Goal: Information Seeking & Learning: Learn about a topic

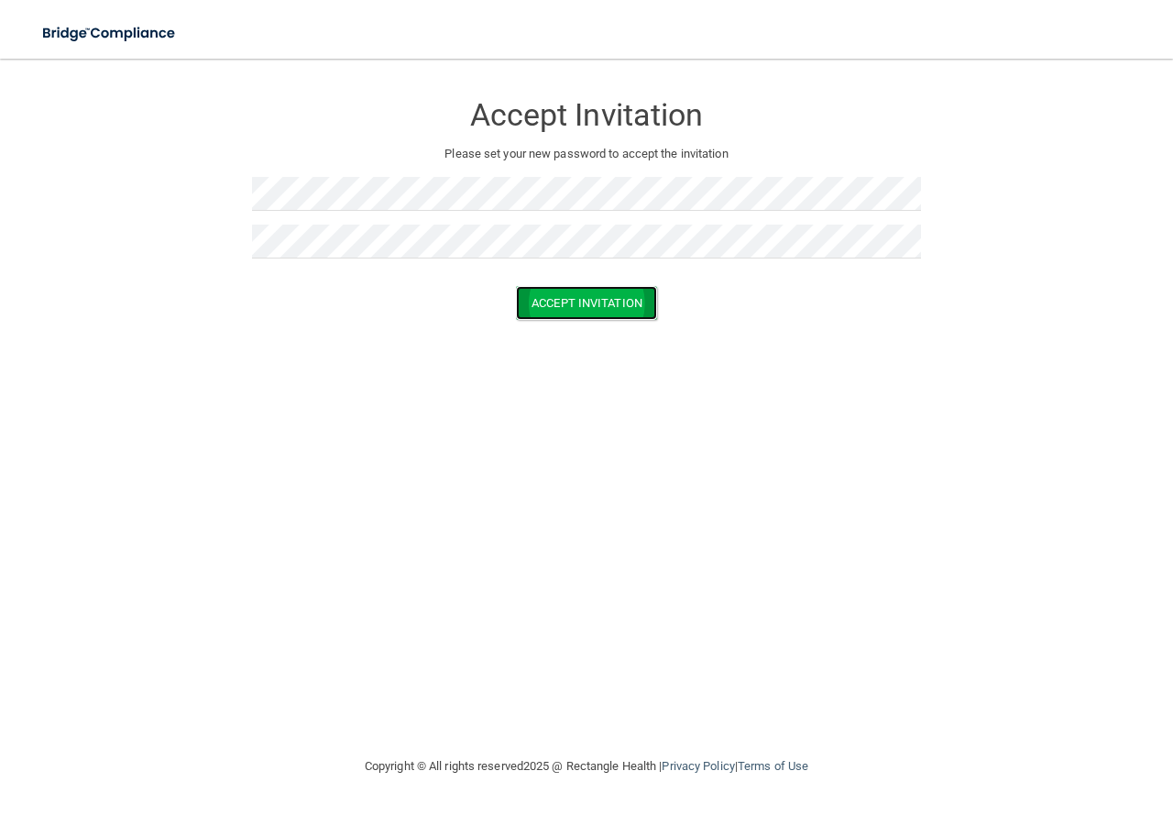
click at [588, 300] on button "Accept Invitation" at bounding box center [586, 303] width 141 height 34
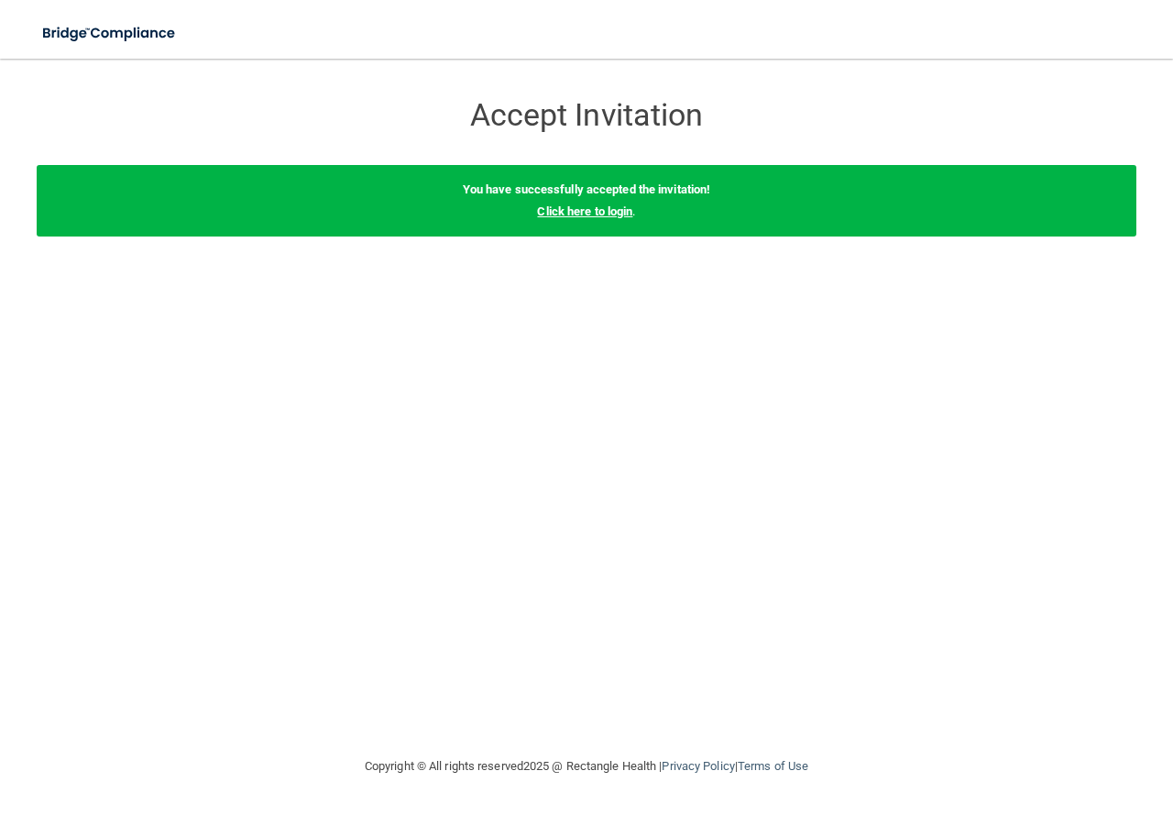
click at [599, 213] on link "Click here to login" at bounding box center [584, 211] width 95 height 14
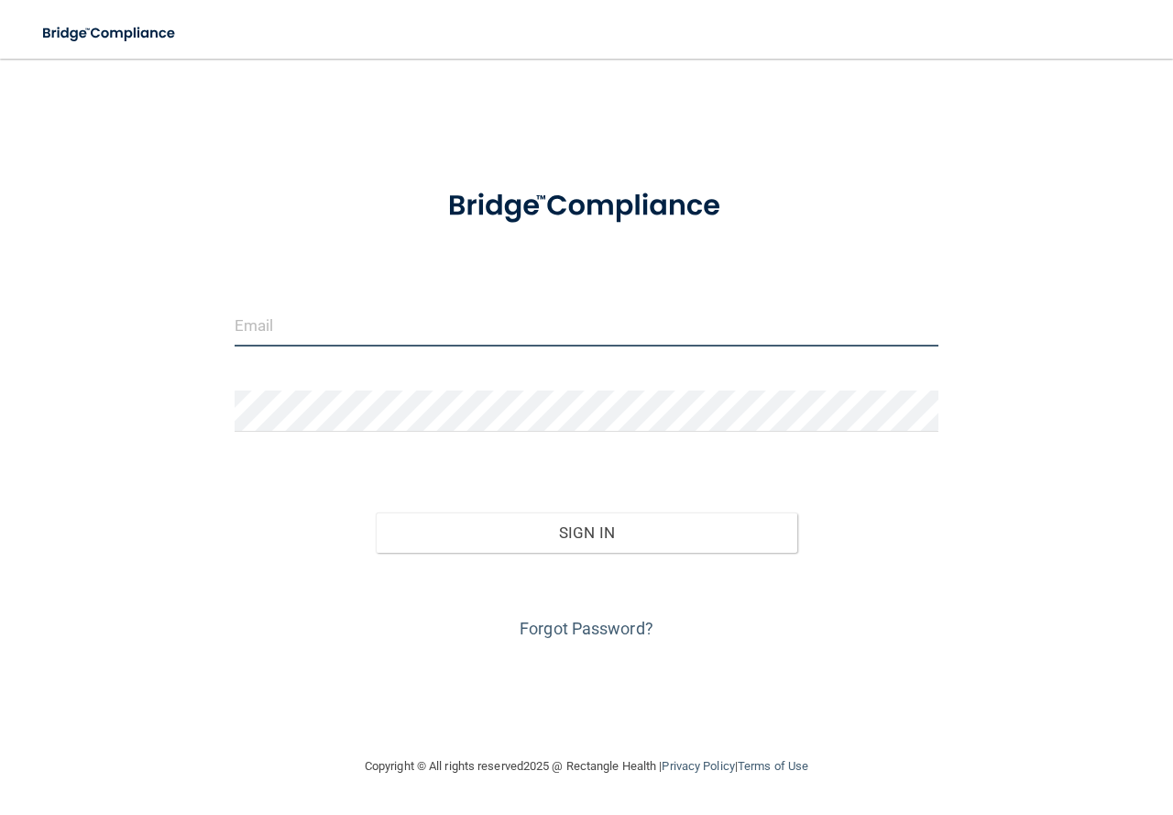
click at [427, 336] on input "email" at bounding box center [587, 325] width 704 height 41
type input "[EMAIL_ADDRESS][DOMAIN_NAME]"
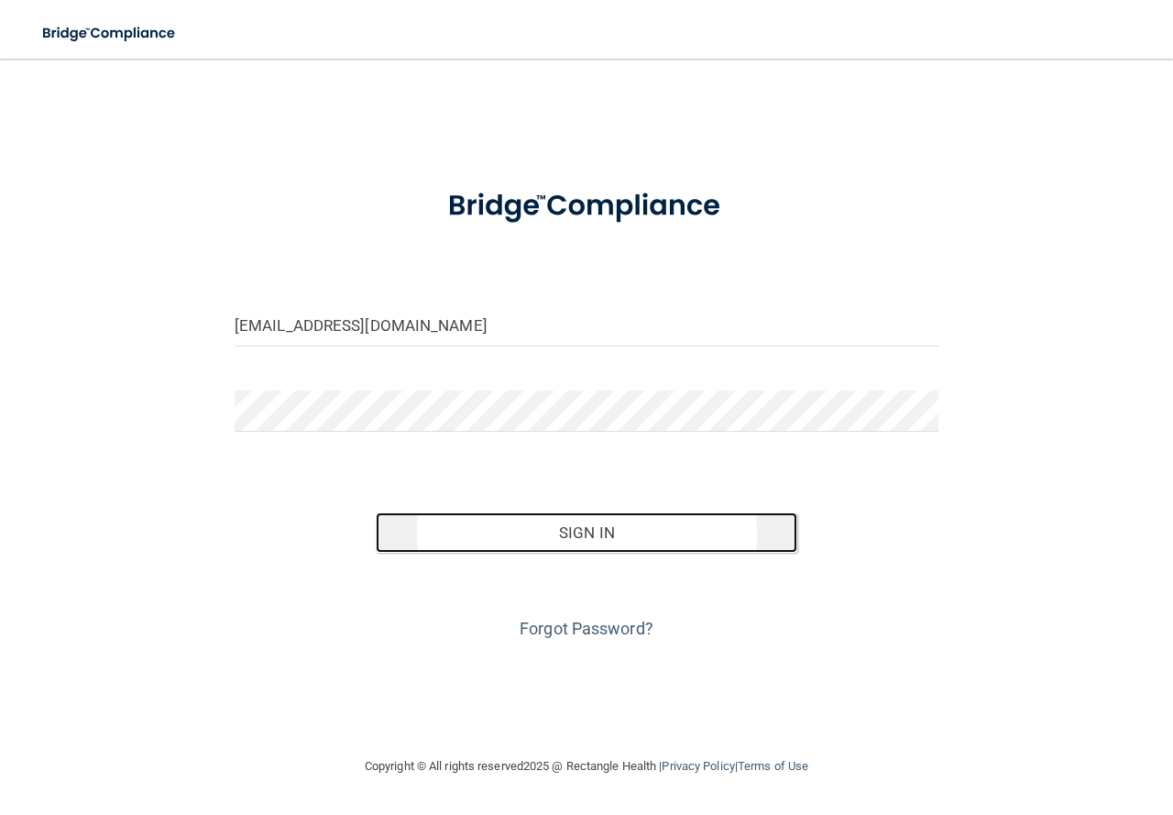
click at [572, 533] on button "Sign In" at bounding box center [587, 532] width 423 height 40
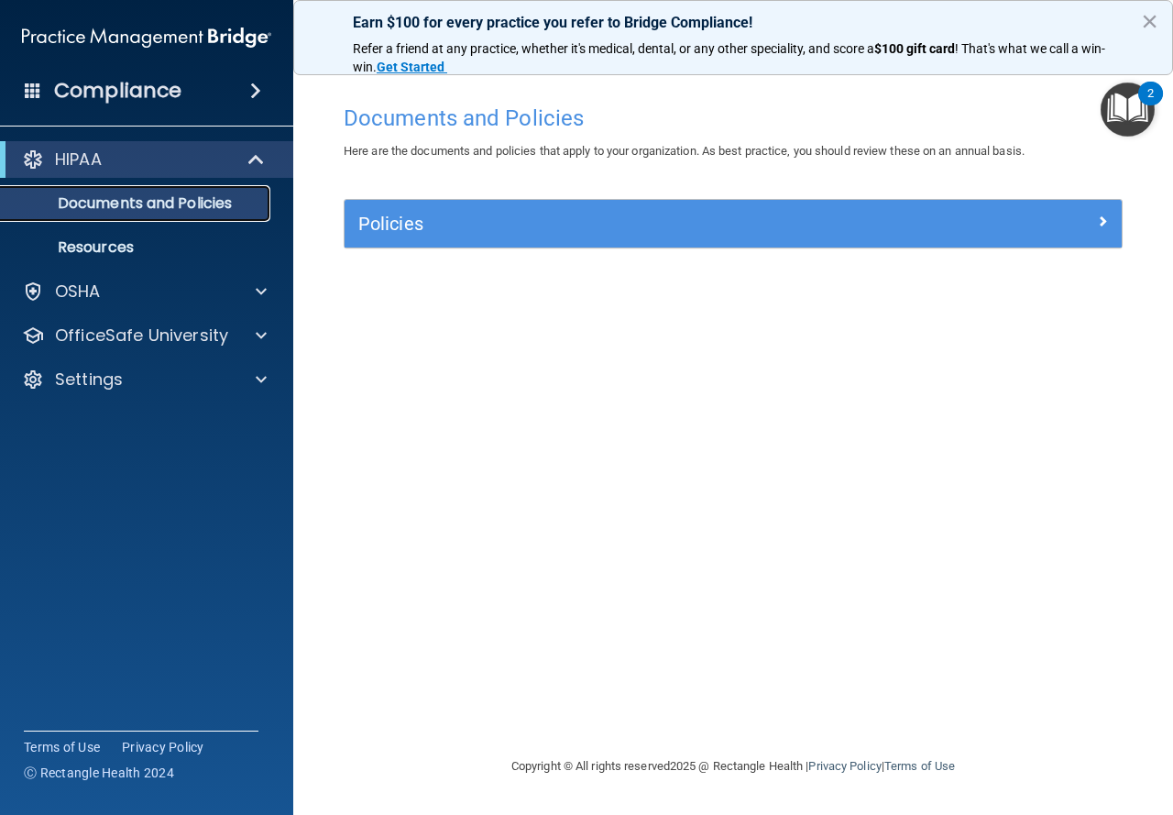
click at [191, 203] on p "Documents and Policies" at bounding box center [137, 203] width 250 height 18
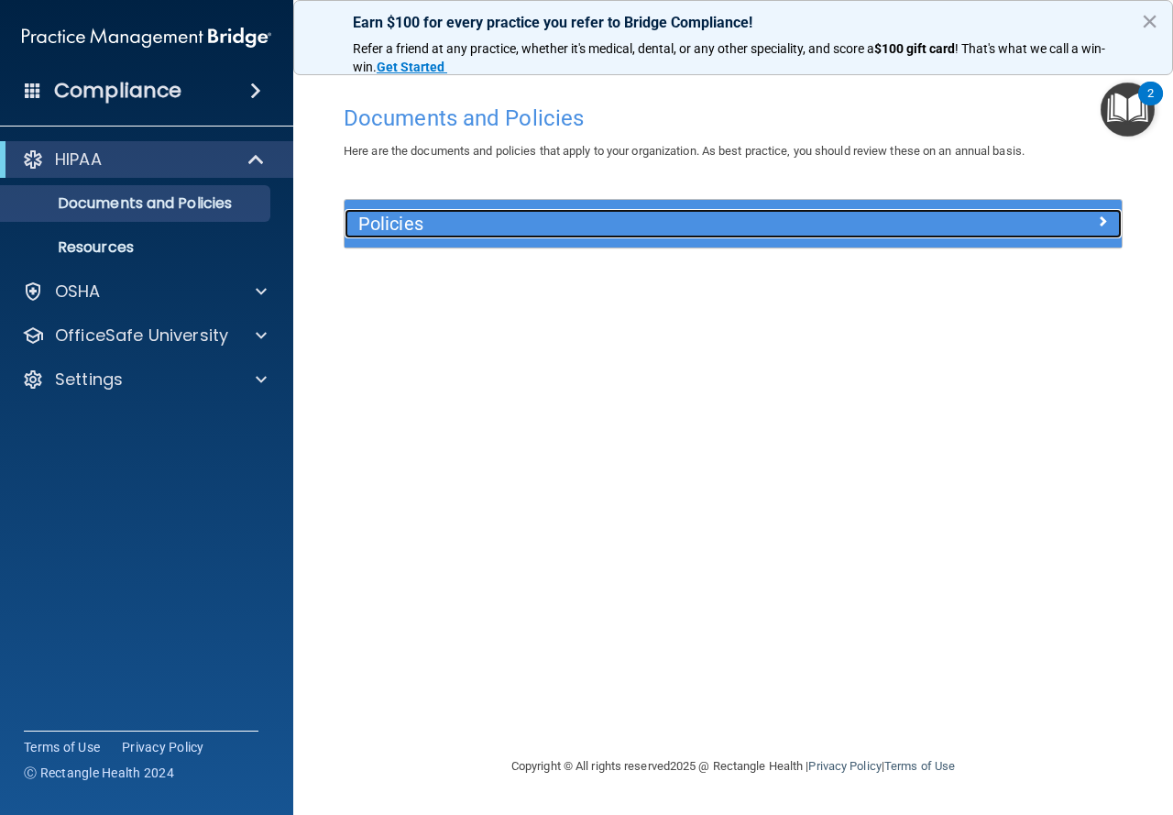
click at [393, 224] on h5 "Policies" at bounding box center [635, 224] width 555 height 20
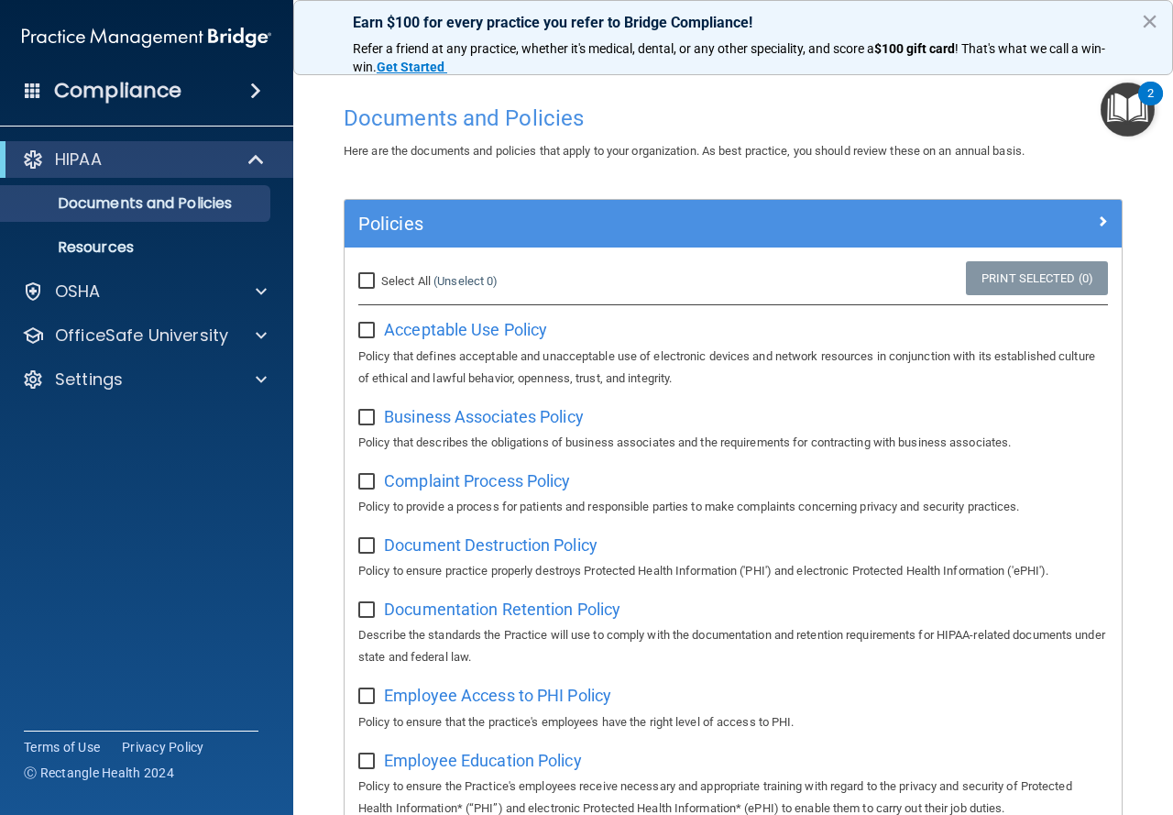
click at [457, 343] on div "Acceptable Use Policy Policy that defines acceptable and unacceptable use of el…" at bounding box center [733, 351] width 750 height 74
click at [457, 335] on span "Acceptable Use Policy" at bounding box center [465, 329] width 163 height 19
click at [125, 190] on link "Documents and Policies" at bounding box center [126, 203] width 289 height 37
click at [136, 162] on div "HIPAA" at bounding box center [121, 159] width 226 height 22
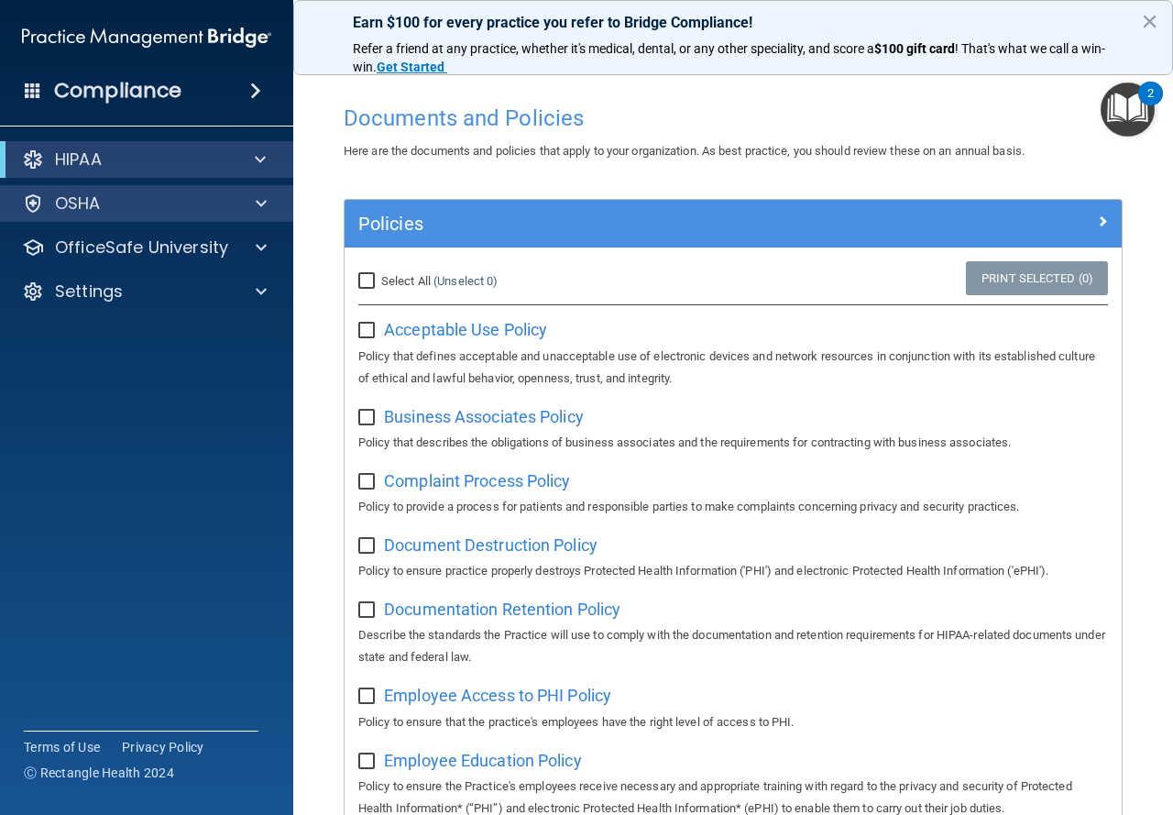
click at [82, 216] on div "OSHA" at bounding box center [147, 203] width 294 height 37
click at [32, 204] on div at bounding box center [33, 203] width 22 height 22
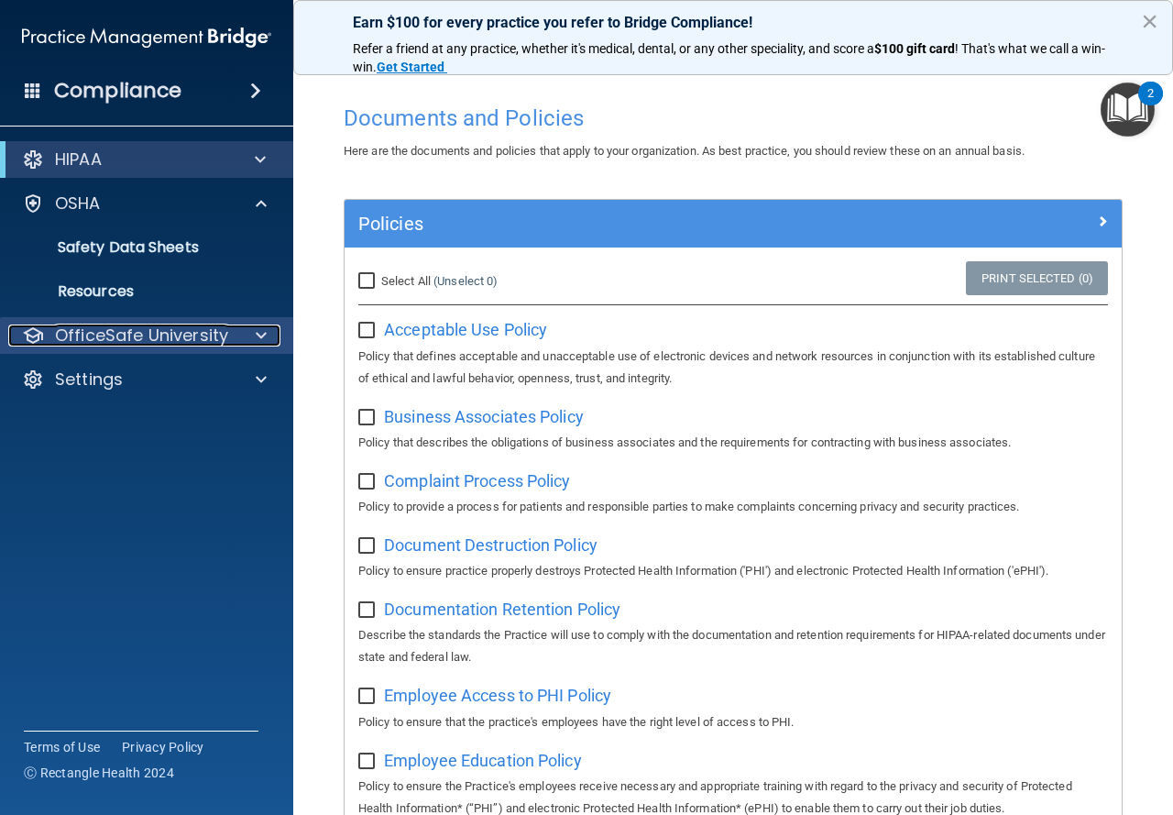
click at [118, 341] on p "OfficeSafe University" at bounding box center [141, 335] width 173 height 22
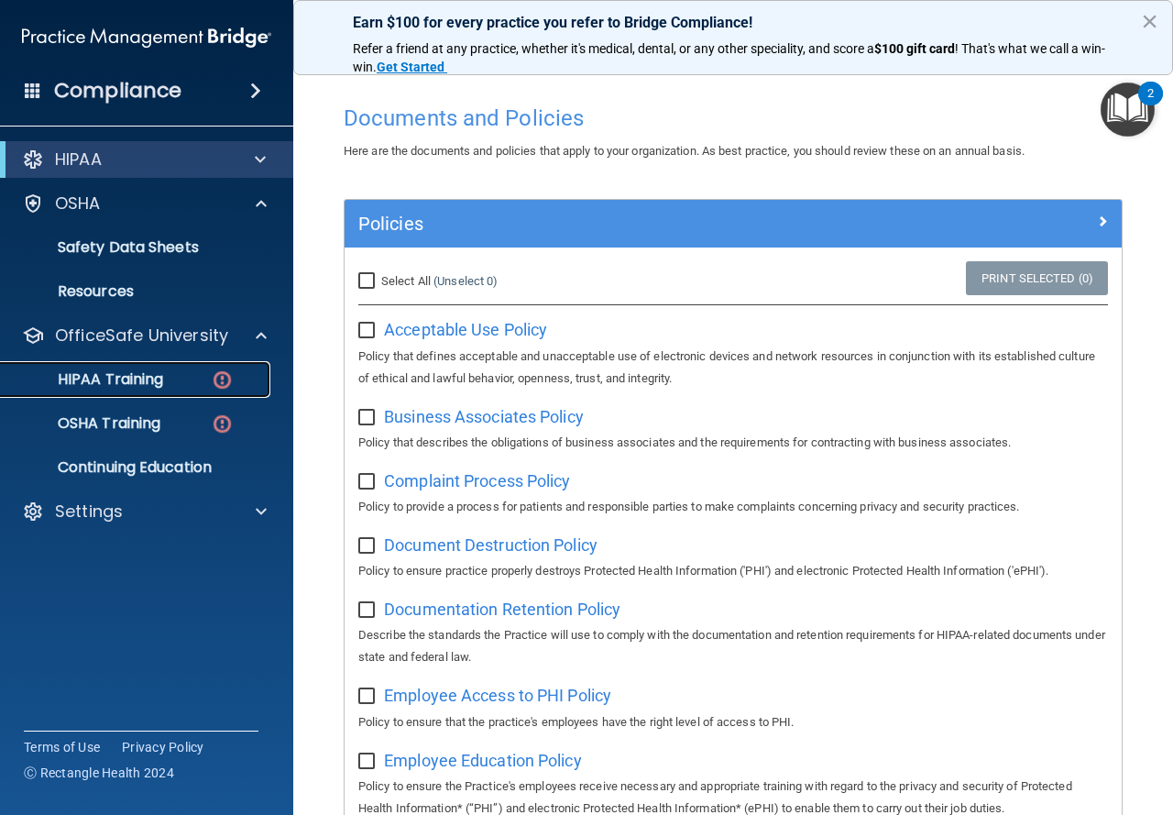
click at [125, 372] on p "HIPAA Training" at bounding box center [87, 379] width 151 height 18
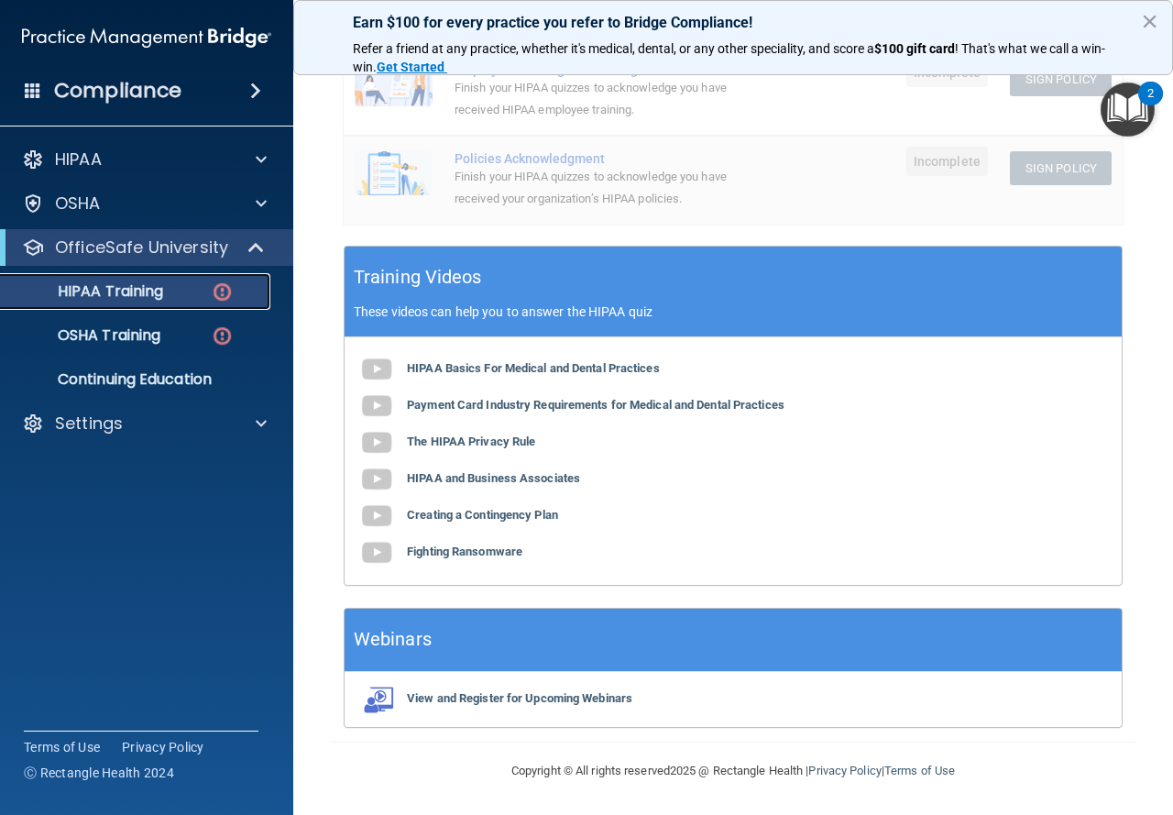
scroll to position [64, 0]
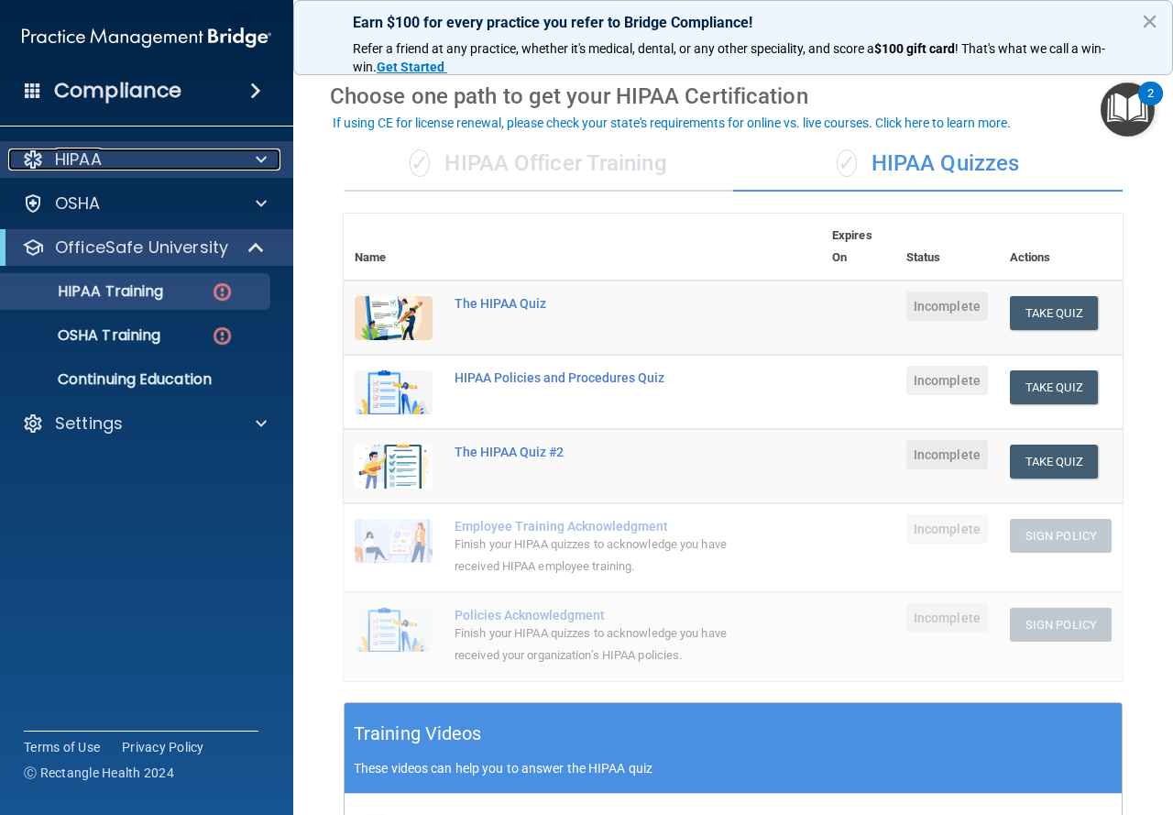
click at [208, 164] on div "HIPAA" at bounding box center [121, 159] width 227 height 22
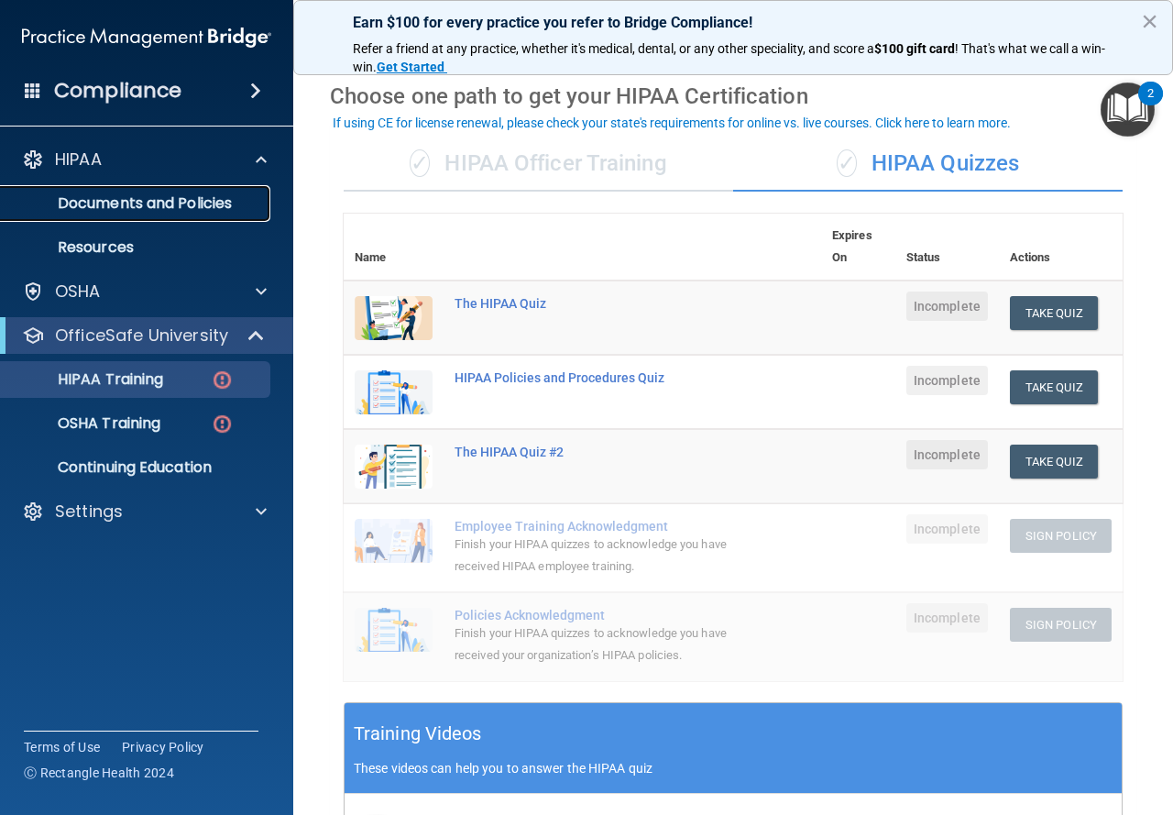
click at [199, 202] on p "Documents and Policies" at bounding box center [137, 203] width 250 height 18
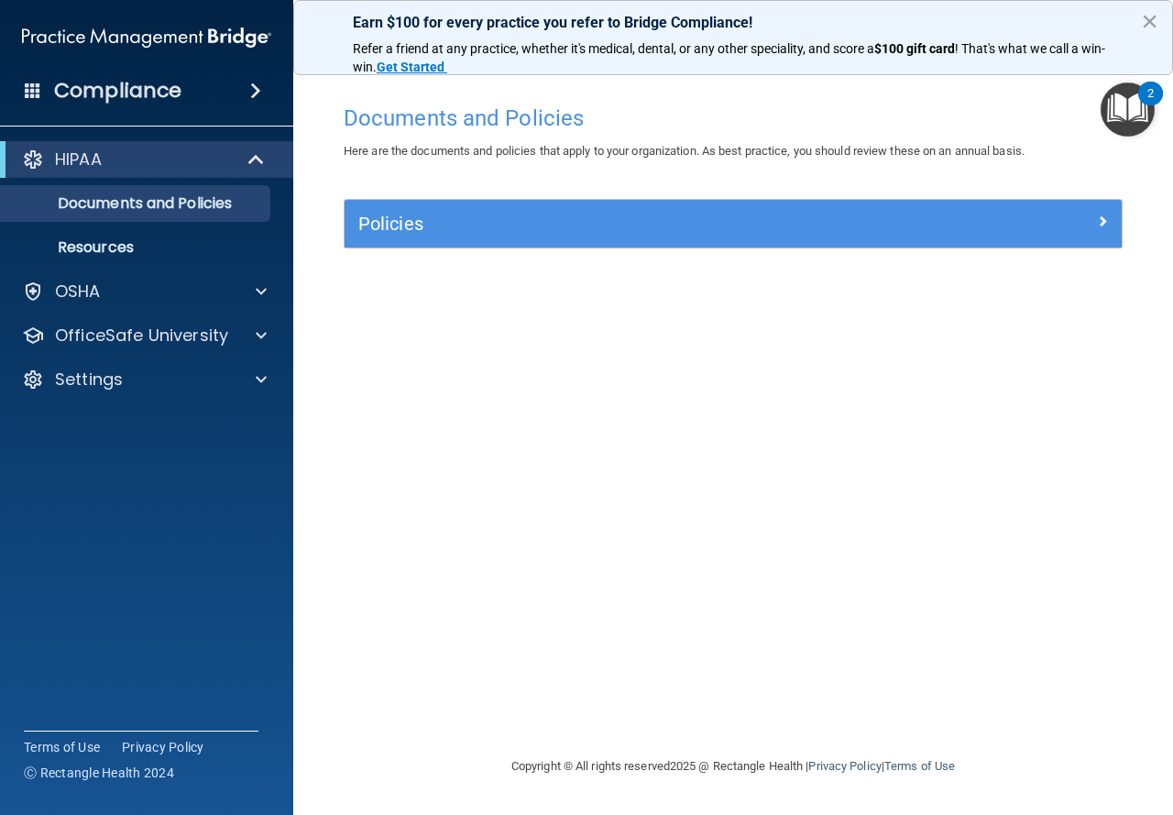
click at [497, 241] on div "Policies" at bounding box center [733, 224] width 777 height 48
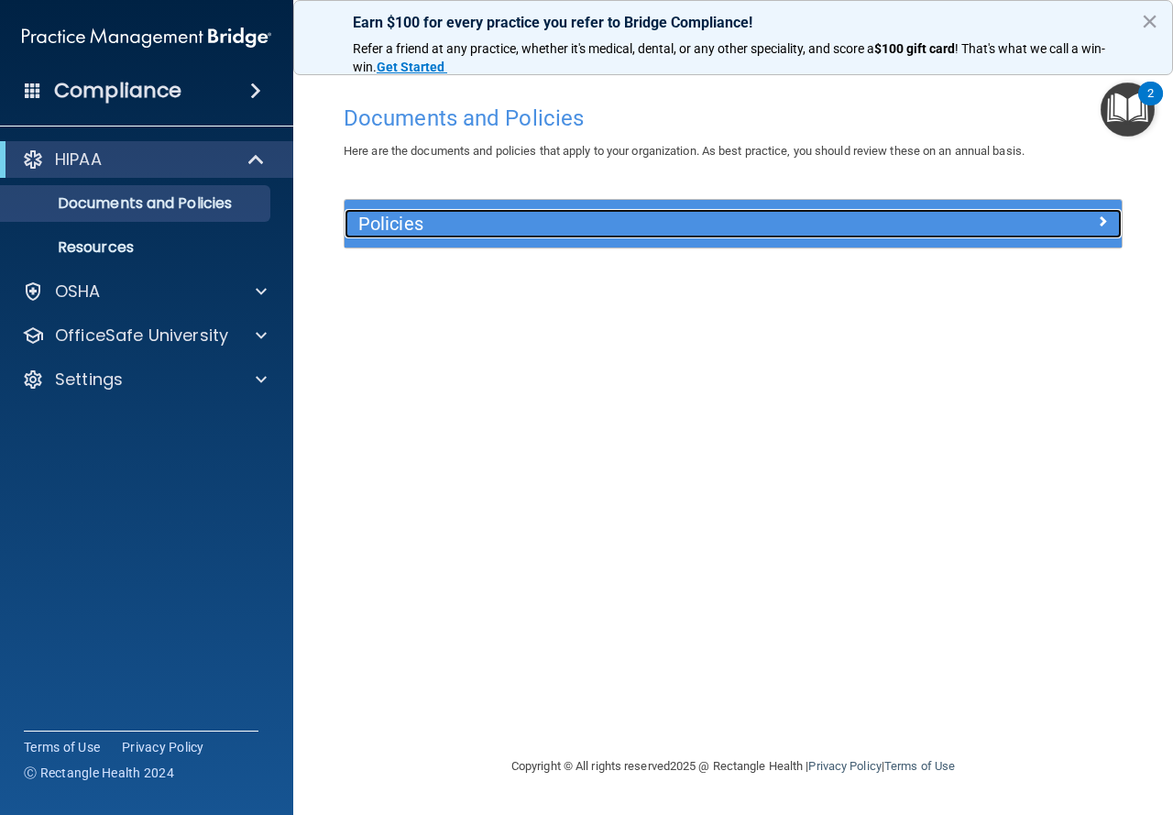
click at [500, 222] on h5 "Policies" at bounding box center [635, 224] width 555 height 20
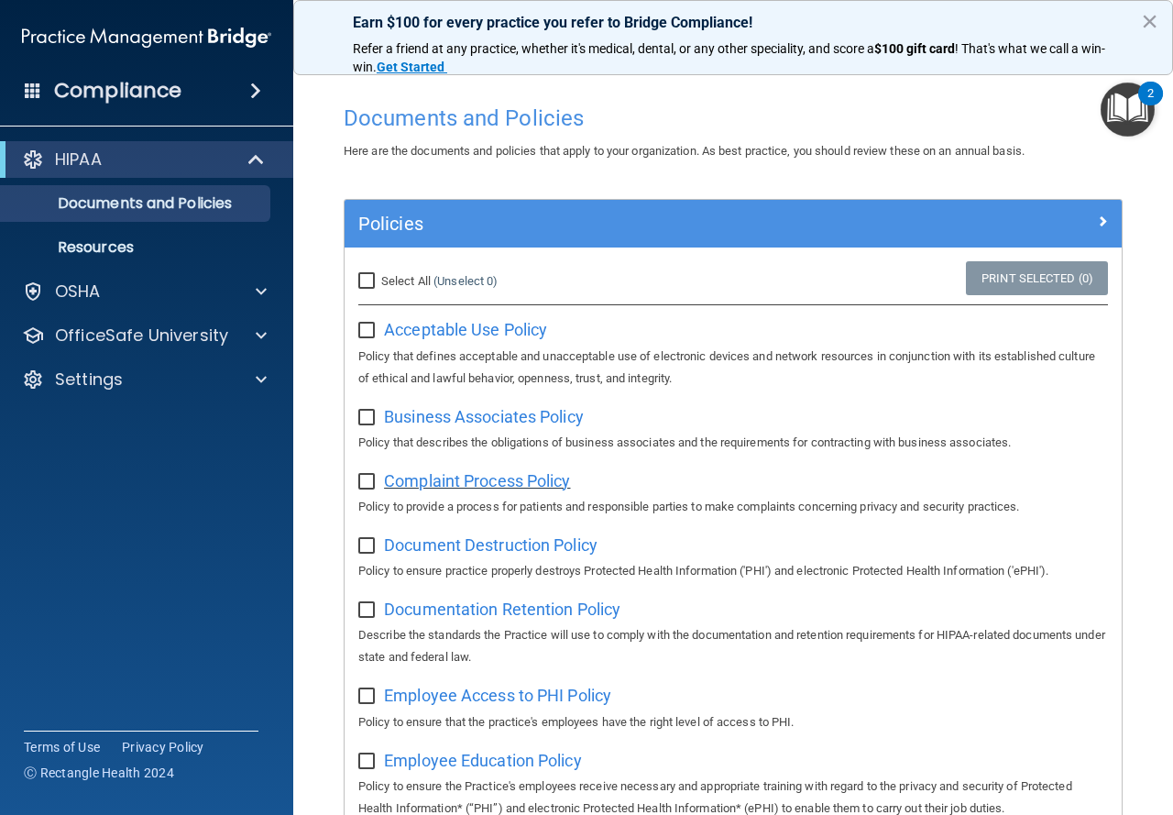
click at [482, 486] on span "Complaint Process Policy" at bounding box center [477, 480] width 186 height 19
click at [368, 324] on input "checkbox" at bounding box center [368, 331] width 21 height 15
checkbox input "true"
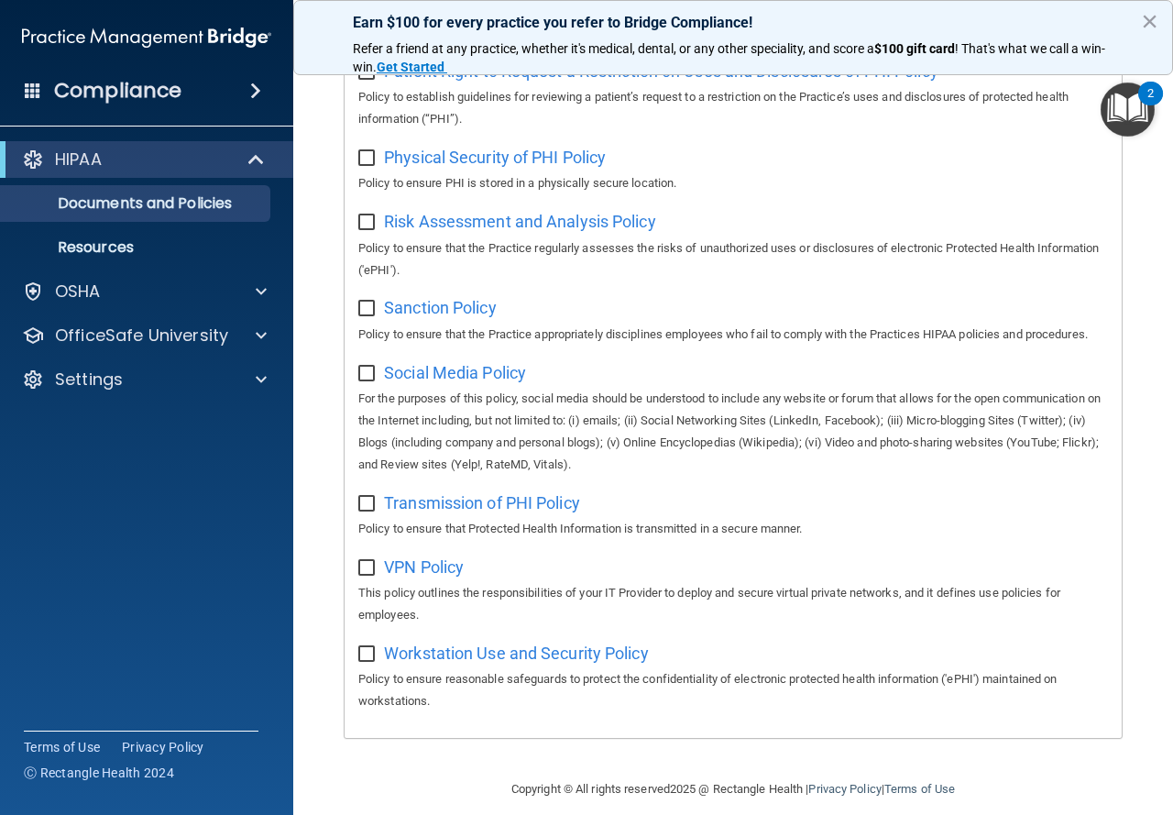
scroll to position [1283, 0]
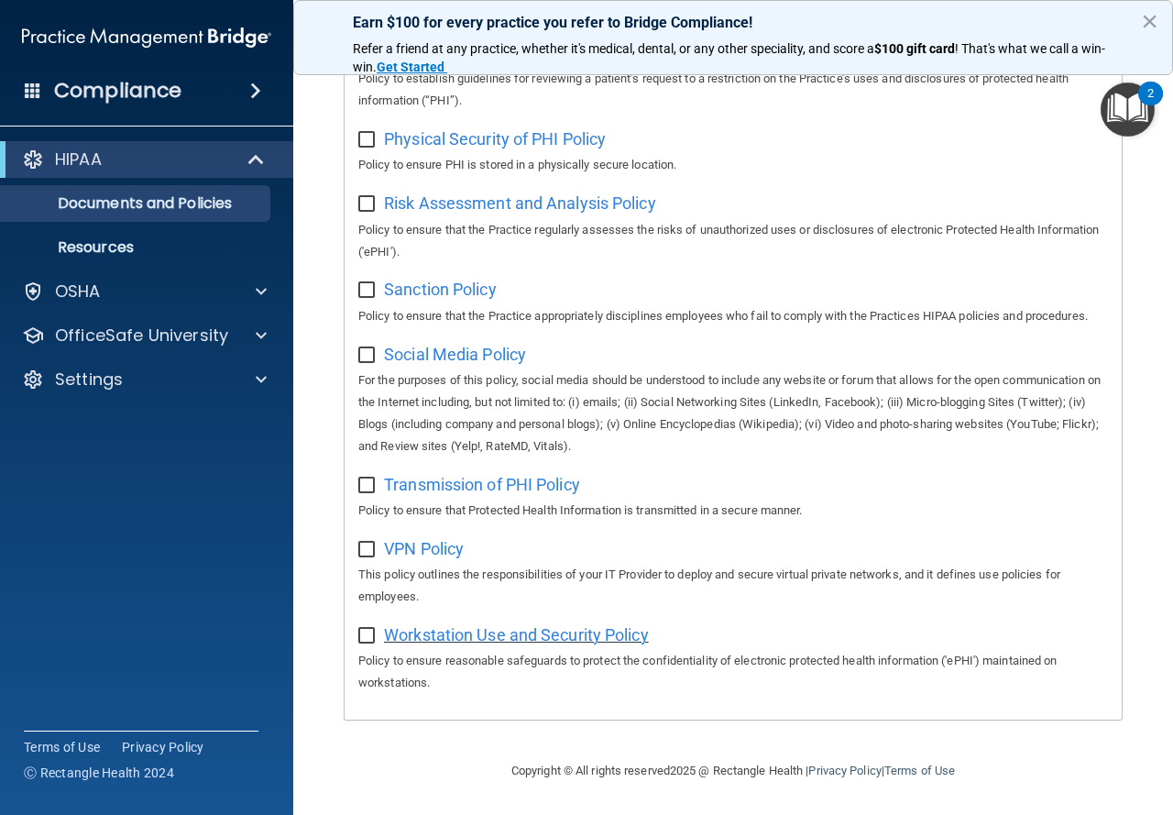
click at [512, 633] on span "Workstation Use and Security Policy" at bounding box center [516, 634] width 265 height 19
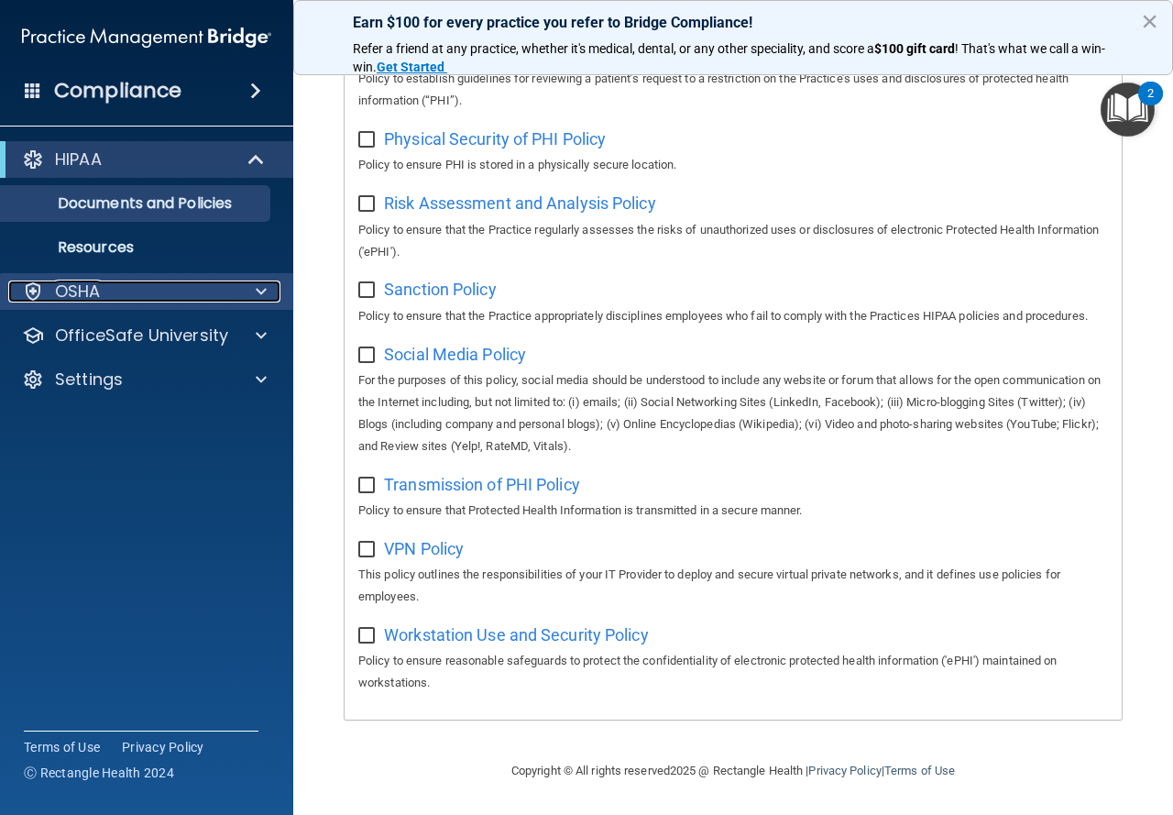
click at [192, 299] on div "OSHA" at bounding box center [121, 291] width 227 height 22
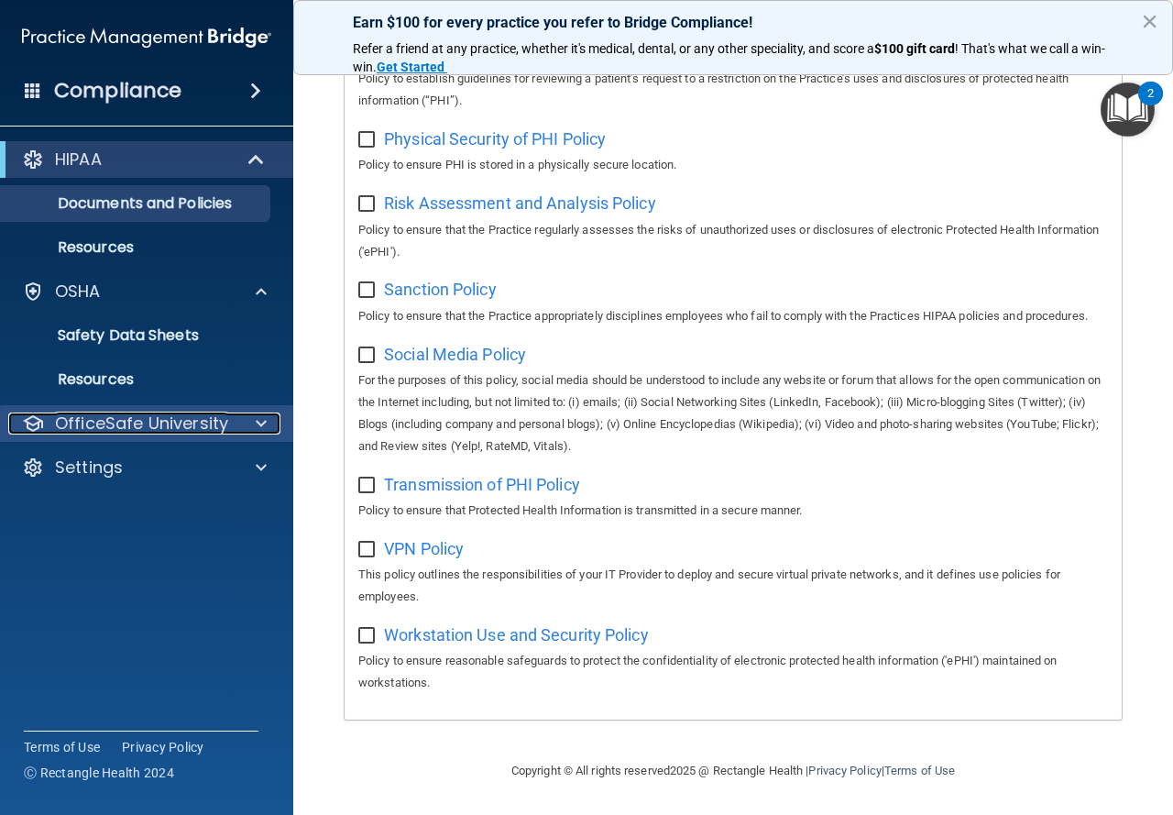
click at [266, 421] on span at bounding box center [261, 423] width 11 height 22
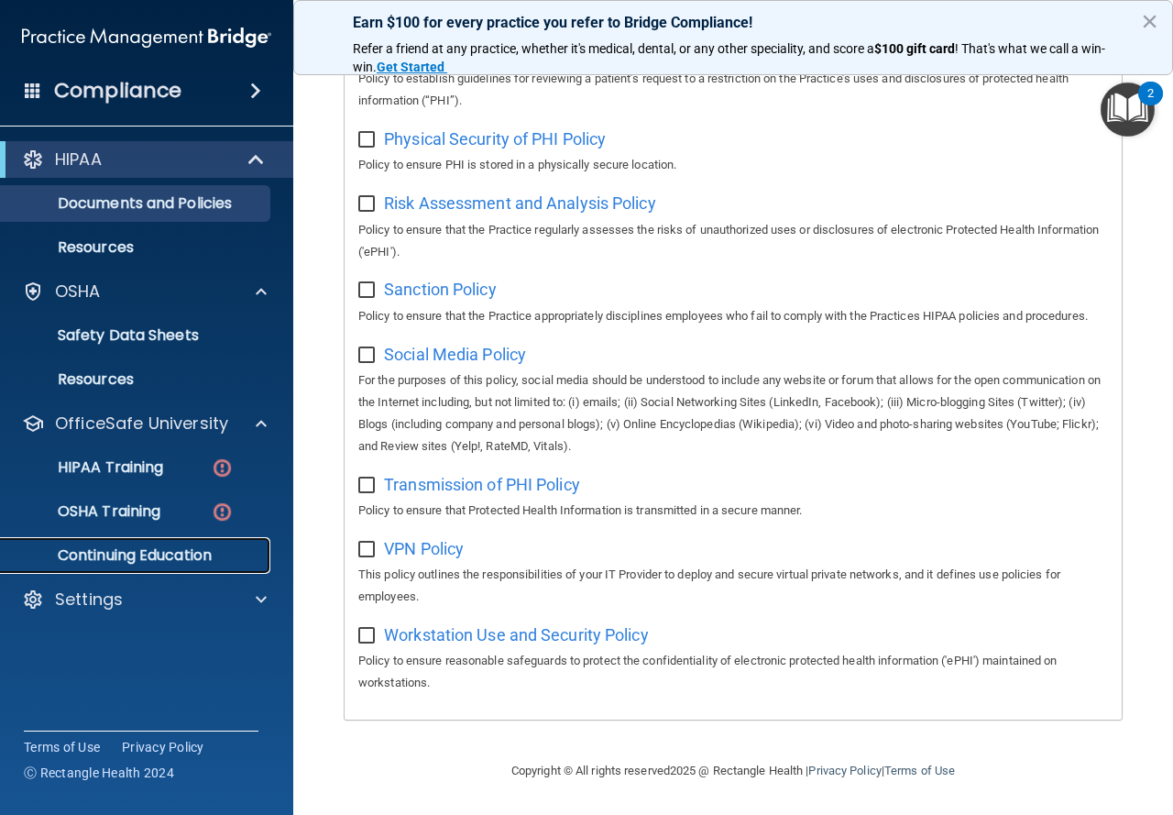
click at [189, 546] on p "Continuing Education" at bounding box center [137, 555] width 250 height 18
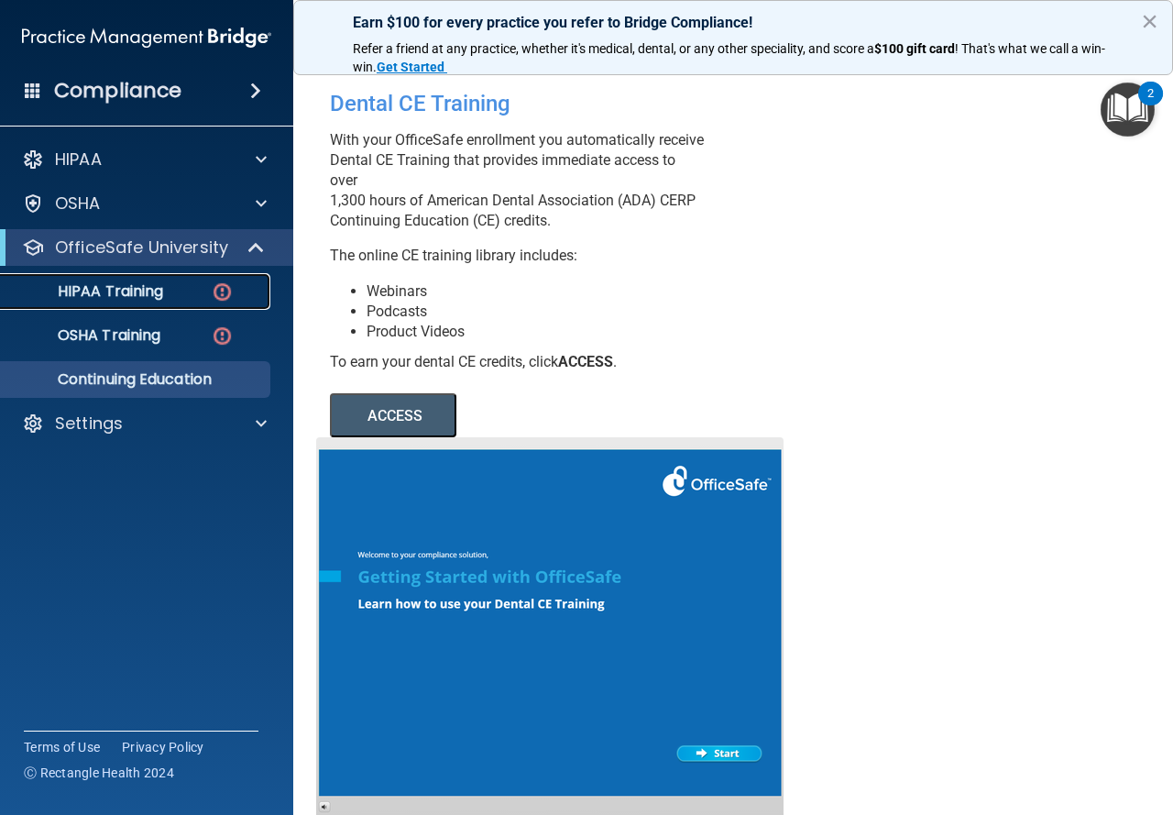
click at [151, 300] on p "HIPAA Training" at bounding box center [87, 291] width 151 height 18
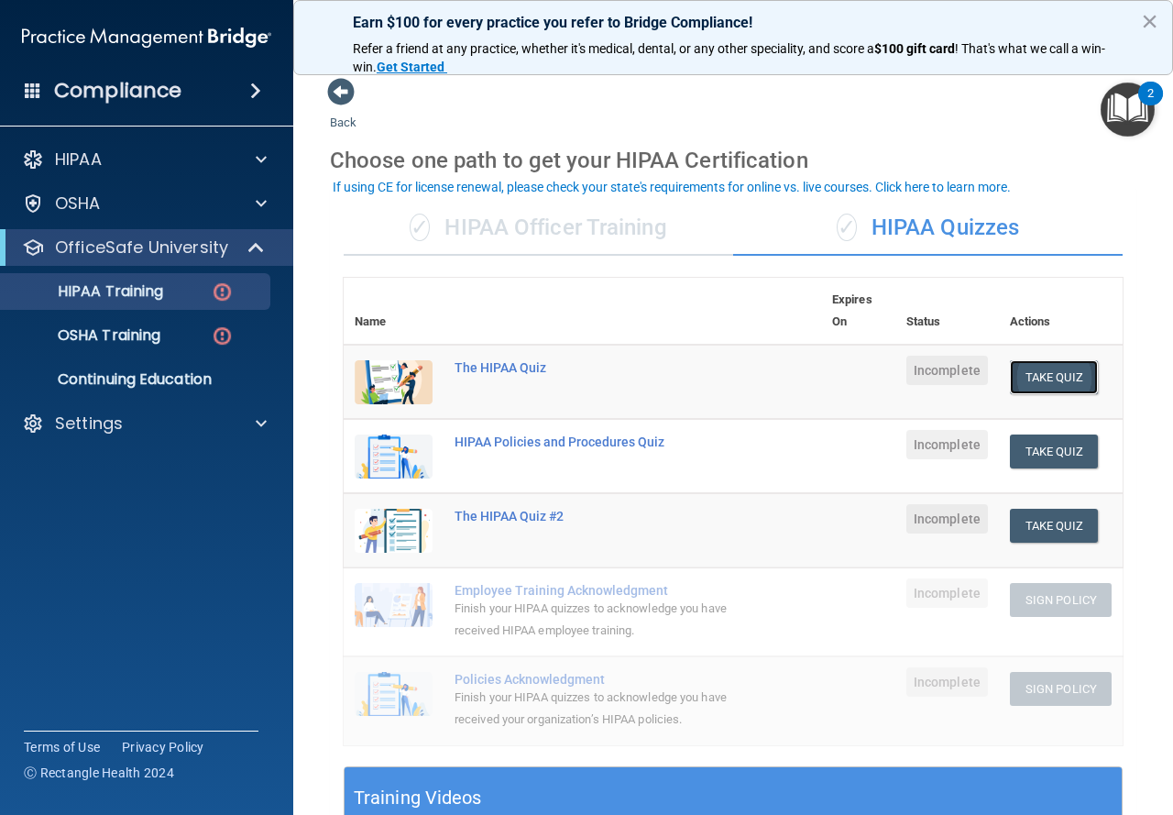
click at [1039, 386] on button "Take Quiz" at bounding box center [1054, 377] width 88 height 34
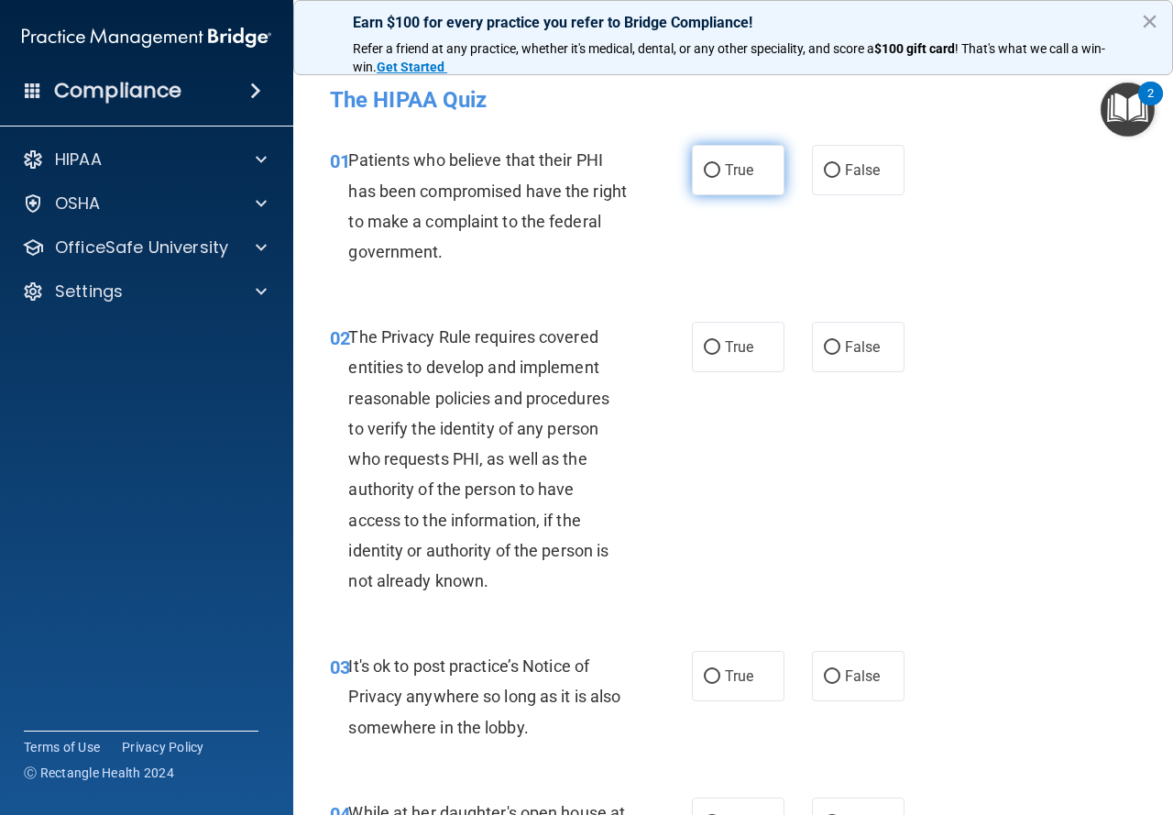
click at [715, 165] on label "True" at bounding box center [738, 170] width 93 height 50
click at [715, 165] on input "True" at bounding box center [712, 171] width 16 height 14
radio input "true"
click at [707, 341] on input "True" at bounding box center [712, 348] width 16 height 14
radio input "true"
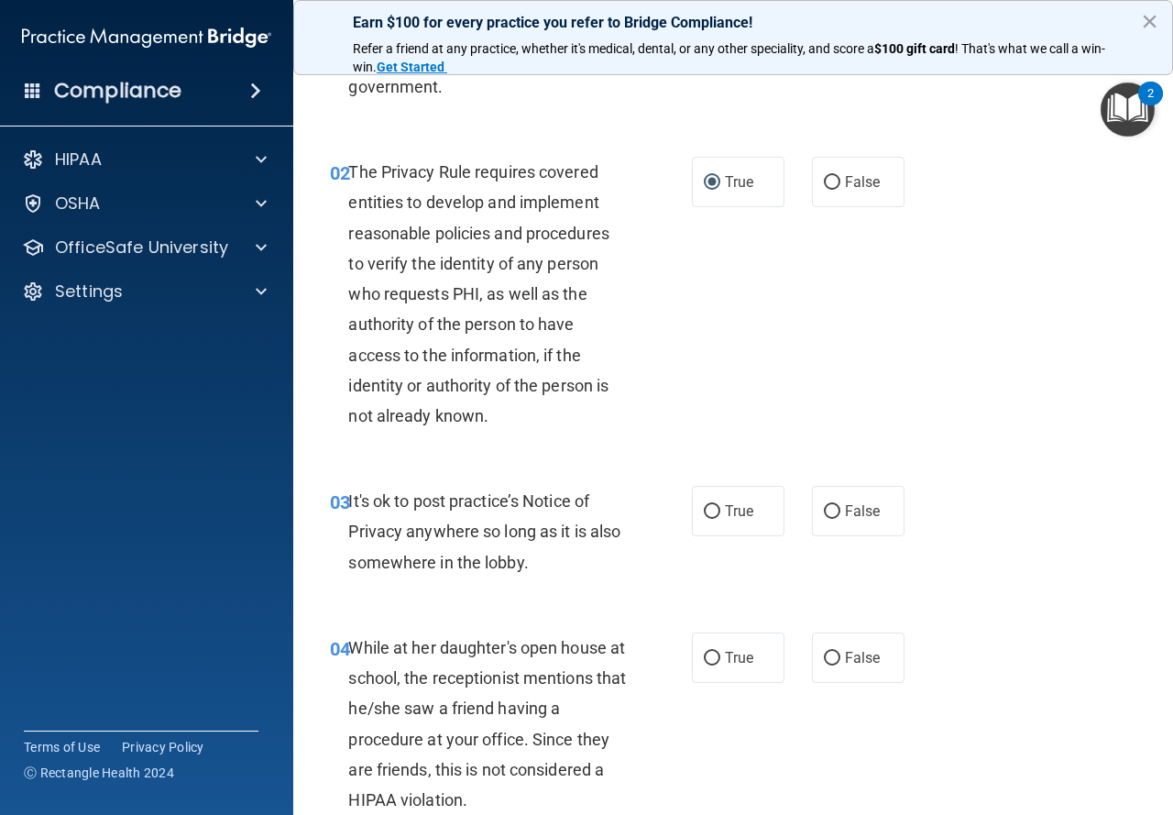
scroll to position [183, 0]
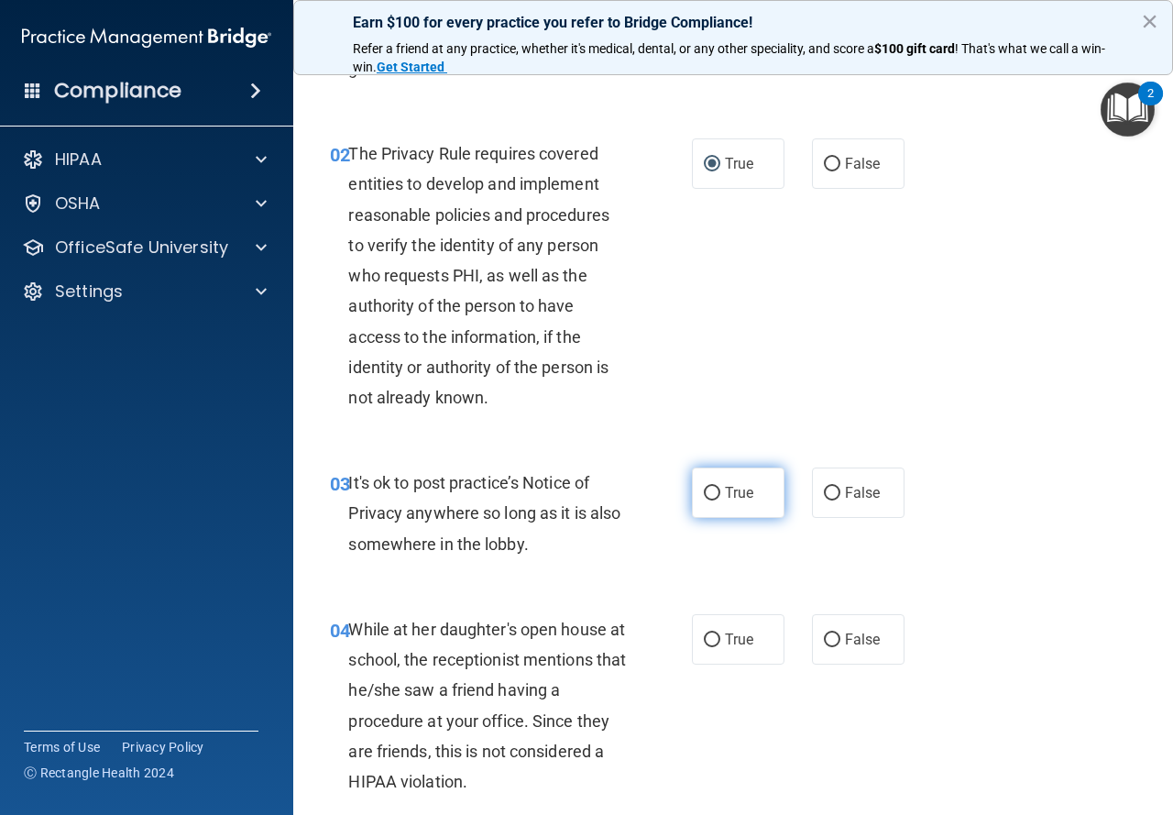
click at [734, 511] on label "True" at bounding box center [738, 492] width 93 height 50
click at [720, 500] on input "True" at bounding box center [712, 494] width 16 height 14
radio input "true"
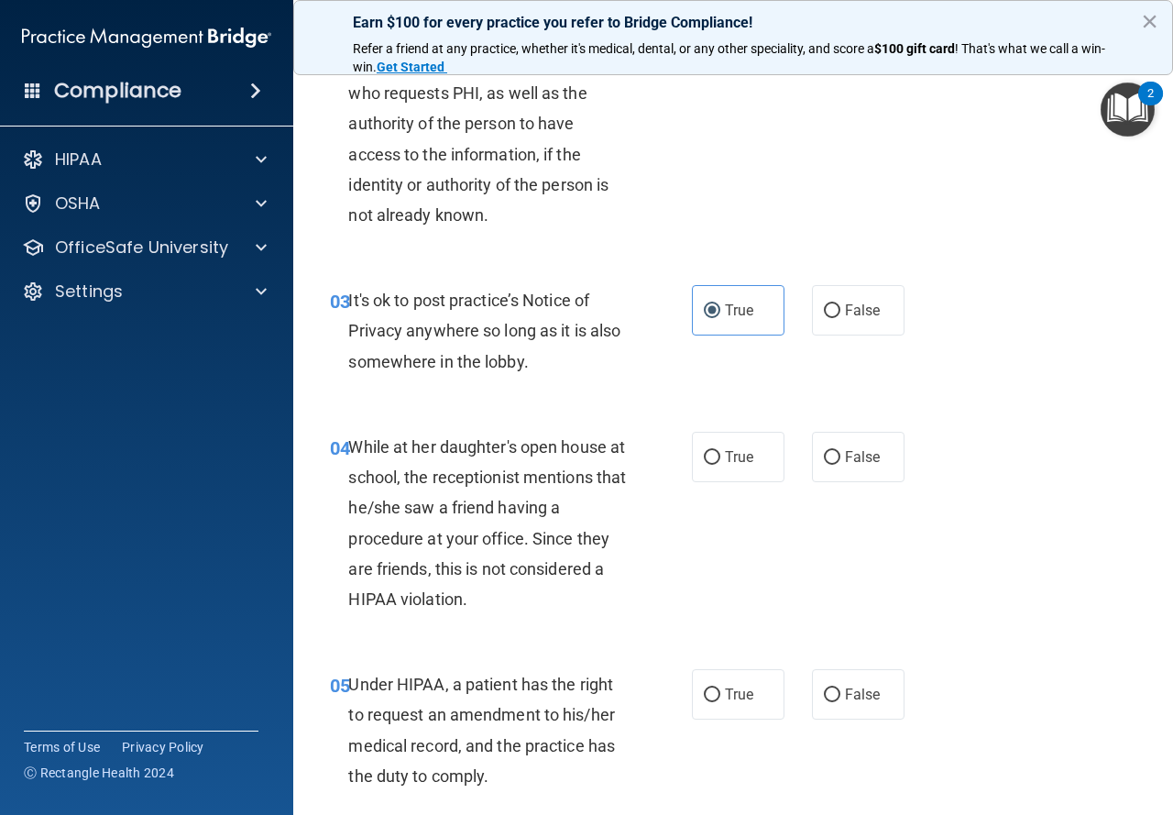
scroll to position [367, 0]
click at [851, 452] on span "False" at bounding box center [863, 455] width 36 height 17
click at [841, 452] on input "False" at bounding box center [832, 457] width 16 height 14
radio input "true"
click at [726, 709] on label "True" at bounding box center [738, 693] width 93 height 50
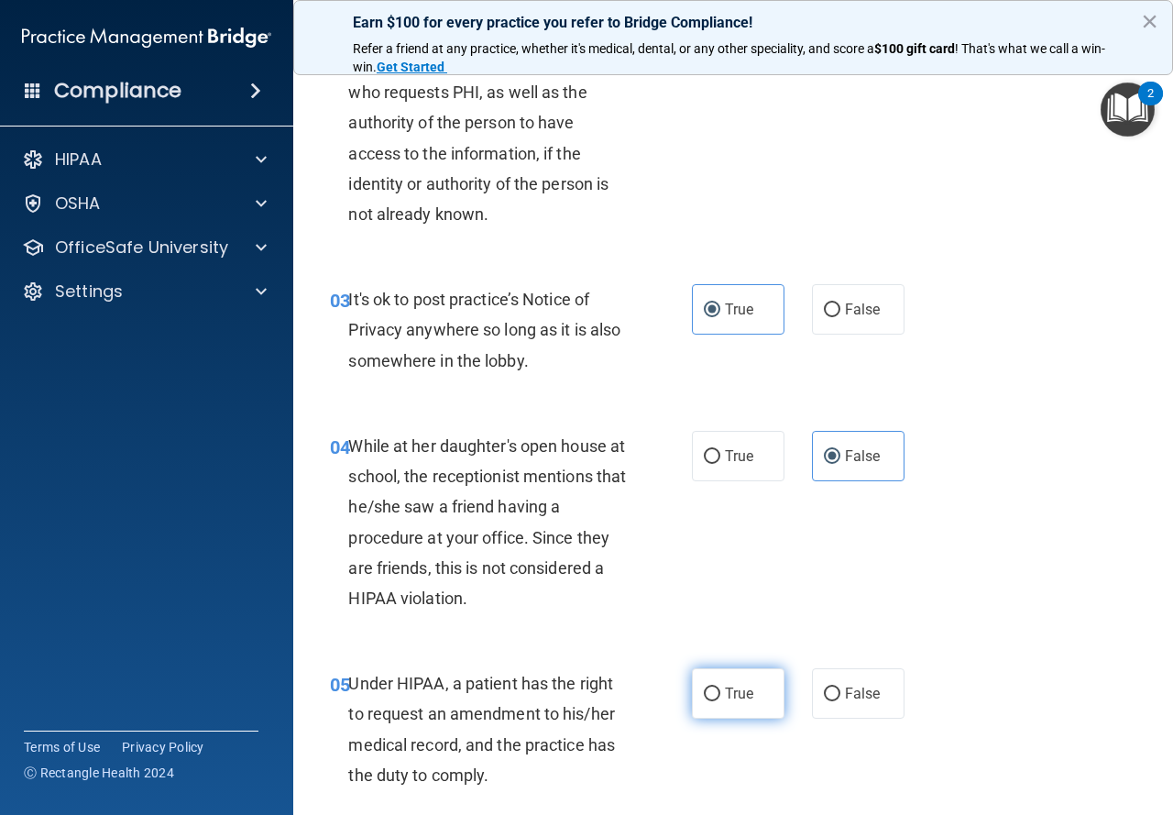
click at [720, 701] on input "True" at bounding box center [712, 694] width 16 height 14
radio input "true"
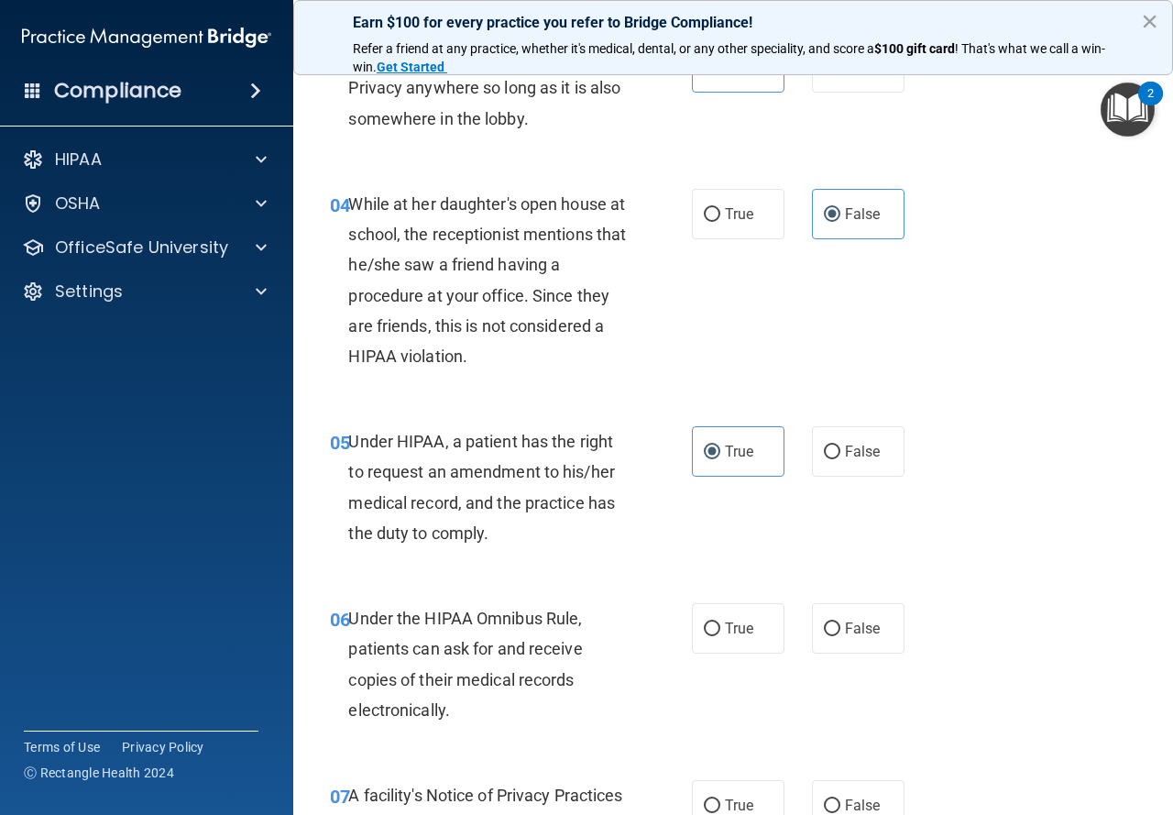
scroll to position [642, 0]
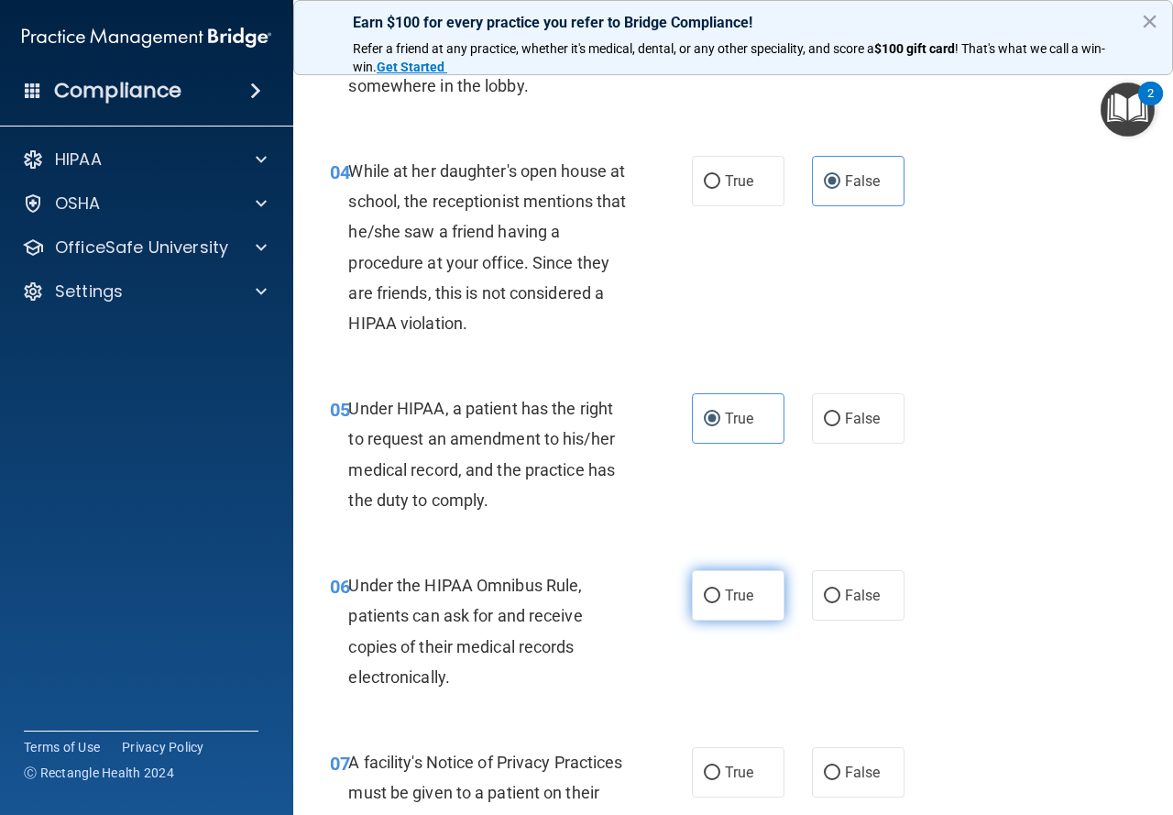
click at [707, 592] on input "True" at bounding box center [712, 596] width 16 height 14
radio input "true"
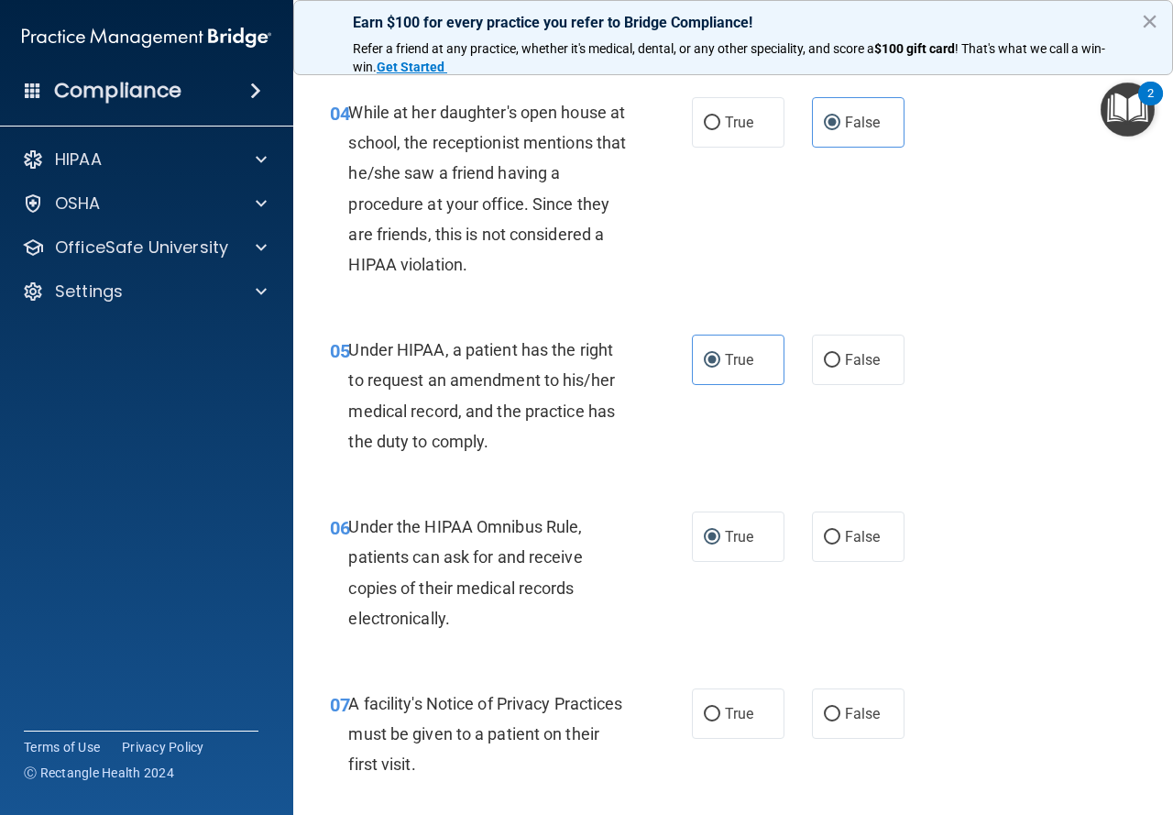
scroll to position [733, 0]
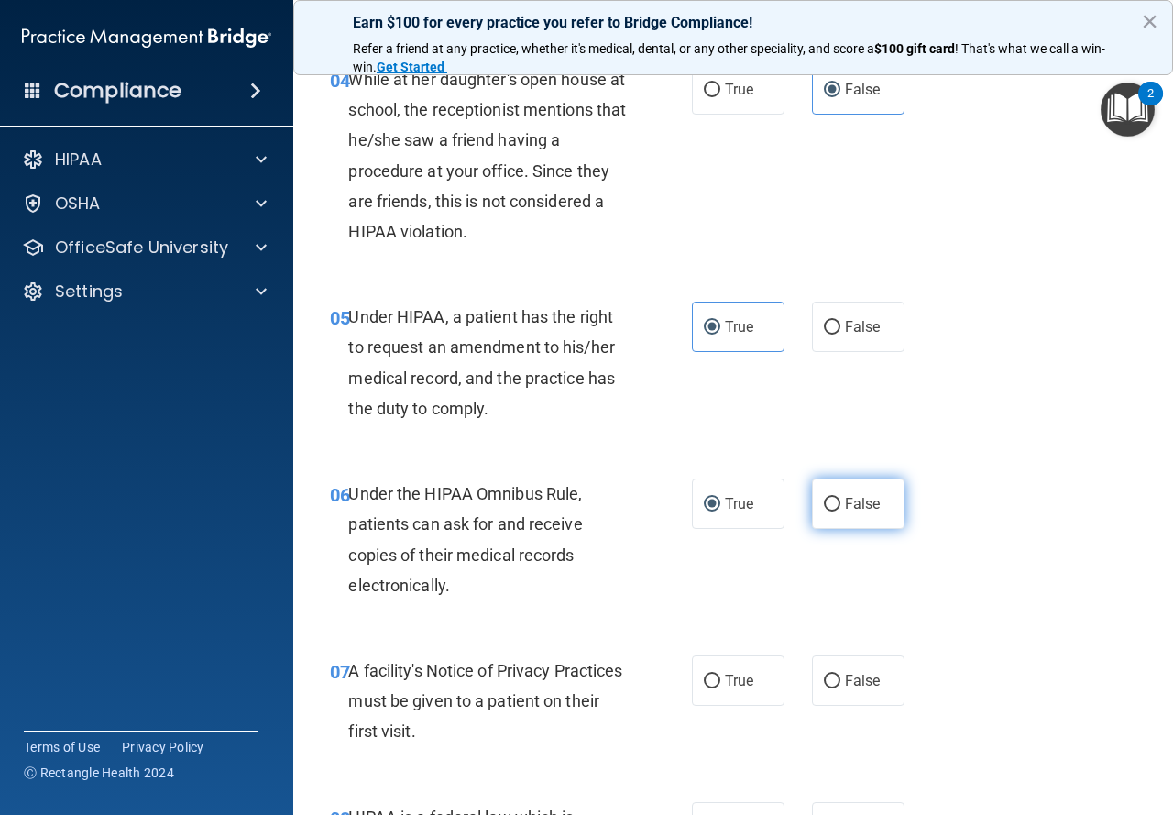
click at [821, 522] on label "False" at bounding box center [858, 503] width 93 height 50
click at [824, 511] on input "False" at bounding box center [832, 505] width 16 height 14
radio input "true"
radio input "false"
click at [737, 681] on span "True" at bounding box center [739, 680] width 28 height 17
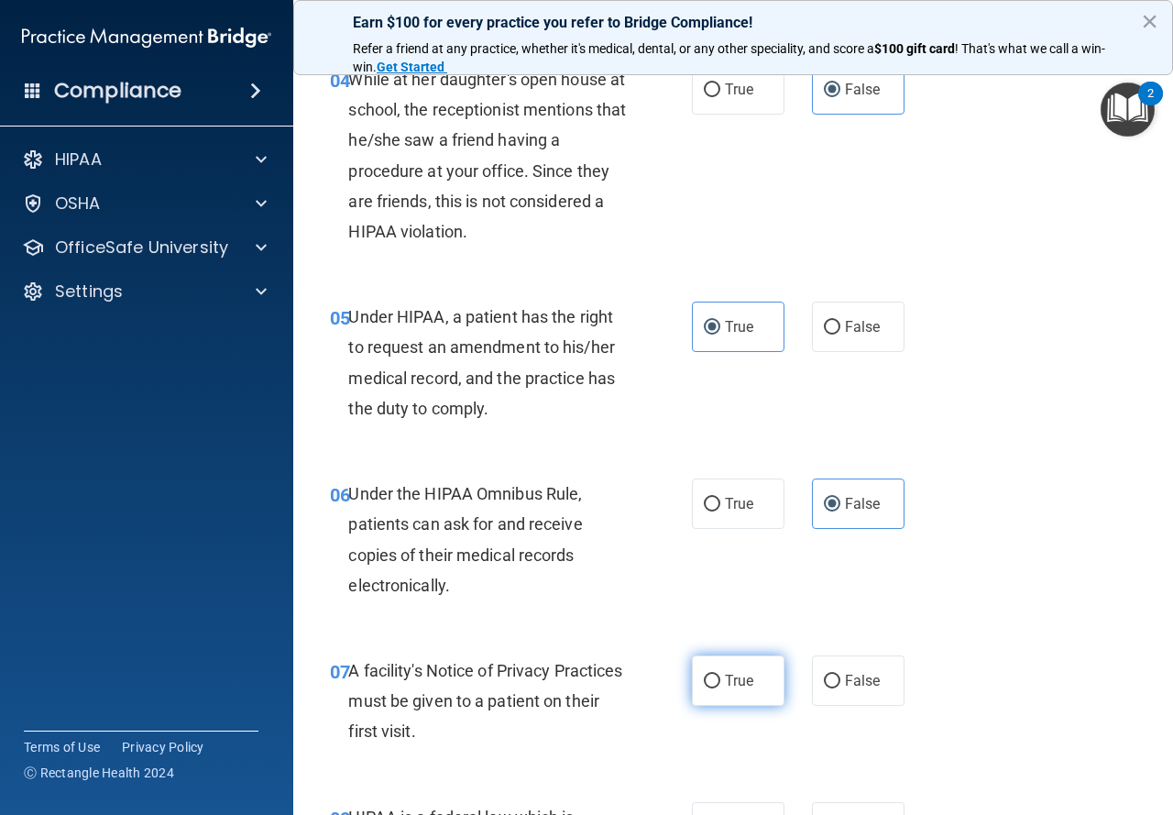
click at [720, 681] on input "True" at bounding box center [712, 682] width 16 height 14
radio input "true"
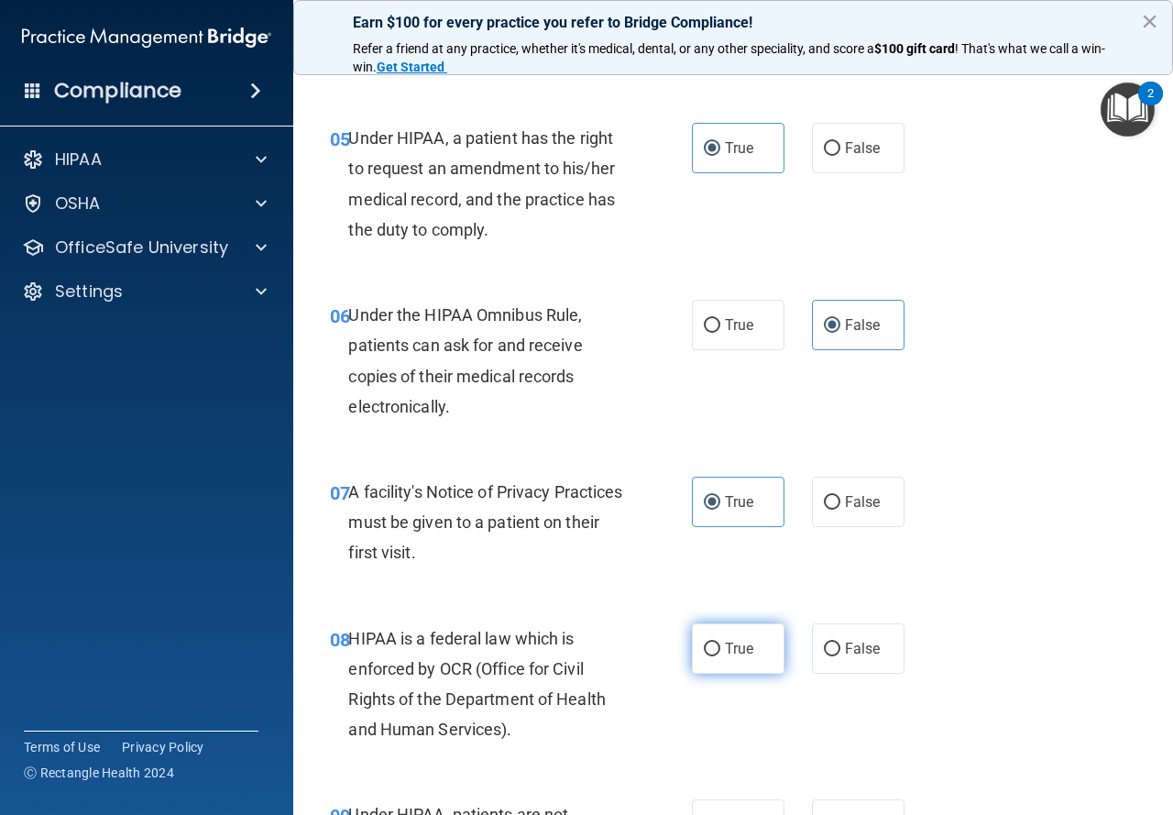
scroll to position [917, 0]
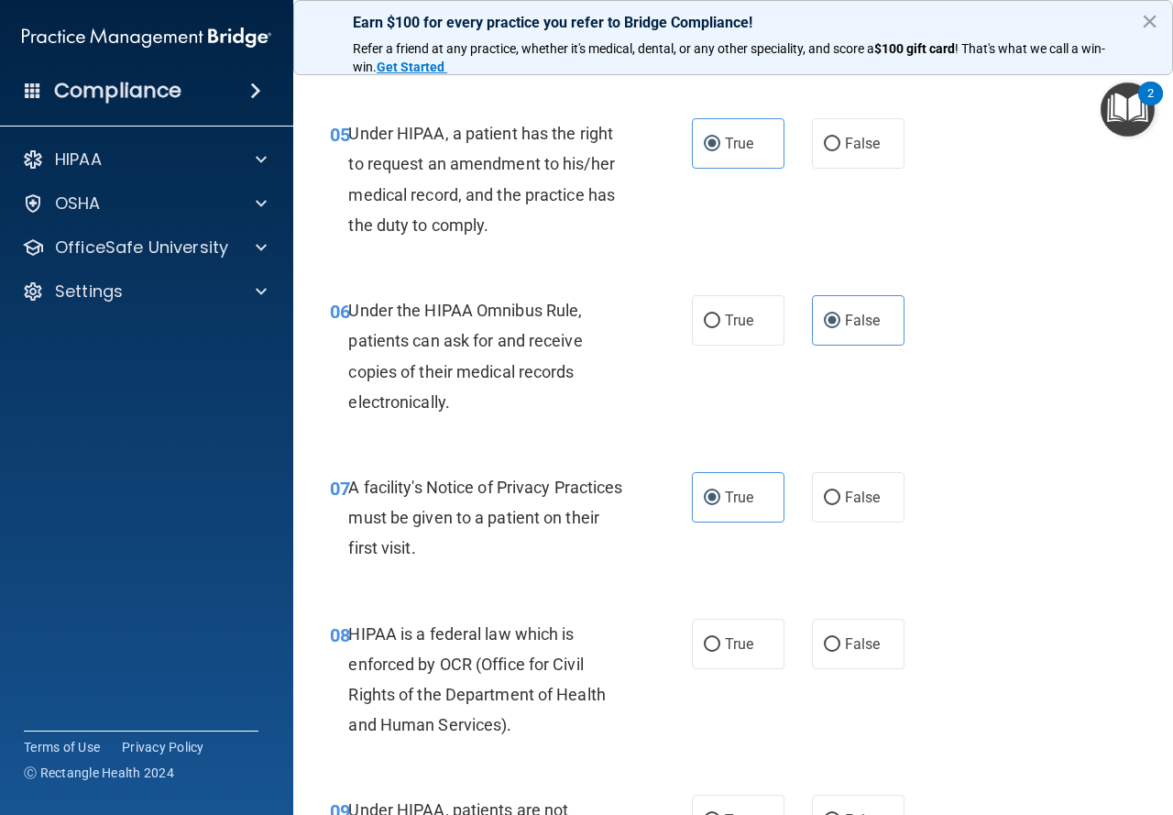
click at [713, 674] on div "08 HIPAA is a federal law which is enforced by OCR (Office for Civil Rights of …" at bounding box center [733, 684] width 834 height 177
click at [716, 644] on label "True" at bounding box center [738, 644] width 93 height 50
click at [716, 644] on input "True" at bounding box center [712, 645] width 16 height 14
radio input "true"
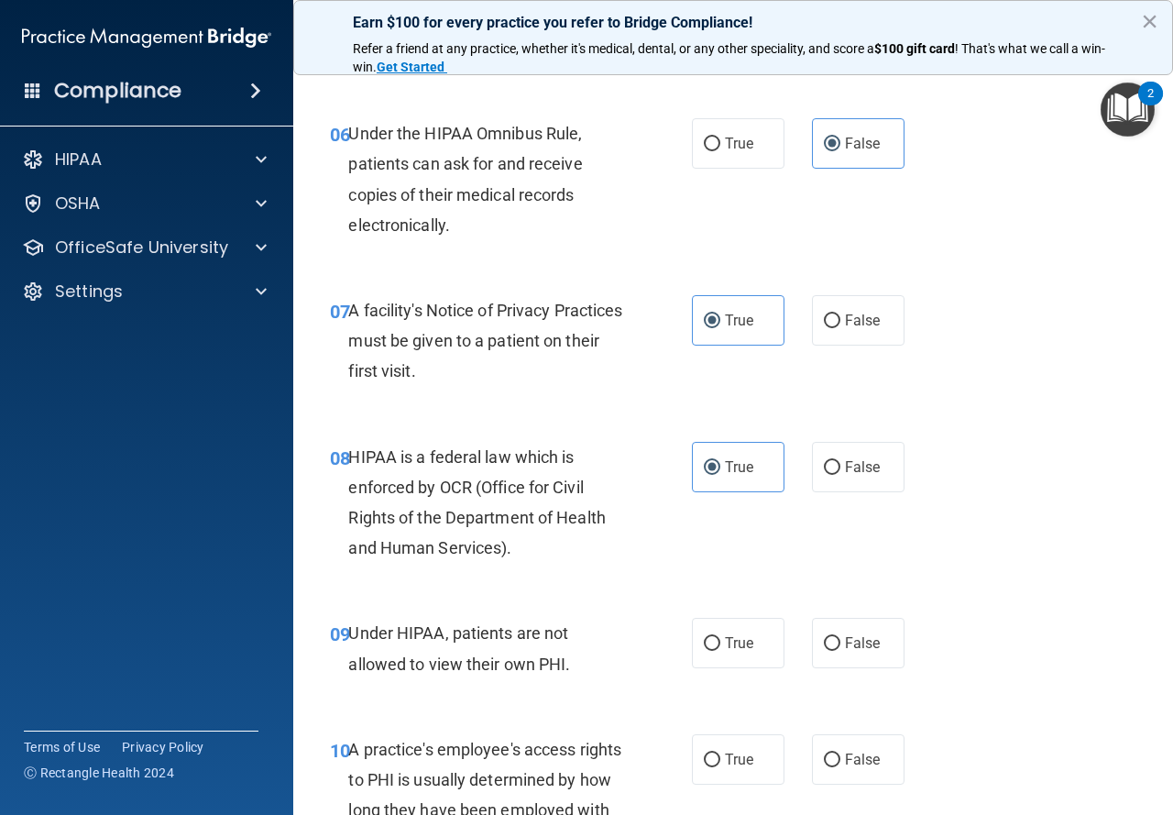
scroll to position [1100, 0]
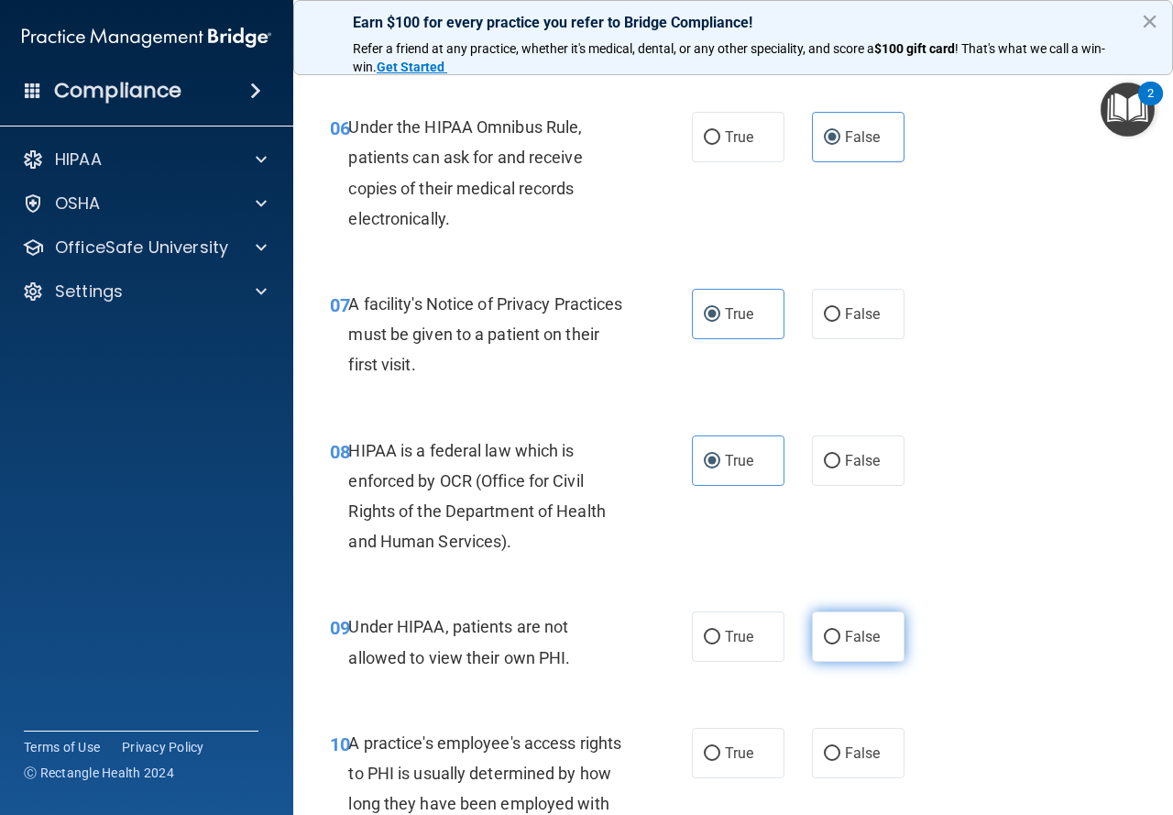
click at [824, 634] on input "False" at bounding box center [832, 638] width 16 height 14
radio input "true"
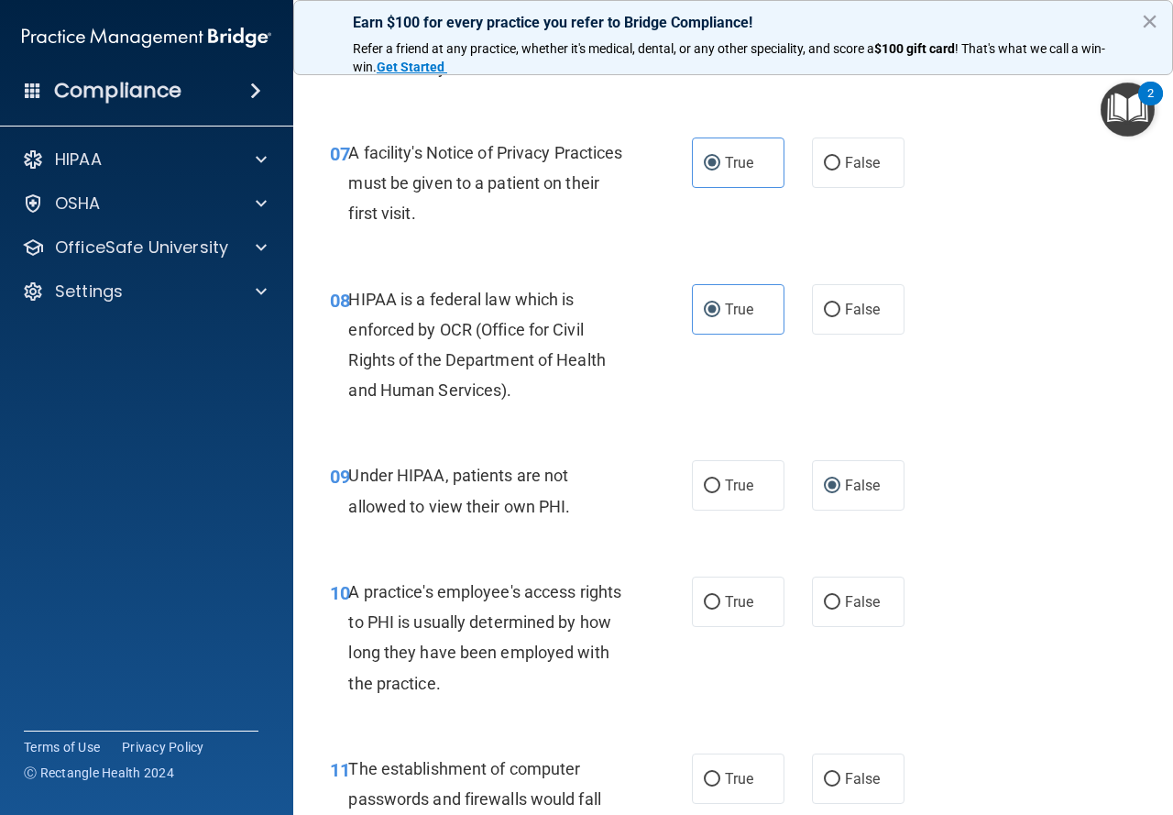
scroll to position [1283, 0]
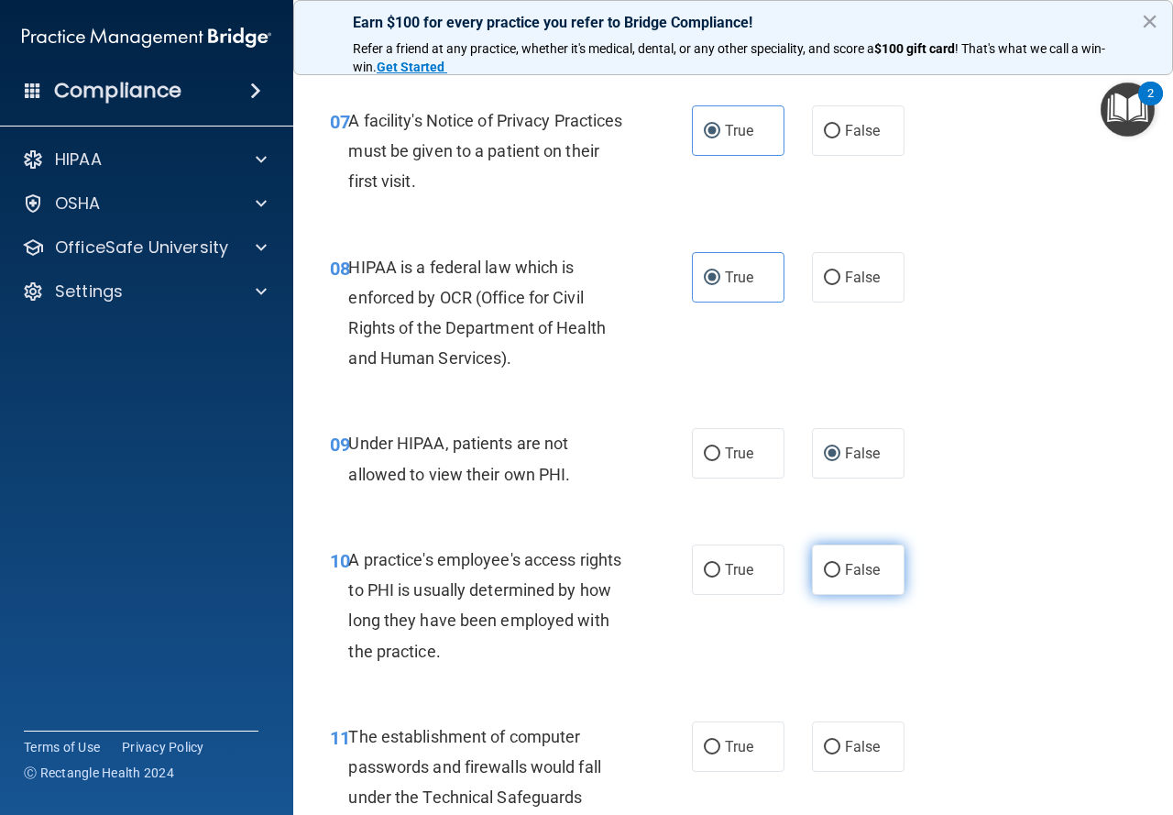
click at [862, 566] on span "False" at bounding box center [863, 569] width 36 height 17
click at [841, 566] on input "False" at bounding box center [832, 571] width 16 height 14
radio input "true"
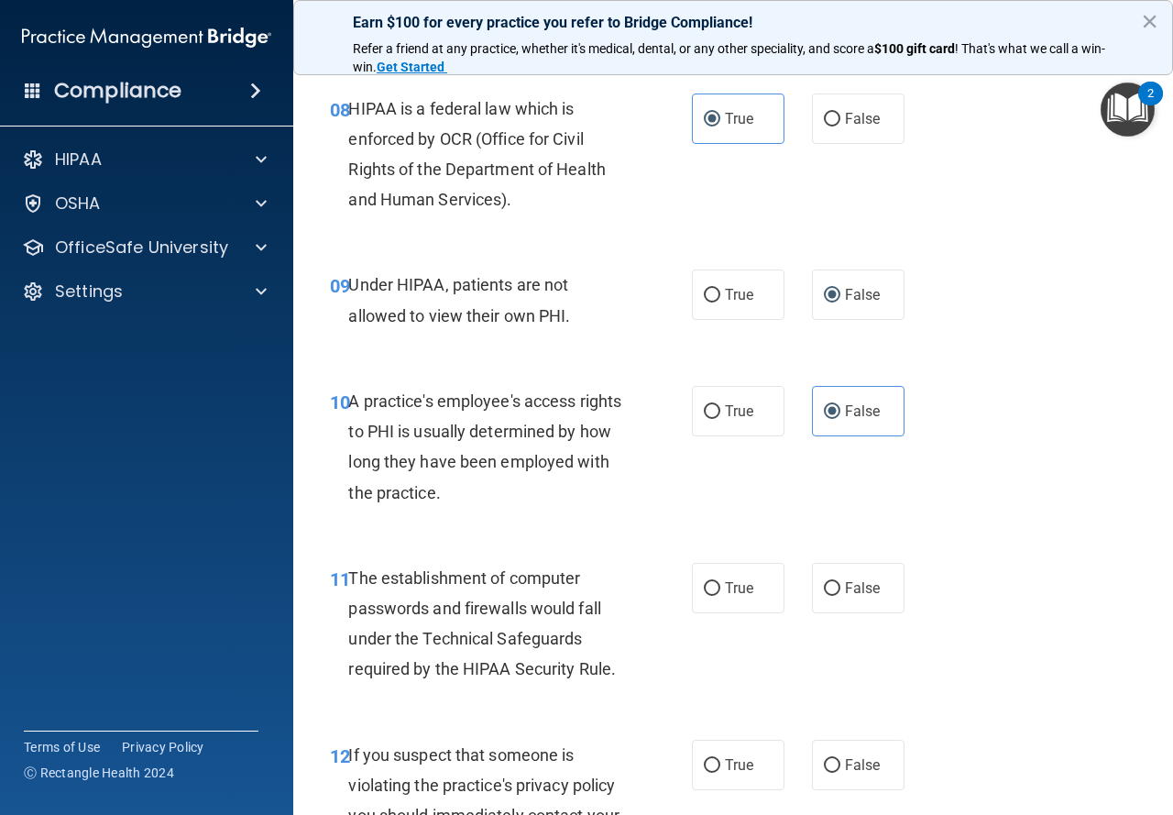
scroll to position [1467, 0]
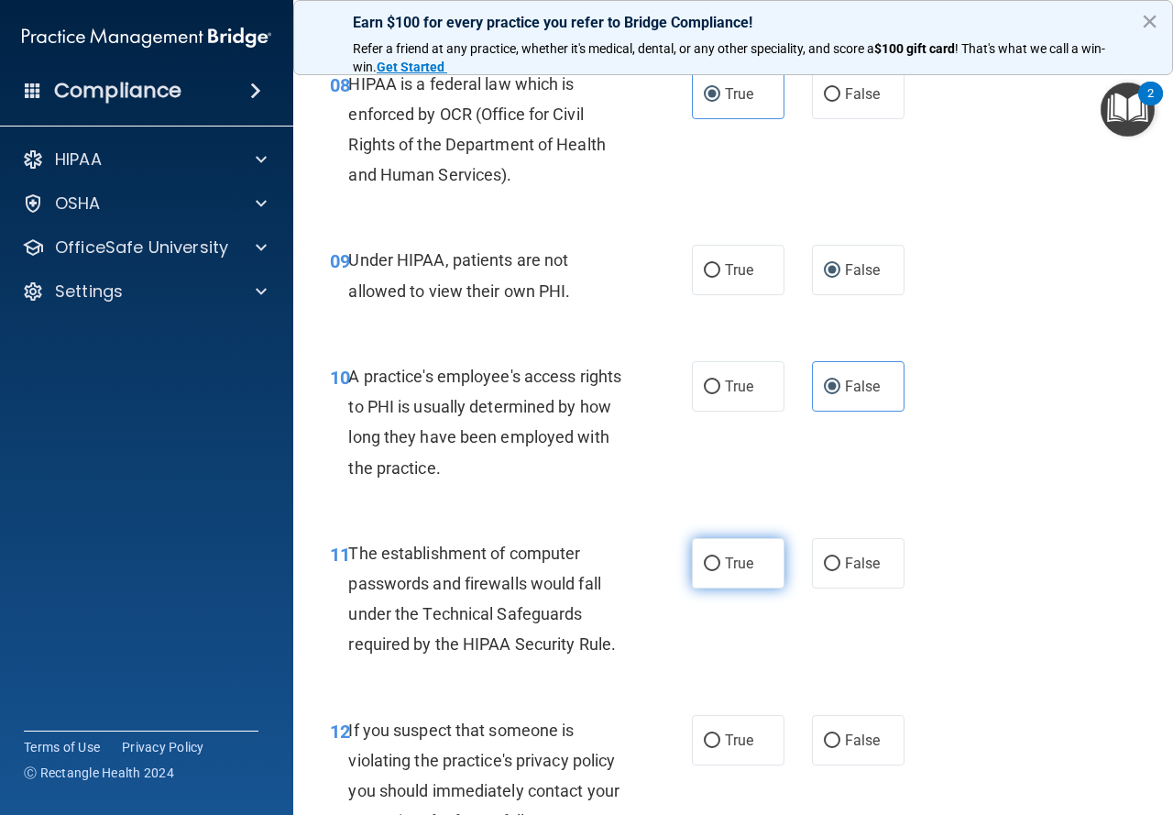
drag, startPoint x: 688, startPoint y: 542, endPoint x: 703, endPoint y: 551, distance: 17.3
click at [692, 541] on label "True" at bounding box center [738, 563] width 93 height 50
click at [704, 557] on input "True" at bounding box center [712, 564] width 16 height 14
radio input "true"
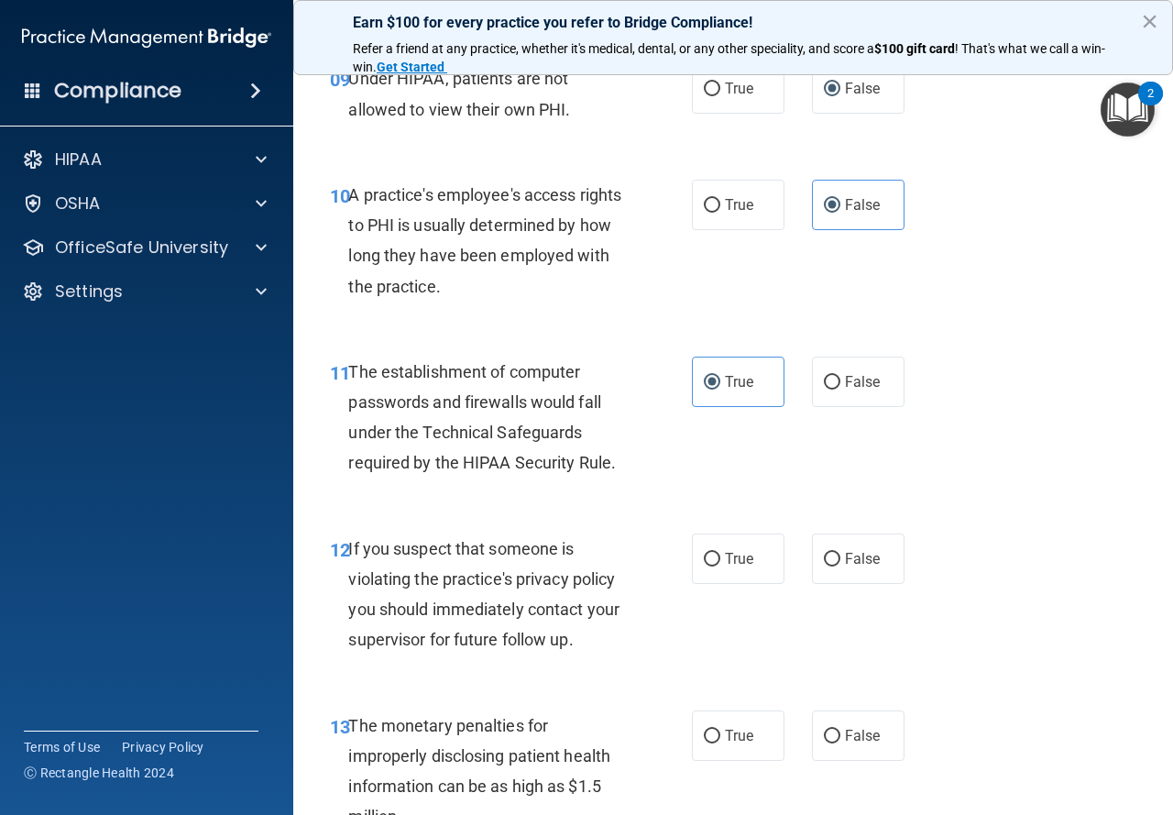
scroll to position [1650, 0]
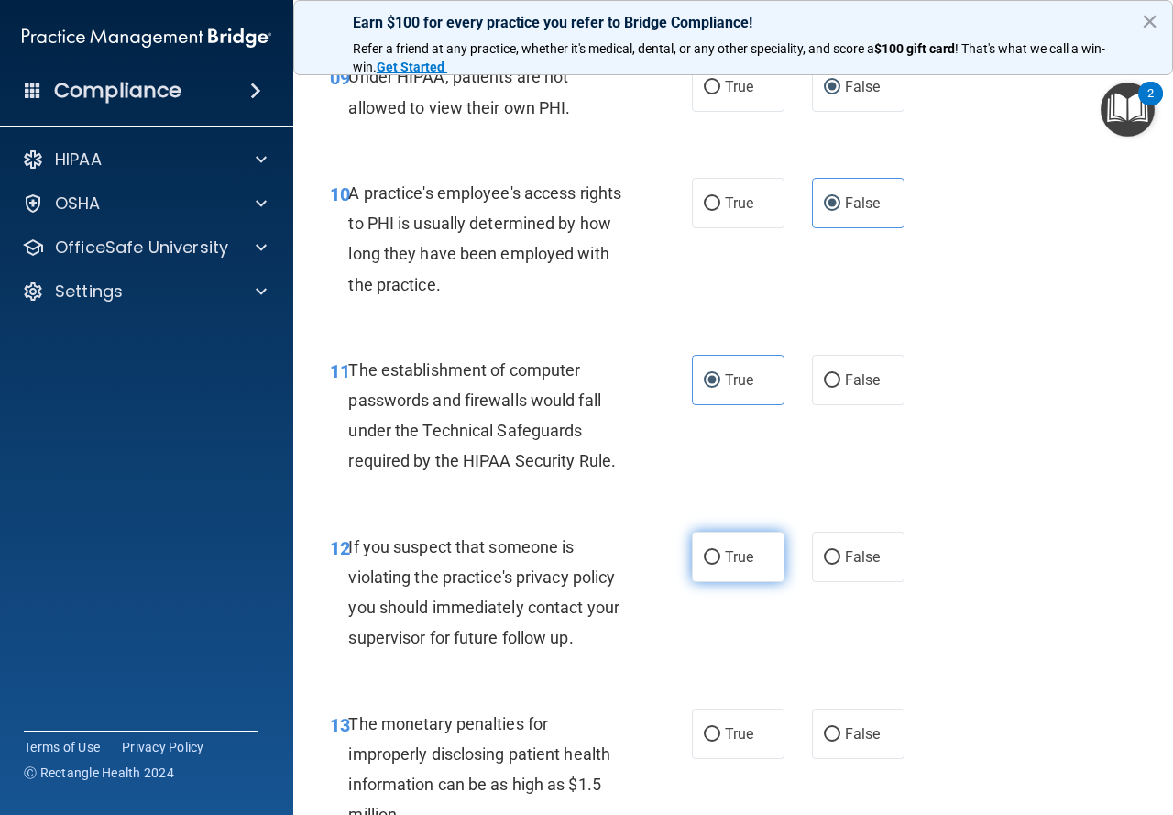
click at [725, 554] on span "True" at bounding box center [739, 556] width 28 height 17
click at [720, 554] on input "True" at bounding box center [712, 558] width 16 height 14
radio input "true"
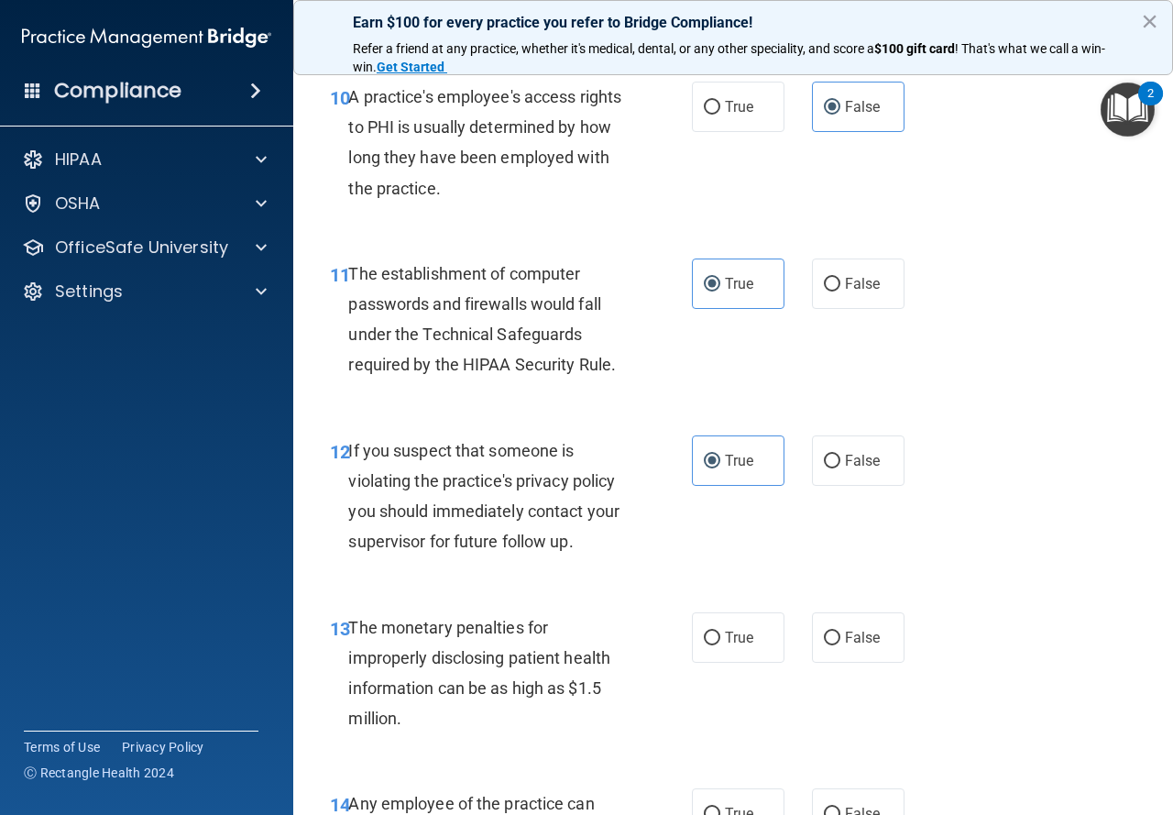
scroll to position [1833, 0]
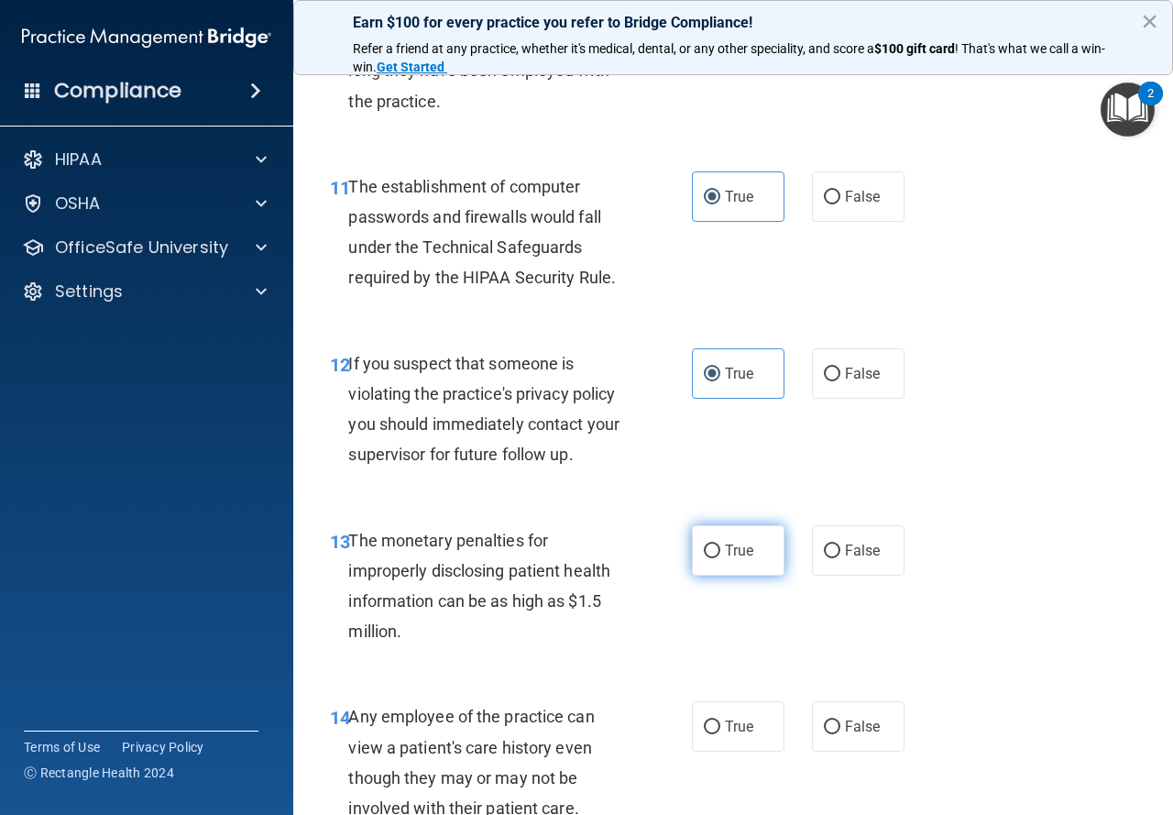
click at [725, 552] on span "True" at bounding box center [739, 550] width 28 height 17
click at [720, 552] on input "True" at bounding box center [712, 551] width 16 height 14
radio input "true"
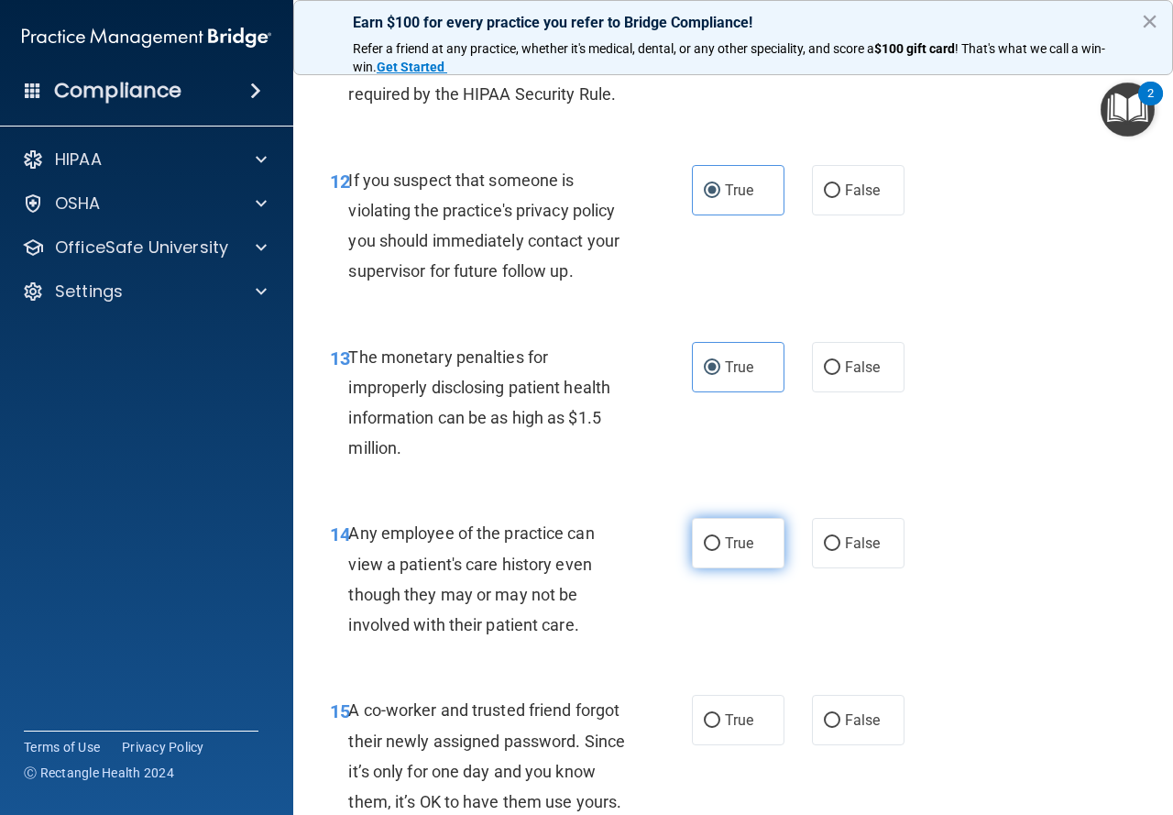
click at [692, 543] on label "True" at bounding box center [738, 543] width 93 height 50
click at [704, 543] on input "True" at bounding box center [712, 544] width 16 height 14
radio input "true"
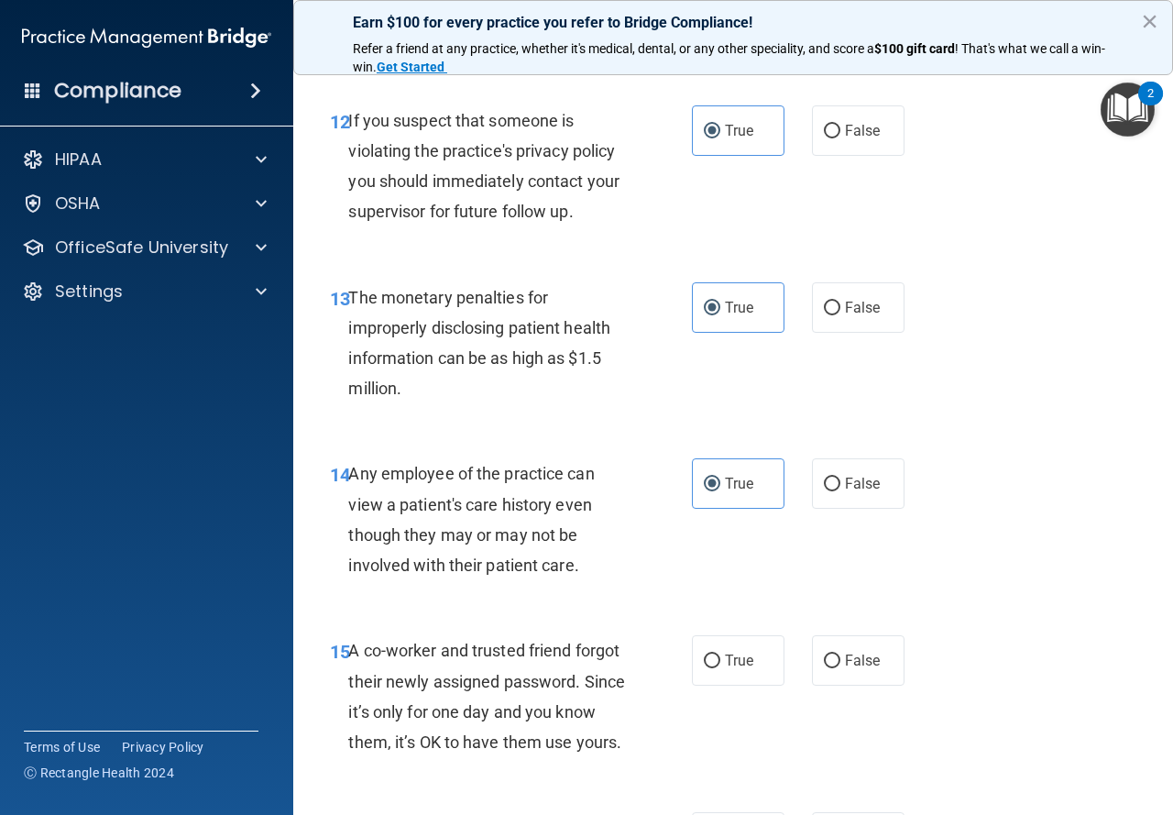
scroll to position [2108, 0]
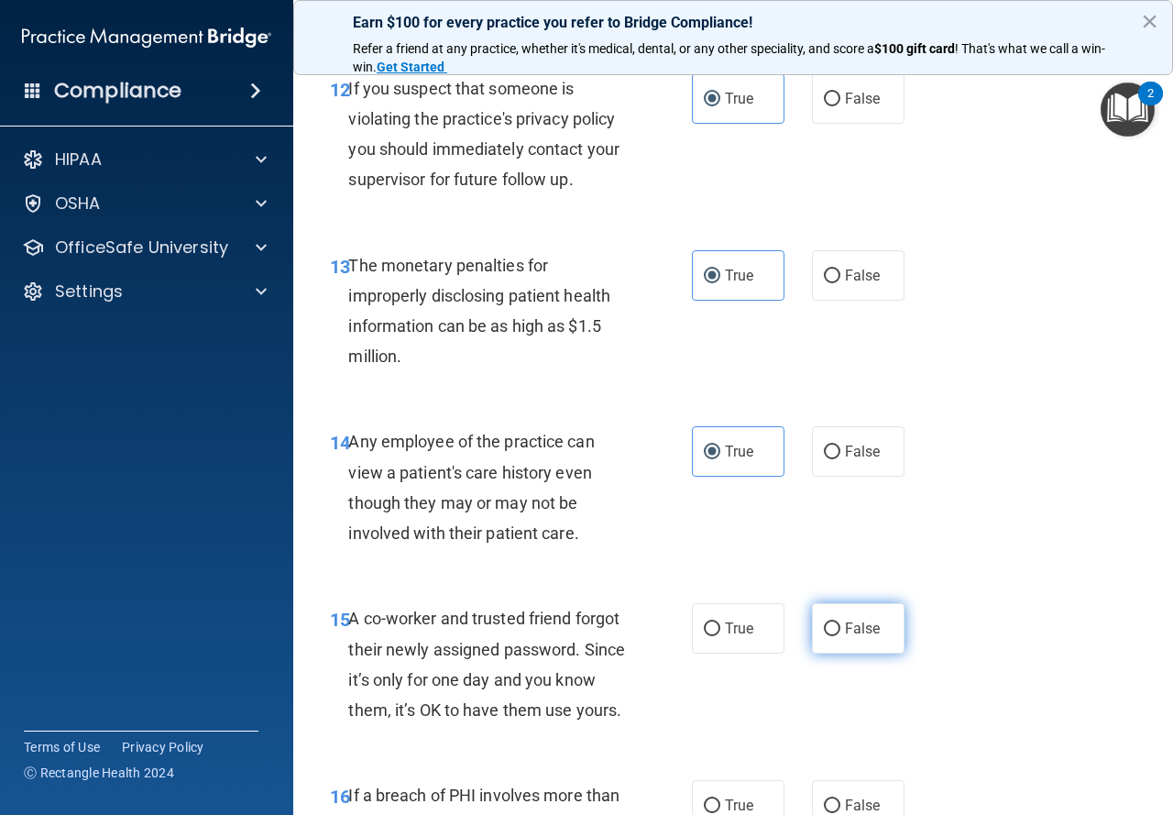
click at [845, 628] on span "False" at bounding box center [863, 628] width 36 height 17
click at [841, 628] on input "False" at bounding box center [832, 629] width 16 height 14
radio input "true"
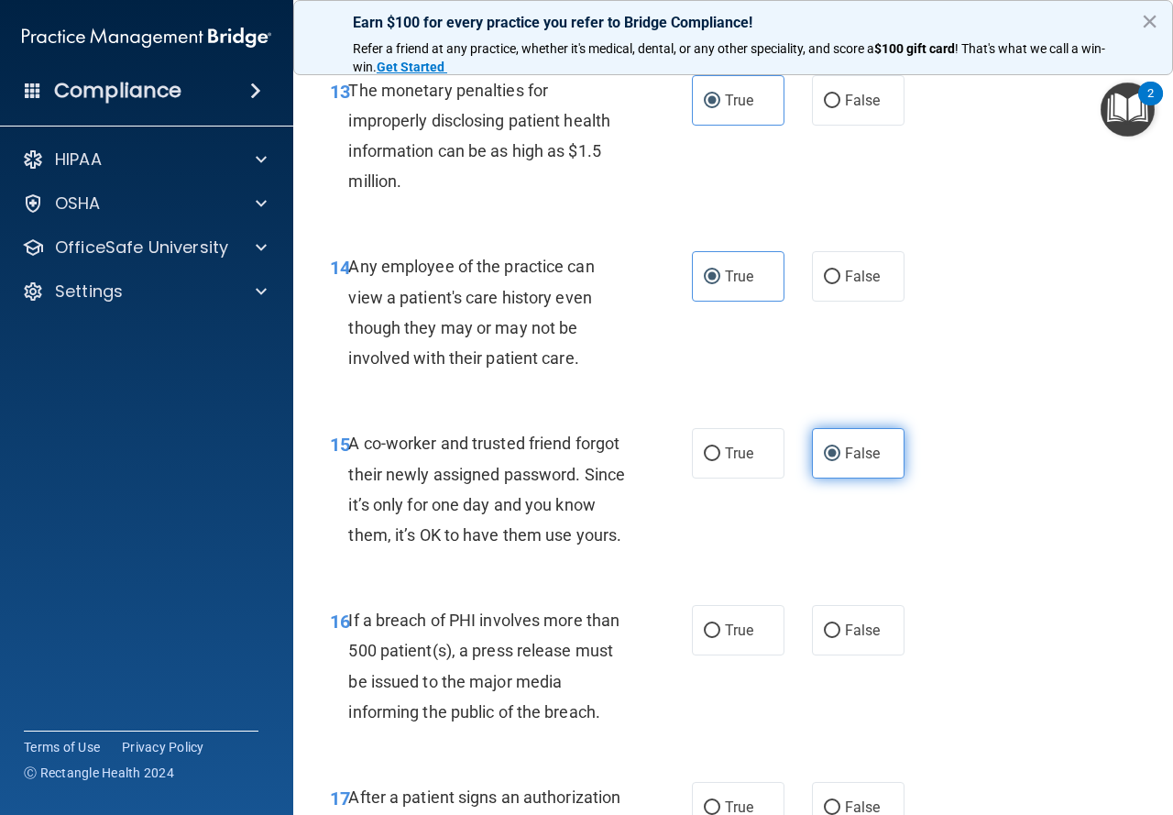
scroll to position [2291, 0]
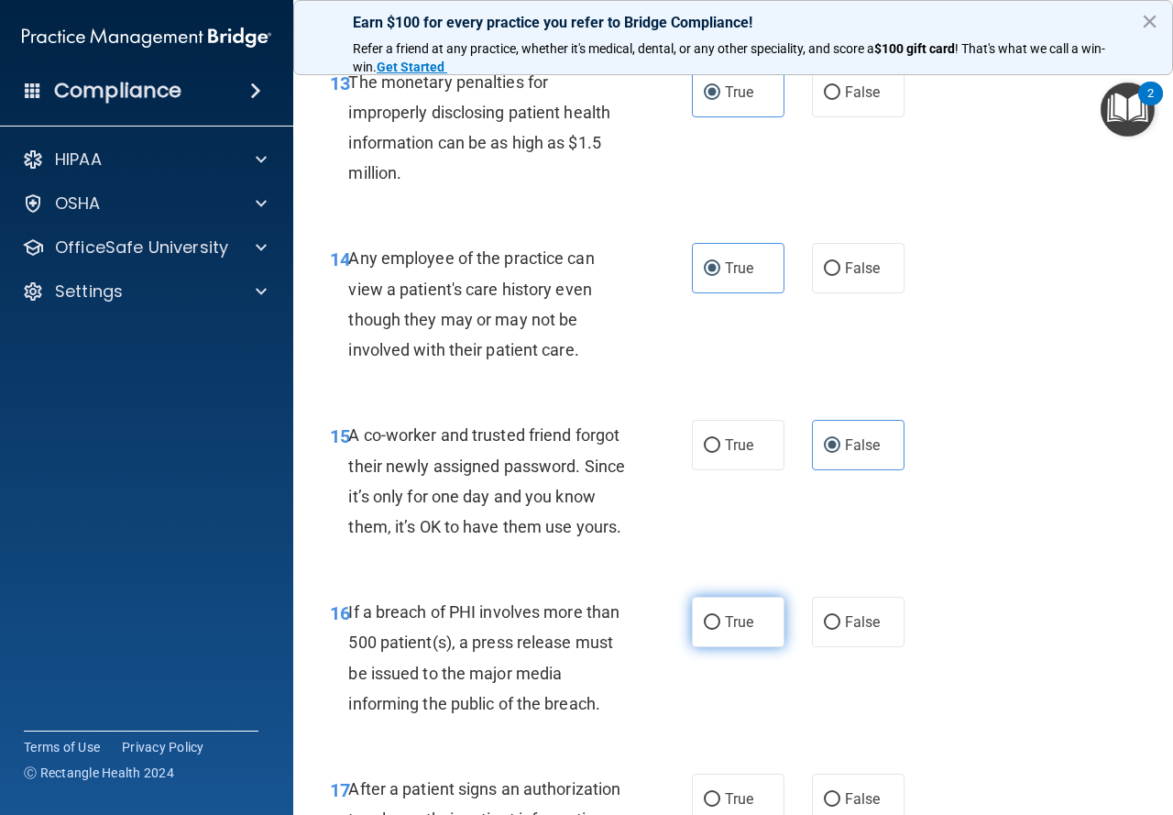
click at [694, 644] on label "True" at bounding box center [738, 622] width 93 height 50
click at [704, 630] on input "True" at bounding box center [712, 623] width 16 height 14
radio input "true"
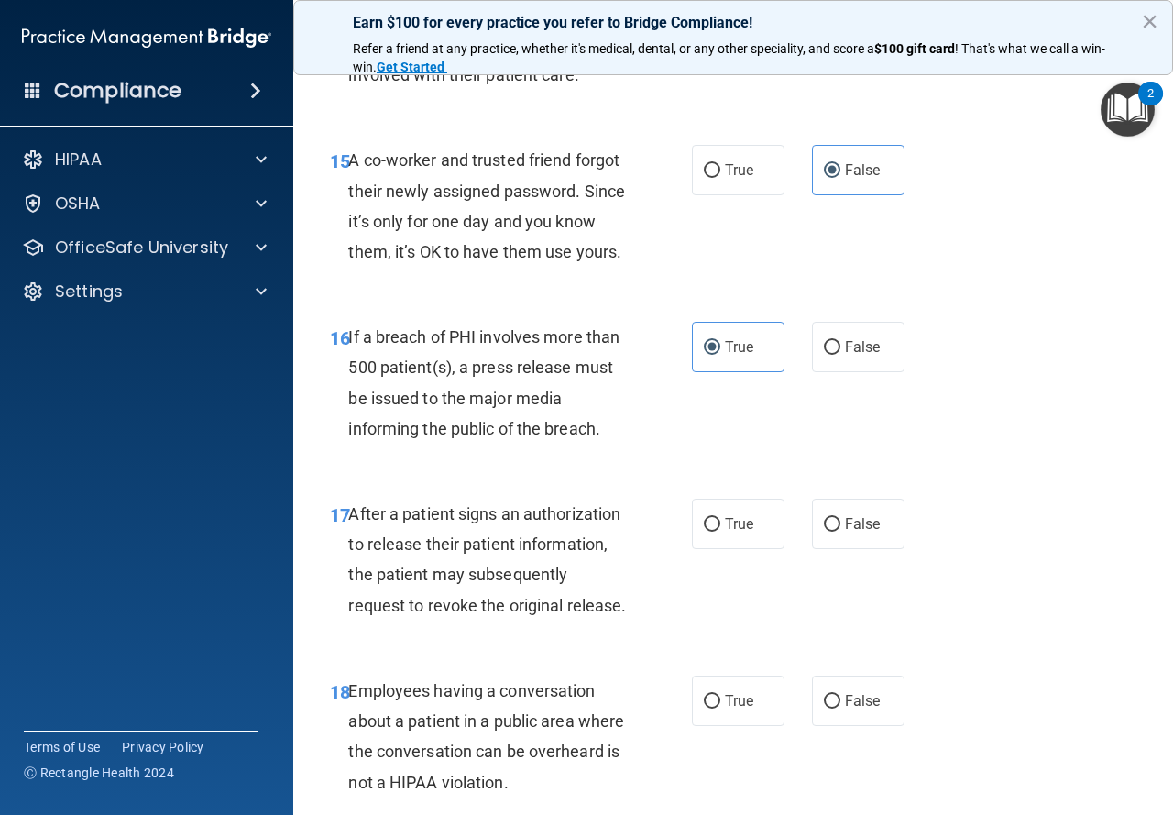
scroll to position [2658, 0]
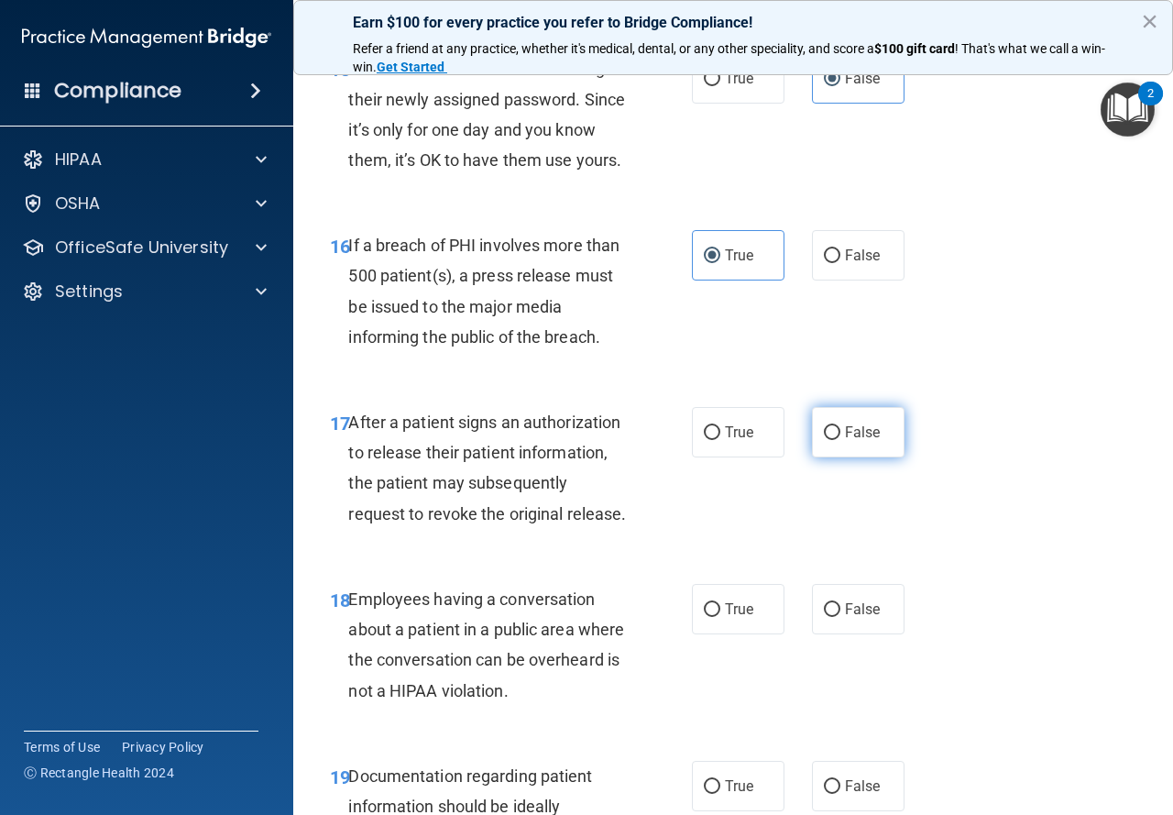
click at [836, 457] on label "False" at bounding box center [858, 432] width 93 height 50
click at [836, 440] on input "False" at bounding box center [832, 433] width 16 height 14
radio input "true"
click at [812, 634] on label "False" at bounding box center [858, 609] width 93 height 50
click at [824, 617] on input "False" at bounding box center [832, 610] width 16 height 14
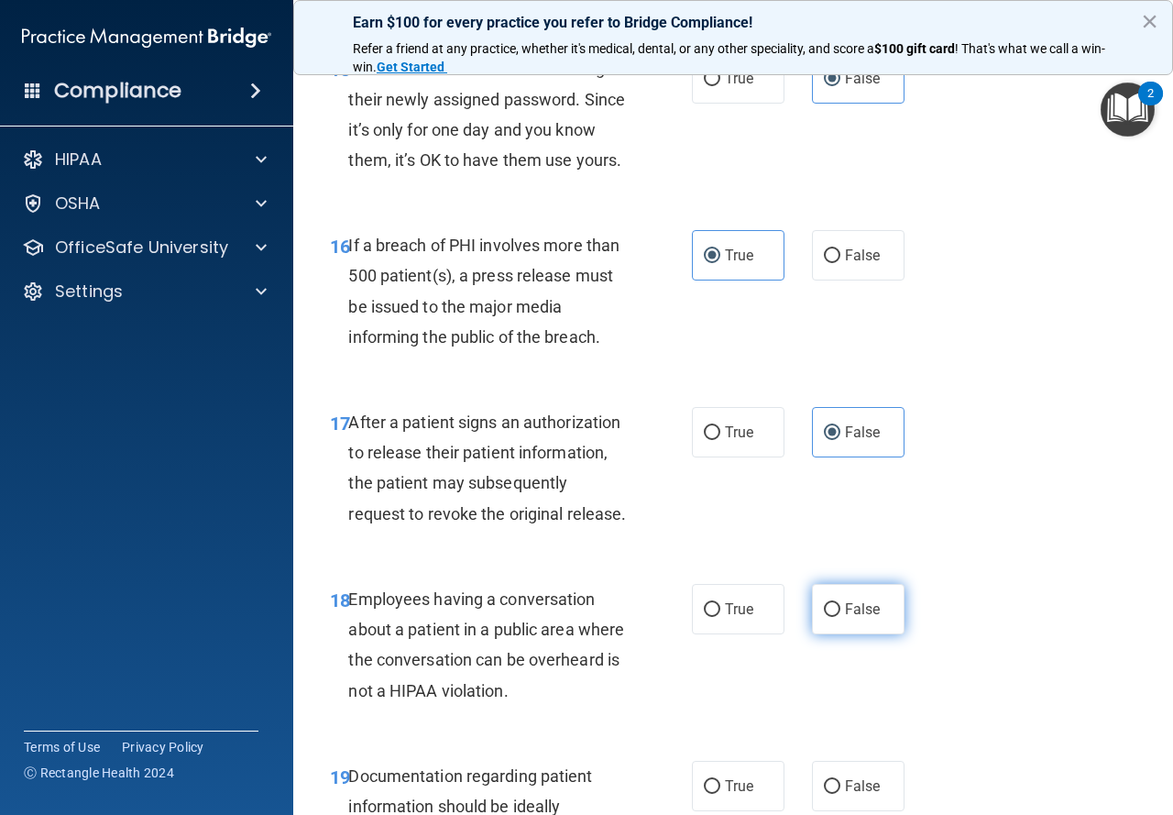
radio input "true"
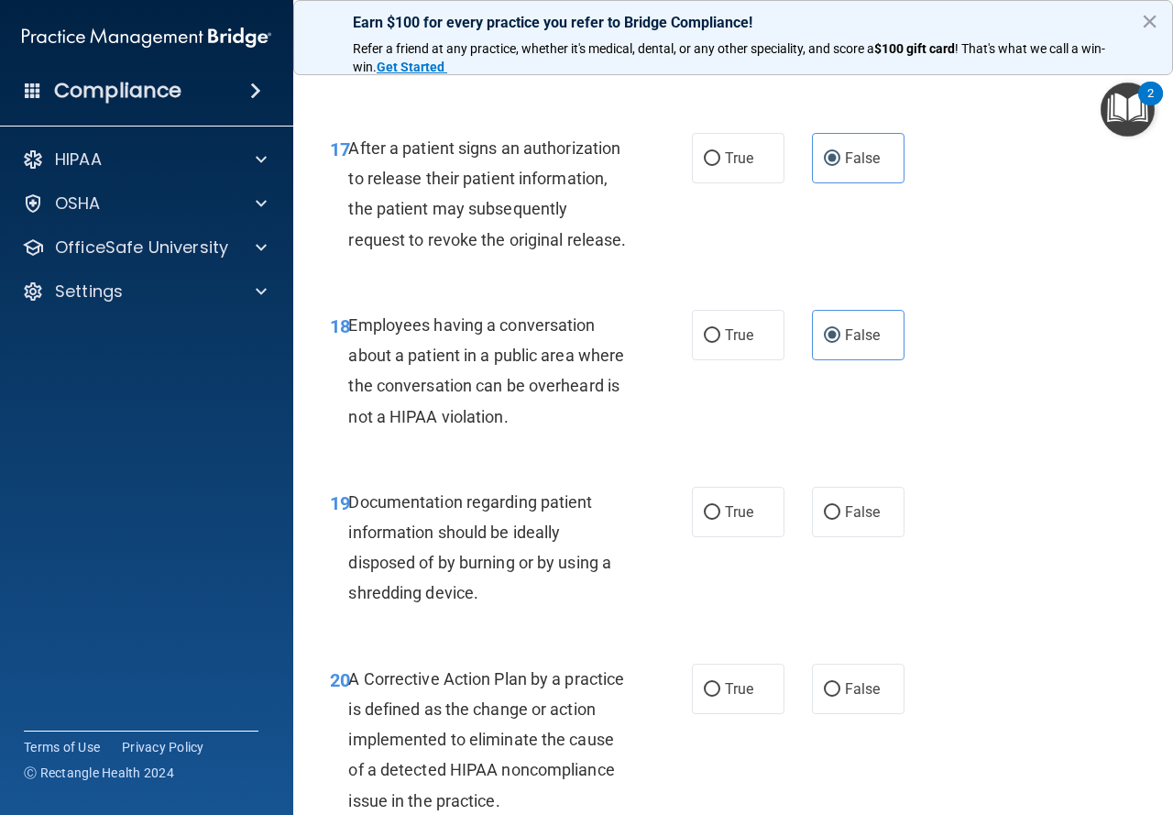
scroll to position [2933, 0]
click at [706, 519] on input "True" at bounding box center [712, 512] width 16 height 14
radio input "true"
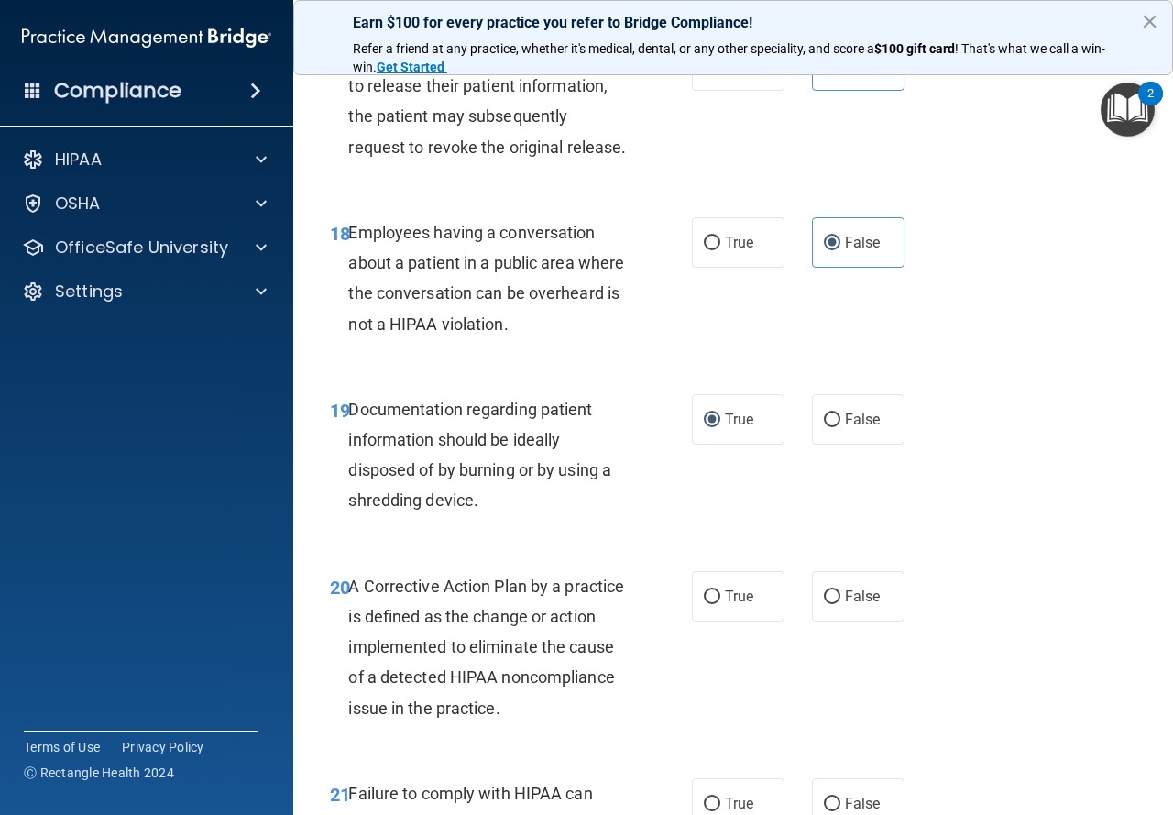
scroll to position [3116, 0]
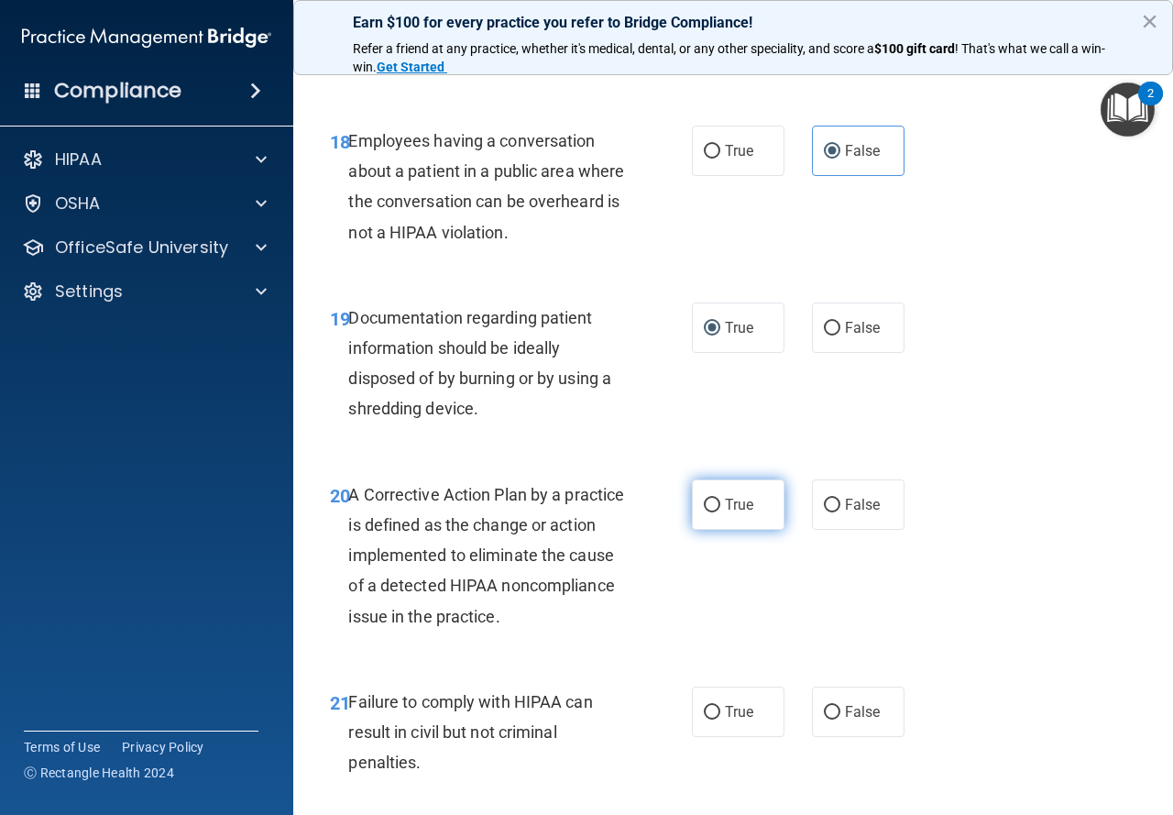
click at [713, 530] on label "True" at bounding box center [738, 504] width 93 height 50
click at [713, 512] on input "True" at bounding box center [712, 506] width 16 height 14
radio input "true"
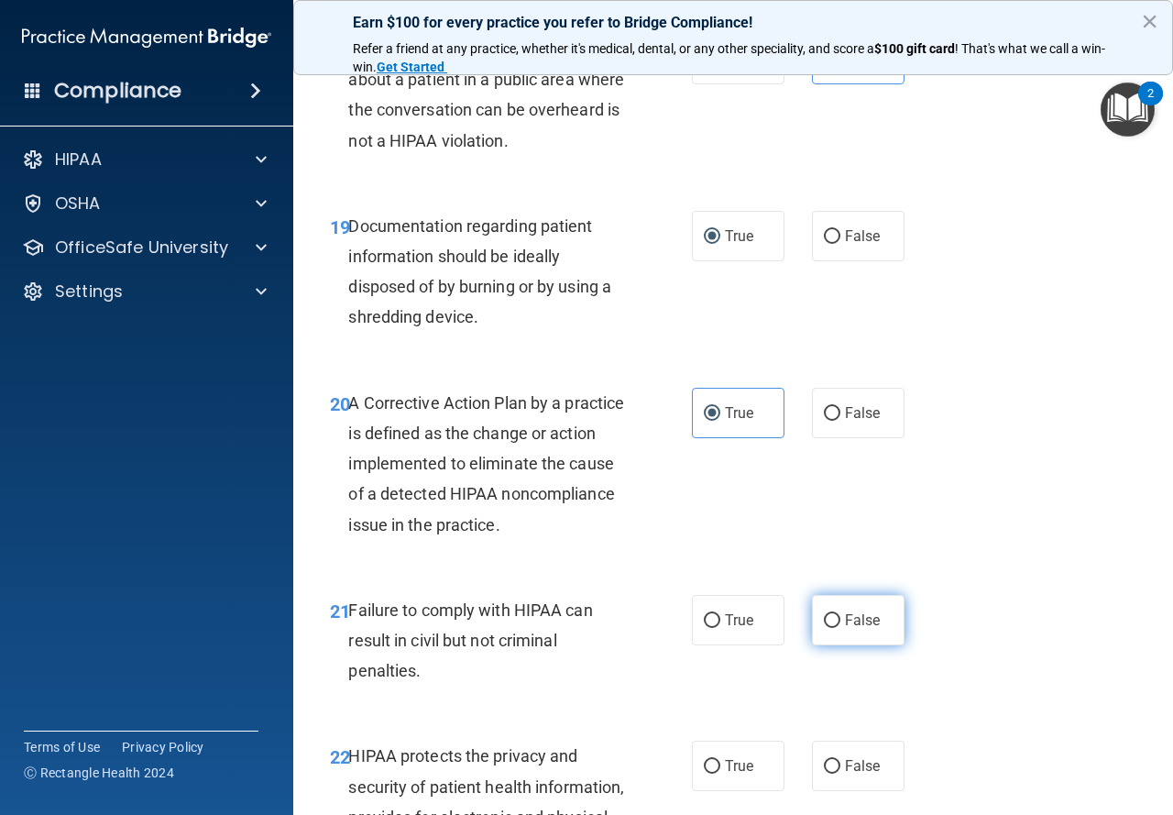
click at [824, 628] on input "False" at bounding box center [832, 621] width 16 height 14
radio input "true"
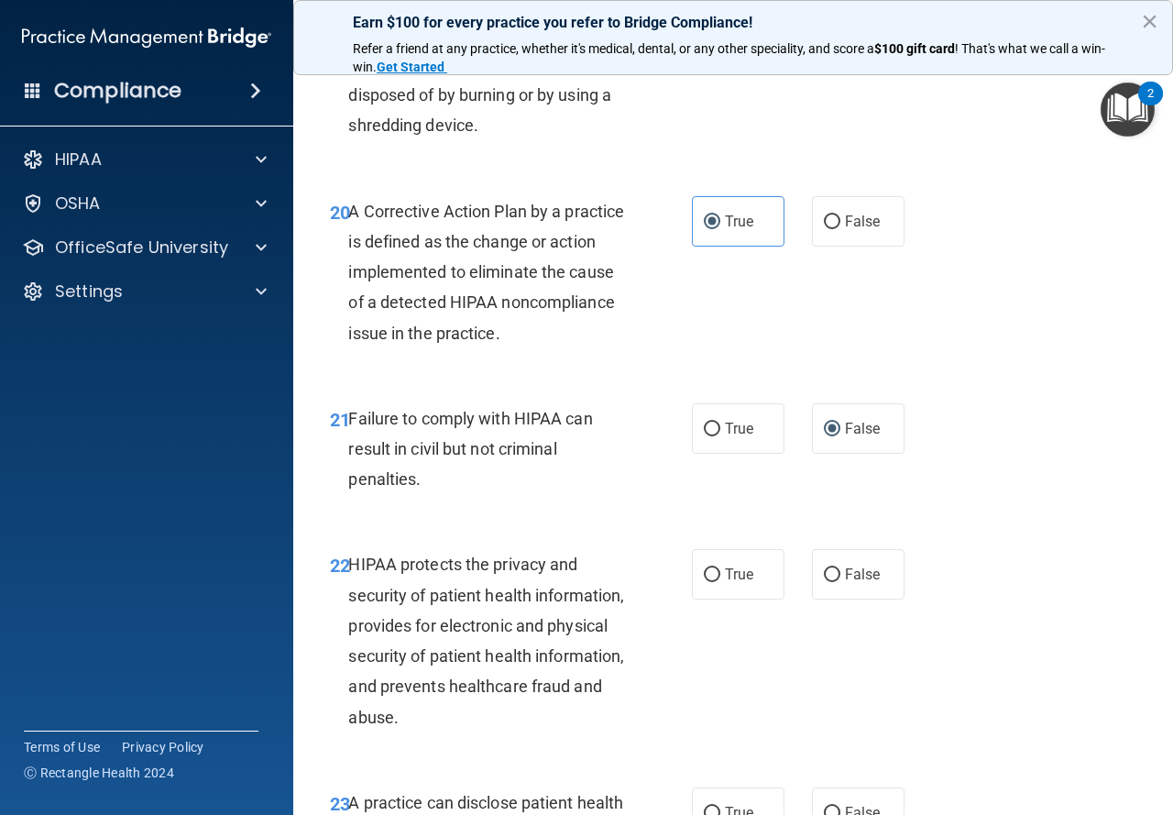
scroll to position [3483, 0]
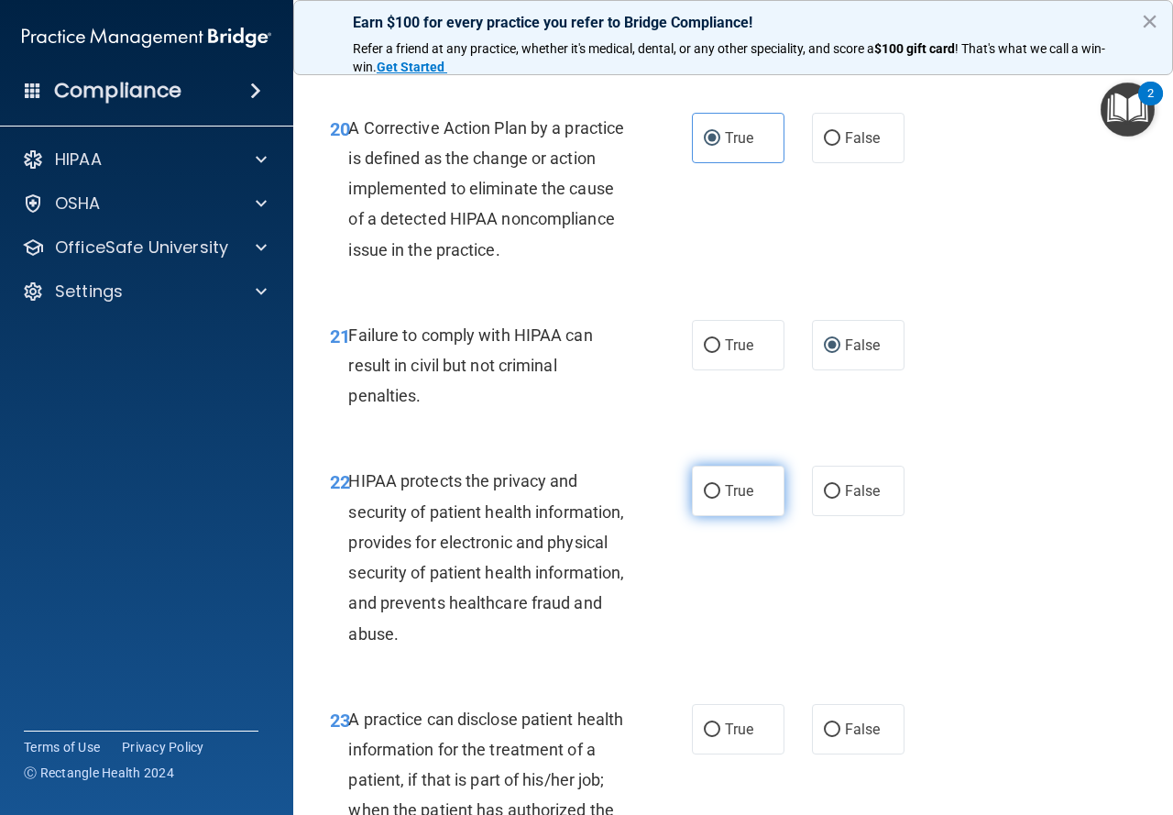
click at [734, 516] on label "True" at bounding box center [738, 491] width 93 height 50
click at [720, 499] on input "True" at bounding box center [712, 492] width 16 height 14
radio input "true"
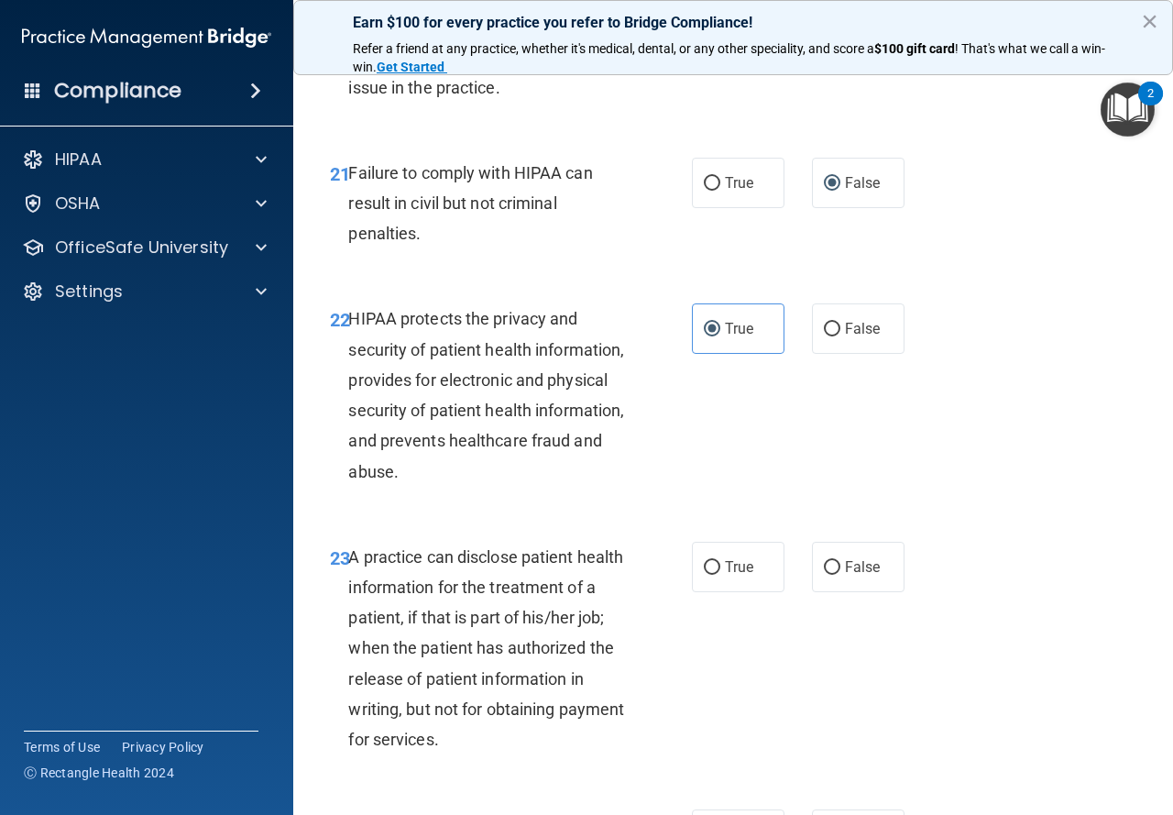
scroll to position [3752, 0]
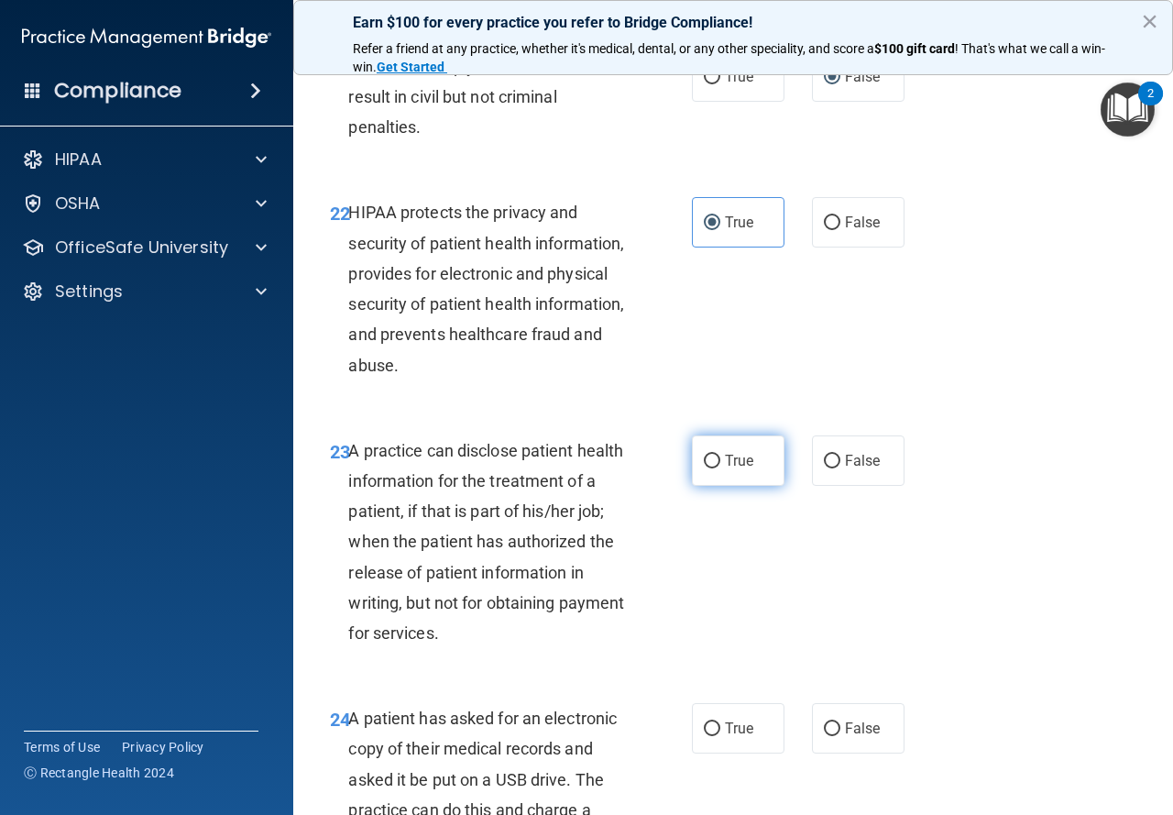
click at [704, 468] on input "True" at bounding box center [712, 462] width 16 height 14
radio input "true"
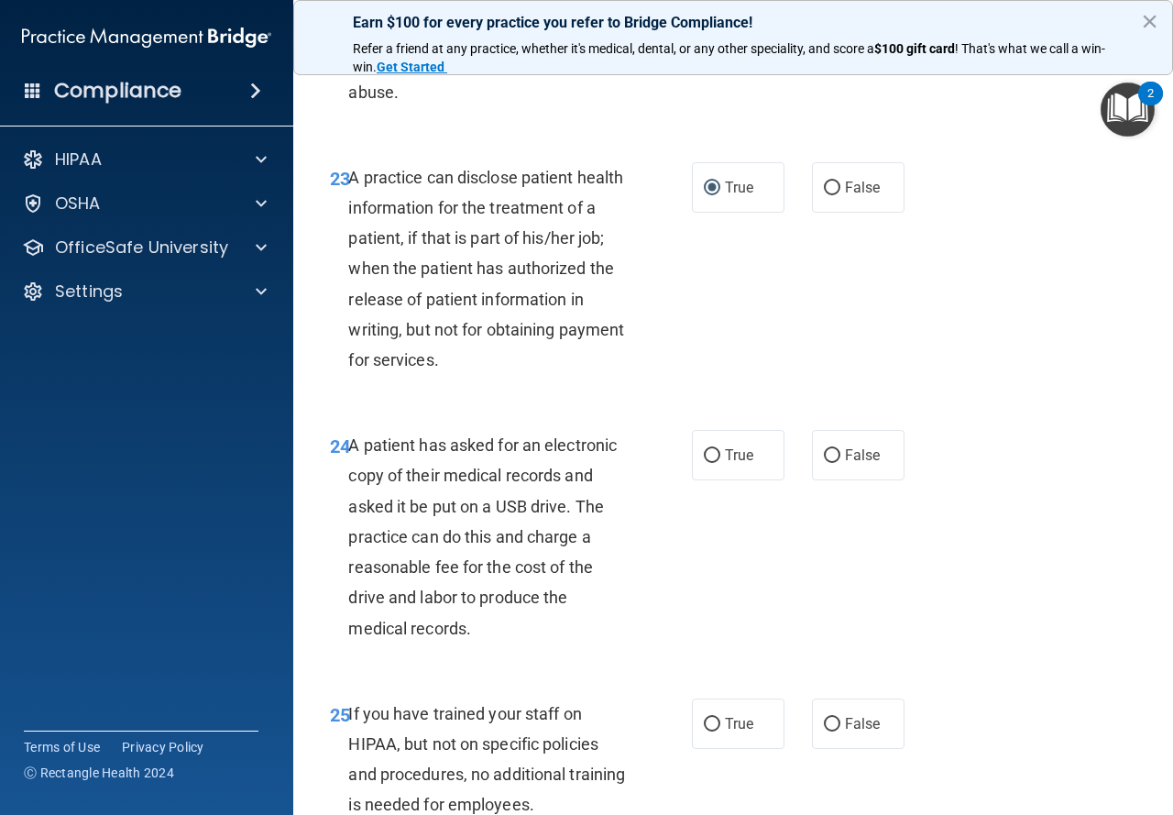
scroll to position [4027, 0]
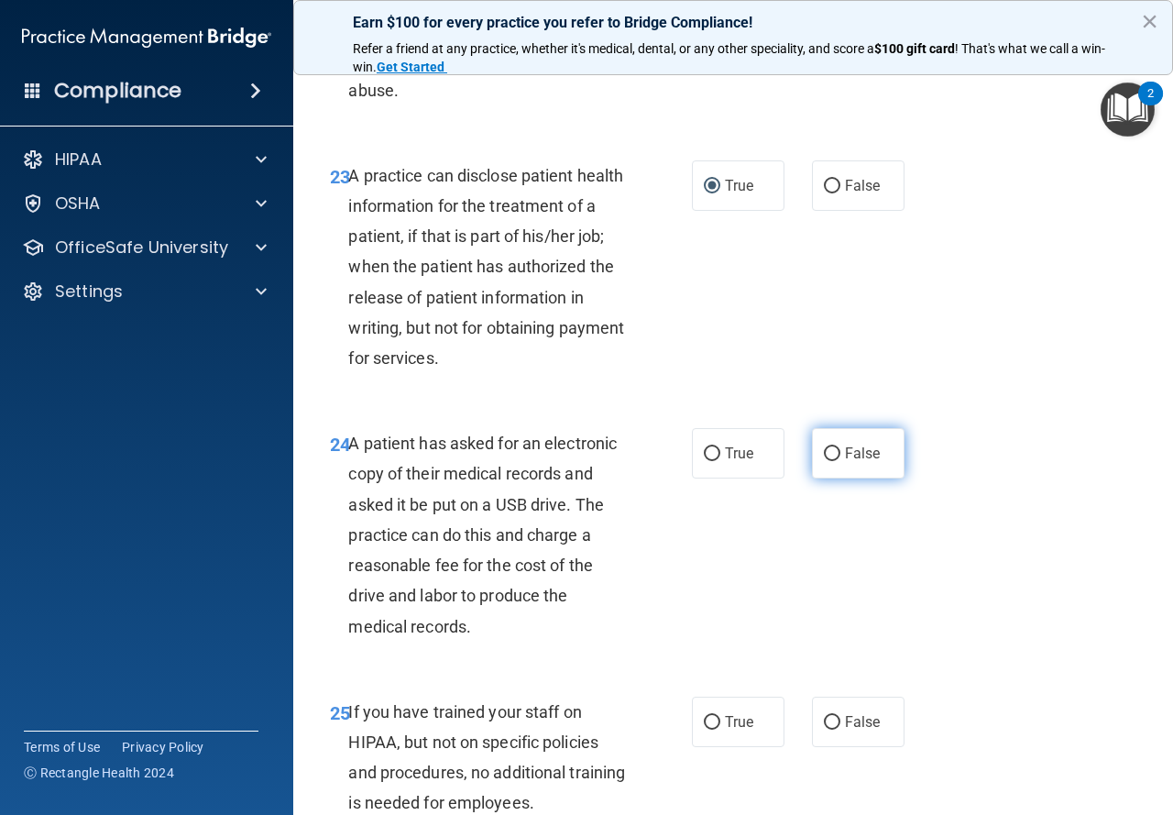
click at [845, 462] on span "False" at bounding box center [863, 453] width 36 height 17
click at [841, 461] on input "False" at bounding box center [832, 454] width 16 height 14
radio input "true"
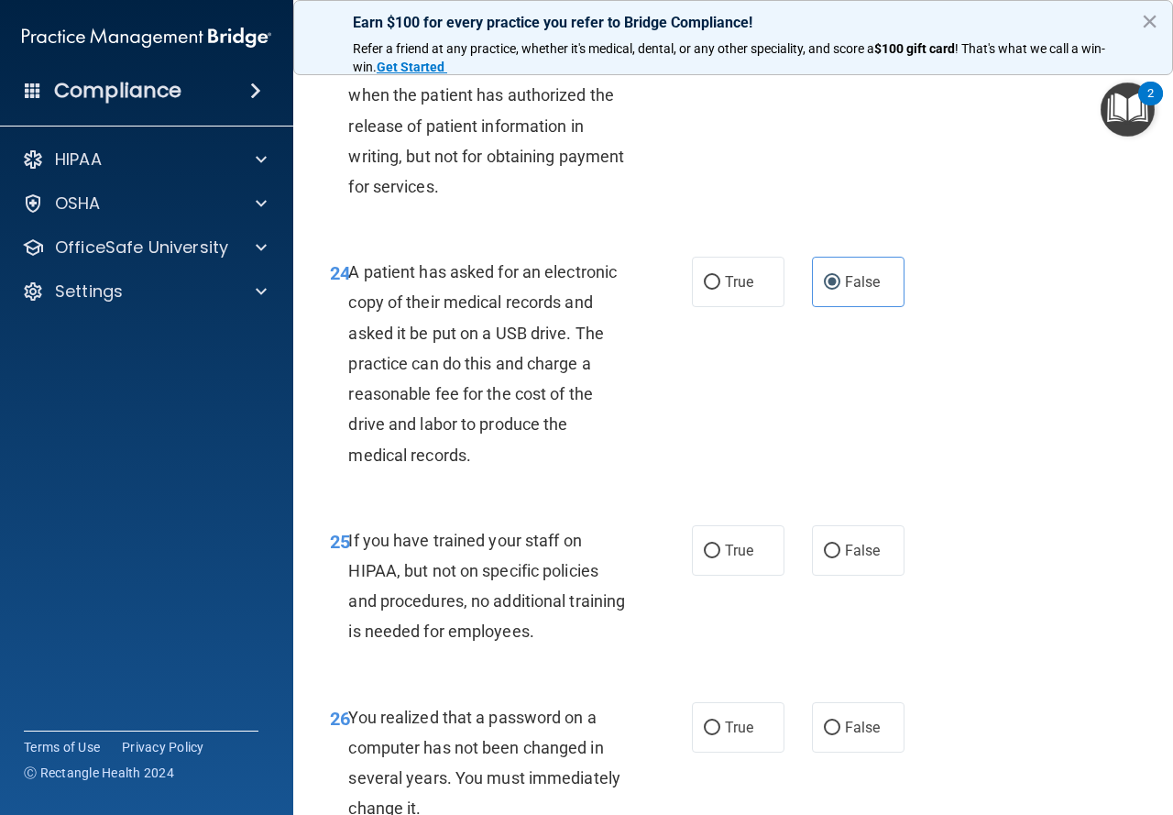
scroll to position [4210, 0]
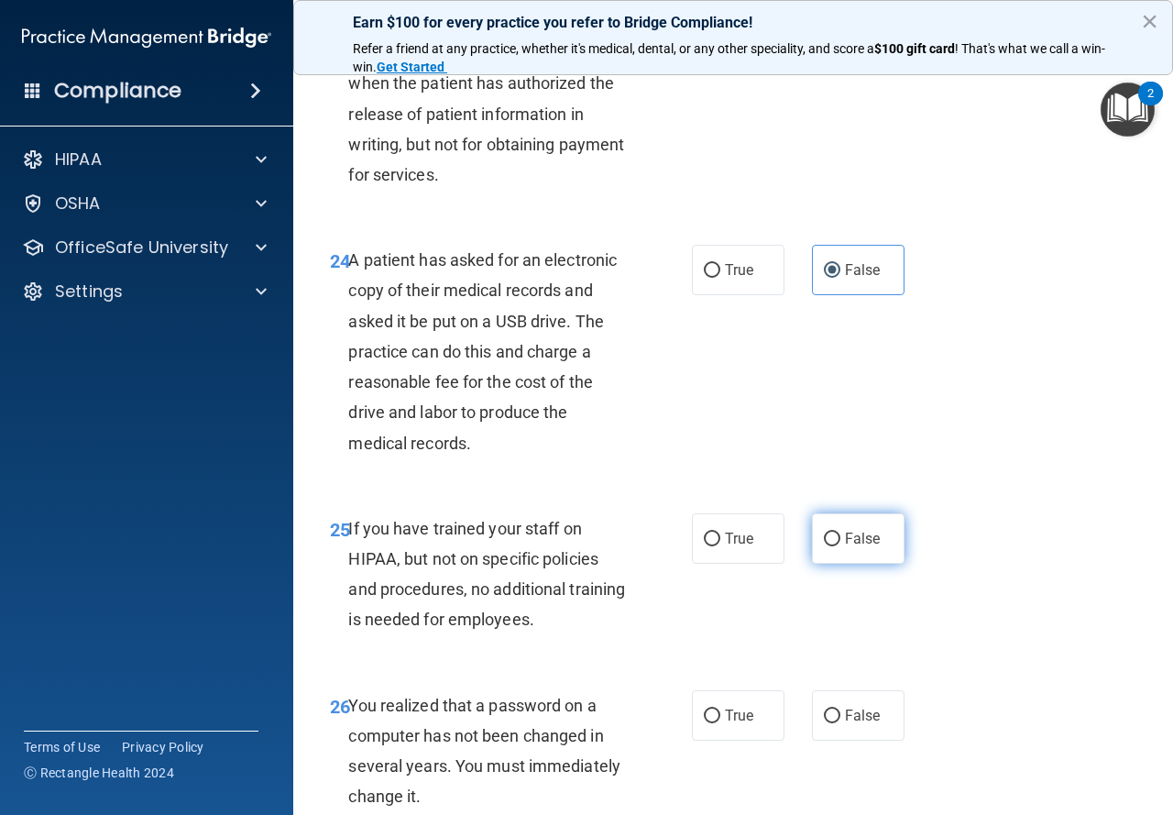
click at [845, 547] on span "False" at bounding box center [863, 538] width 36 height 17
click at [837, 546] on input "False" at bounding box center [832, 540] width 16 height 14
radio input "true"
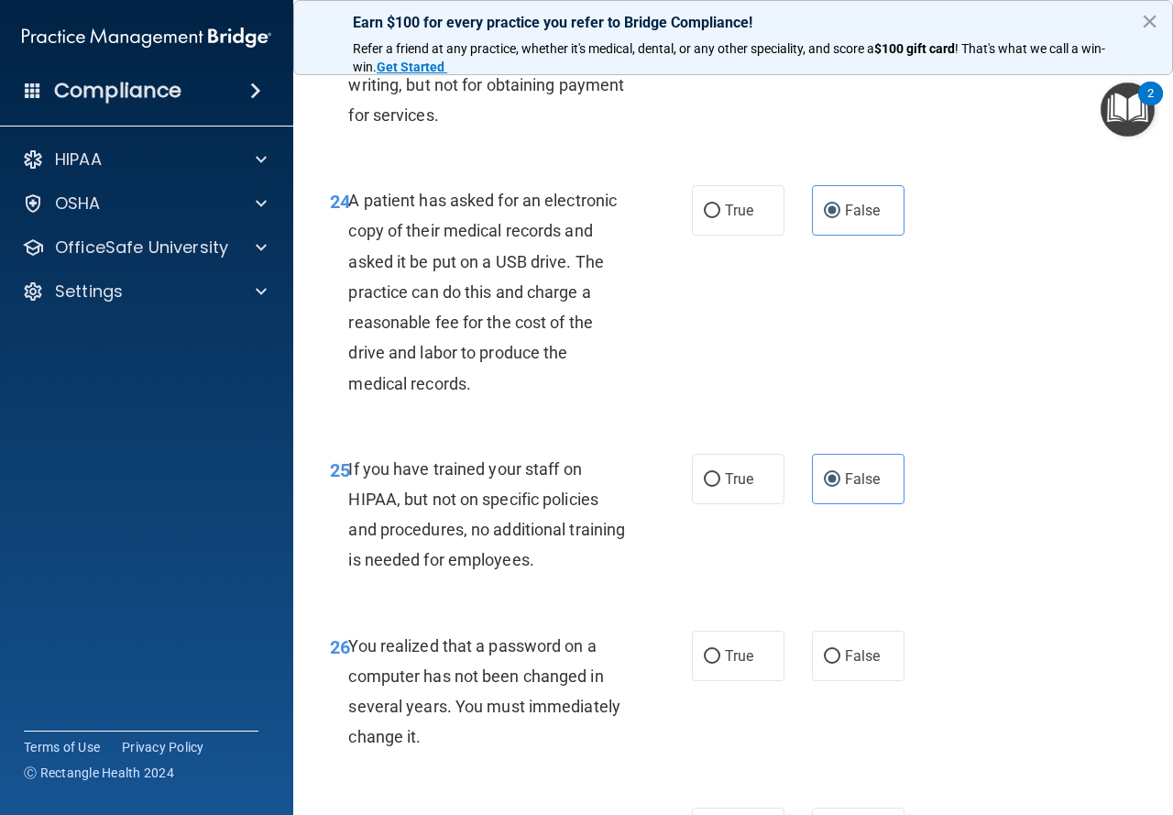
scroll to position [4393, 0]
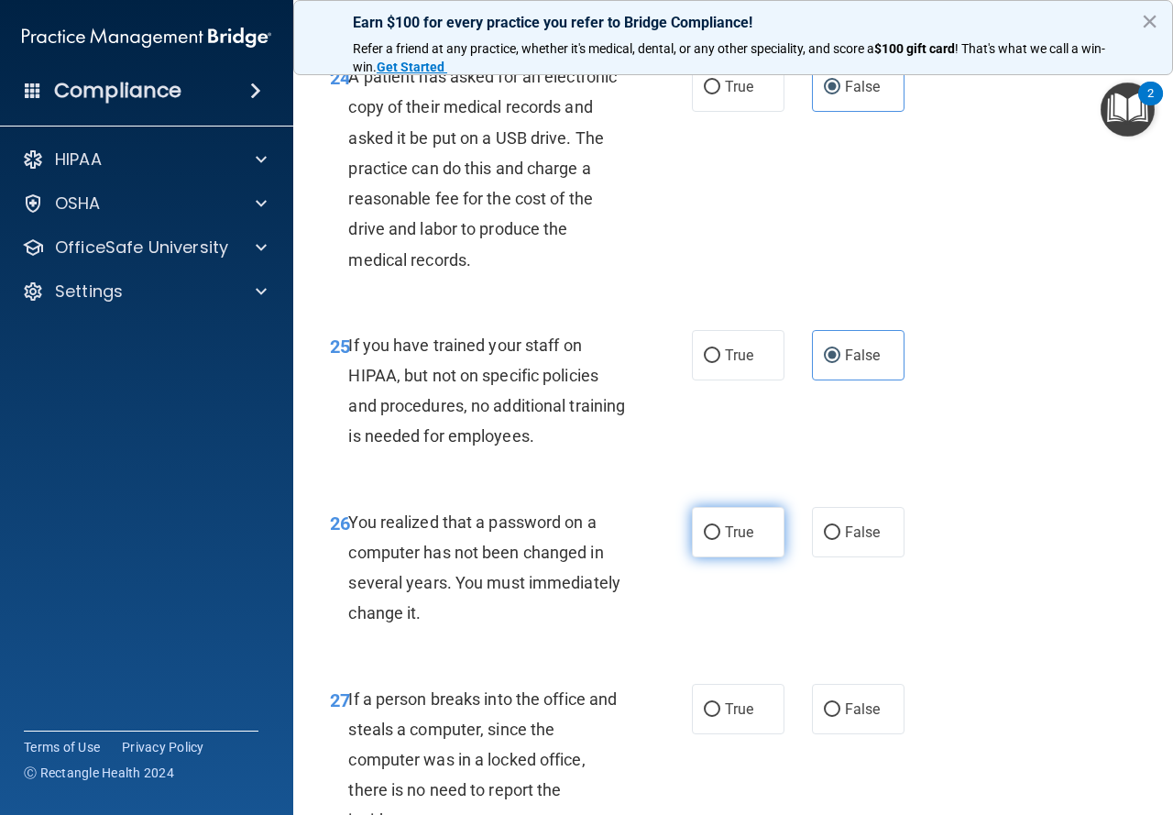
click at [742, 541] on span "True" at bounding box center [739, 531] width 28 height 17
click at [720, 540] on input "True" at bounding box center [712, 533] width 16 height 14
radio input "true"
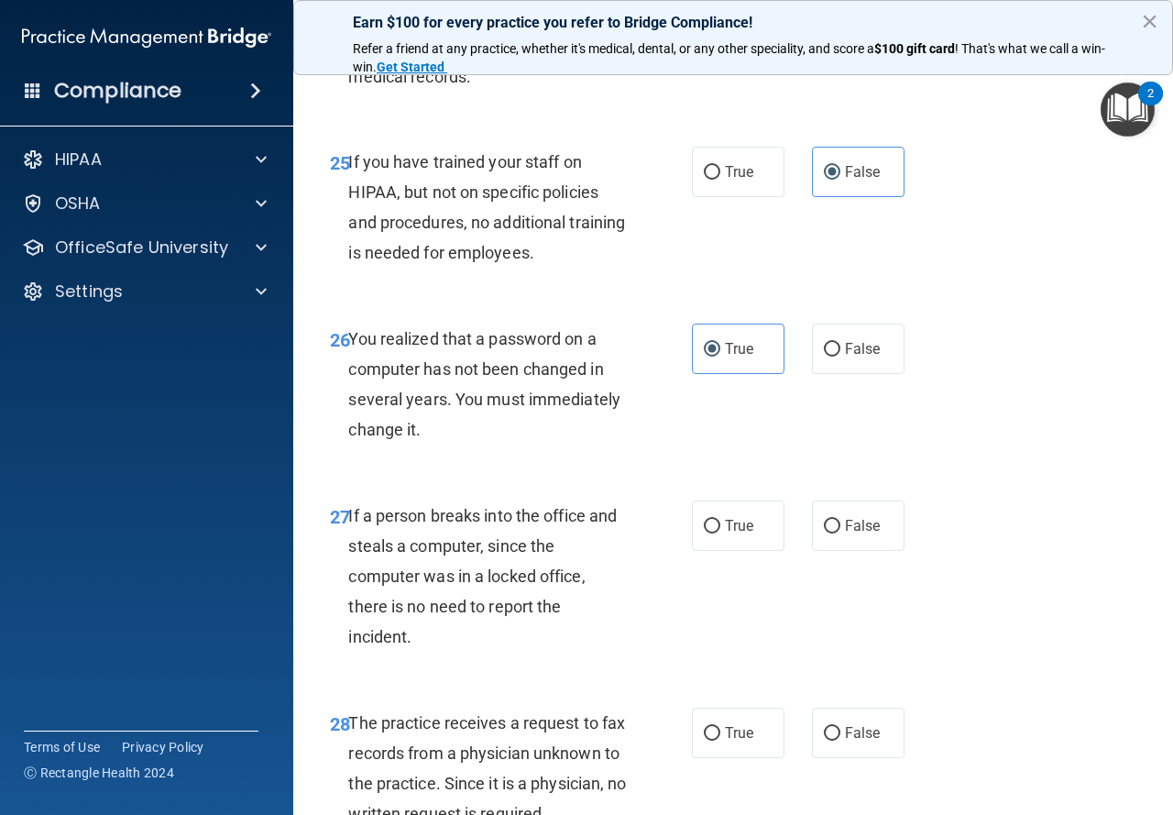
scroll to position [4668, 0]
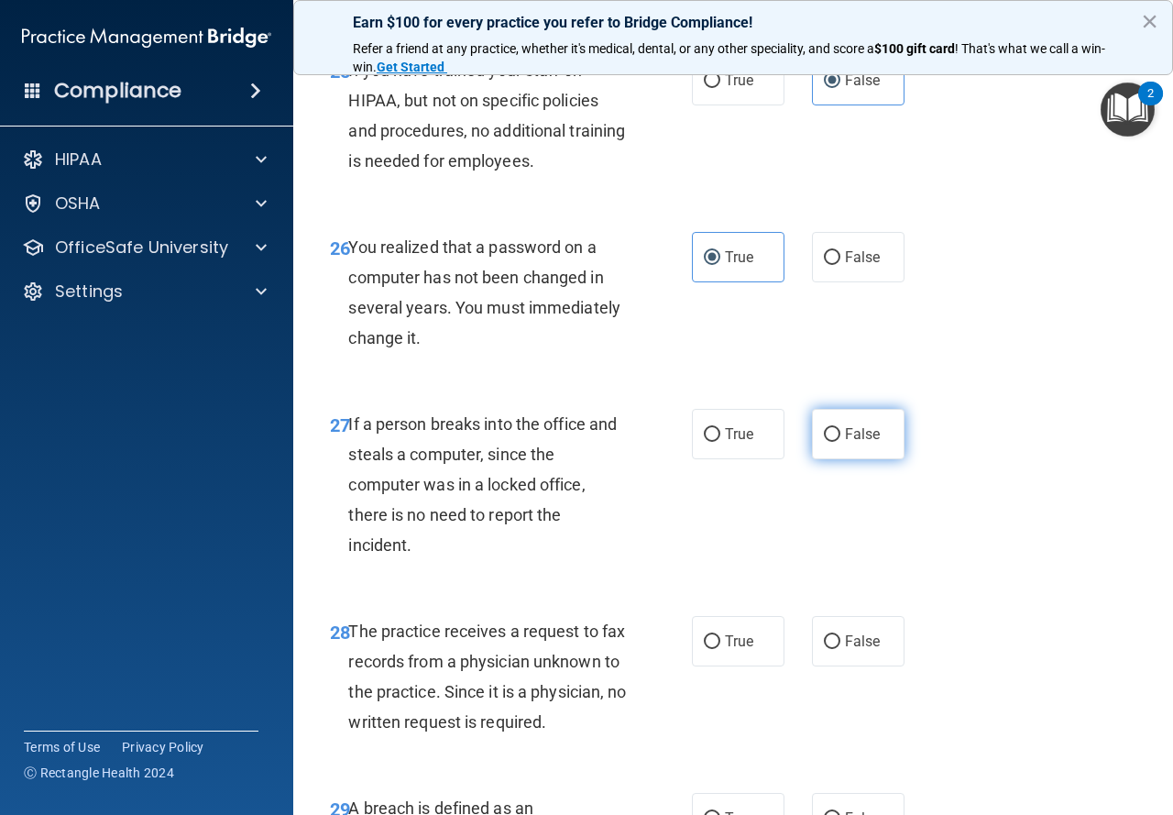
click at [812, 459] on label "False" at bounding box center [858, 434] width 93 height 50
click at [824, 442] on input "False" at bounding box center [832, 435] width 16 height 14
radio input "true"
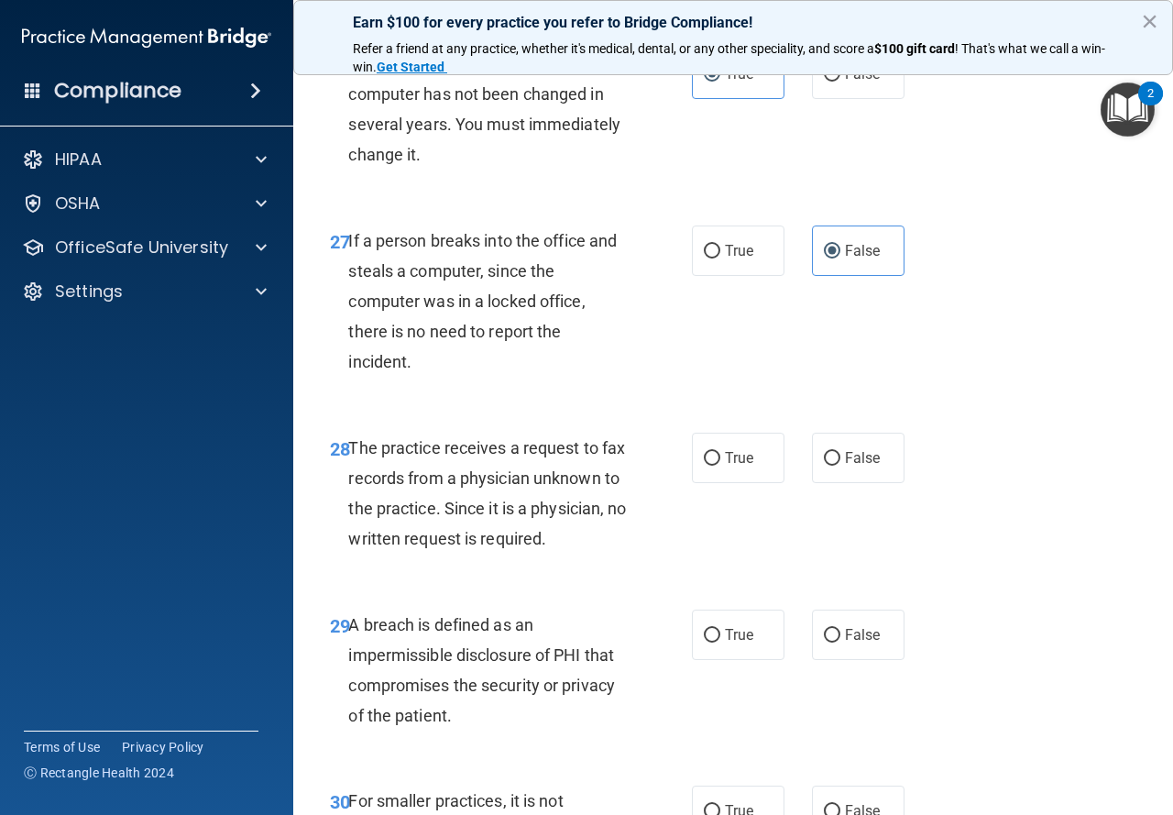
scroll to position [4943, 0]
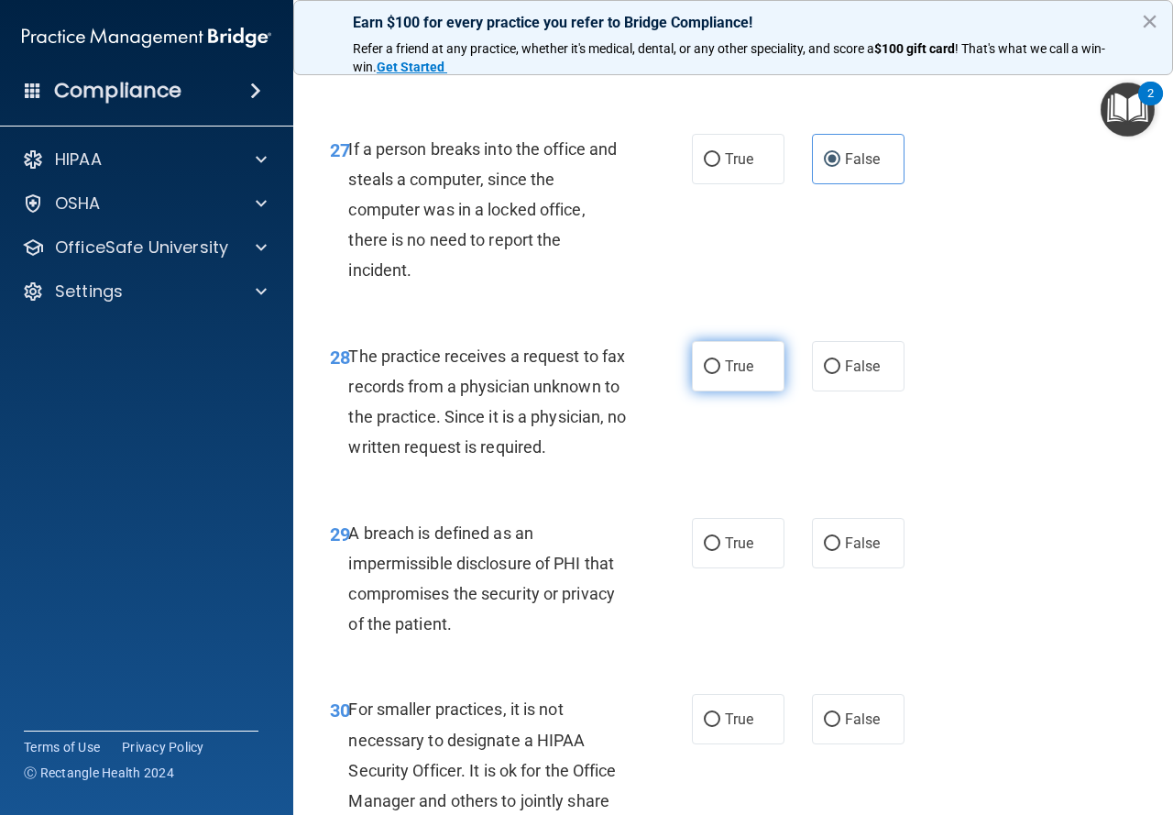
click at [704, 374] on input "True" at bounding box center [712, 367] width 16 height 14
radio input "true"
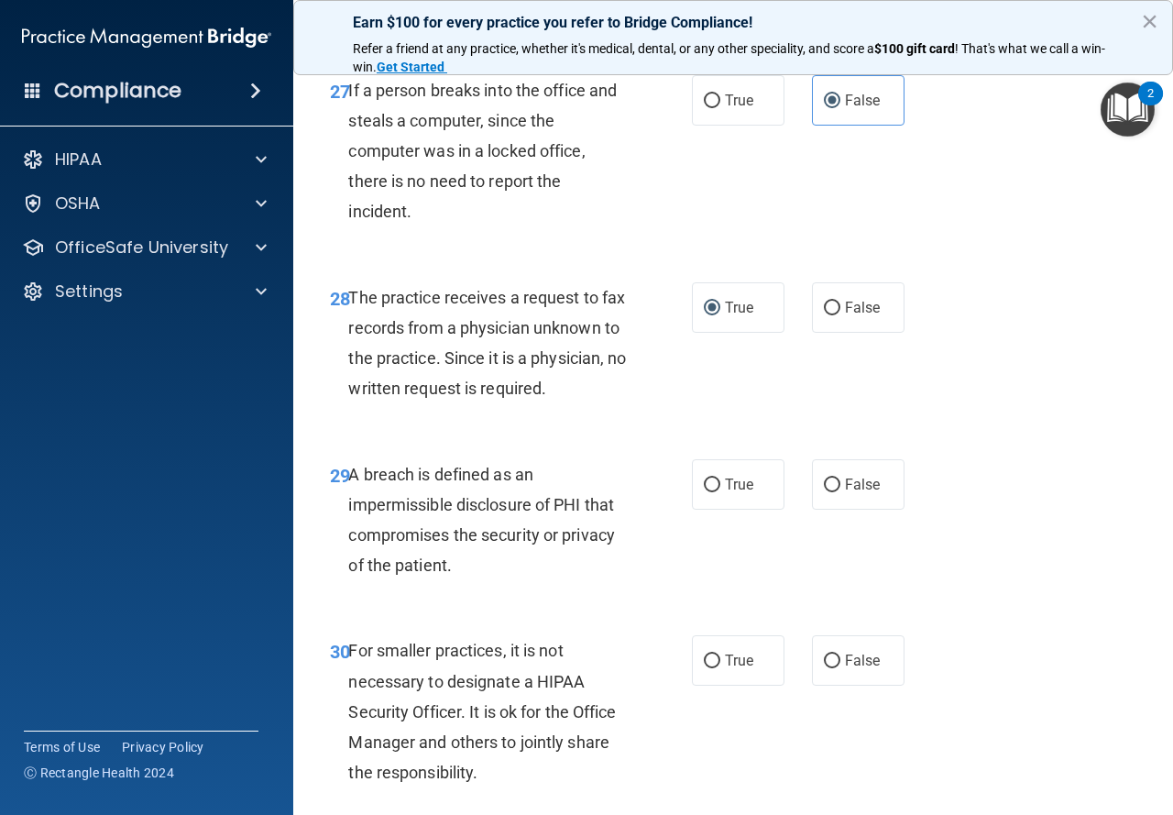
scroll to position [5035, 0]
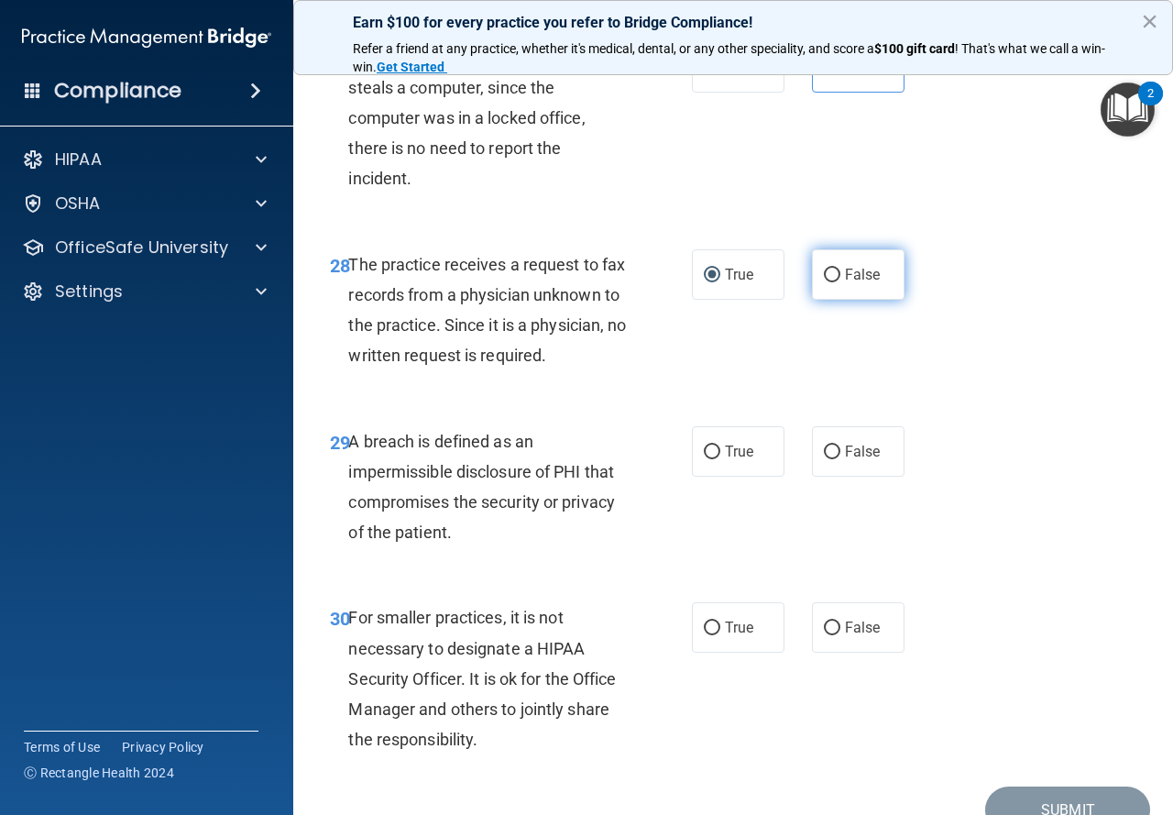
click at [812, 300] on label "False" at bounding box center [858, 274] width 93 height 50
click at [824, 282] on input "False" at bounding box center [832, 276] width 16 height 14
radio input "true"
click at [704, 282] on input "True" at bounding box center [712, 276] width 16 height 14
radio input "true"
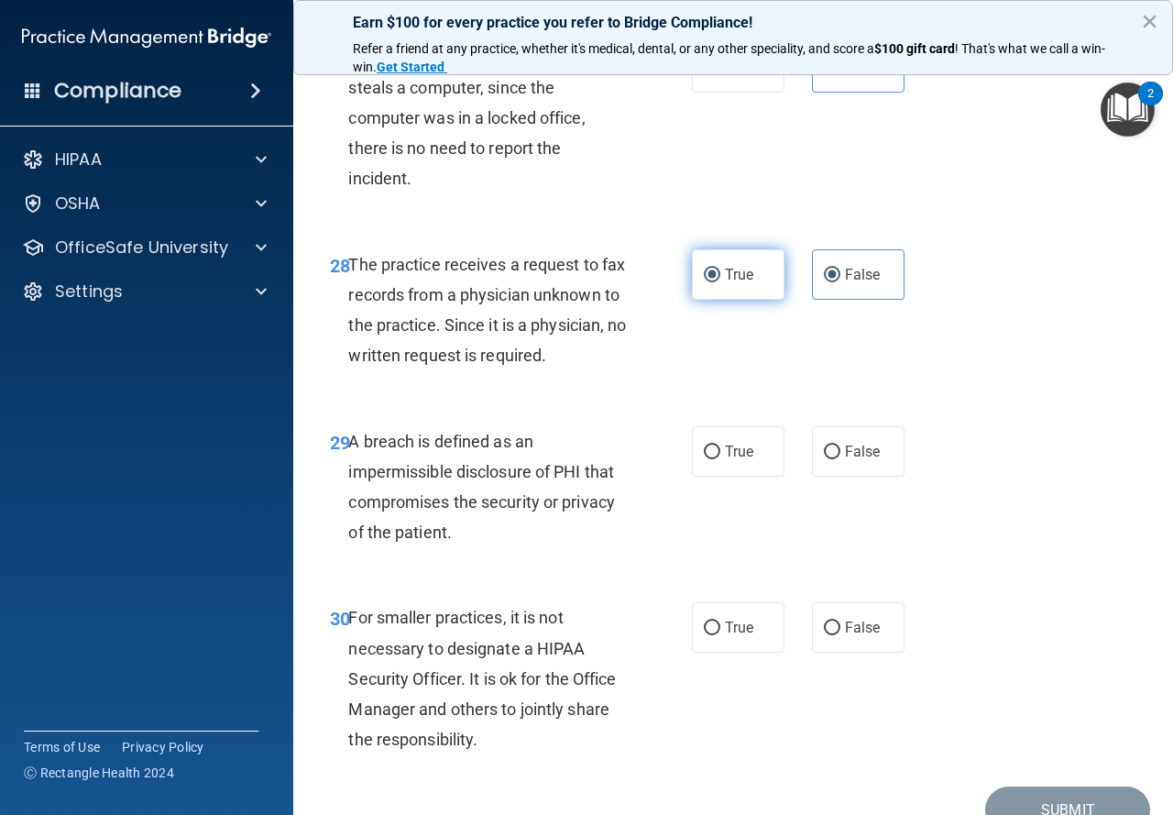
radio input "false"
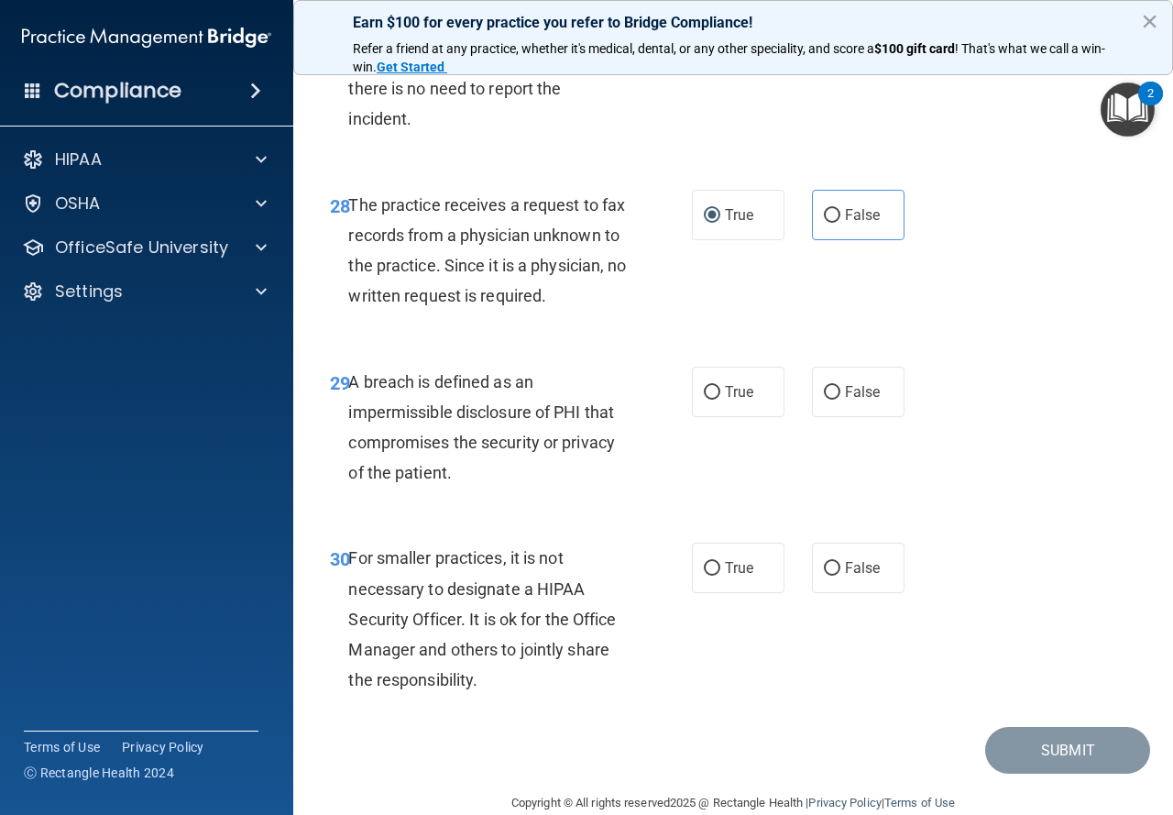
scroll to position [5127, 0]
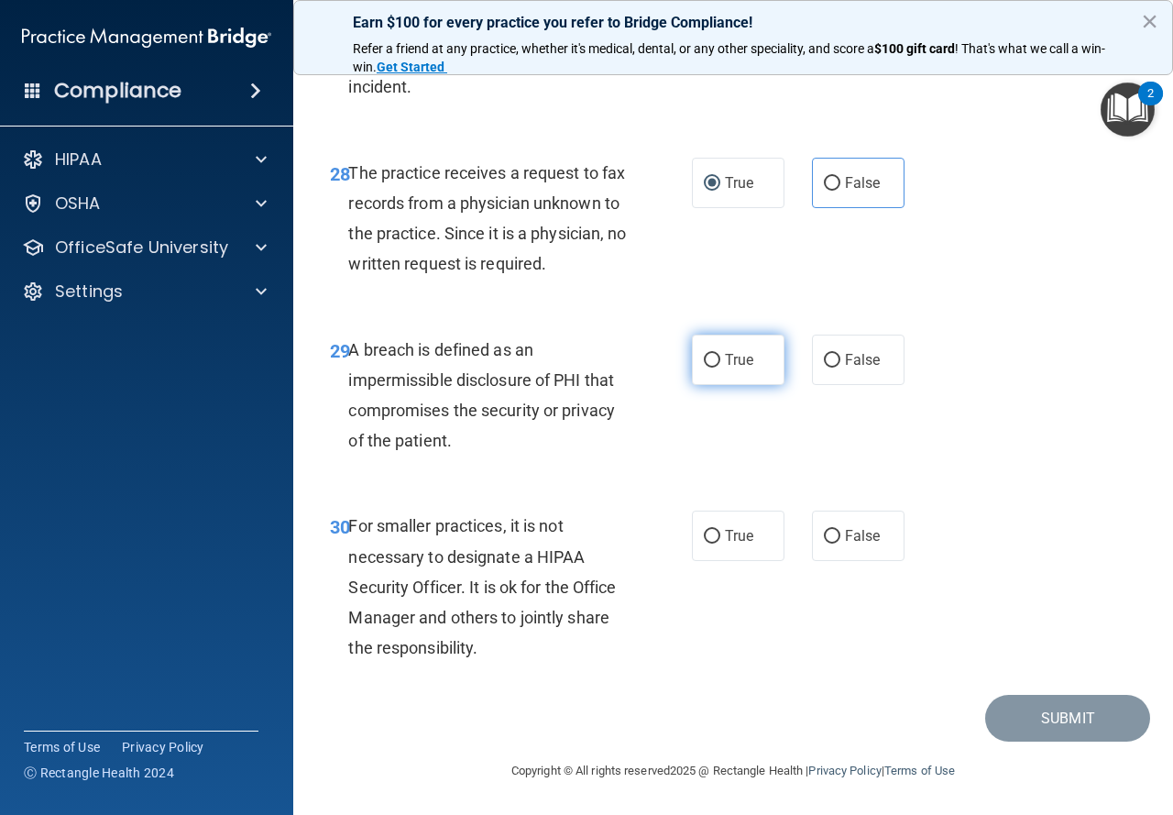
click at [714, 385] on label "True" at bounding box center [738, 360] width 93 height 50
click at [714, 368] on input "True" at bounding box center [712, 361] width 16 height 14
radio input "true"
click at [712, 535] on input "True" at bounding box center [712, 537] width 16 height 14
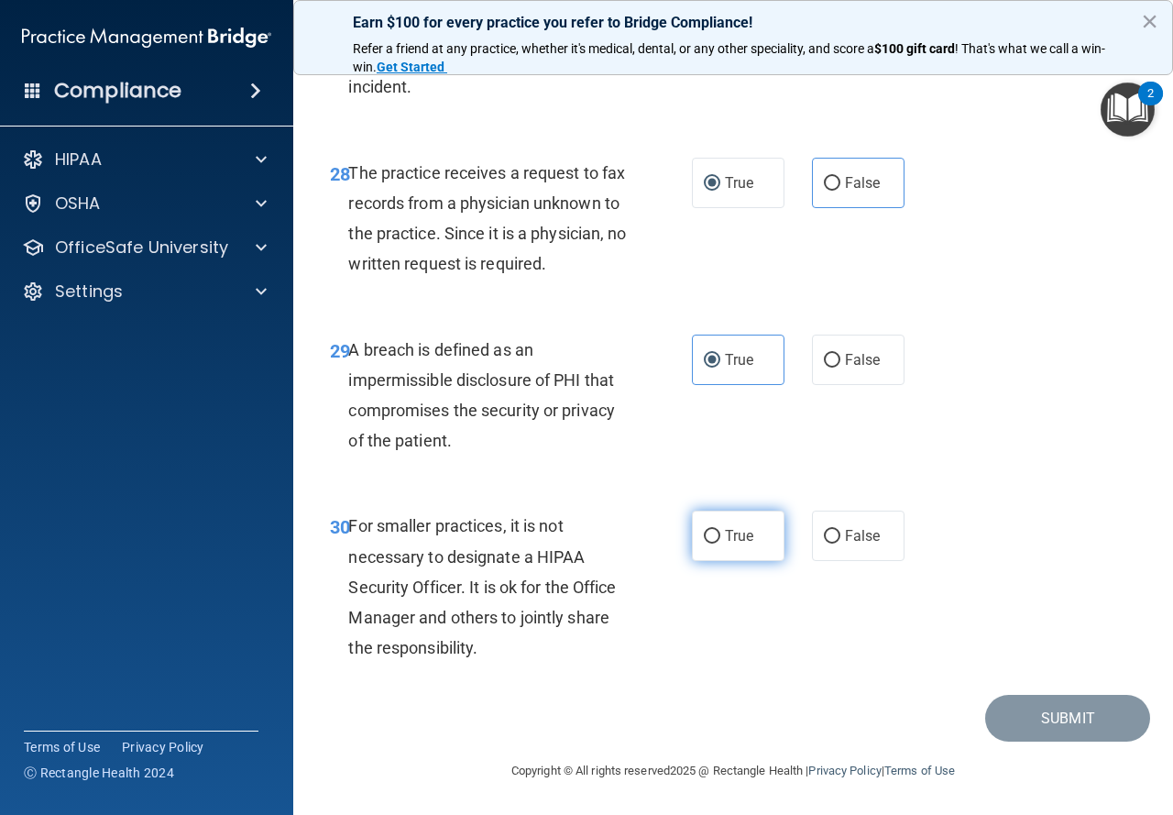
radio input "true"
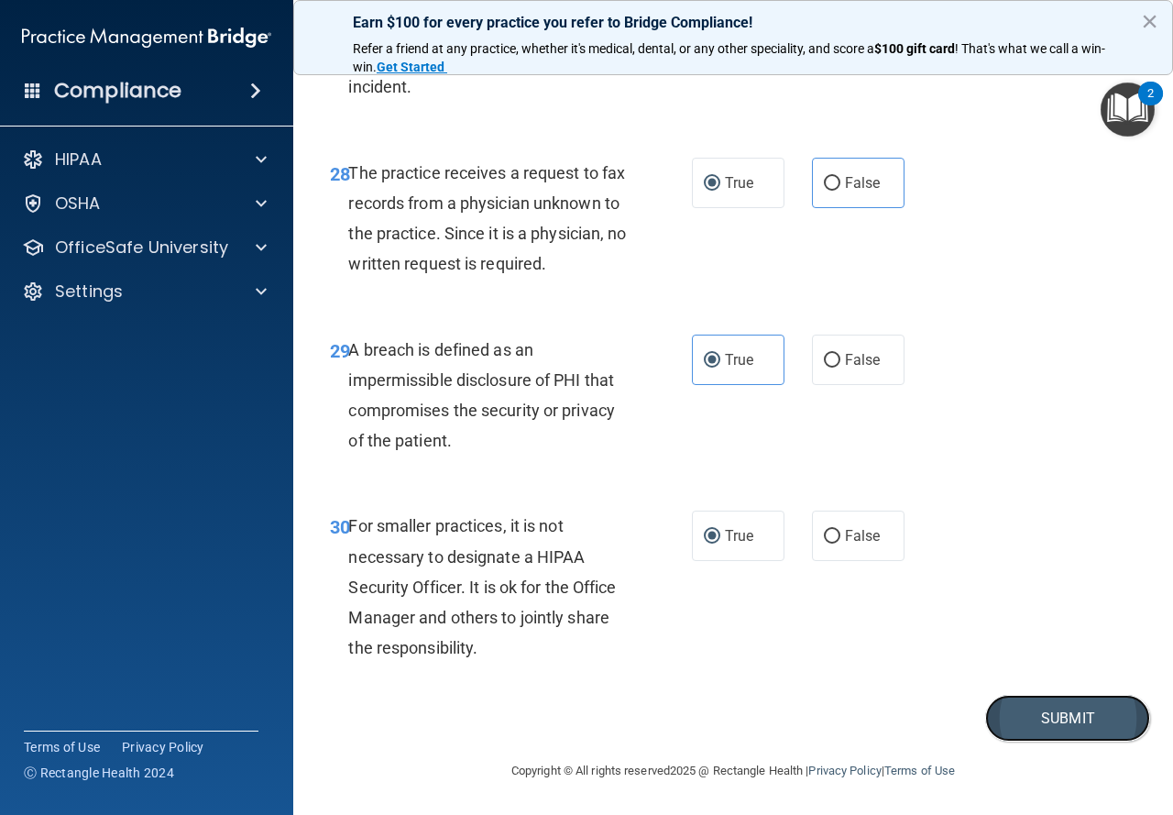
click at [1022, 714] on button "Submit" at bounding box center [1067, 718] width 165 height 47
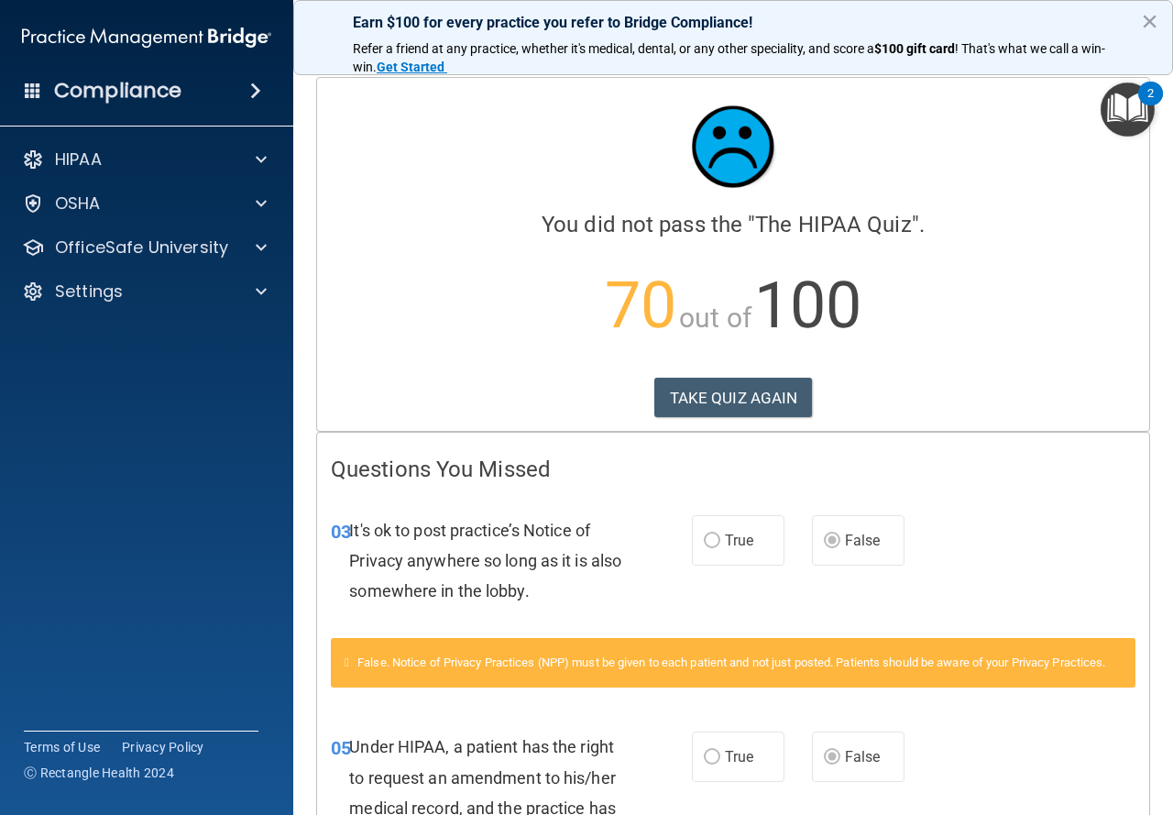
click at [876, 550] on label "False" at bounding box center [858, 540] width 93 height 50
click at [733, 403] on button "TAKE QUIZ AGAIN" at bounding box center [733, 398] width 159 height 40
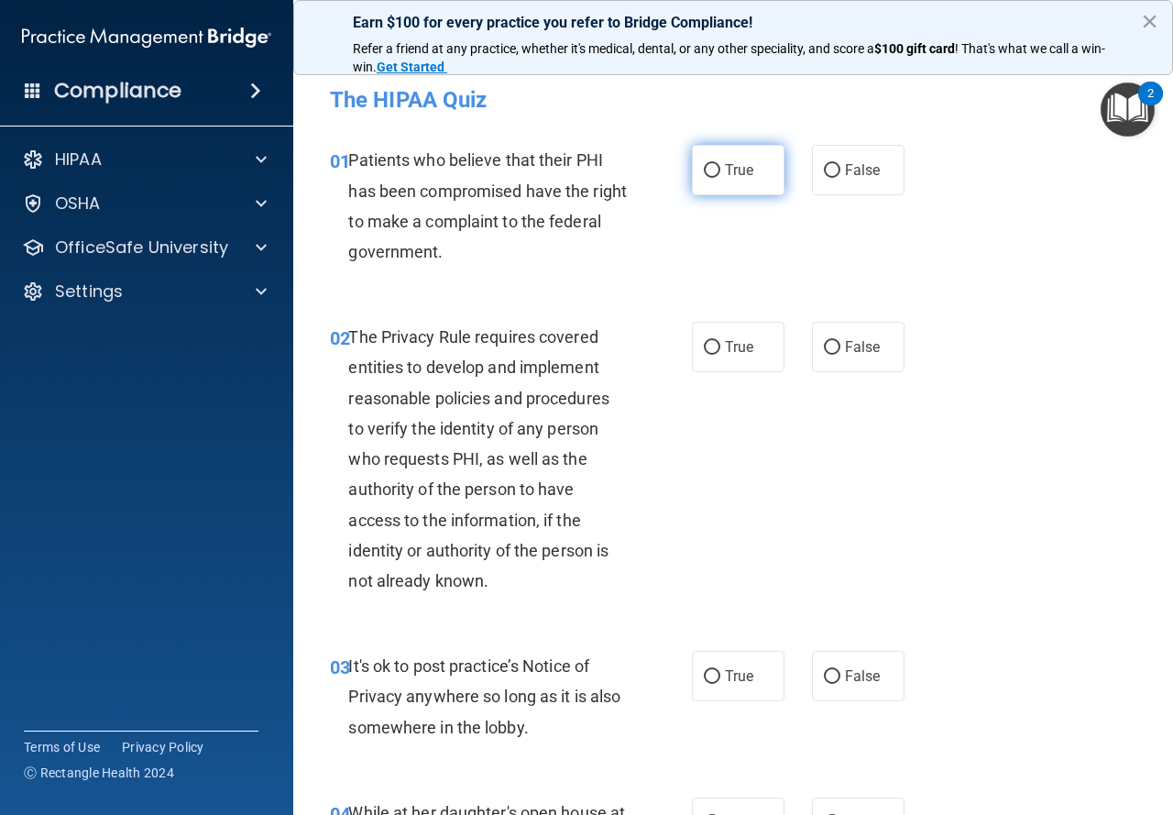
click at [736, 175] on span "True" at bounding box center [739, 169] width 28 height 17
click at [720, 175] on input "True" at bounding box center [712, 171] width 16 height 14
radio input "true"
click at [721, 359] on label "True" at bounding box center [738, 347] width 93 height 50
click at [720, 355] on input "True" at bounding box center [712, 348] width 16 height 14
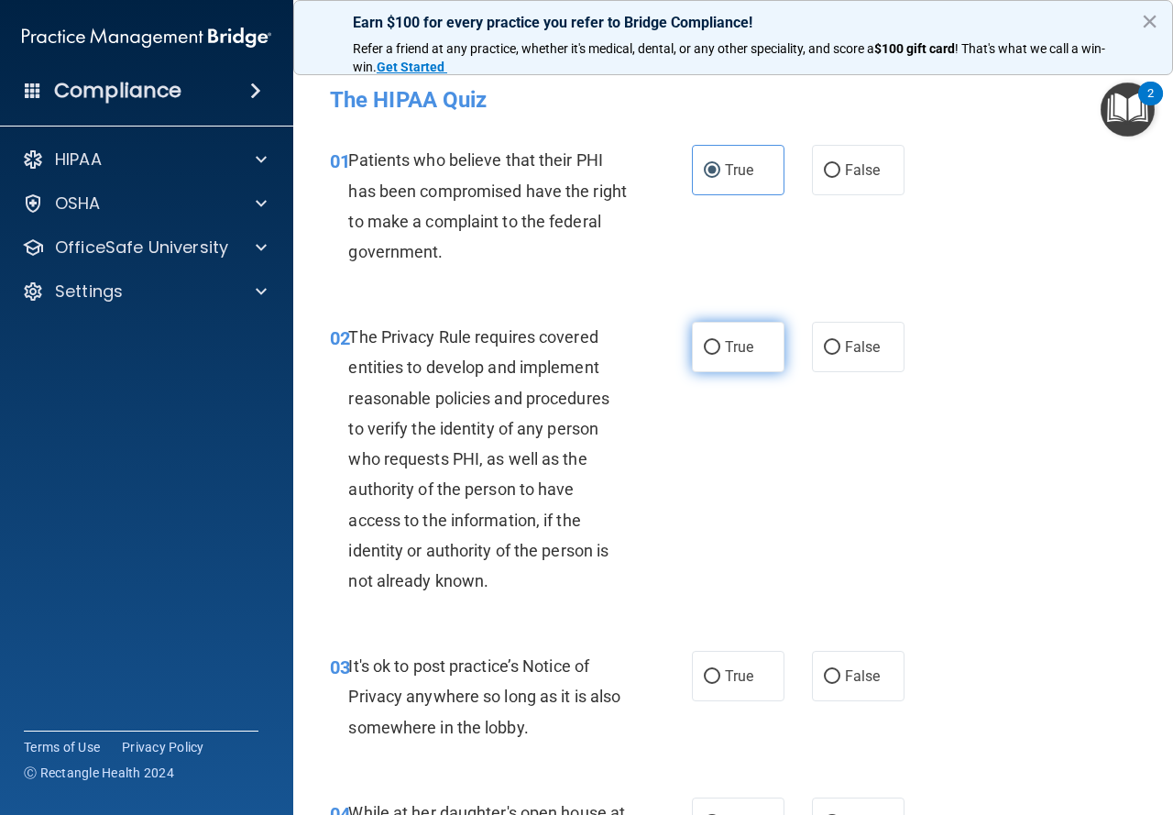
radio input "true"
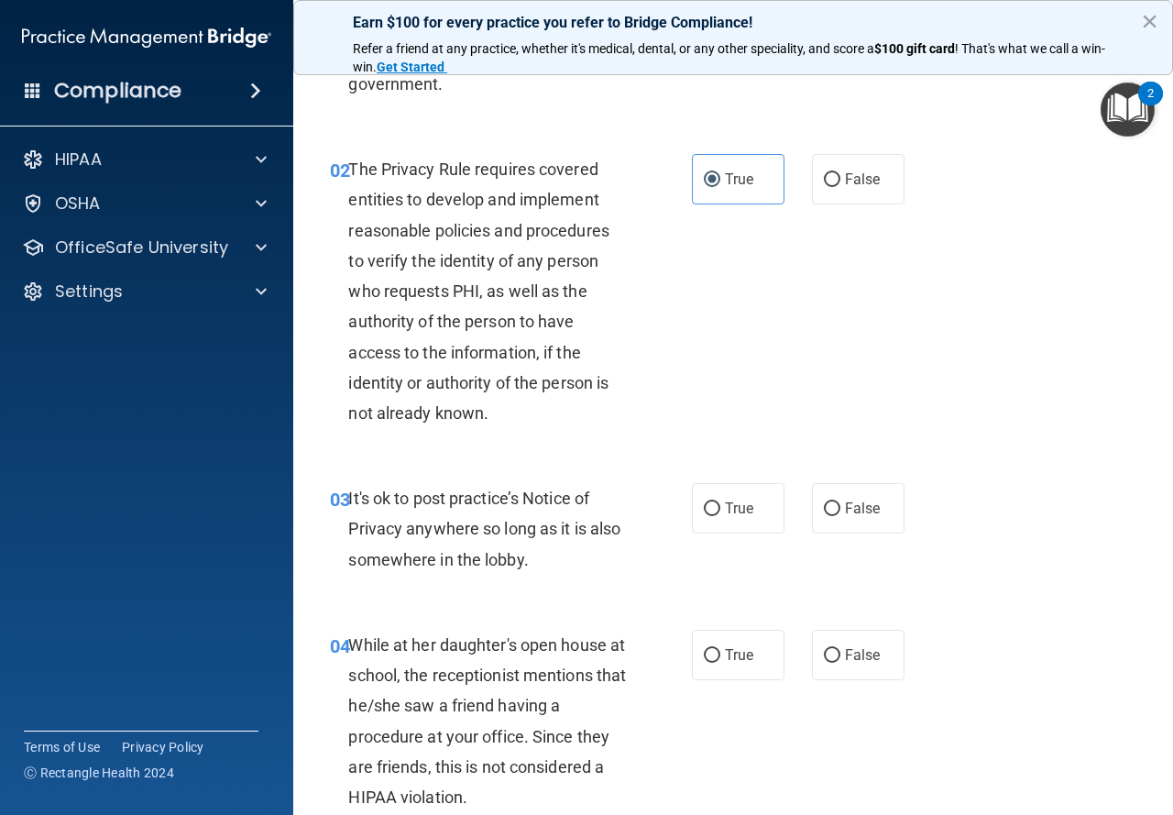
scroll to position [183, 0]
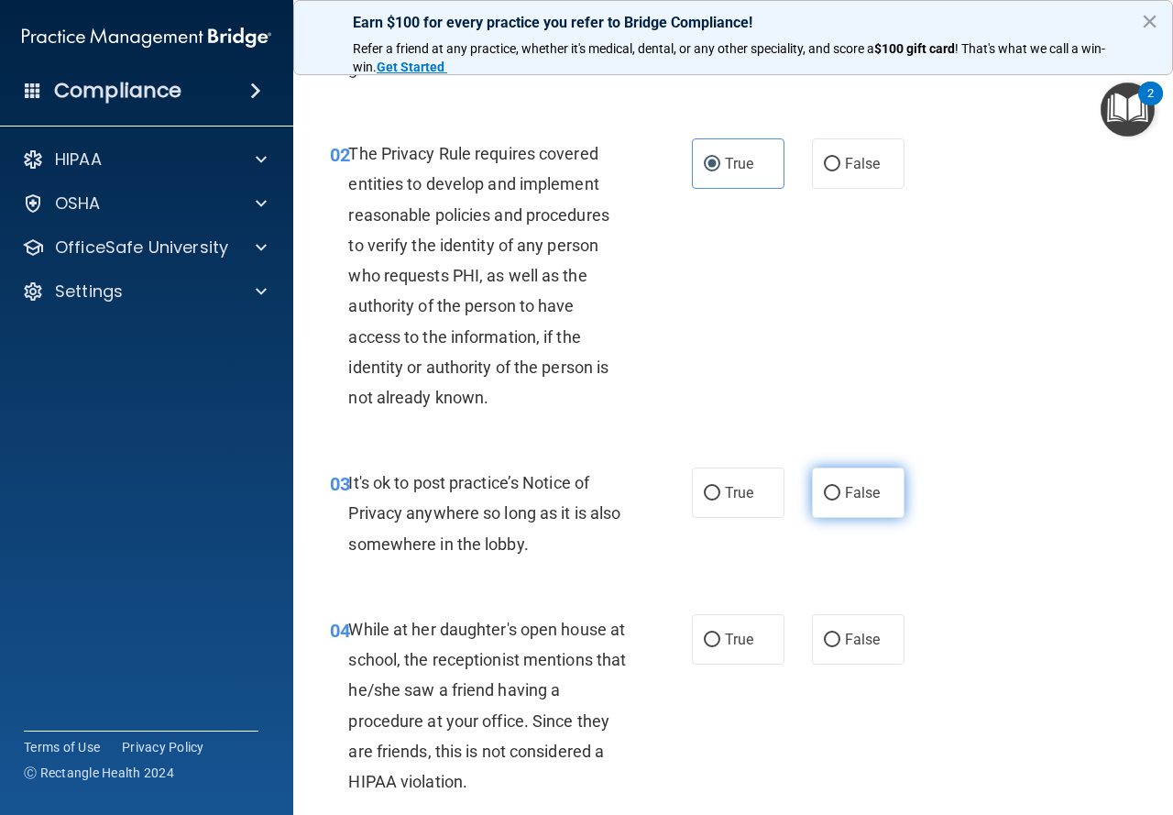
click at [824, 492] on input "False" at bounding box center [832, 494] width 16 height 14
radio input "true"
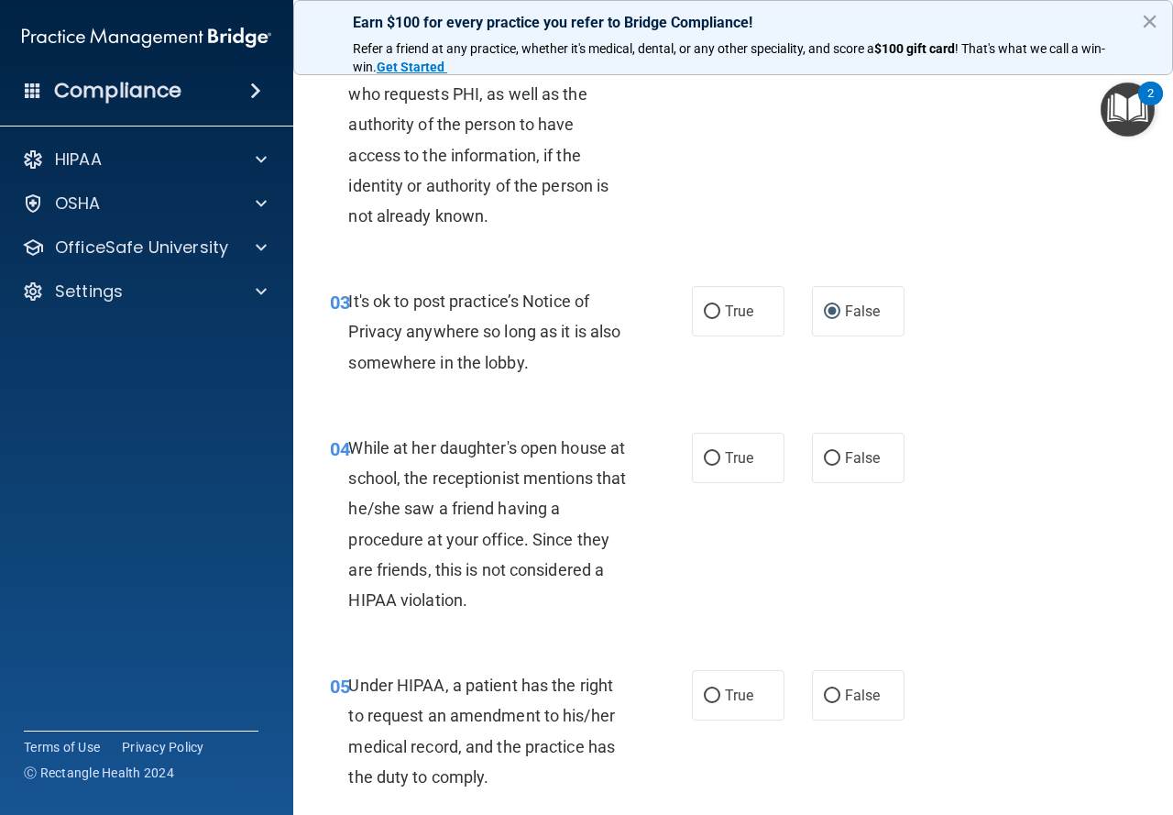
scroll to position [367, 0]
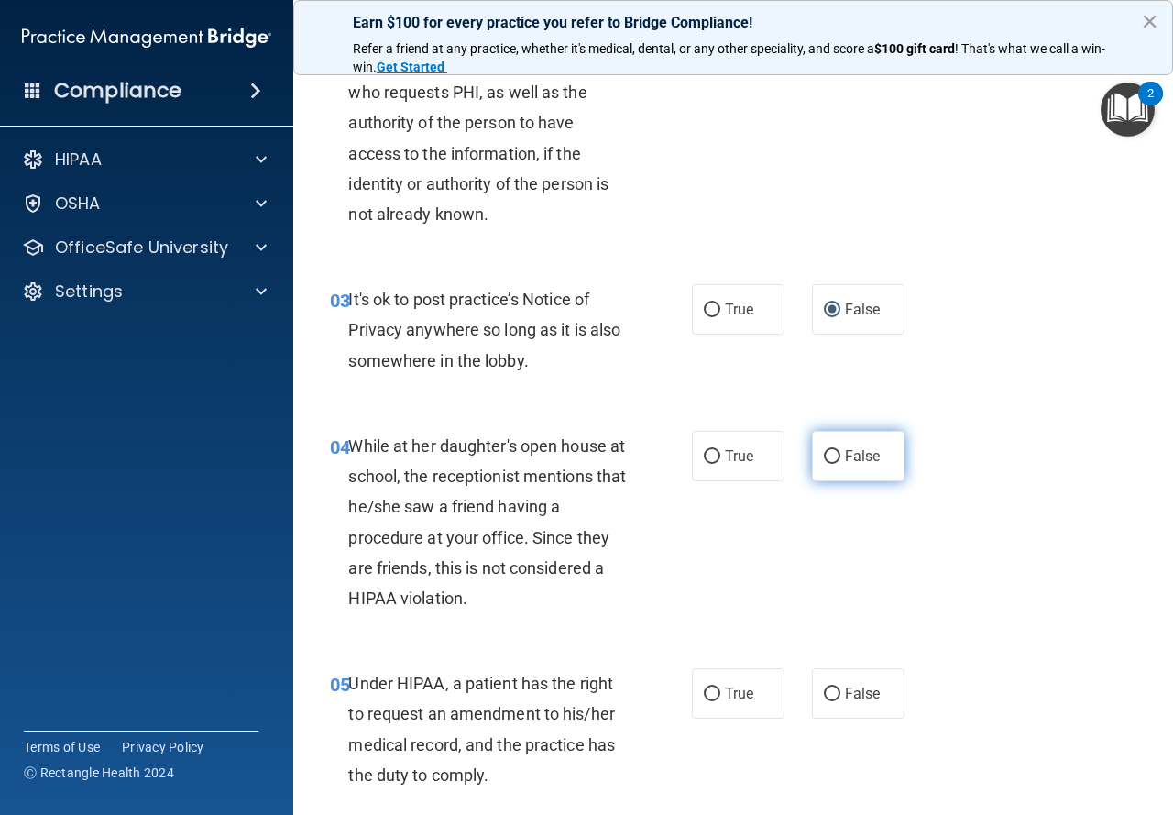
click at [857, 473] on label "False" at bounding box center [858, 456] width 93 height 50
click at [841, 464] on input "False" at bounding box center [832, 457] width 16 height 14
radio input "true"
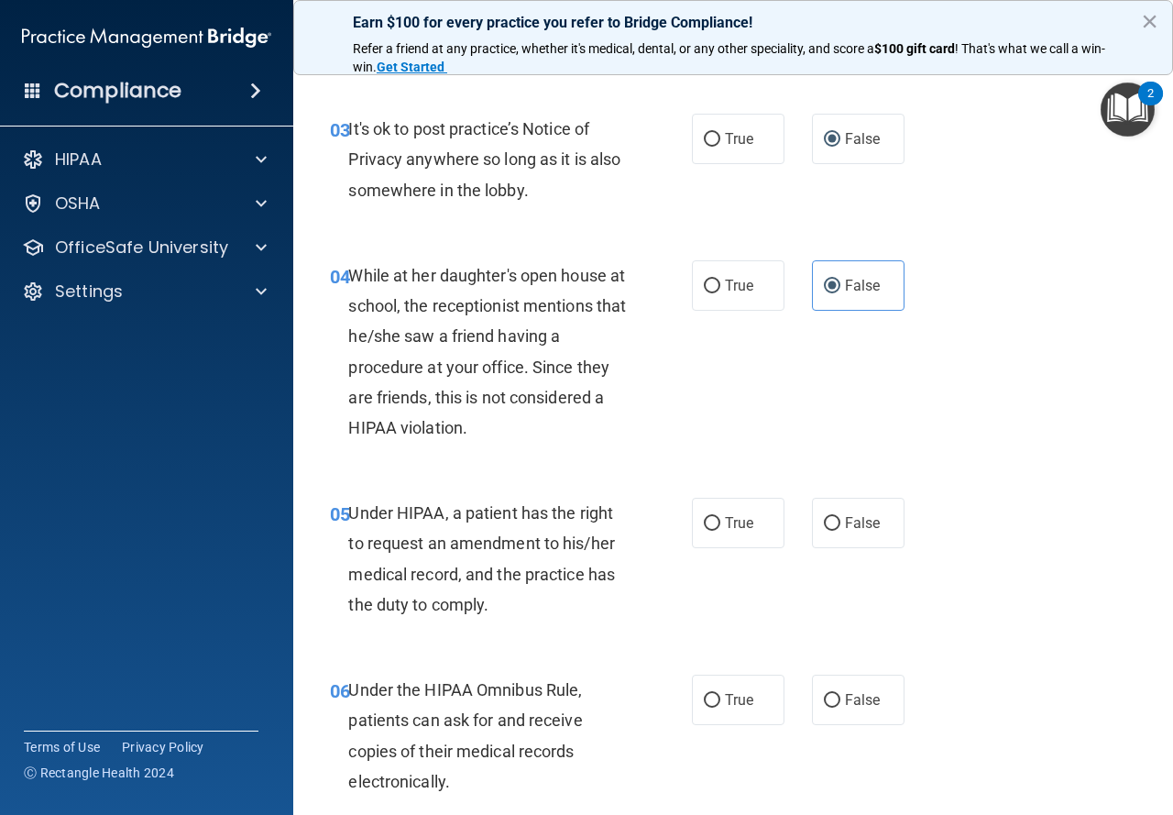
scroll to position [550, 0]
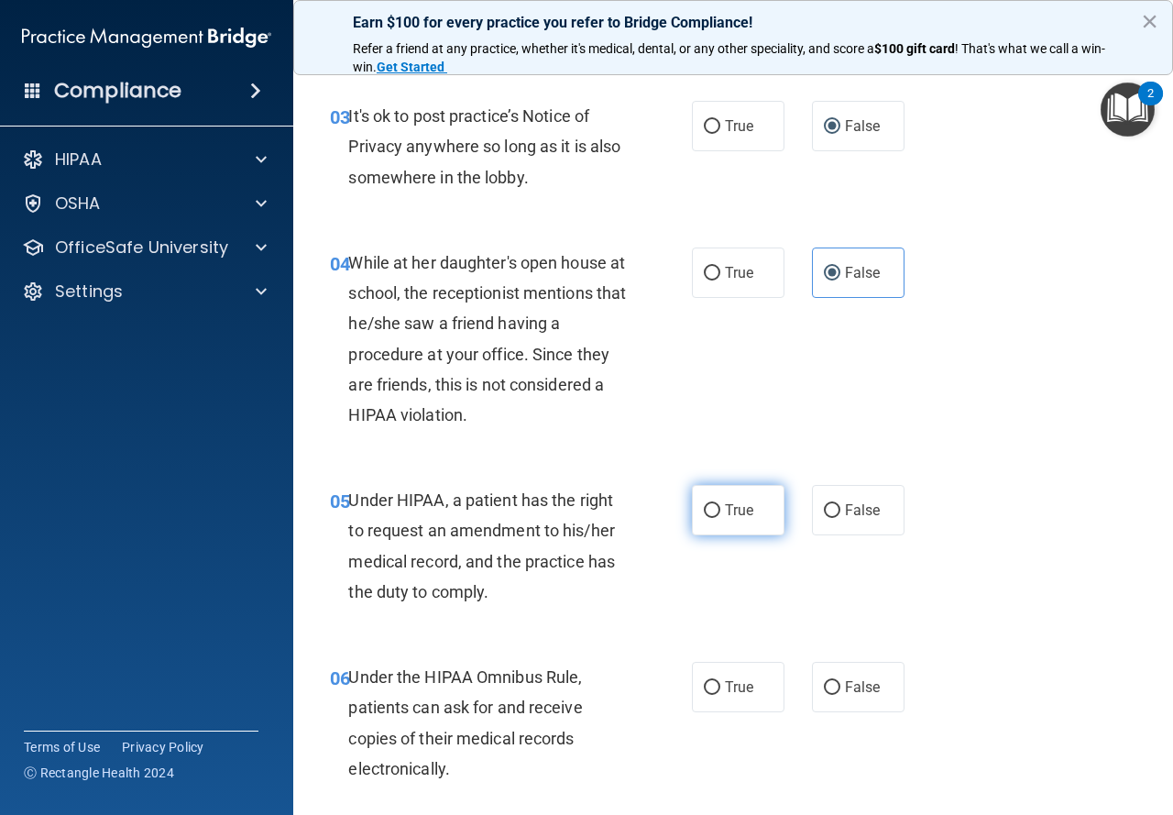
click at [709, 528] on label "True" at bounding box center [738, 510] width 93 height 50
click at [709, 518] on input "True" at bounding box center [712, 511] width 16 height 14
radio input "true"
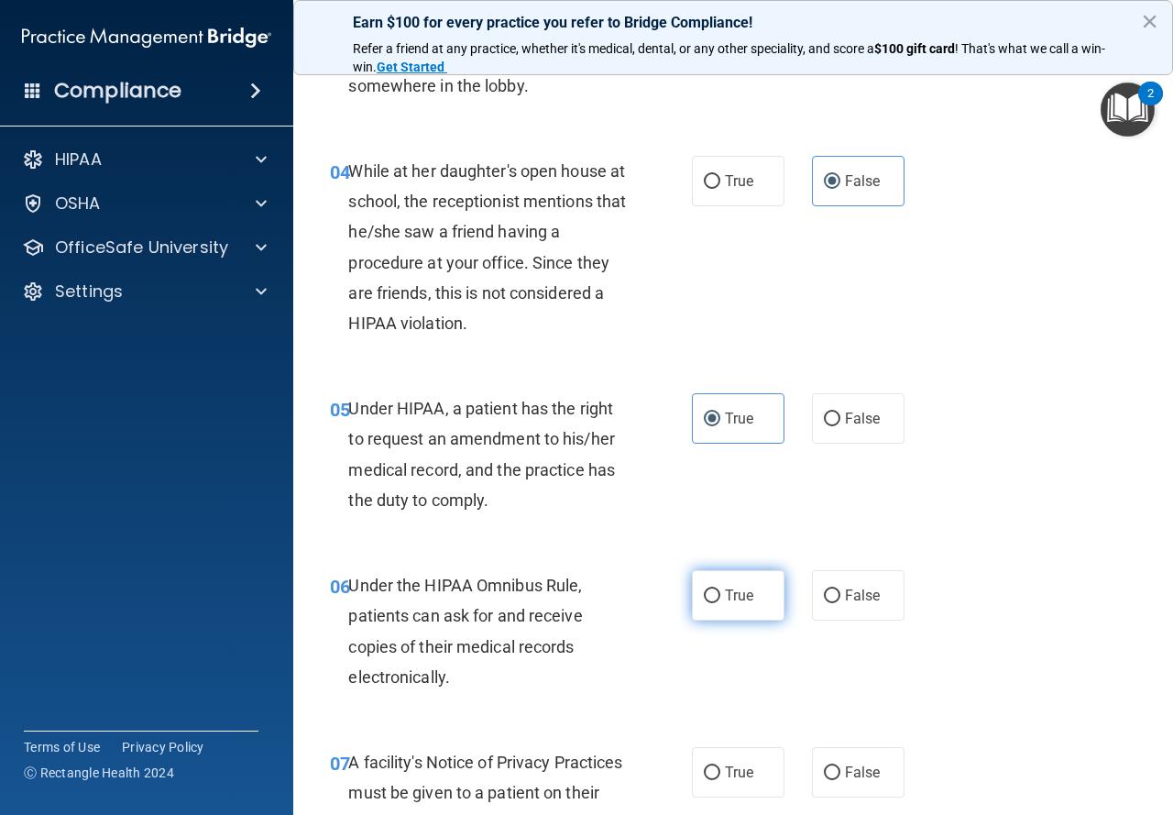
drag, startPoint x: 736, startPoint y: 595, endPoint x: 737, endPoint y: 613, distance: 18.4
click at [736, 594] on span "True" at bounding box center [739, 595] width 28 height 17
click at [720, 594] on input "True" at bounding box center [712, 596] width 16 height 14
radio input "true"
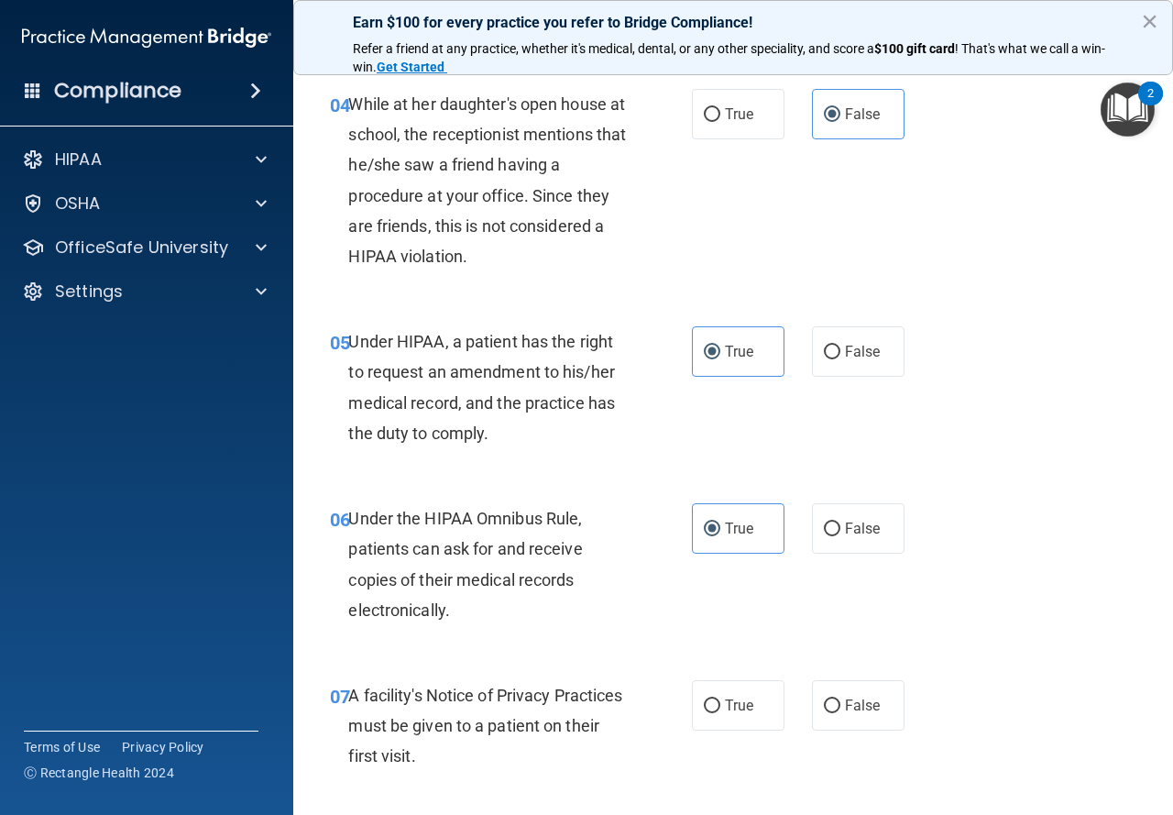
scroll to position [825, 0]
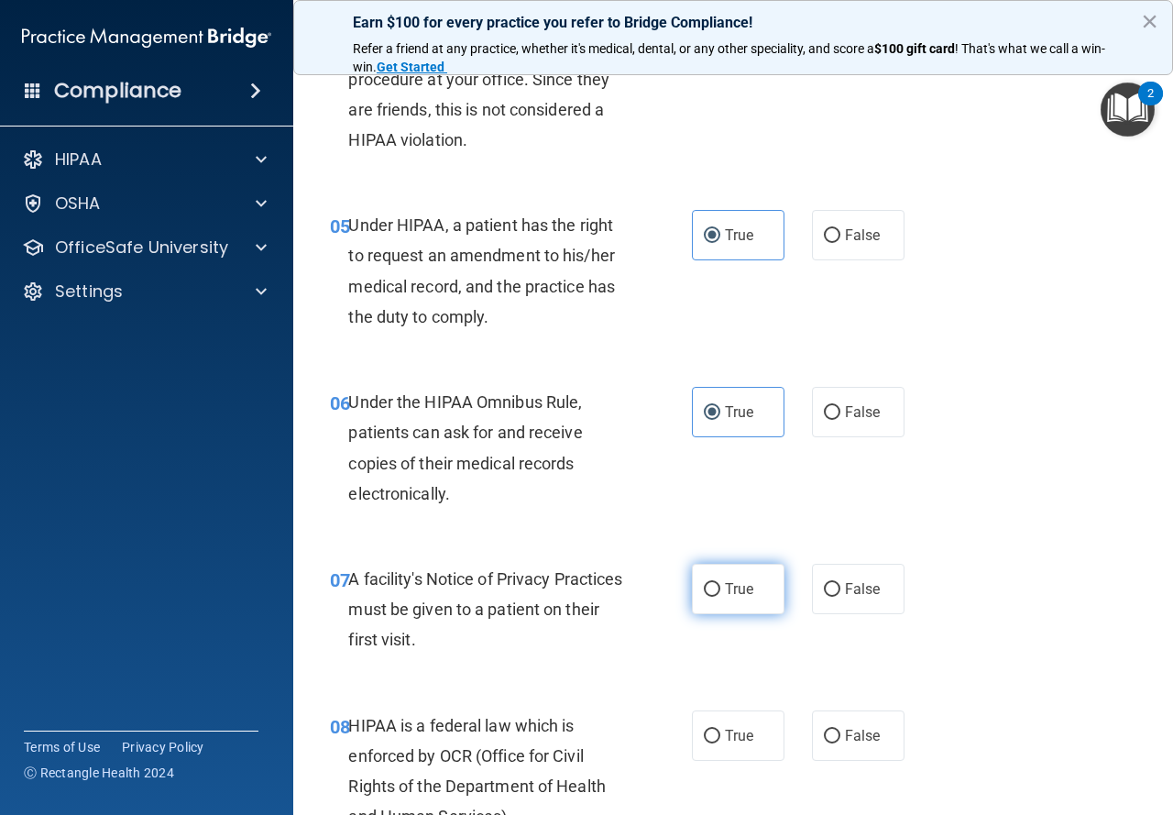
click at [720, 604] on label "True" at bounding box center [738, 589] width 93 height 50
click at [720, 597] on input "True" at bounding box center [712, 590] width 16 height 14
radio input "true"
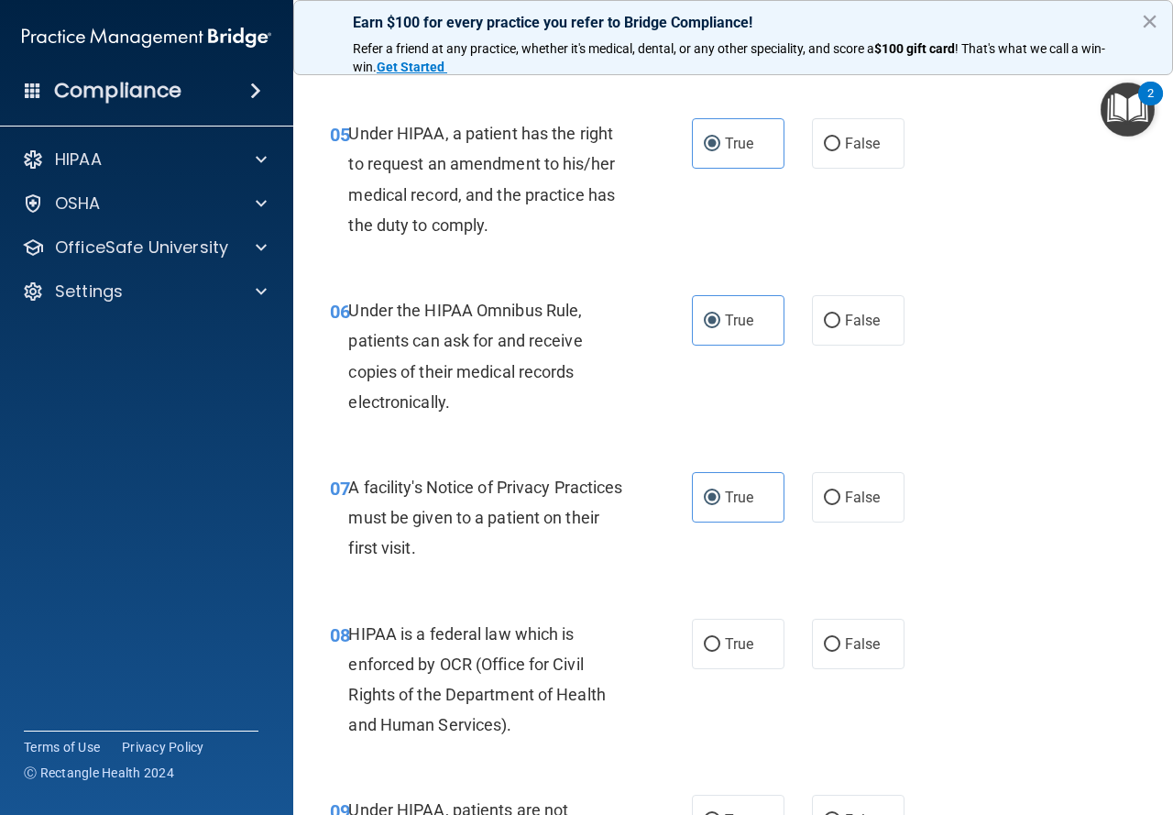
scroll to position [1008, 0]
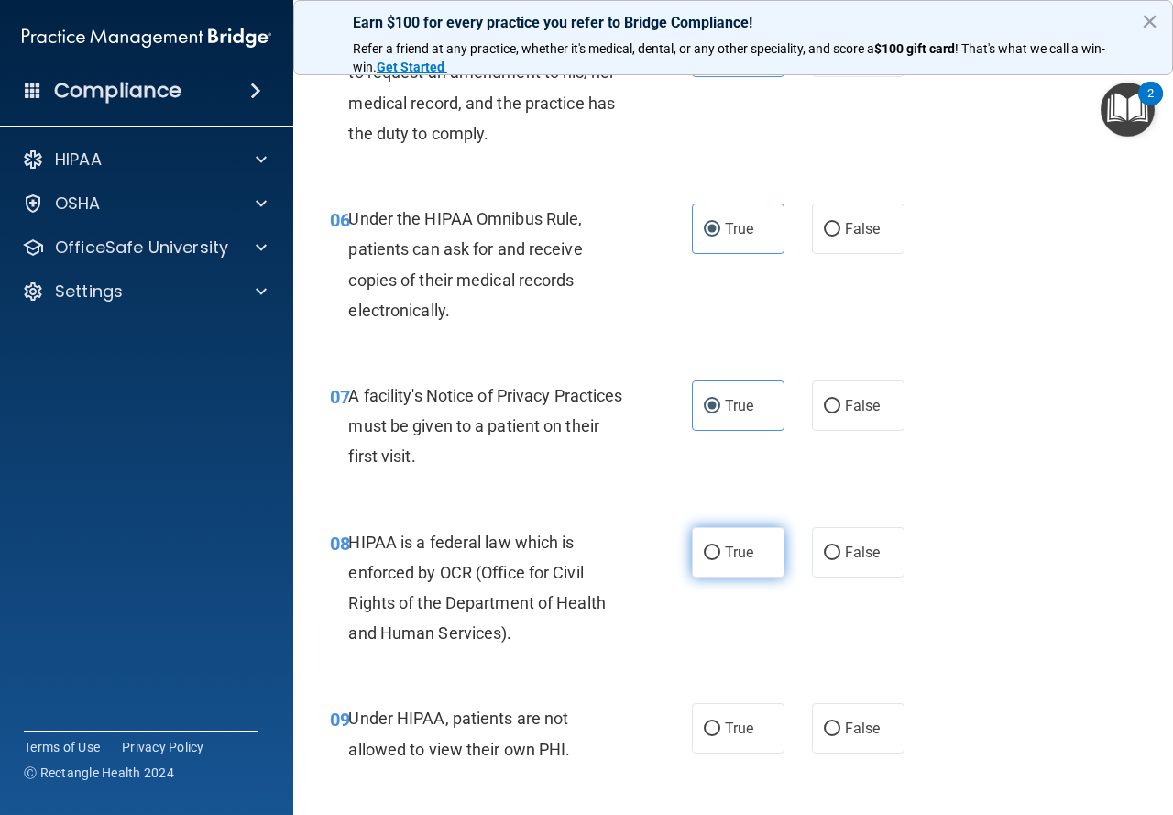
click at [752, 537] on label "True" at bounding box center [738, 552] width 93 height 50
click at [720, 546] on input "True" at bounding box center [712, 553] width 16 height 14
radio input "true"
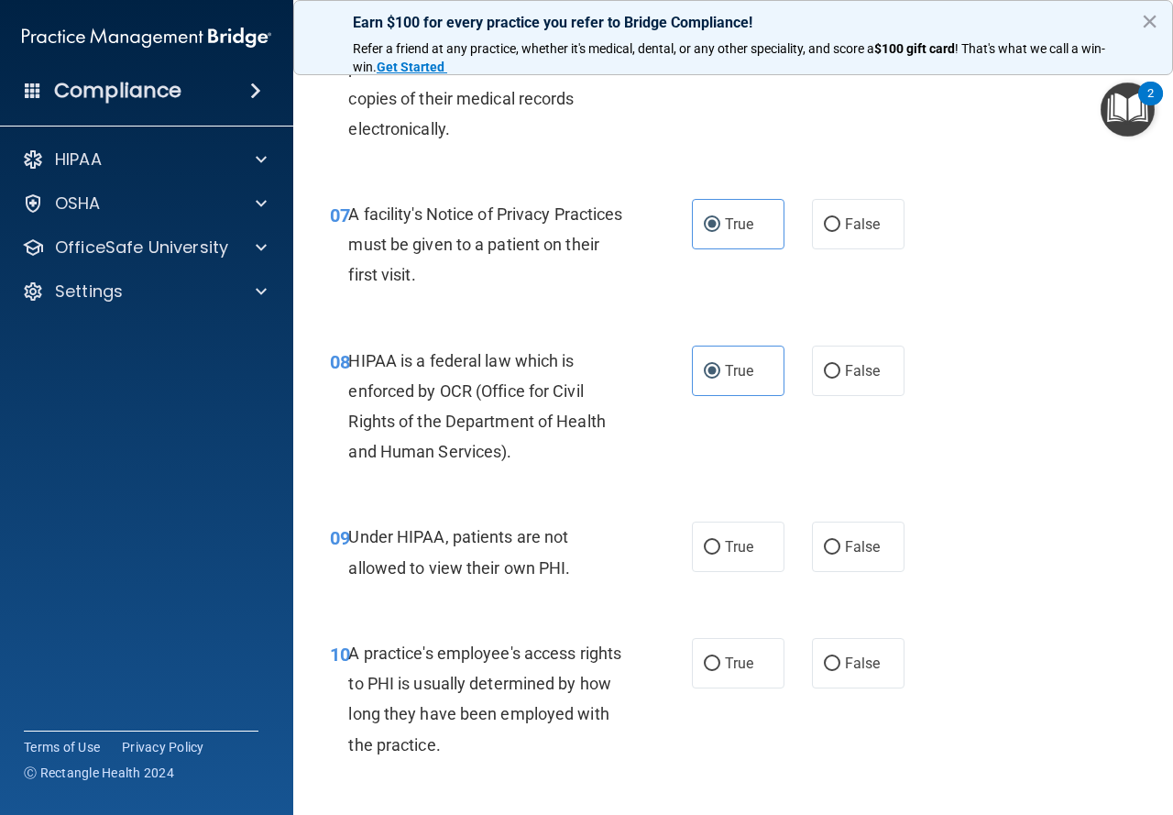
scroll to position [1192, 0]
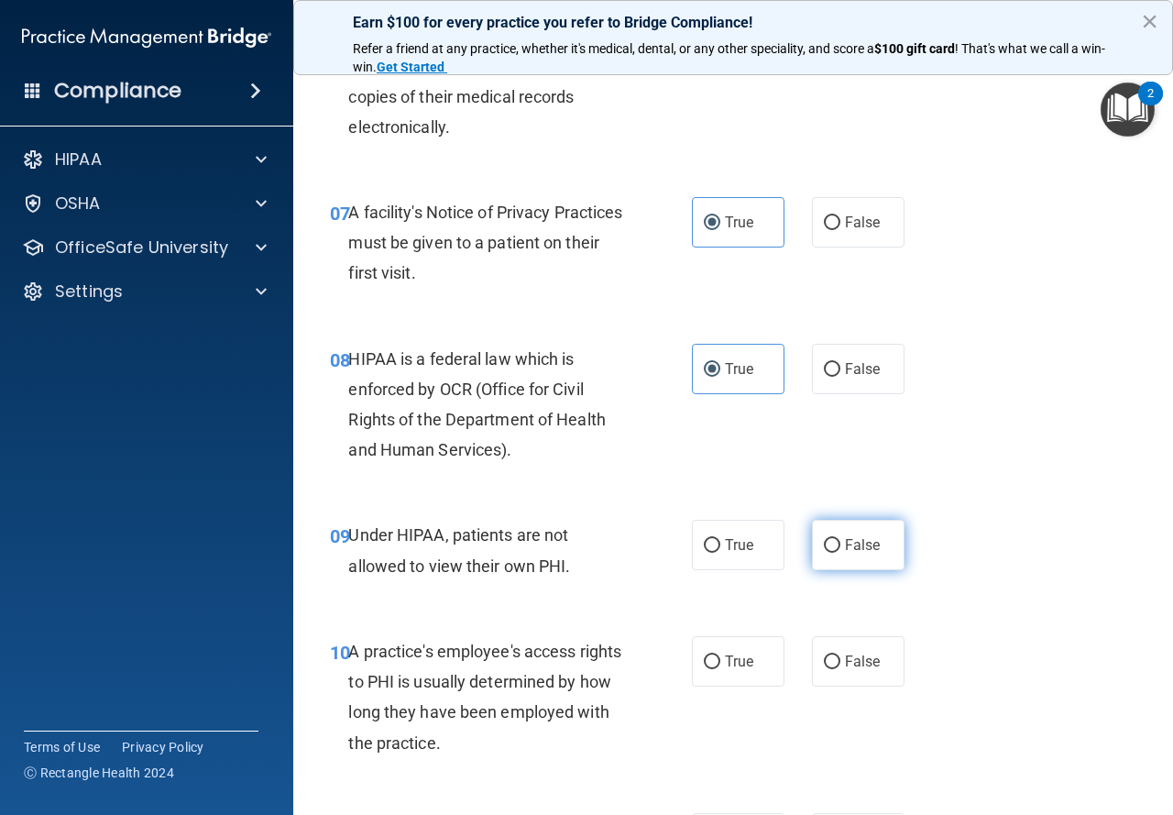
click at [824, 541] on input "False" at bounding box center [832, 546] width 16 height 14
radio input "true"
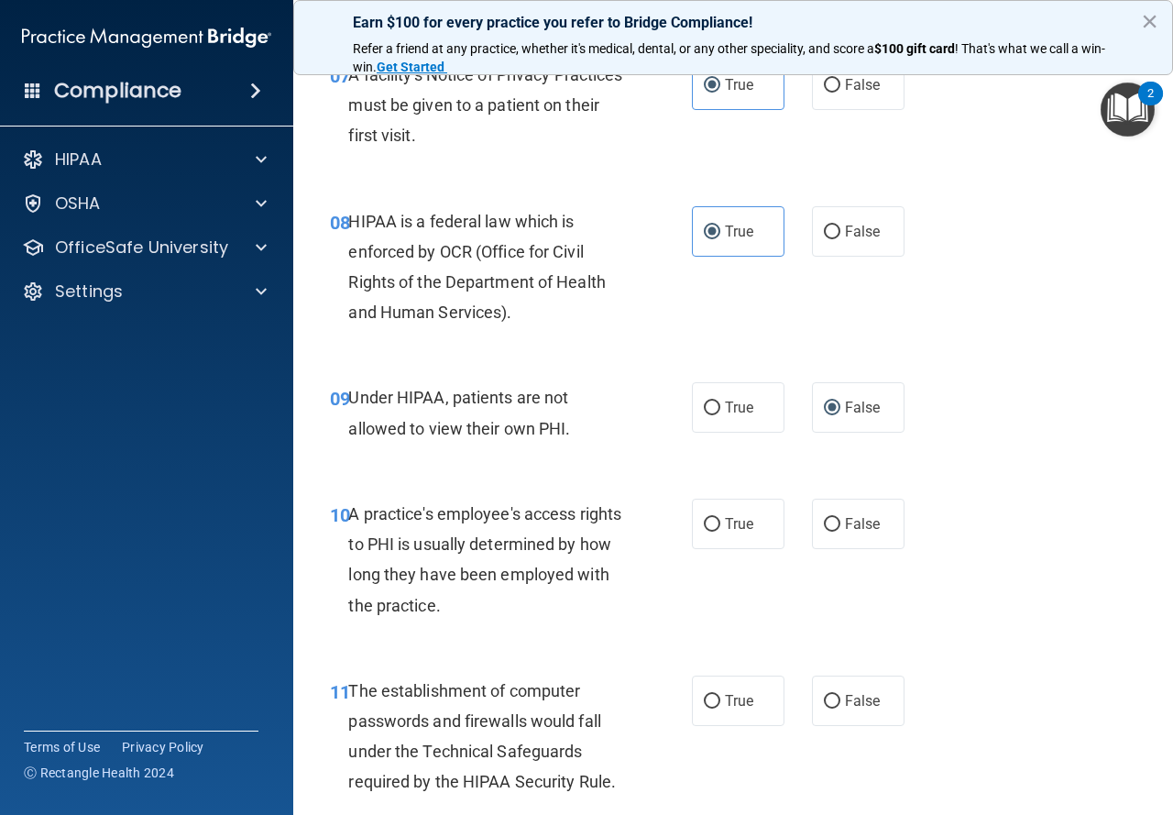
scroll to position [1375, 0]
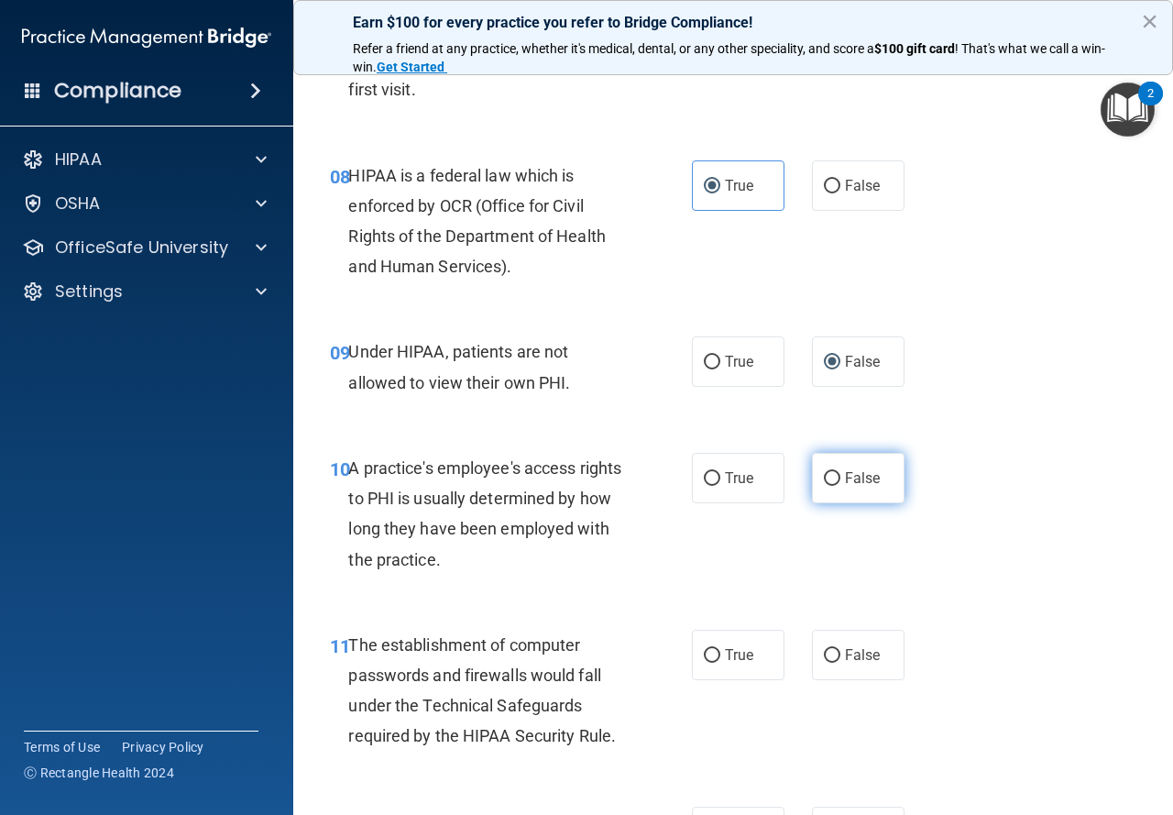
click at [871, 480] on span "False" at bounding box center [863, 477] width 36 height 17
click at [841, 480] on input "False" at bounding box center [832, 479] width 16 height 14
radio input "true"
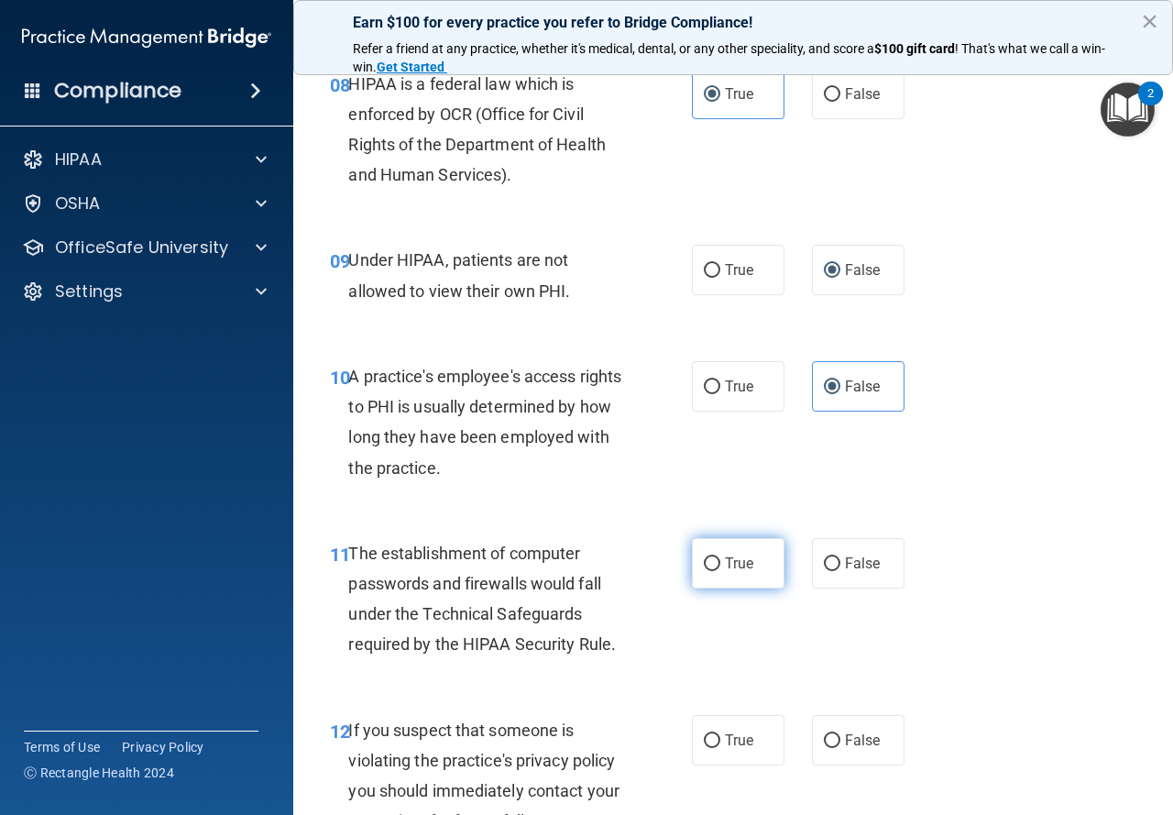
click at [695, 548] on label "True" at bounding box center [738, 563] width 93 height 50
click at [704, 557] on input "True" at bounding box center [712, 564] width 16 height 14
radio input "true"
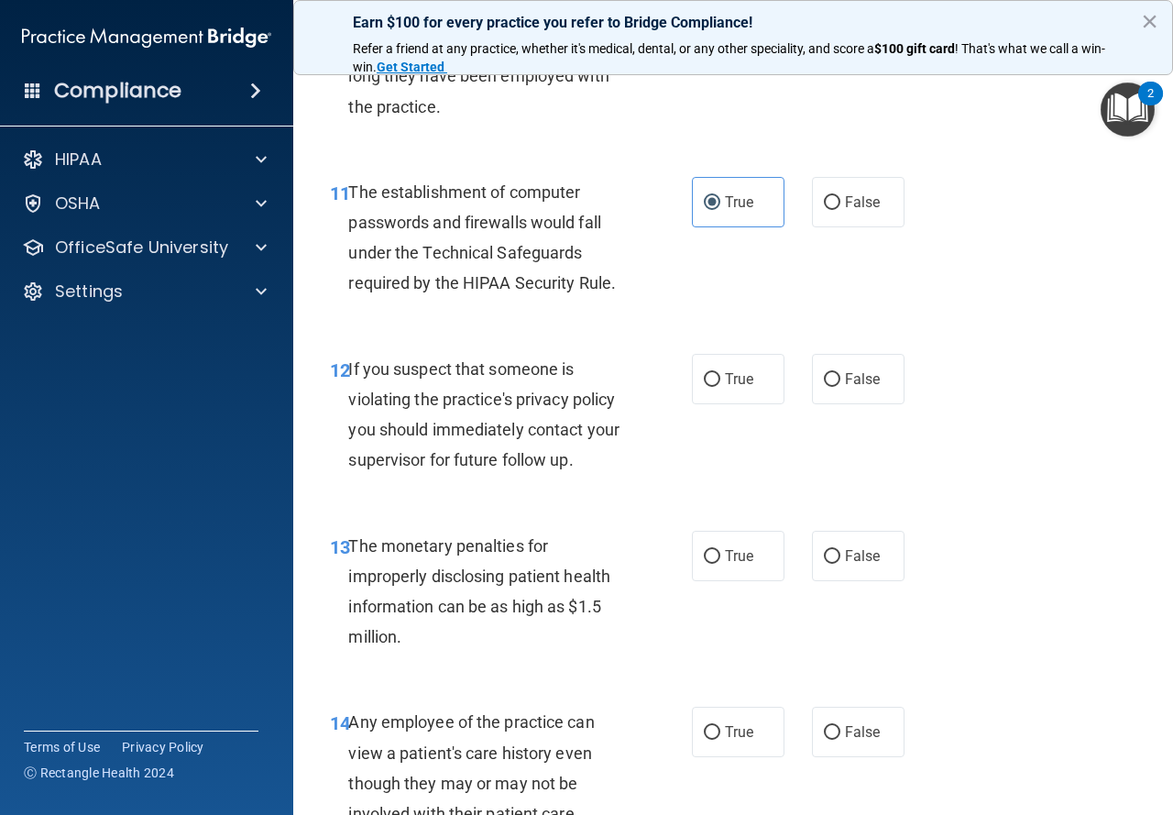
scroll to position [1833, 0]
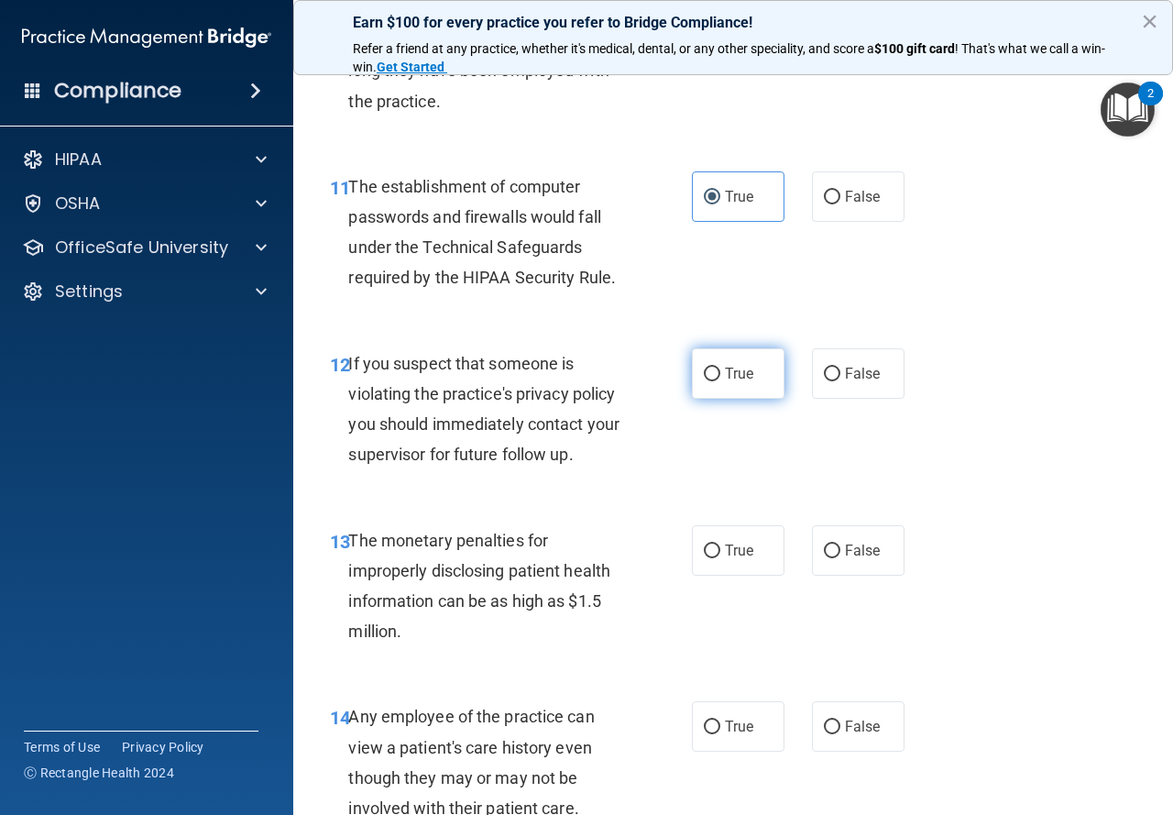
click at [707, 381] on label "True" at bounding box center [738, 373] width 93 height 50
click at [707, 381] on input "True" at bounding box center [712, 375] width 16 height 14
radio input "true"
click at [752, 560] on label "True" at bounding box center [738, 550] width 93 height 50
click at [720, 558] on input "True" at bounding box center [712, 551] width 16 height 14
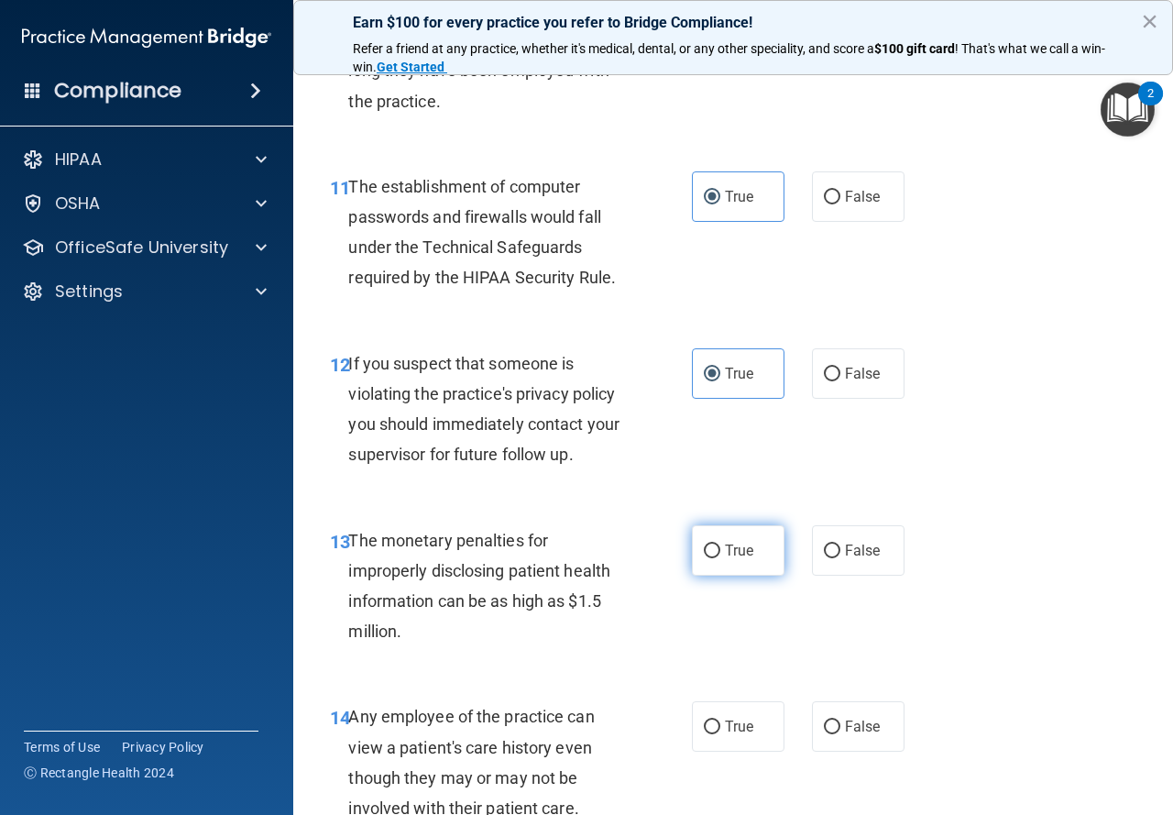
radio input "true"
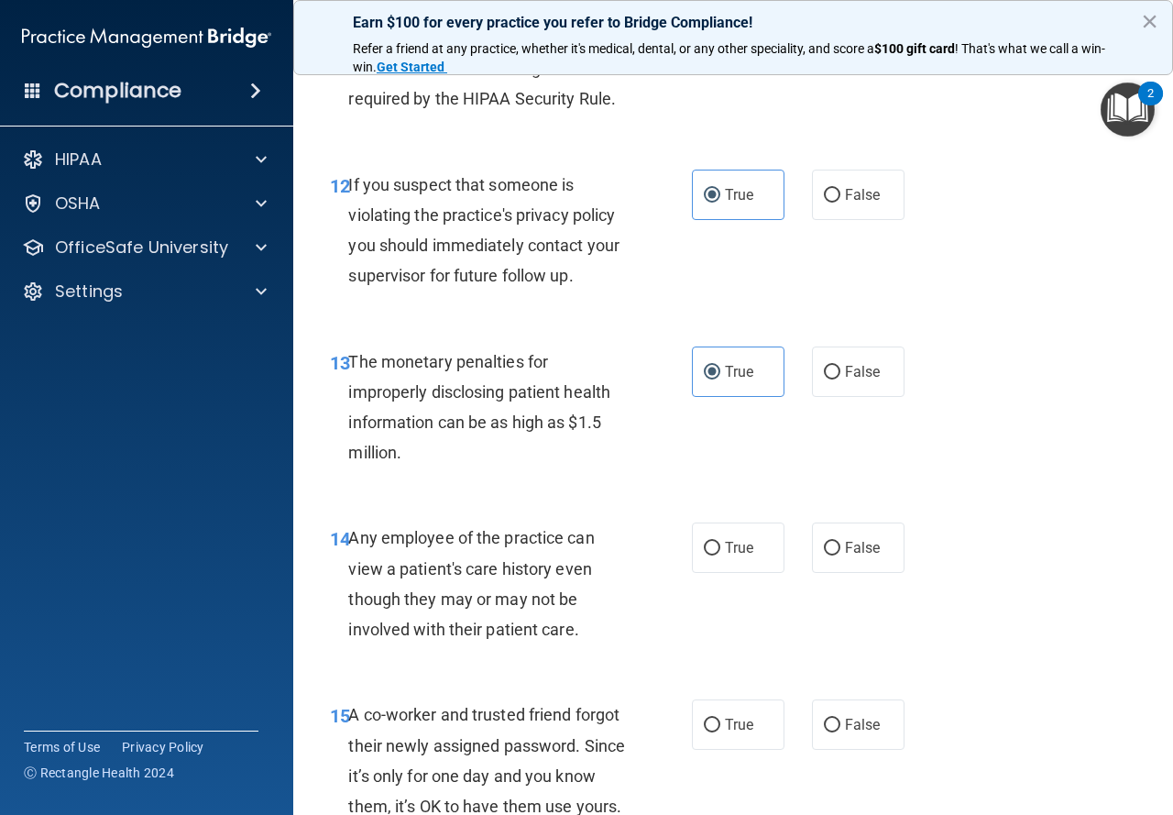
scroll to position [2017, 0]
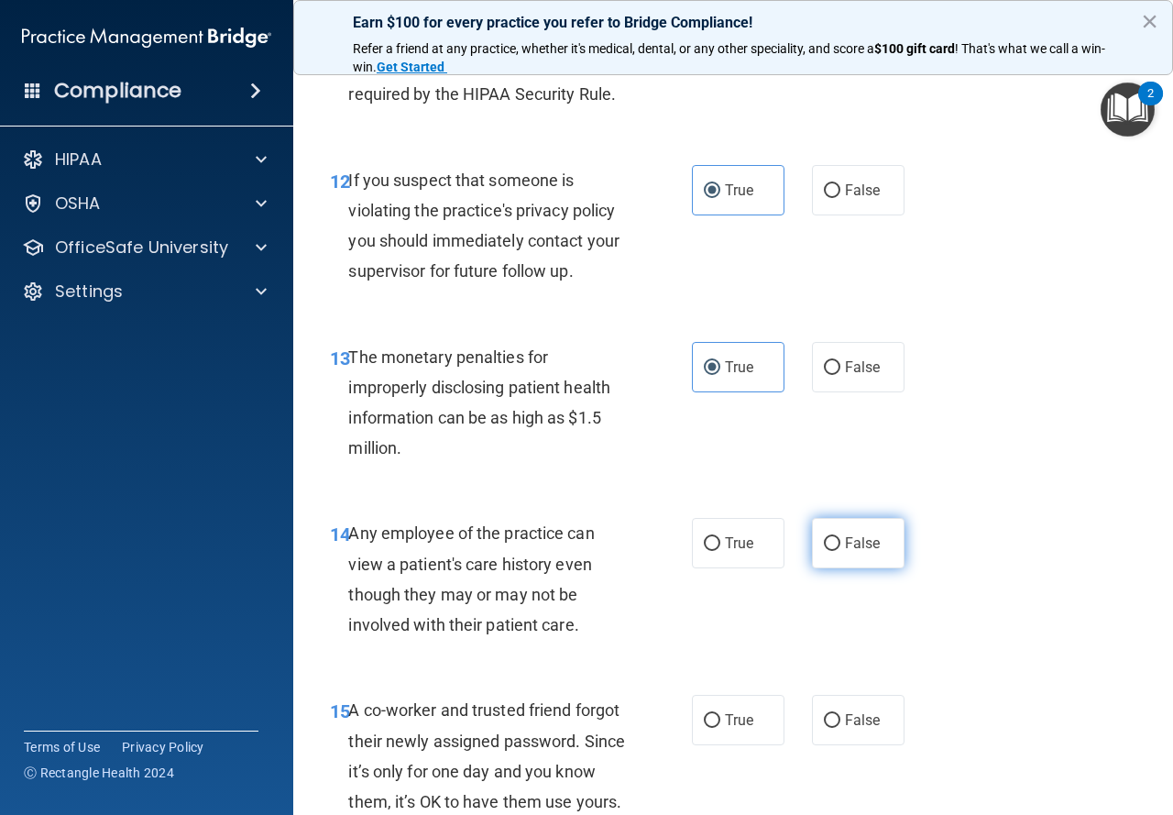
click at [845, 540] on span "False" at bounding box center [863, 542] width 36 height 17
click at [841, 540] on input "False" at bounding box center [832, 544] width 16 height 14
radio input "true"
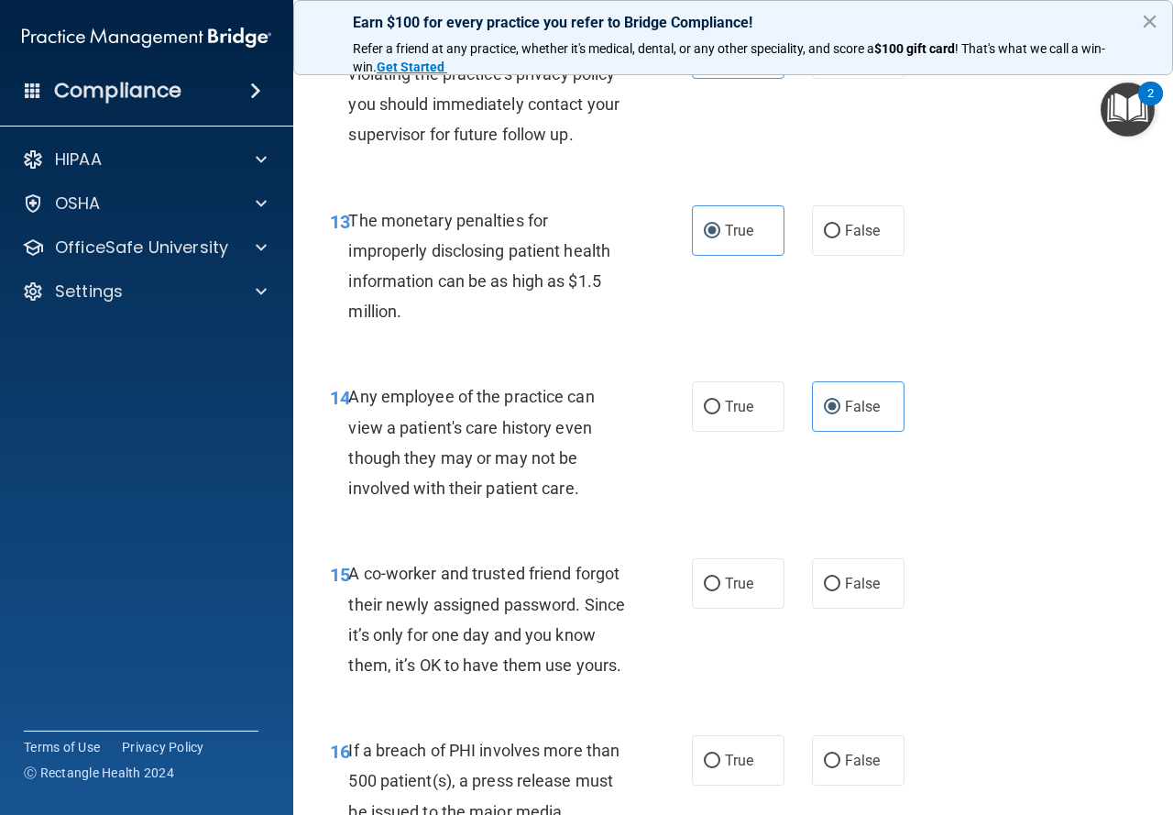
scroll to position [2200, 0]
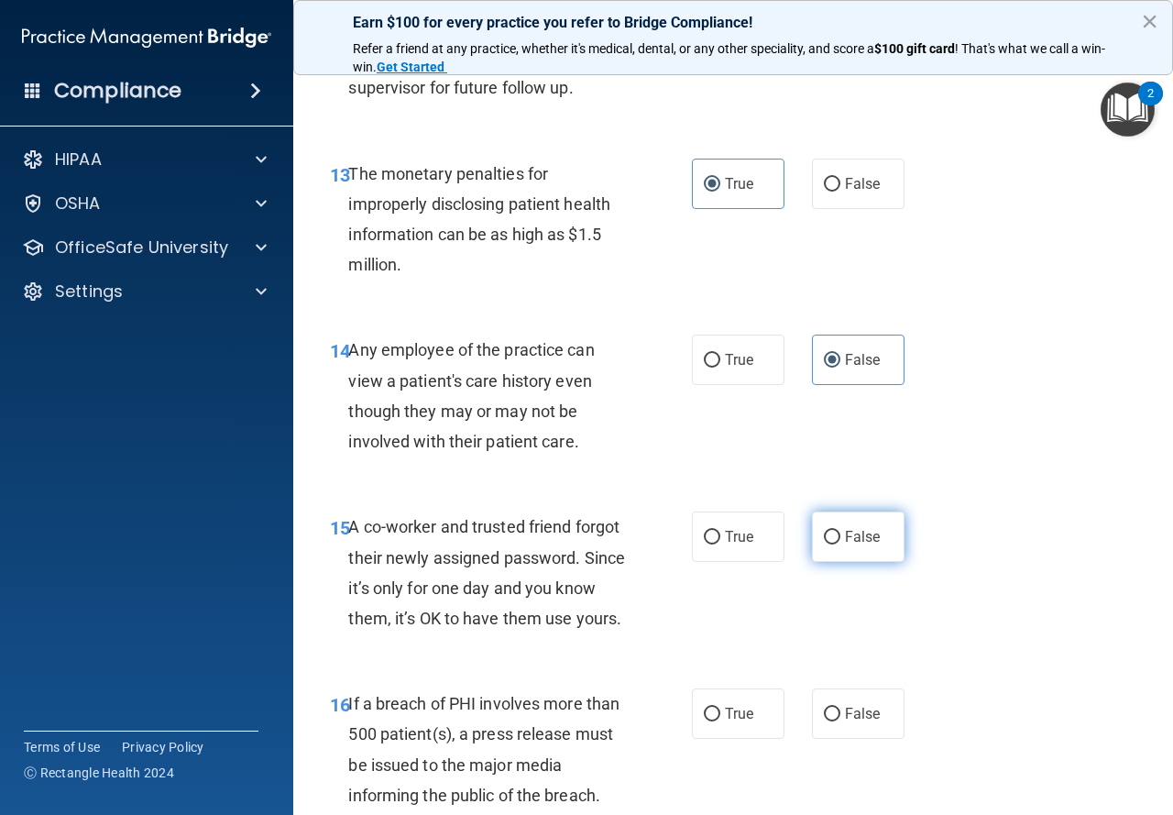
click at [826, 525] on label "False" at bounding box center [858, 536] width 93 height 50
click at [826, 531] on input "False" at bounding box center [832, 538] width 16 height 14
radio input "true"
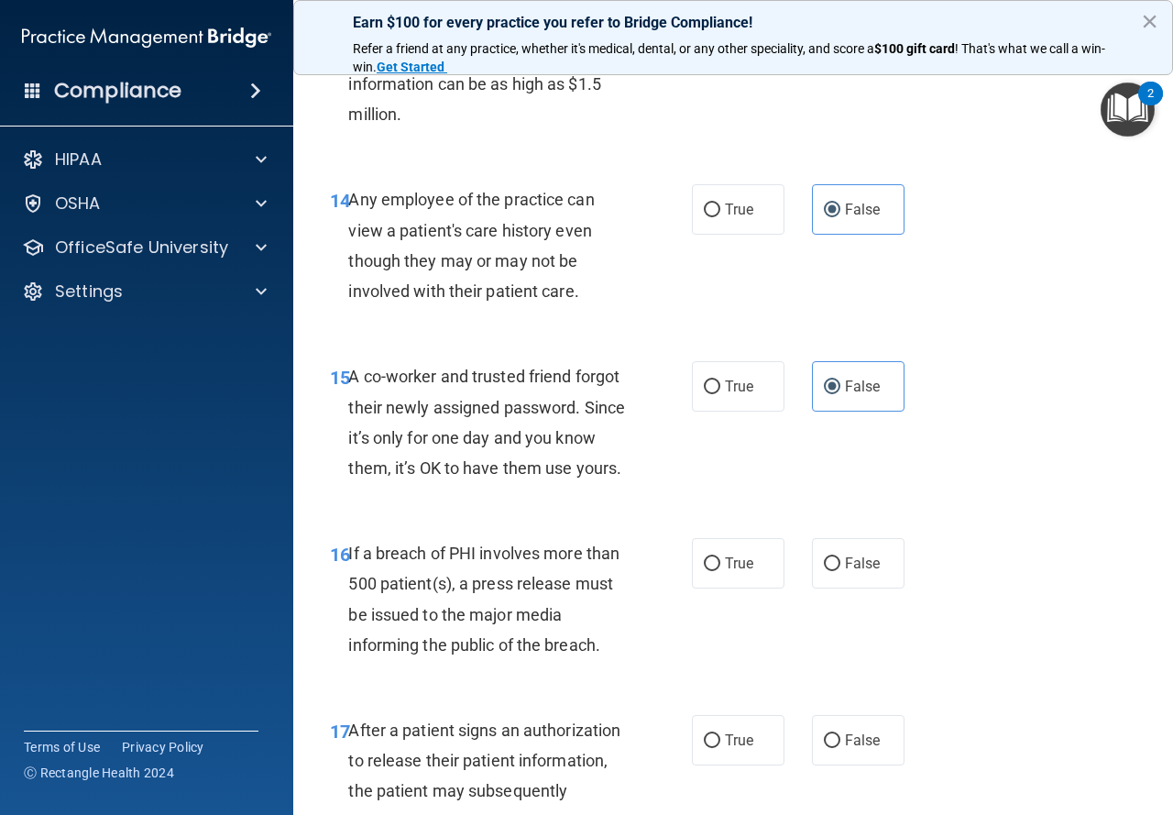
scroll to position [2383, 0]
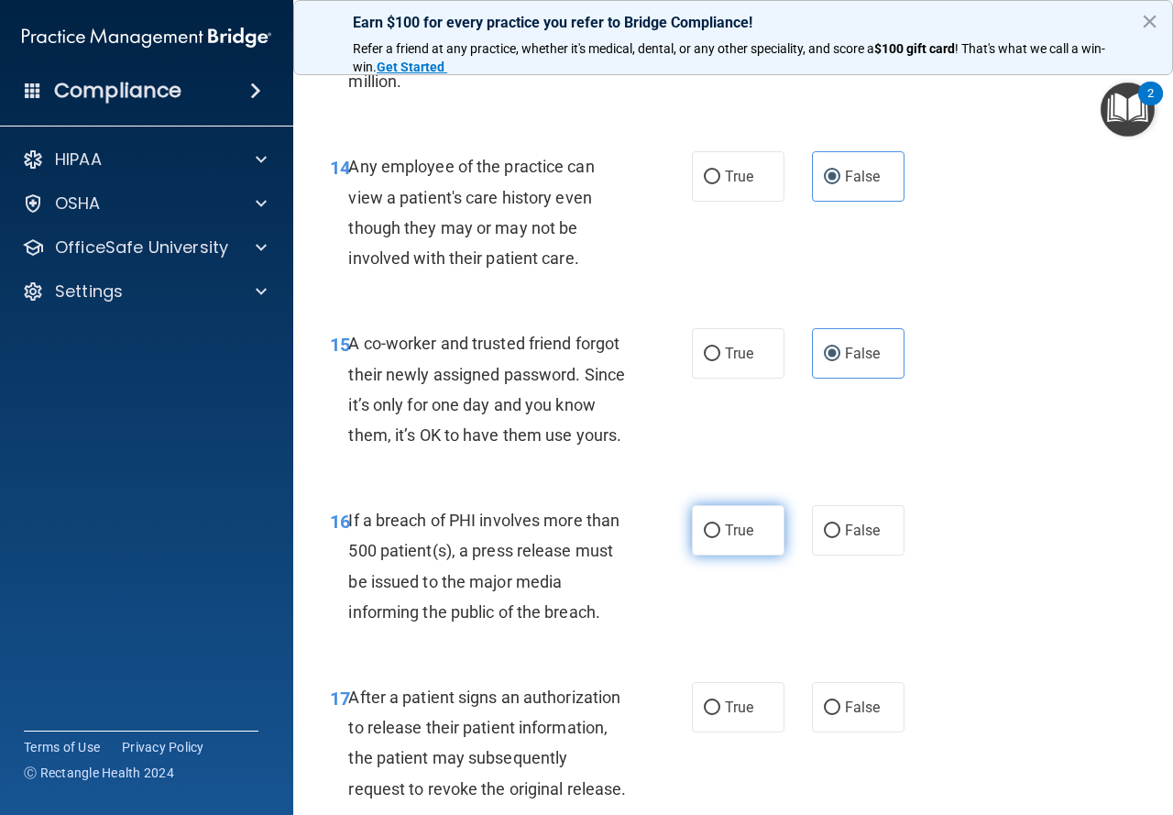
drag, startPoint x: 725, startPoint y: 560, endPoint x: 726, endPoint y: 606, distance: 45.8
click at [725, 539] on span "True" at bounding box center [739, 530] width 28 height 17
click at [720, 538] on input "True" at bounding box center [712, 531] width 16 height 14
radio input "true"
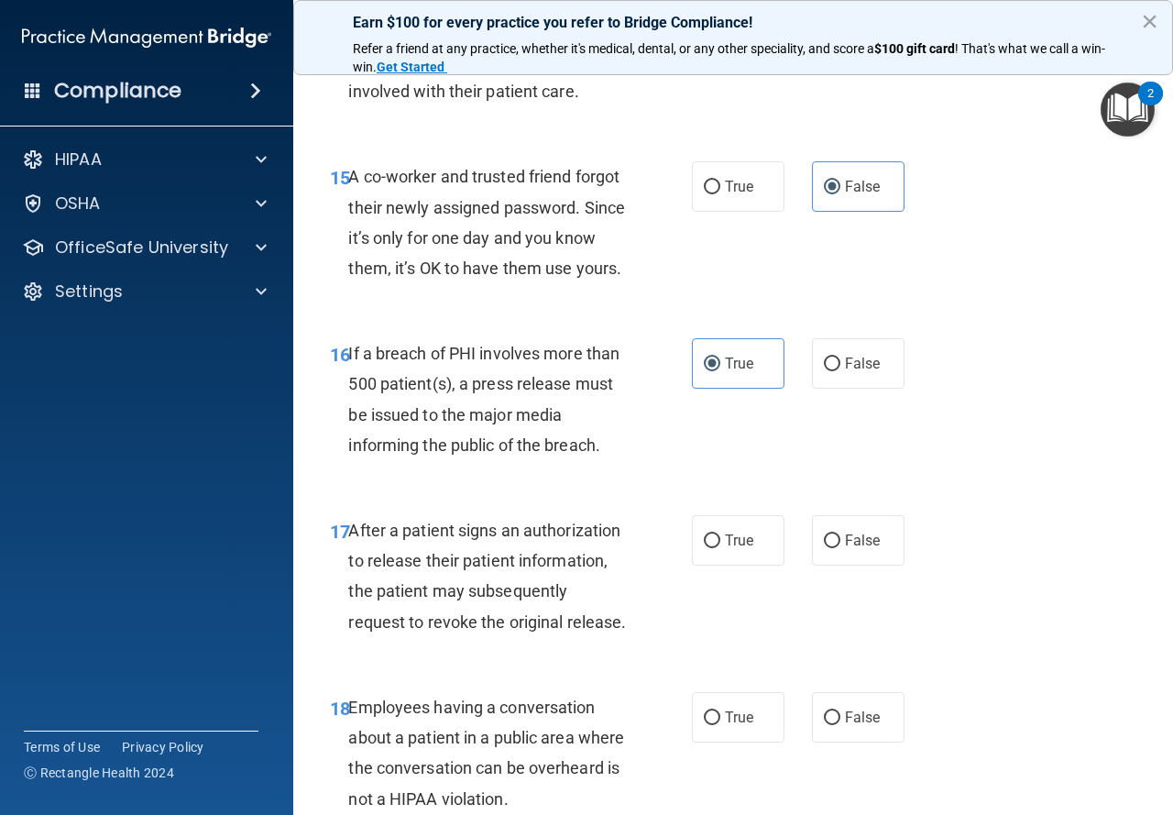
scroll to position [2566, 0]
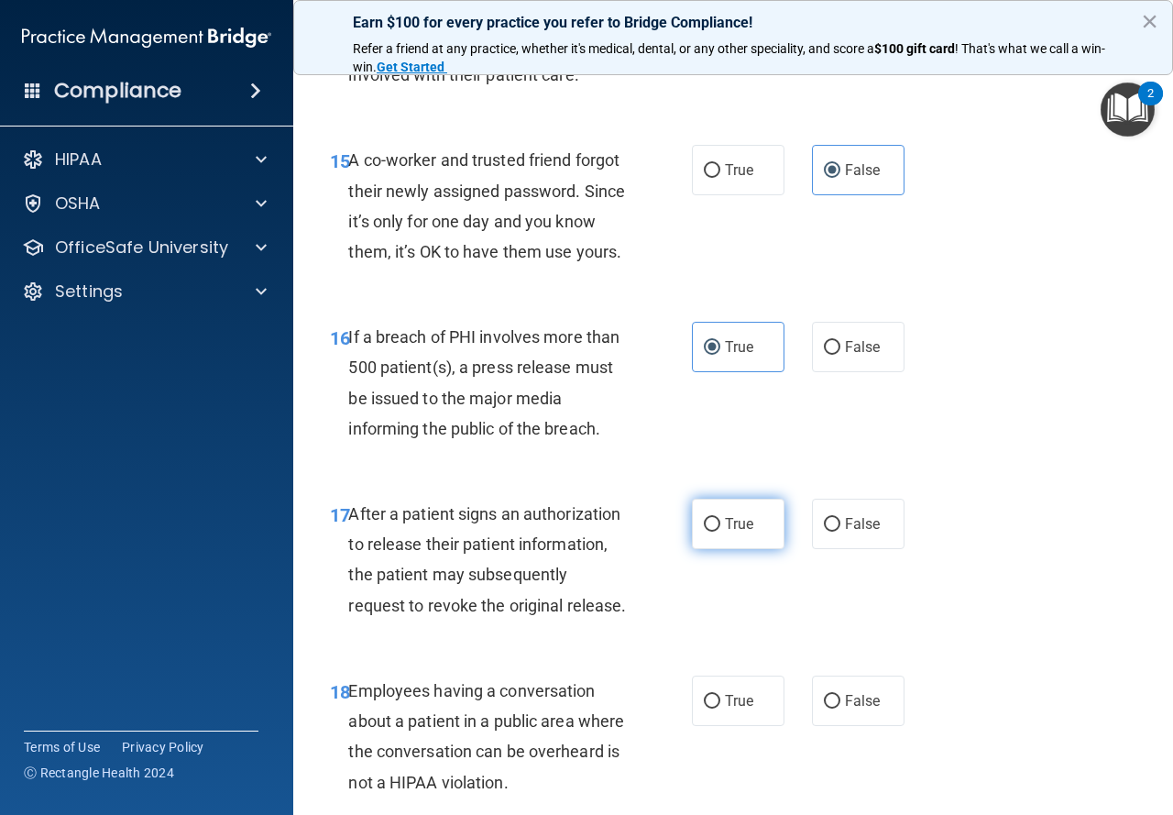
click at [704, 549] on label "True" at bounding box center [738, 524] width 93 height 50
click at [704, 532] on input "True" at bounding box center [712, 525] width 16 height 14
radio input "true"
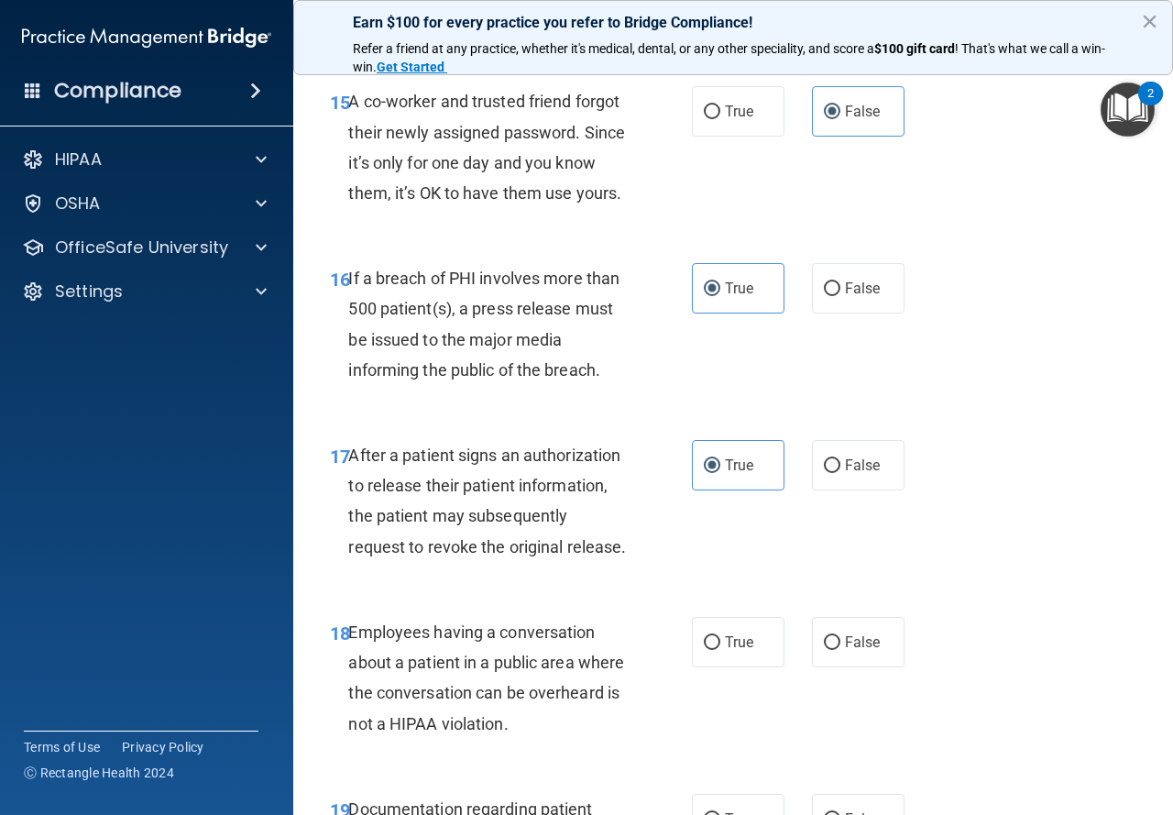
scroll to position [2750, 0]
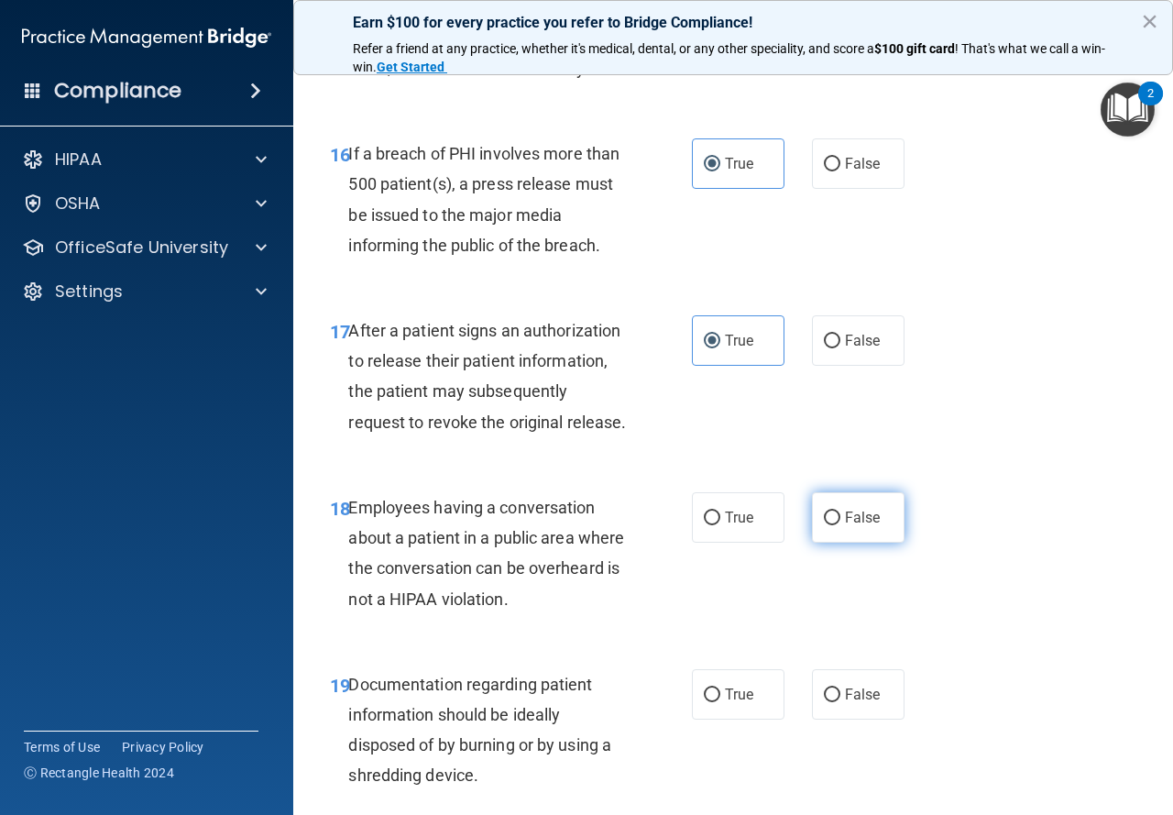
click at [871, 526] on span "False" at bounding box center [863, 517] width 36 height 17
click at [841, 525] on input "False" at bounding box center [832, 518] width 16 height 14
radio input "true"
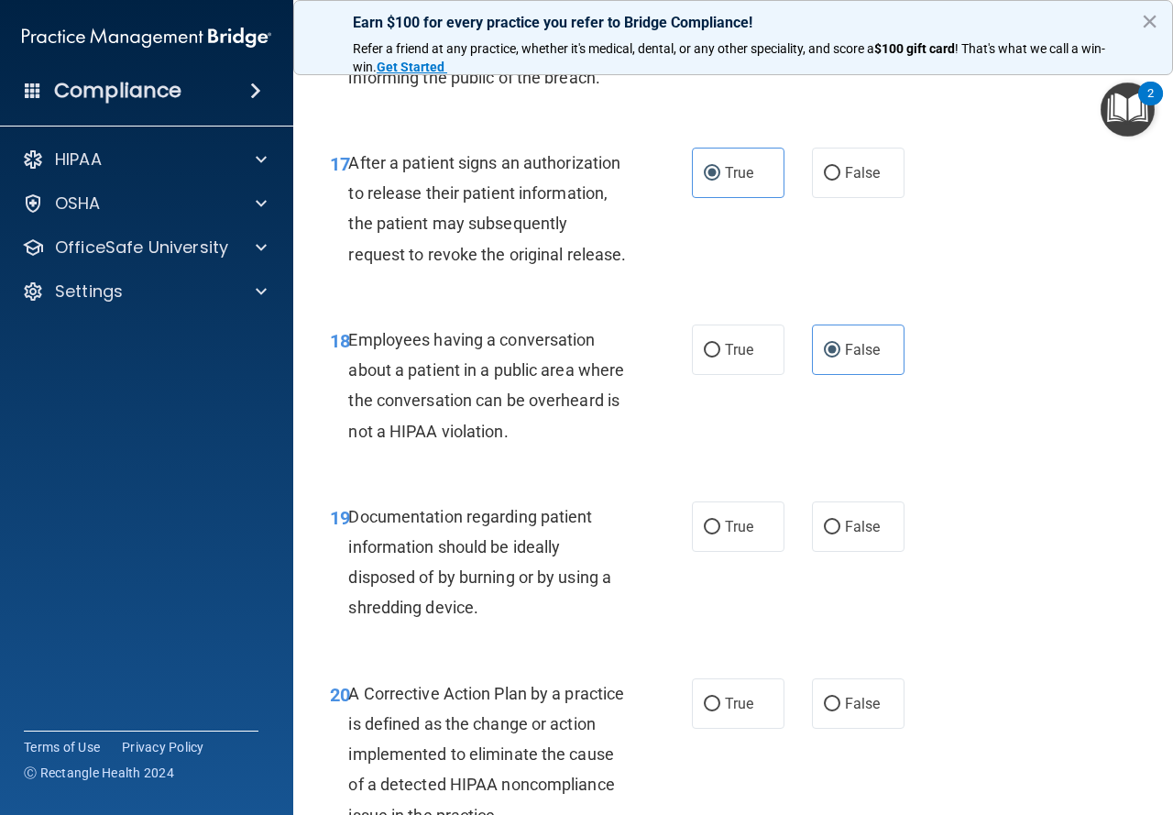
scroll to position [2933, 0]
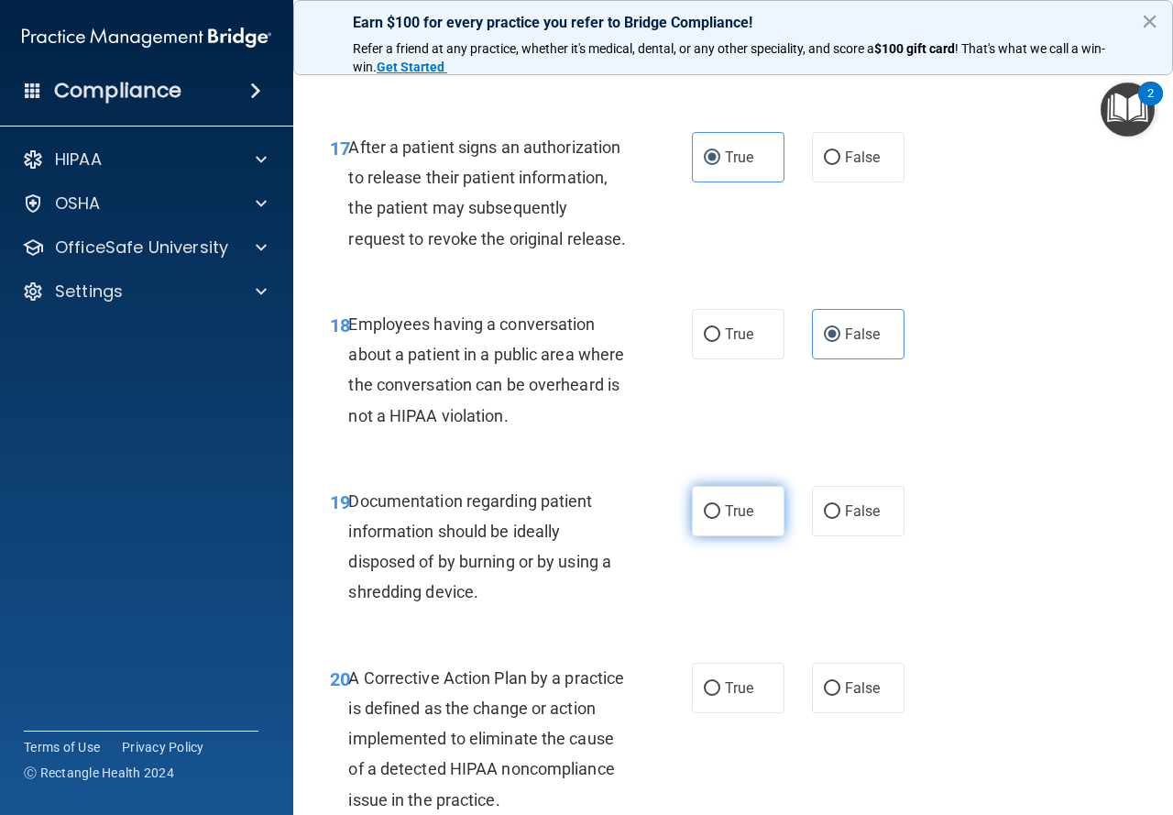
click at [704, 519] on input "True" at bounding box center [712, 512] width 16 height 14
radio input "true"
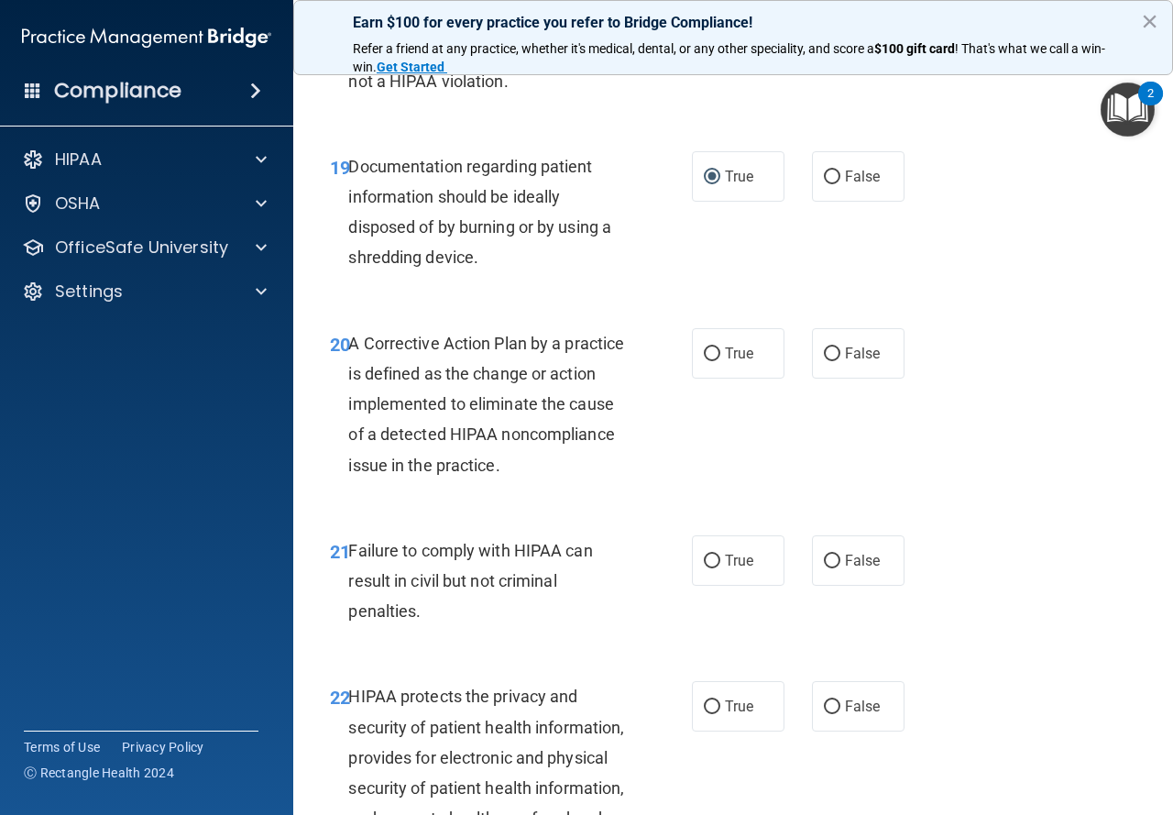
scroll to position [3300, 0]
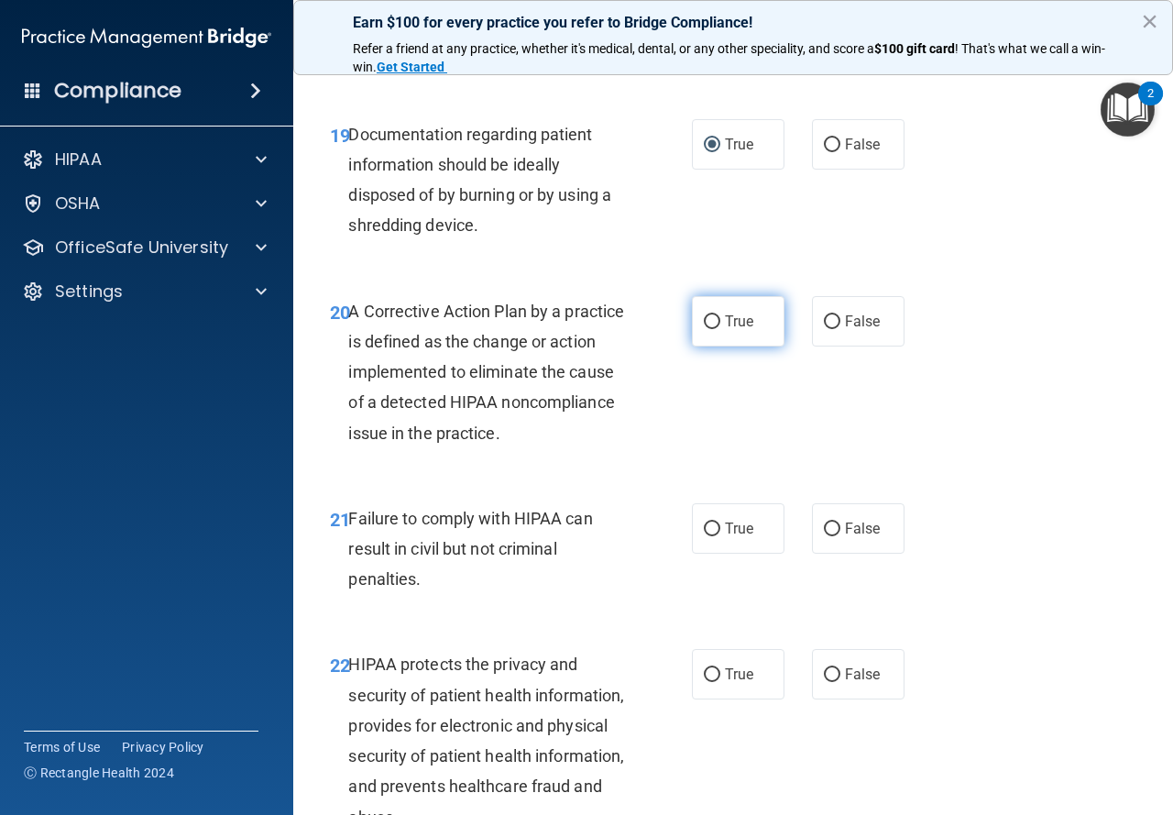
click at [737, 346] on label "True" at bounding box center [738, 321] width 93 height 50
click at [720, 329] on input "True" at bounding box center [712, 322] width 16 height 14
radio input "true"
click at [845, 537] on span "False" at bounding box center [863, 528] width 36 height 17
click at [841, 536] on input "False" at bounding box center [832, 529] width 16 height 14
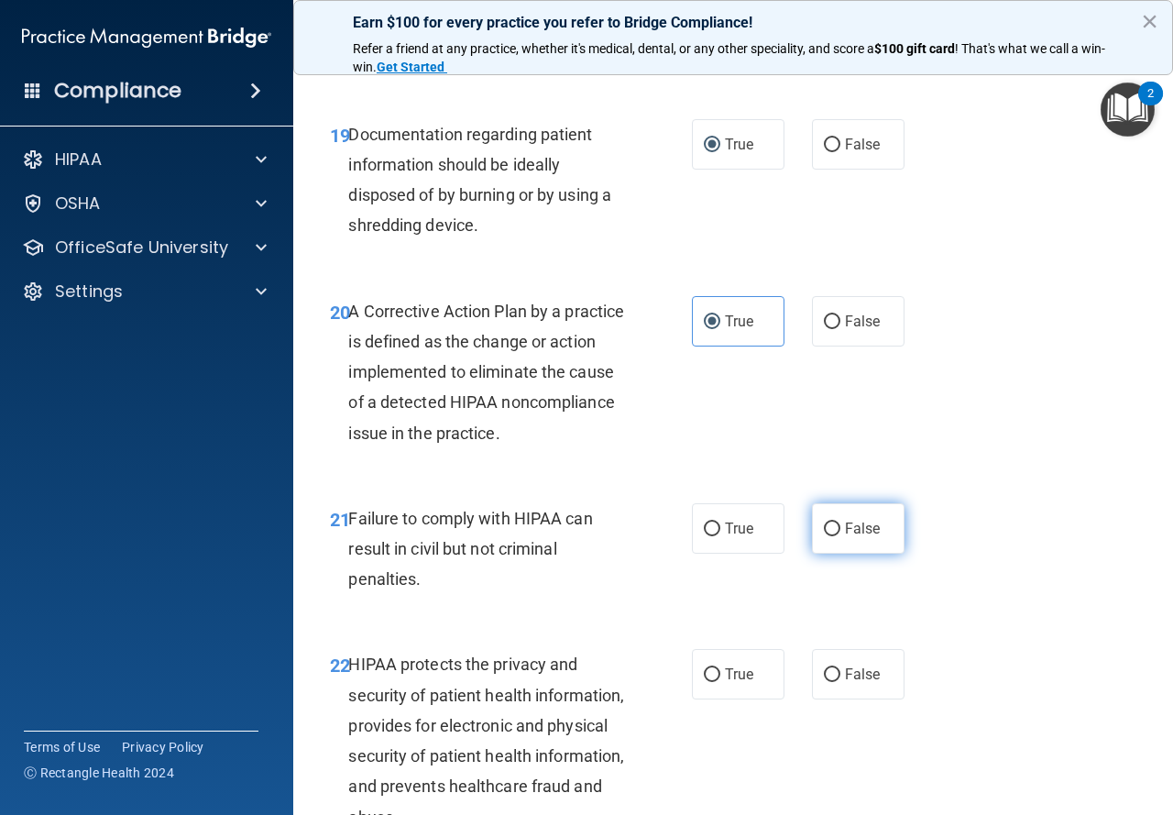
radio input "true"
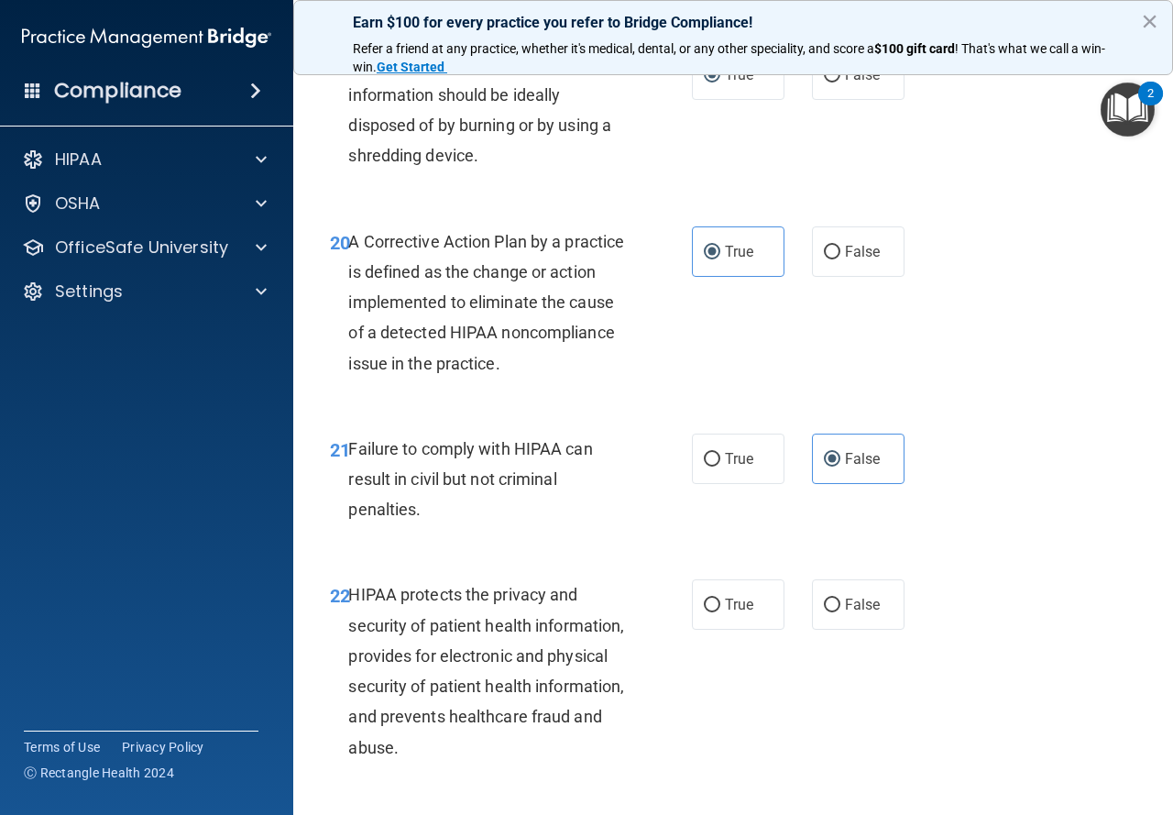
scroll to position [3483, 0]
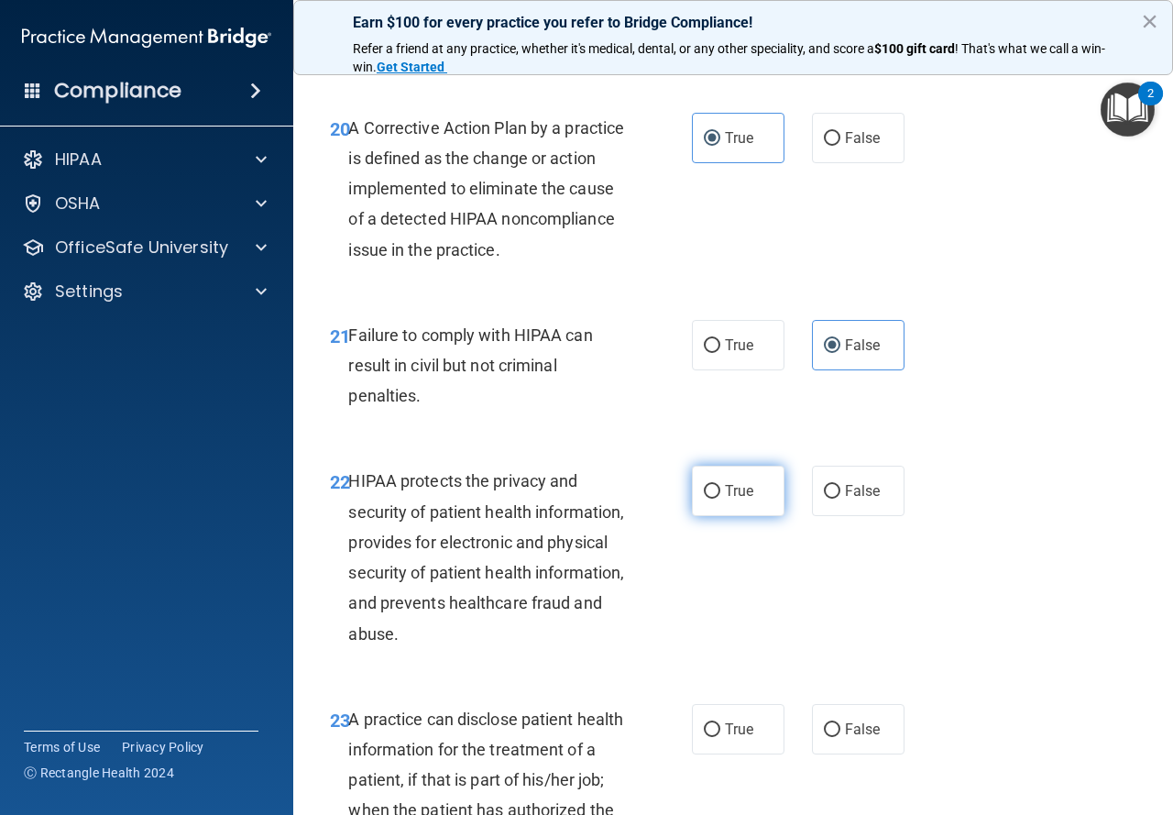
click at [718, 516] on label "True" at bounding box center [738, 491] width 93 height 50
click at [718, 499] on input "True" at bounding box center [712, 492] width 16 height 14
radio input "true"
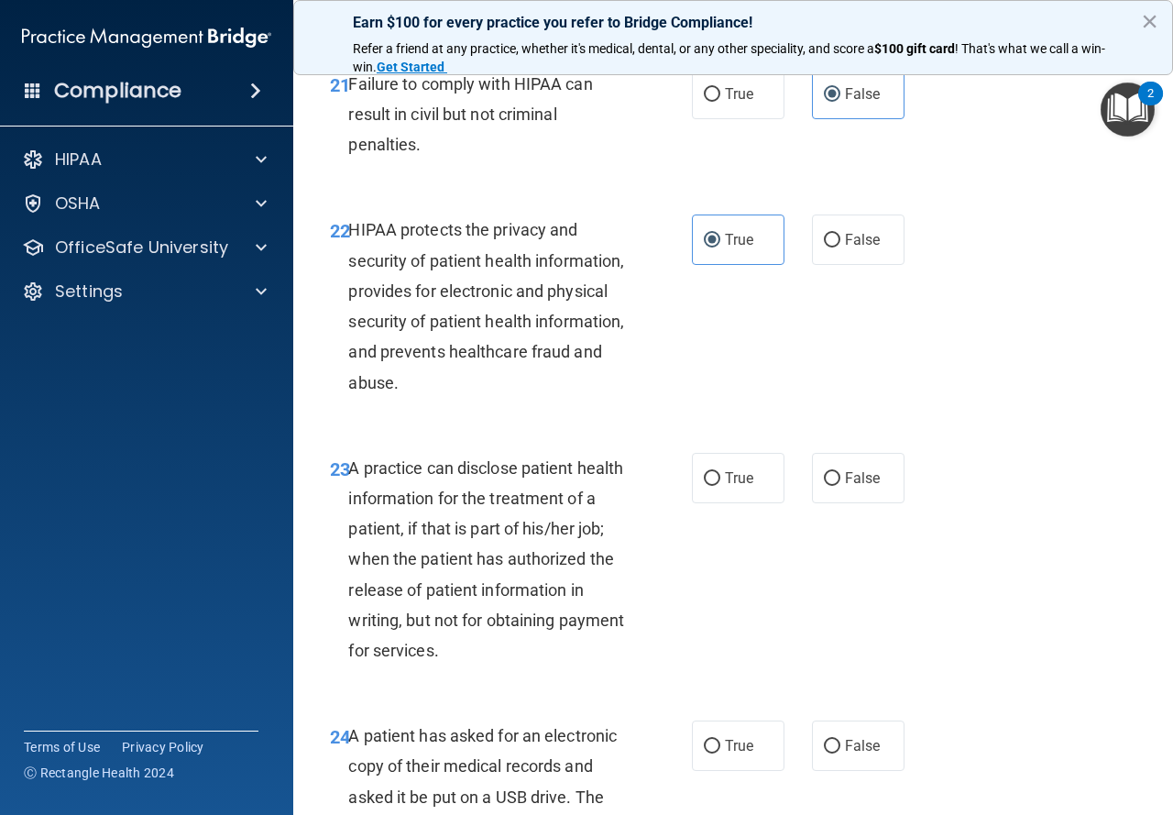
scroll to position [3758, 0]
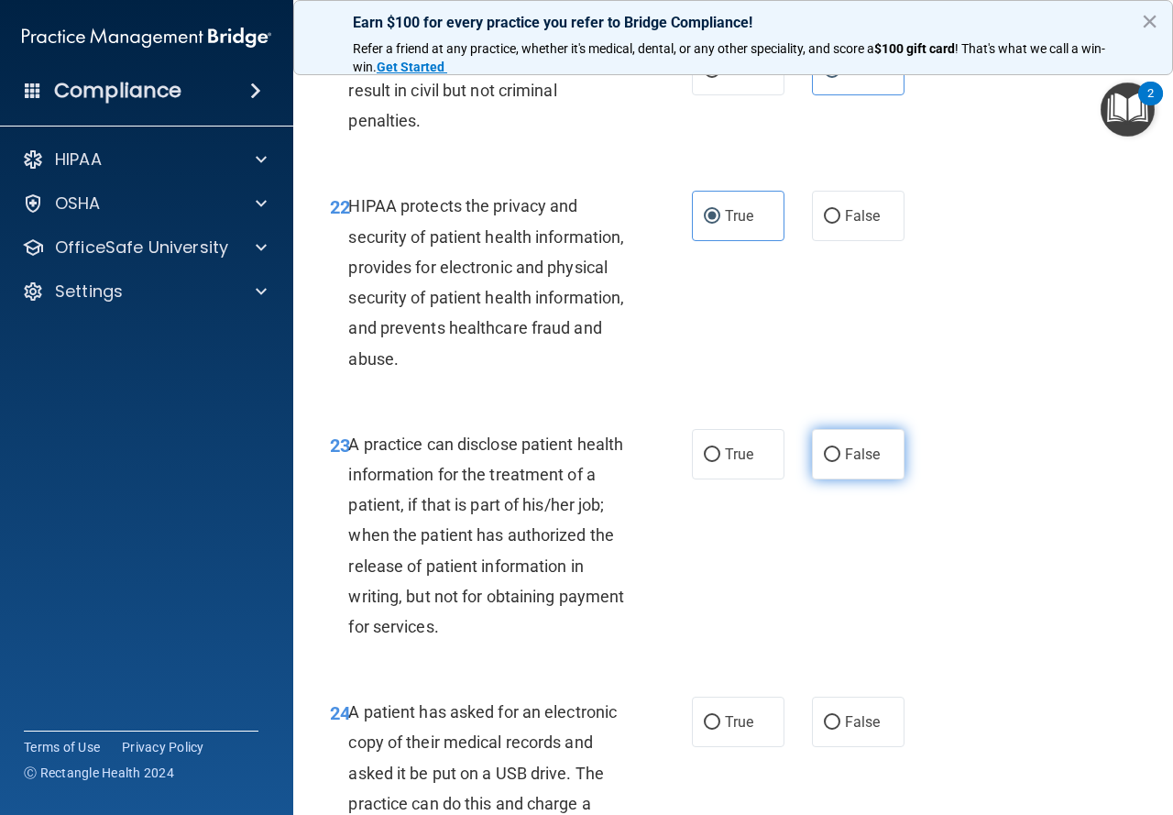
click at [826, 462] on input "False" at bounding box center [832, 455] width 16 height 14
radio input "true"
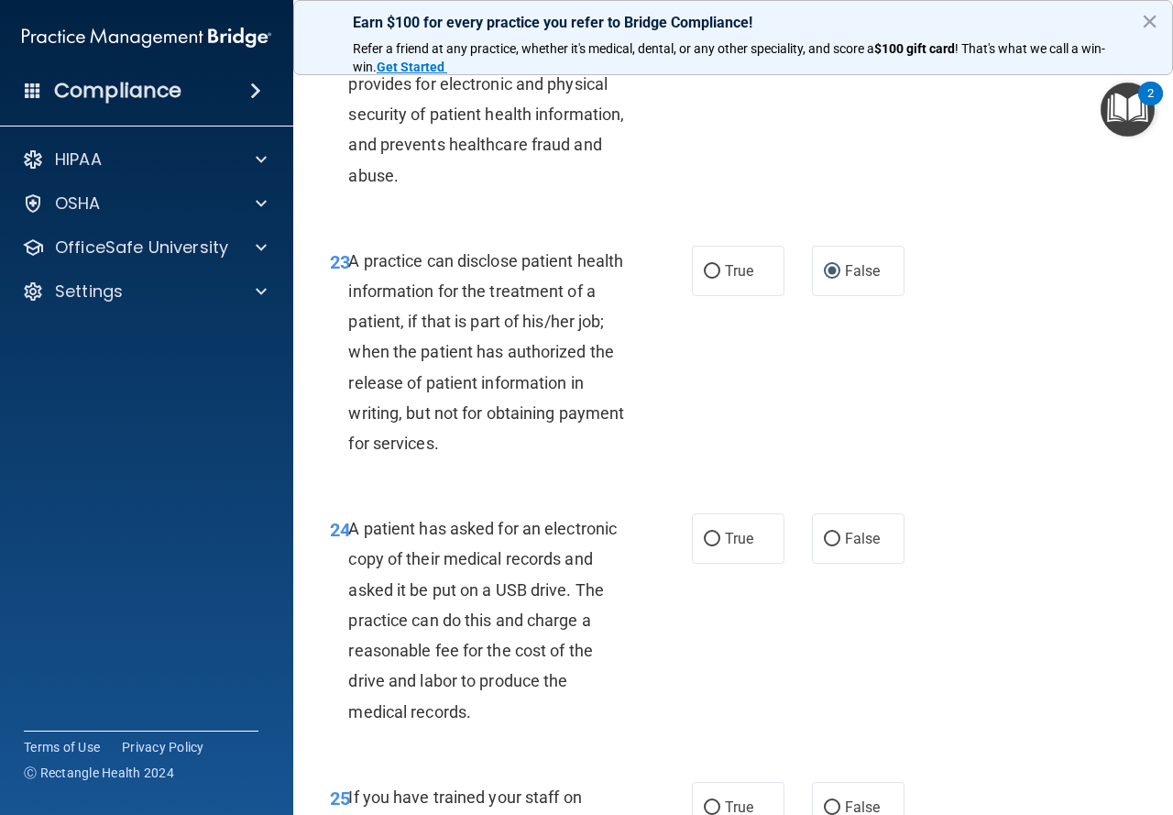
scroll to position [4033, 0]
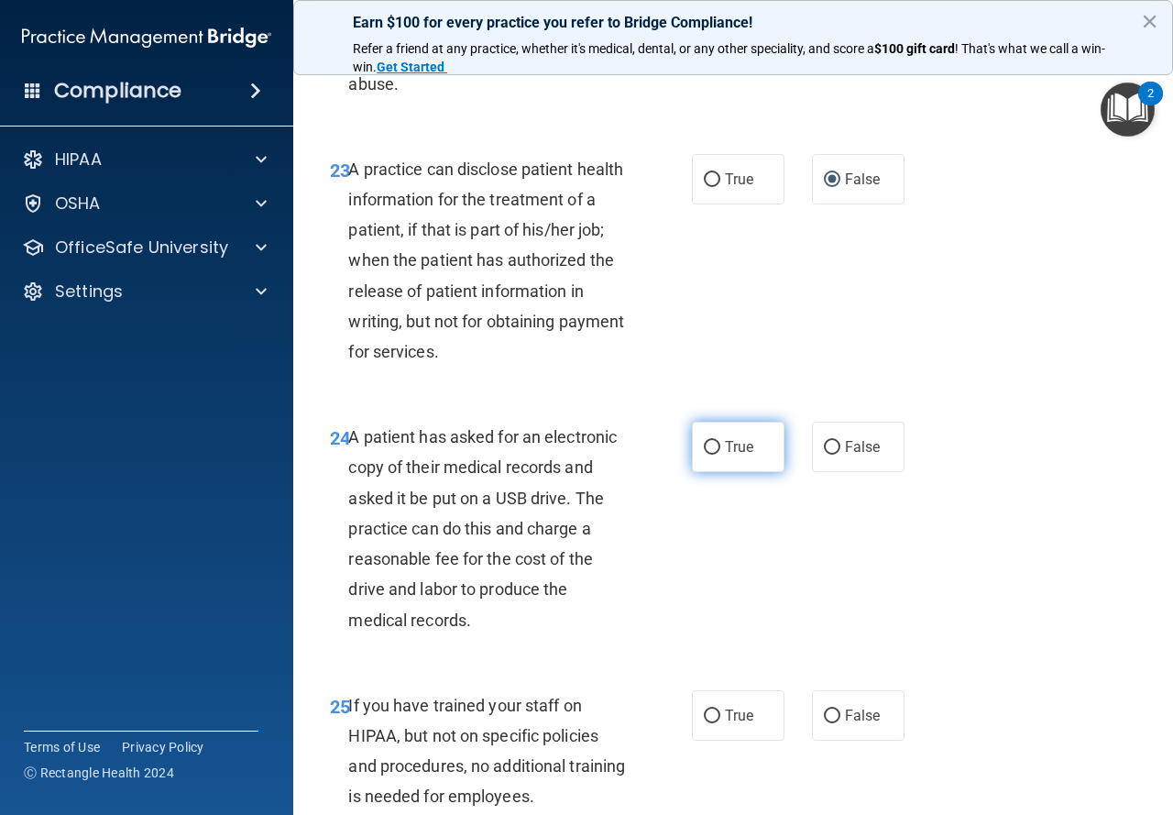
click at [742, 472] on label "True" at bounding box center [738, 447] width 93 height 50
click at [720, 455] on input "True" at bounding box center [712, 448] width 16 height 14
radio input "true"
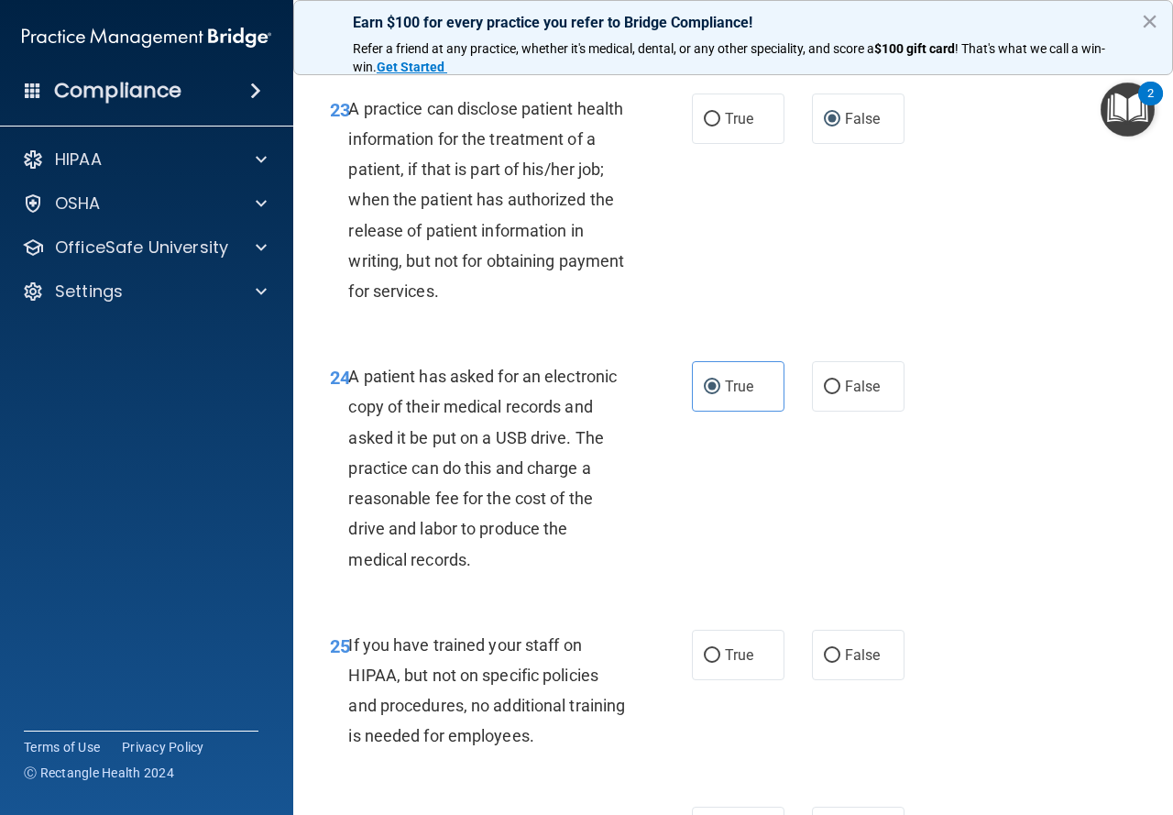
scroll to position [4216, 0]
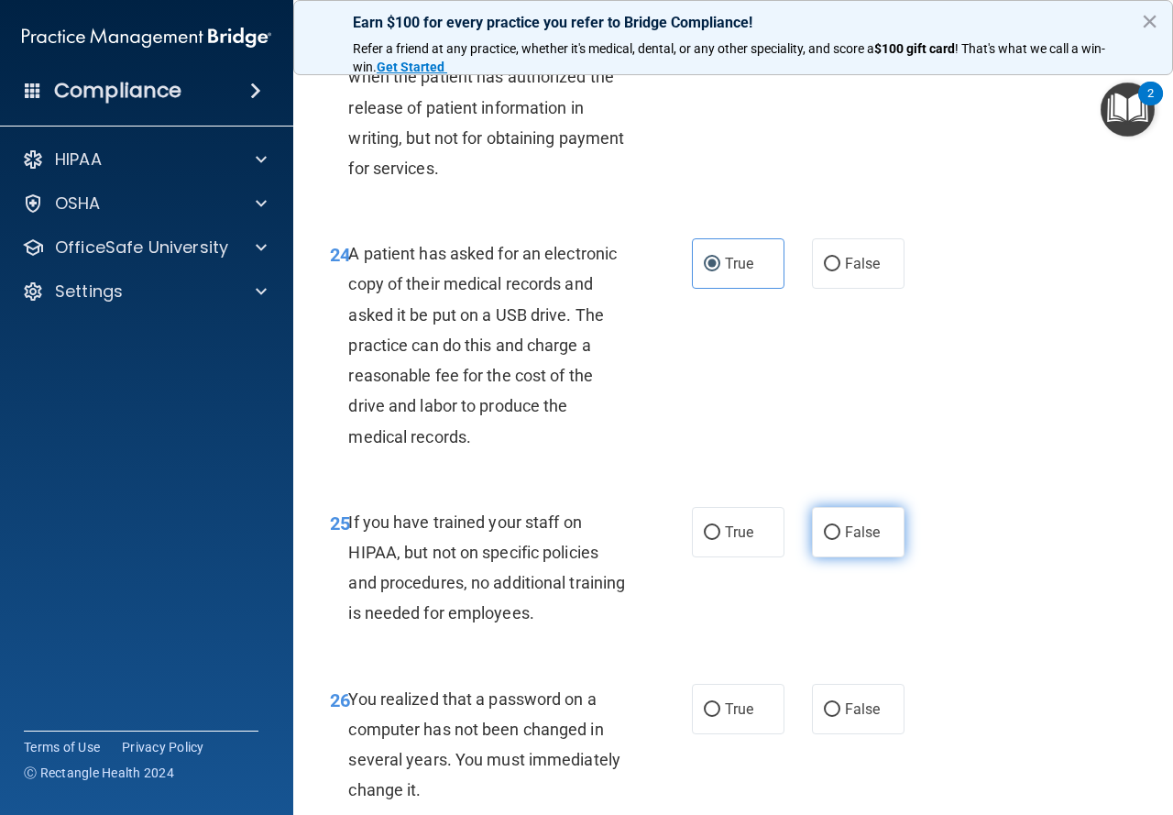
click at [850, 541] on span "False" at bounding box center [863, 531] width 36 height 17
click at [841, 540] on input "False" at bounding box center [832, 533] width 16 height 14
radio input "true"
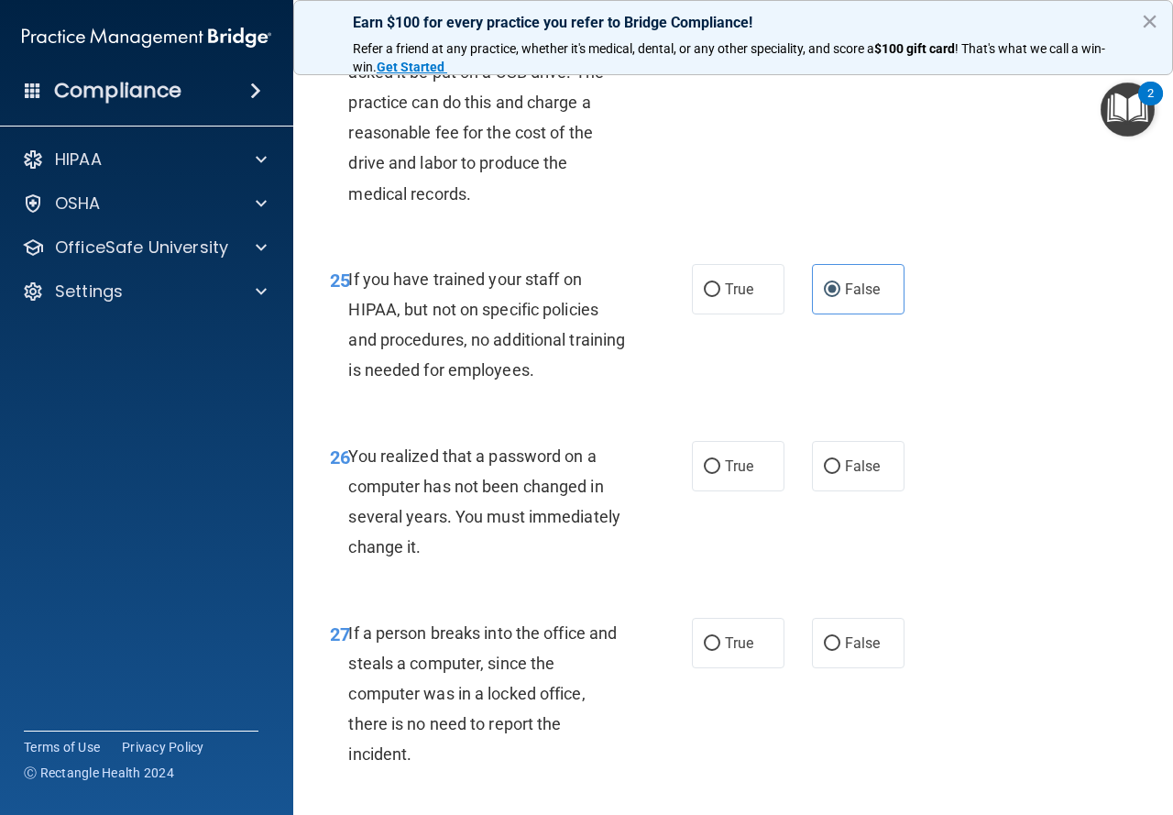
scroll to position [4491, 0]
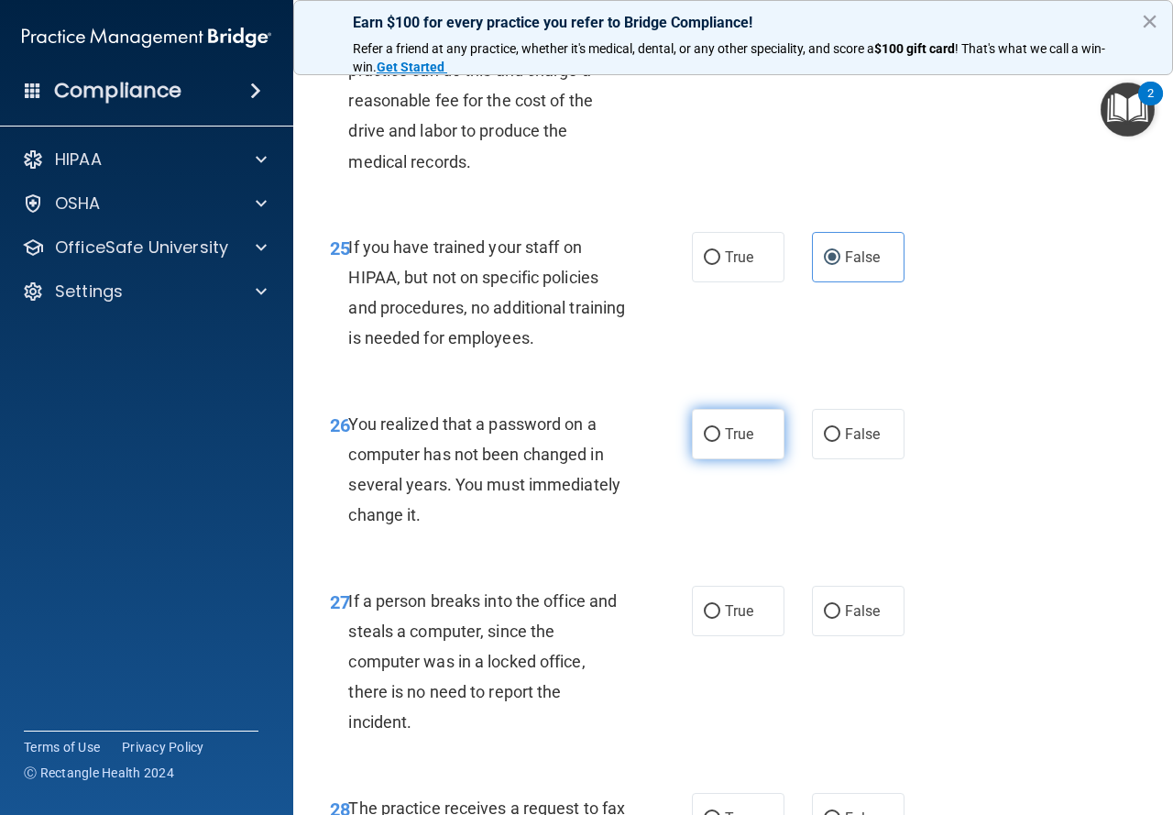
click at [696, 459] on label "True" at bounding box center [738, 434] width 93 height 50
click at [704, 442] on input "True" at bounding box center [712, 435] width 16 height 14
radio input "true"
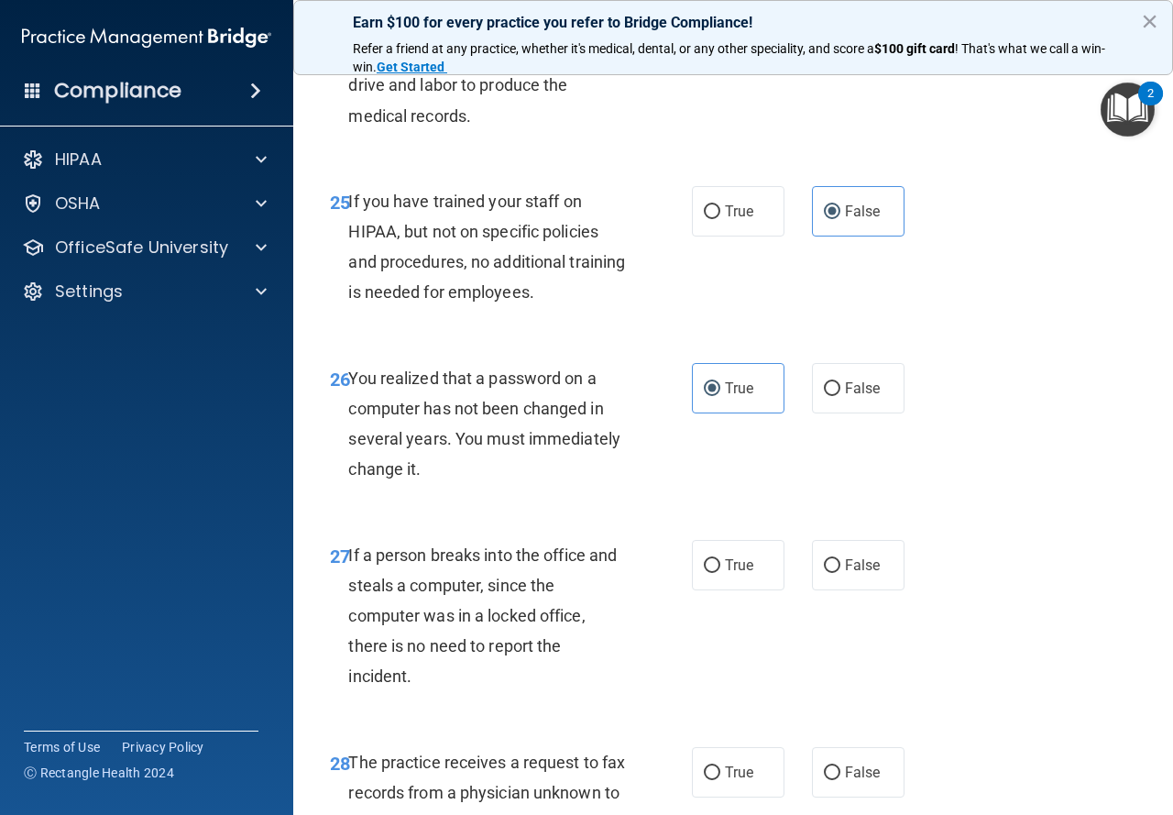
scroll to position [4583, 0]
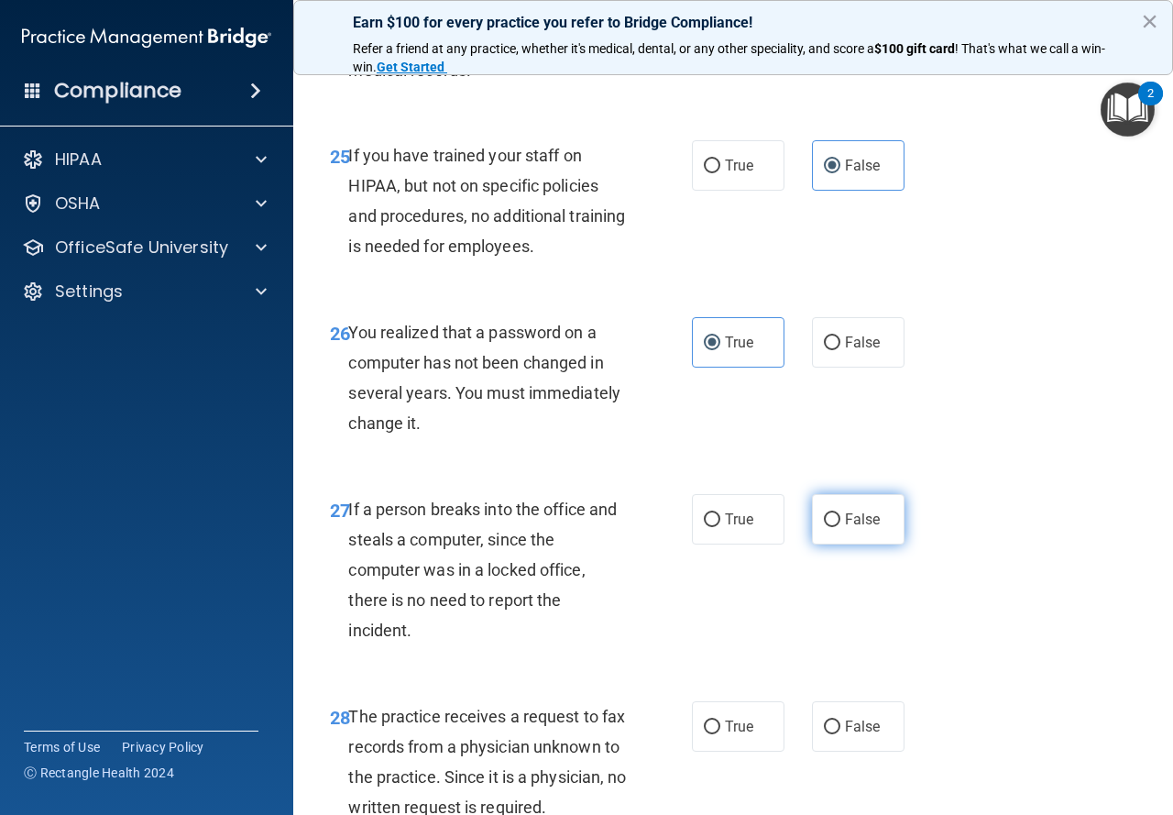
click at [851, 528] on span "False" at bounding box center [863, 519] width 36 height 17
click at [841, 527] on input "False" at bounding box center [832, 520] width 16 height 14
radio input "true"
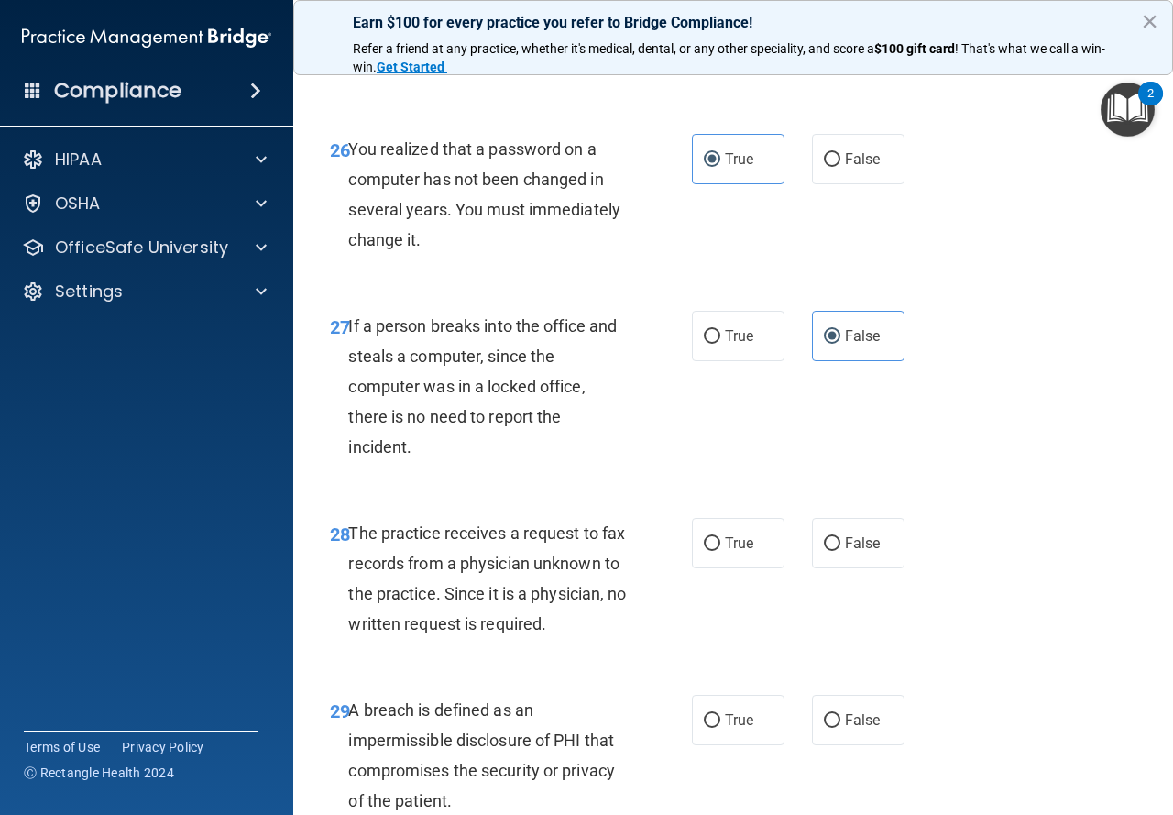
scroll to position [4858, 0]
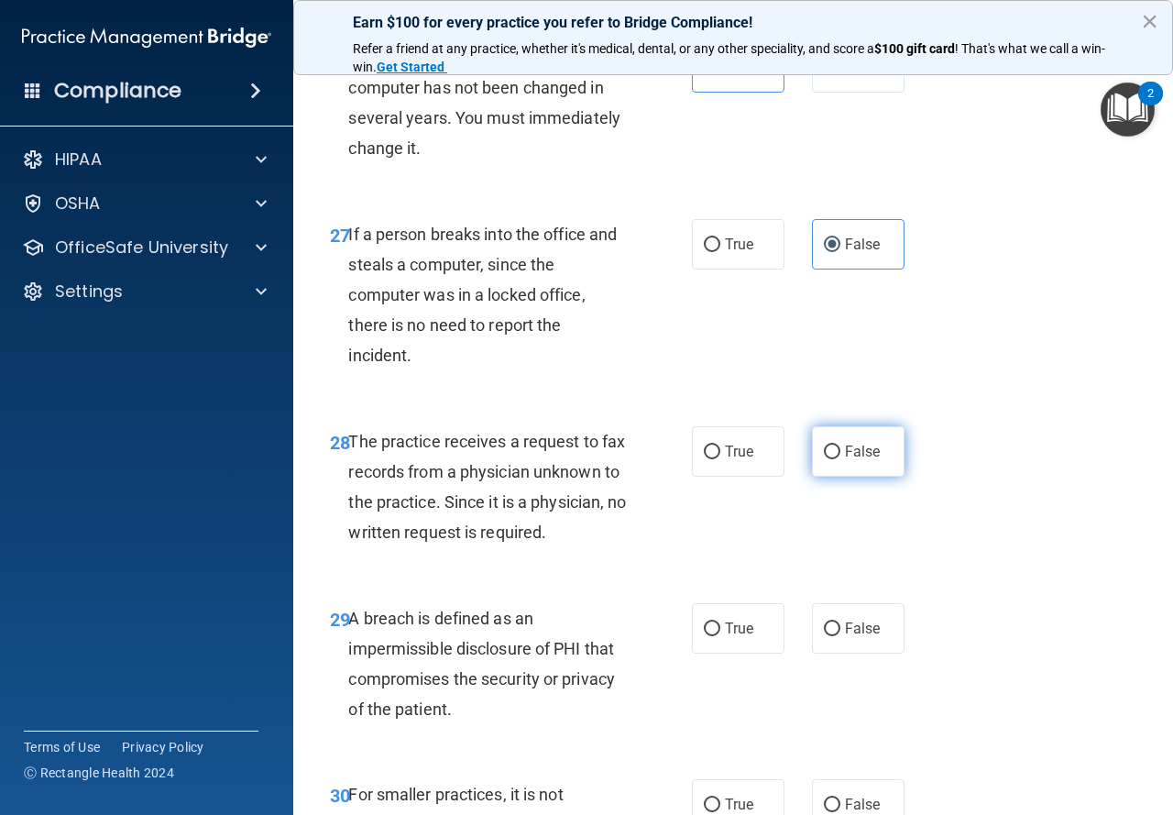
click at [827, 459] on input "False" at bounding box center [832, 452] width 16 height 14
radio input "true"
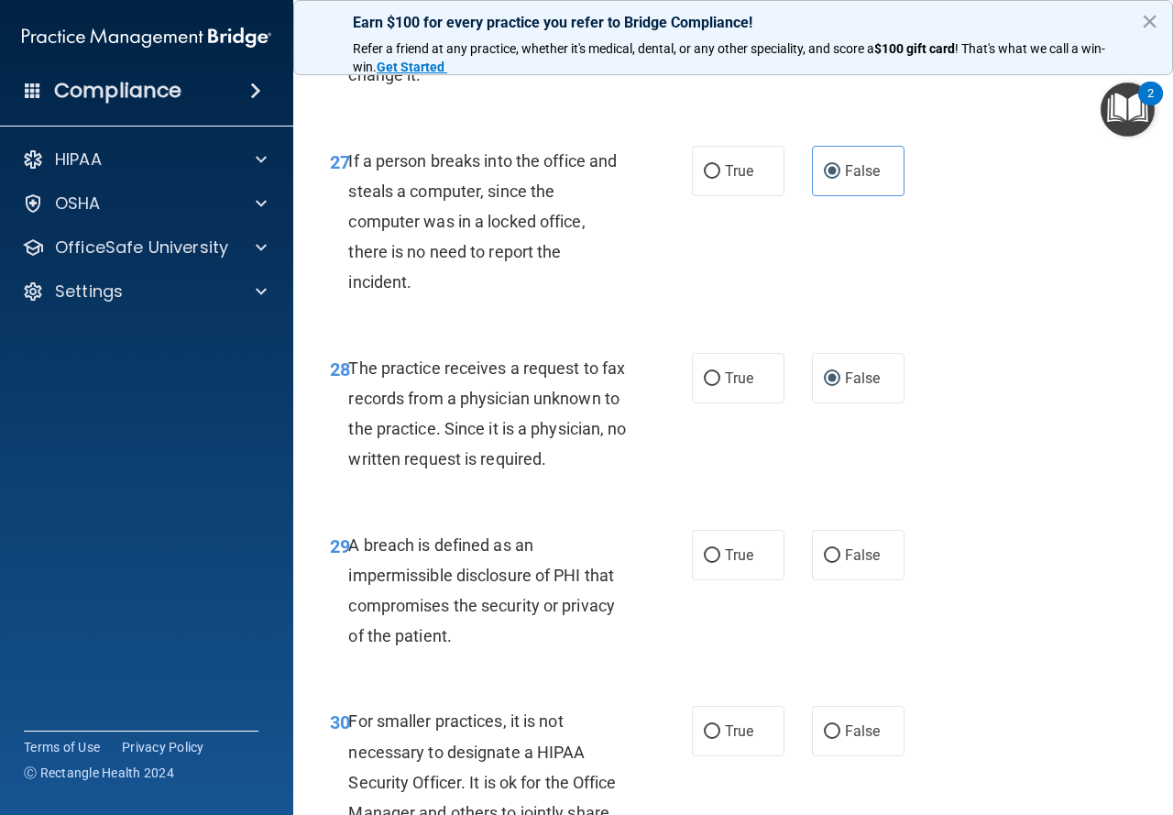
scroll to position [5041, 0]
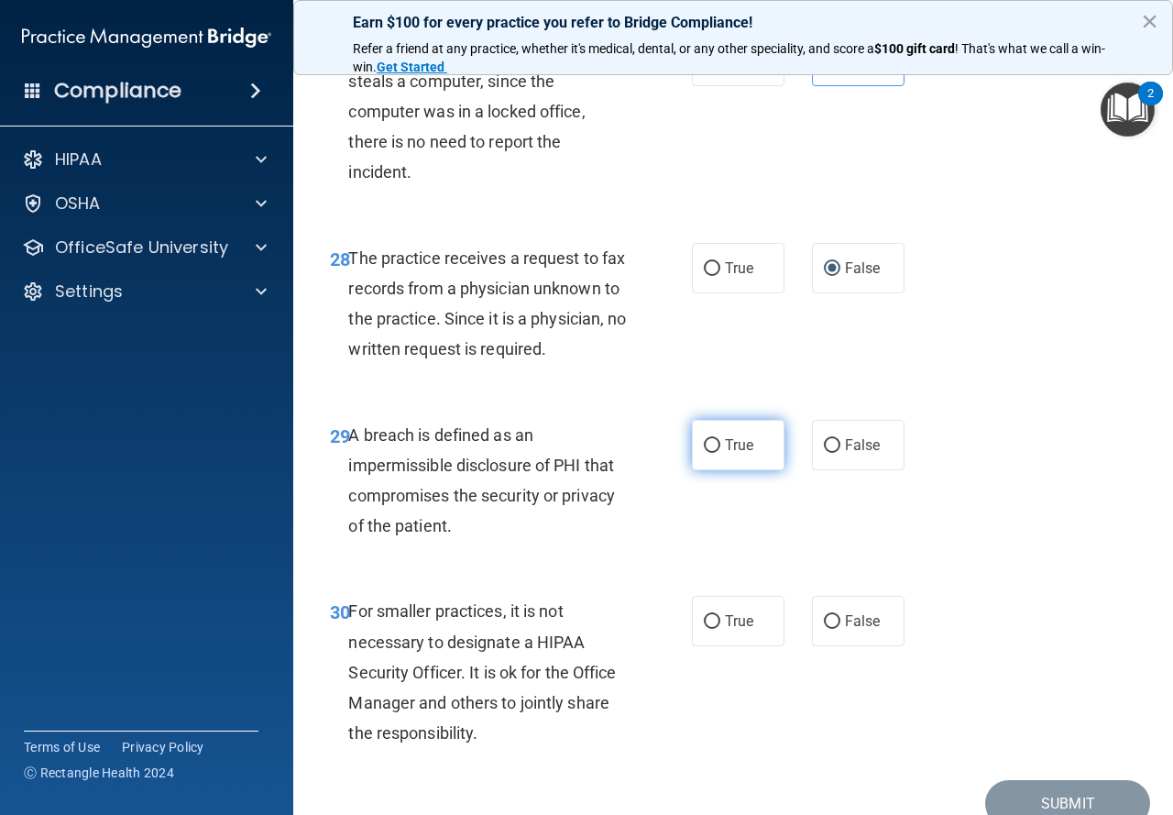
click at [704, 453] on input "True" at bounding box center [712, 446] width 16 height 14
radio input "true"
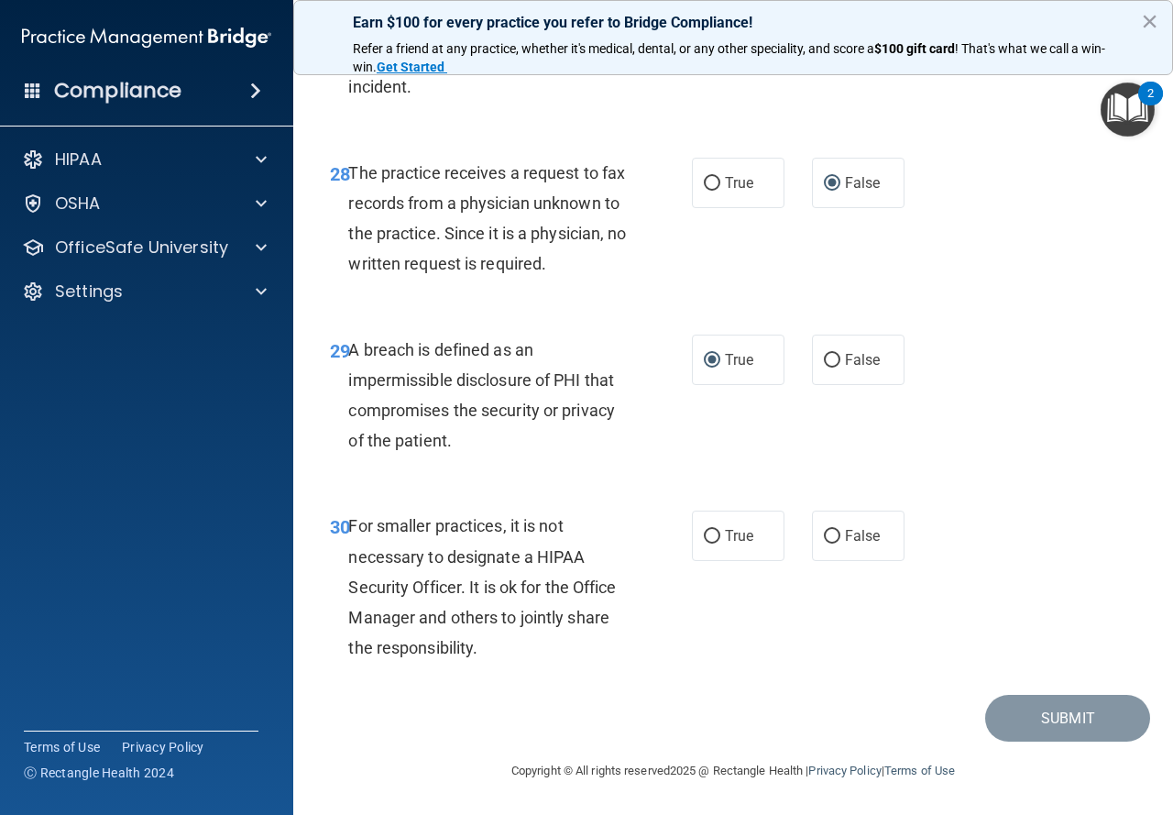
scroll to position [5218, 0]
click at [720, 557] on label "True" at bounding box center [738, 536] width 93 height 50
click at [720, 544] on input "True" at bounding box center [712, 537] width 16 height 14
radio input "true"
click at [1020, 709] on button "Submit" at bounding box center [1067, 718] width 165 height 47
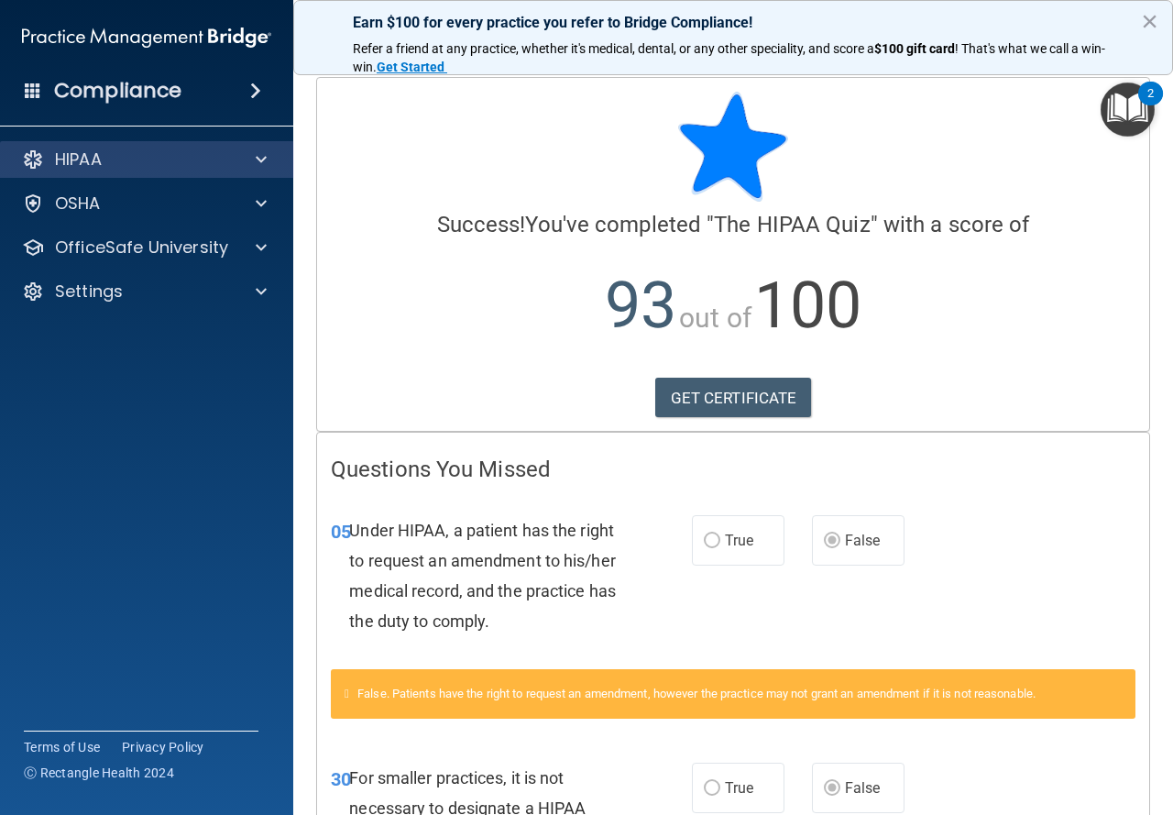
click at [162, 173] on div "HIPAA" at bounding box center [147, 159] width 294 height 37
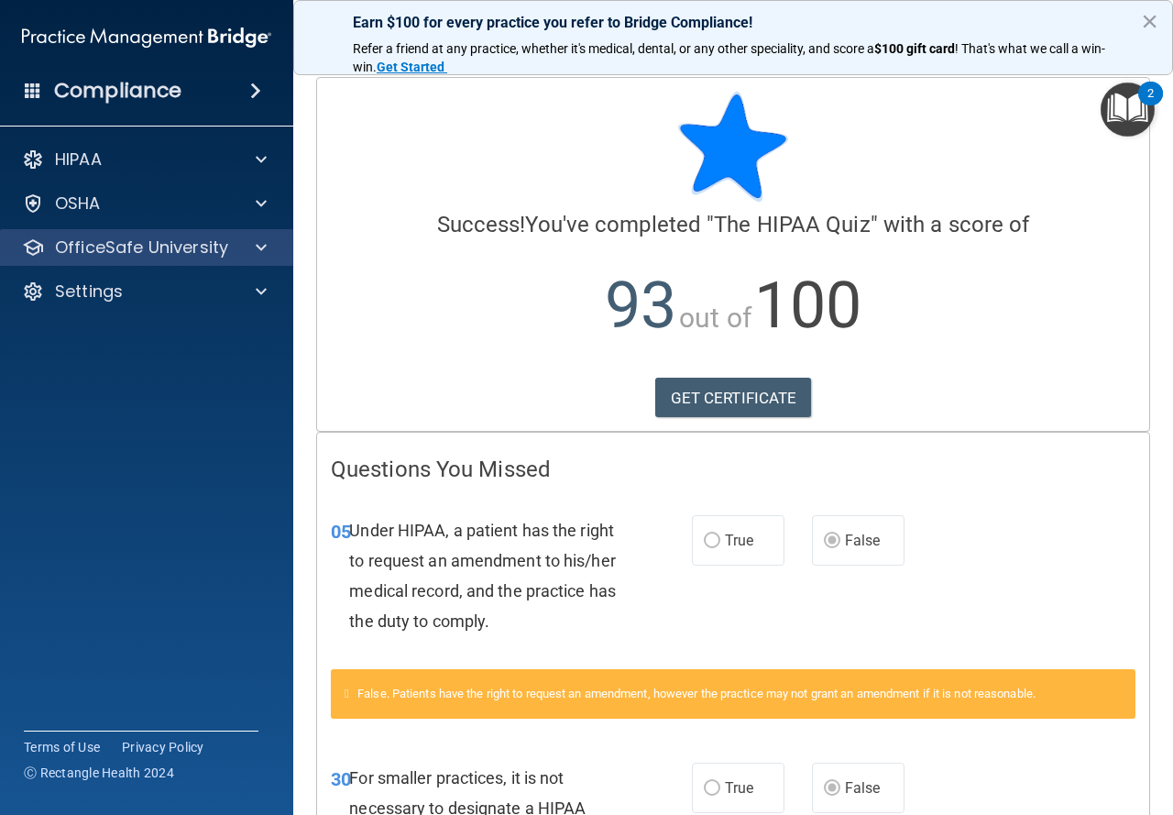
click at [171, 235] on div "OfficeSafe University" at bounding box center [147, 247] width 294 height 37
click at [270, 262] on div "OfficeSafe University" at bounding box center [147, 247] width 294 height 37
click at [262, 252] on span at bounding box center [261, 247] width 11 height 22
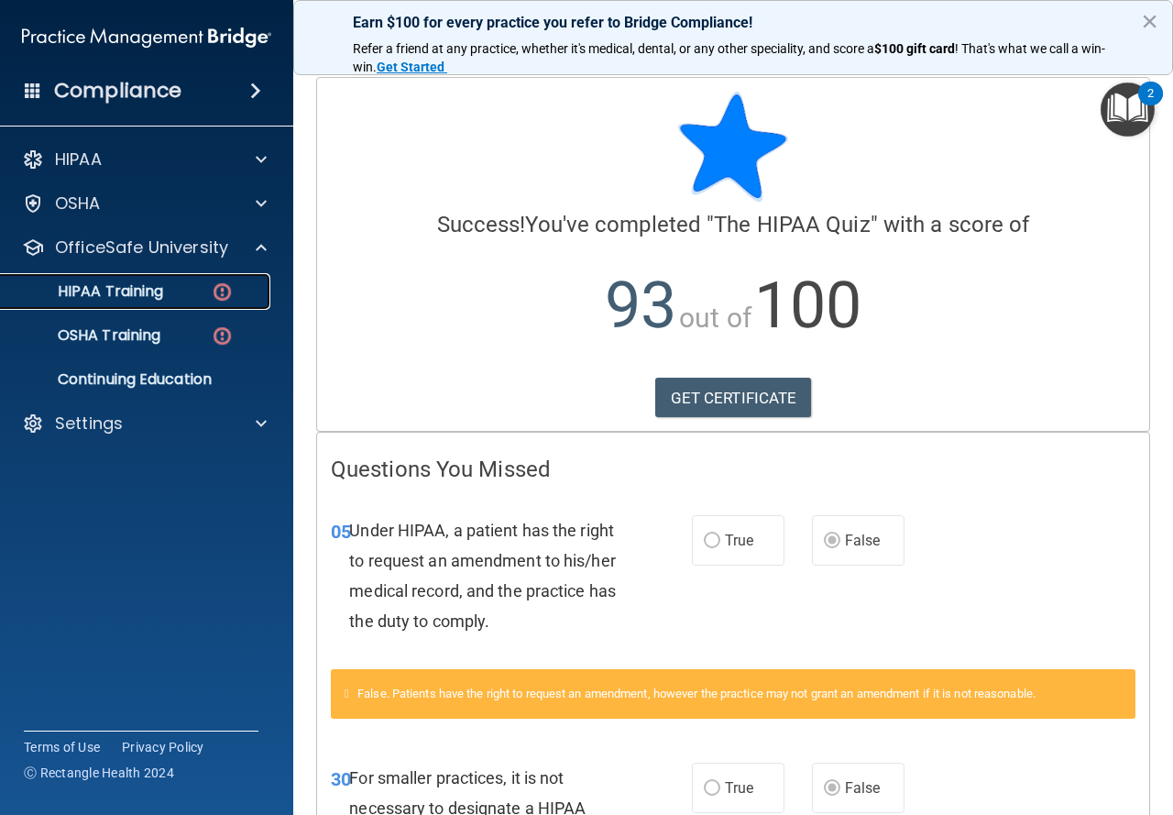
click at [221, 294] on img at bounding box center [222, 291] width 23 height 23
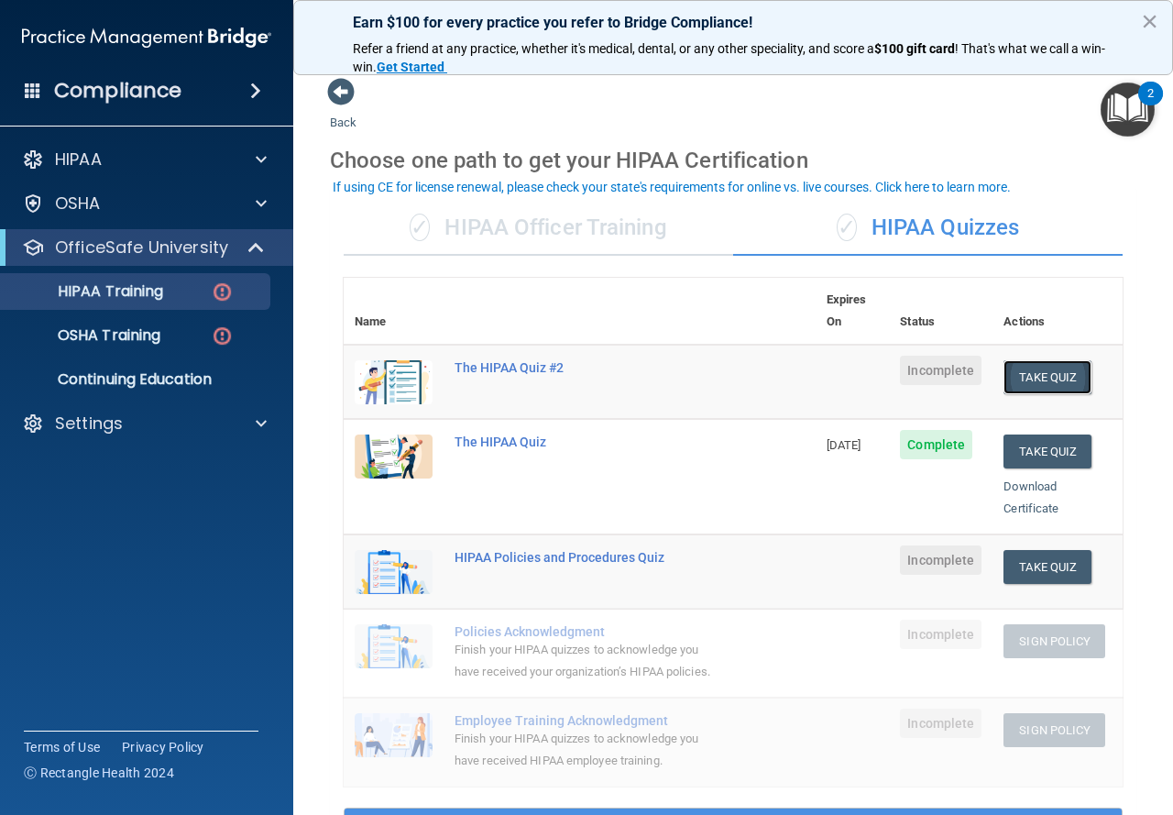
click at [1028, 360] on button "Take Quiz" at bounding box center [1048, 377] width 88 height 34
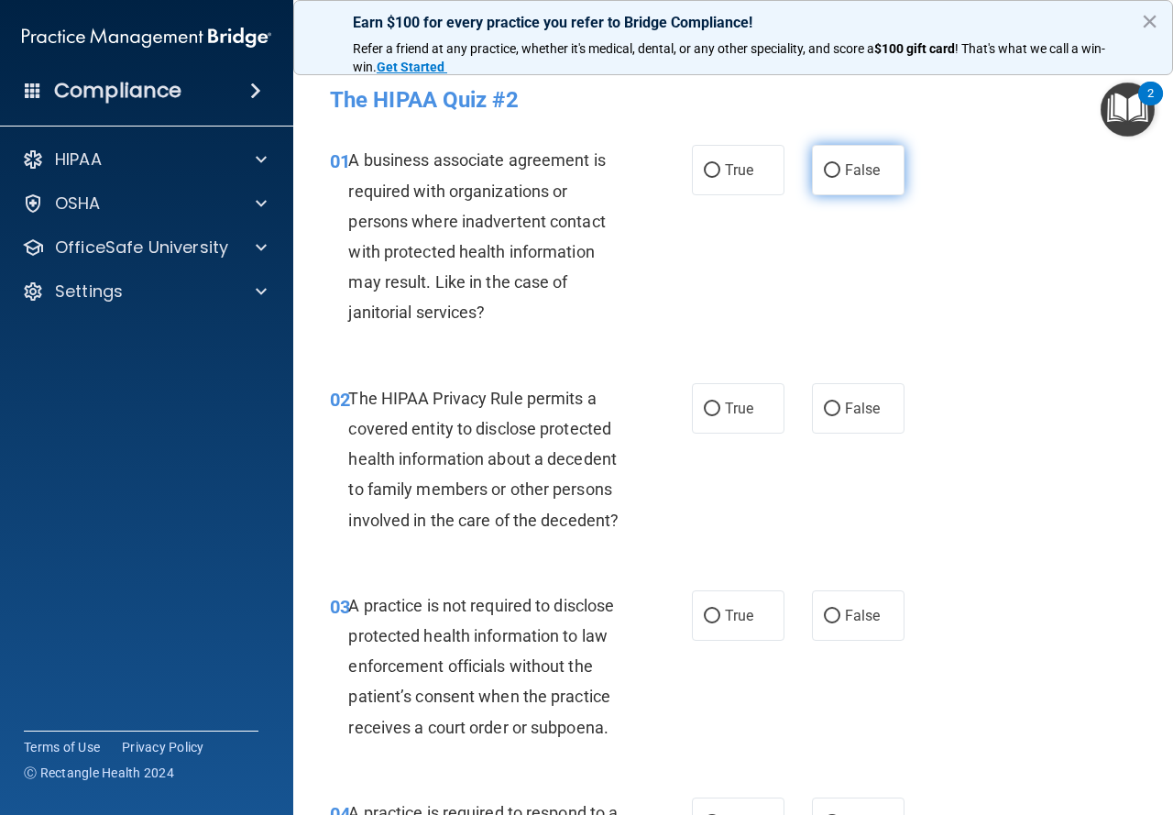
click at [857, 177] on span "False" at bounding box center [863, 169] width 36 height 17
click at [841, 177] on input "False" at bounding box center [832, 171] width 16 height 14
radio input "true"
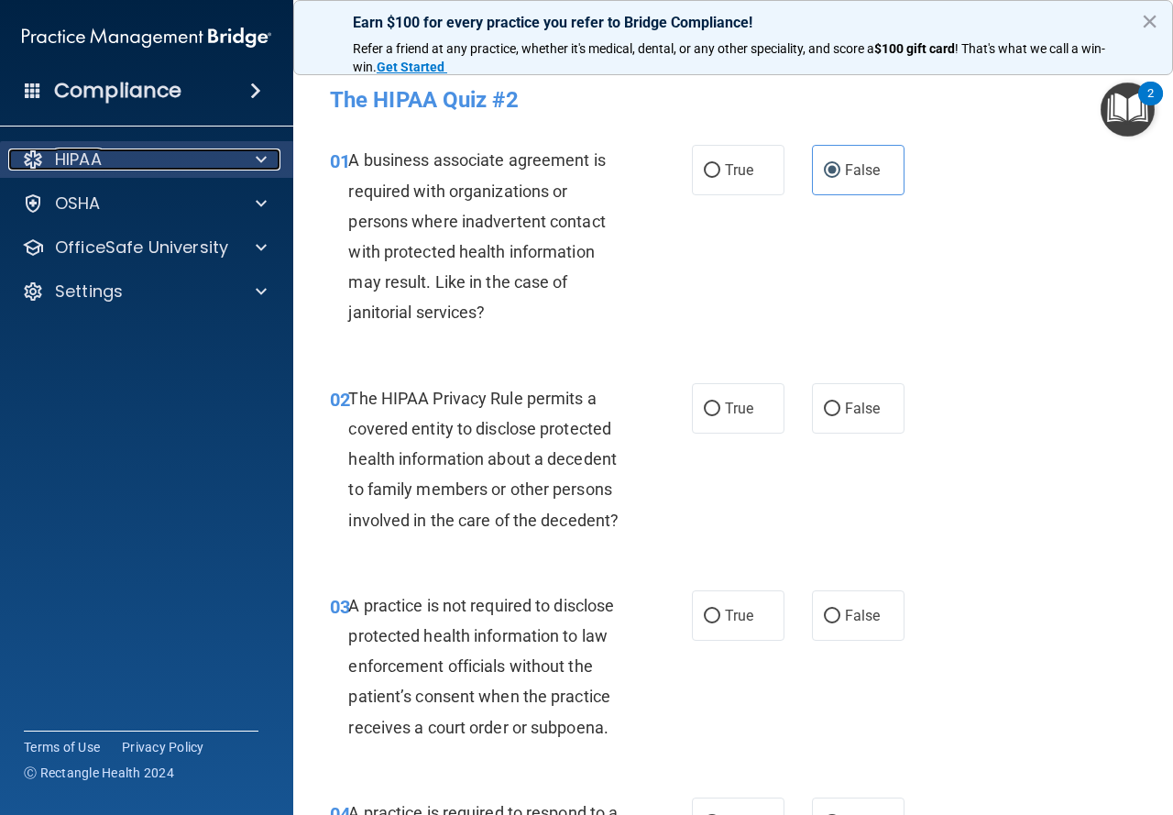
click at [259, 165] on span at bounding box center [261, 159] width 11 height 22
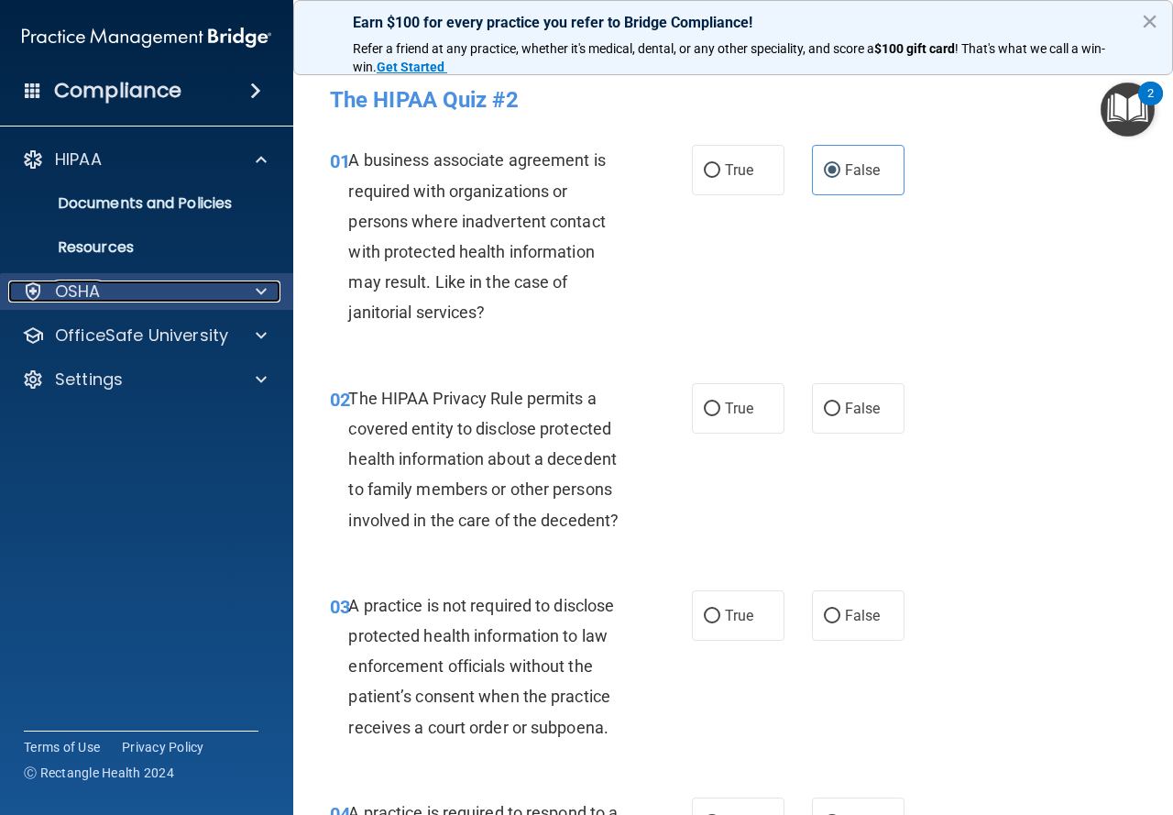
click at [269, 298] on div at bounding box center [259, 291] width 46 height 22
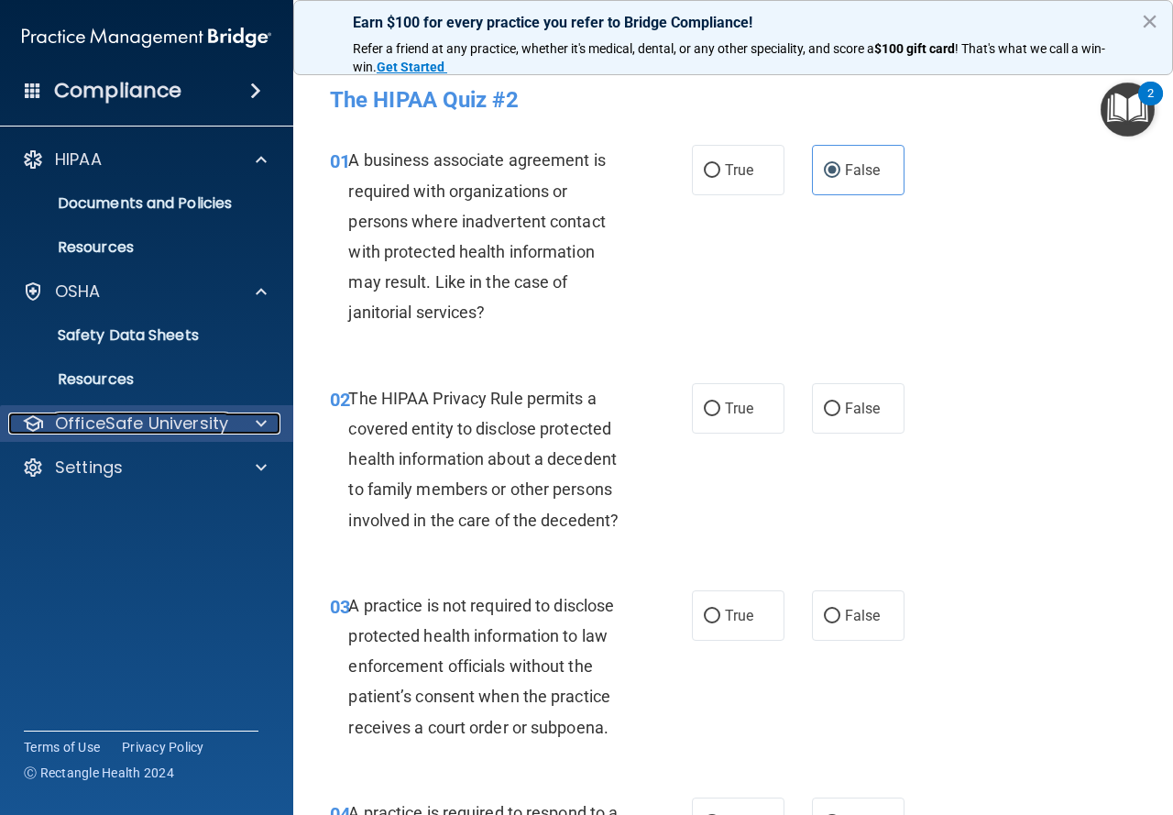
click at [265, 423] on span at bounding box center [261, 423] width 11 height 22
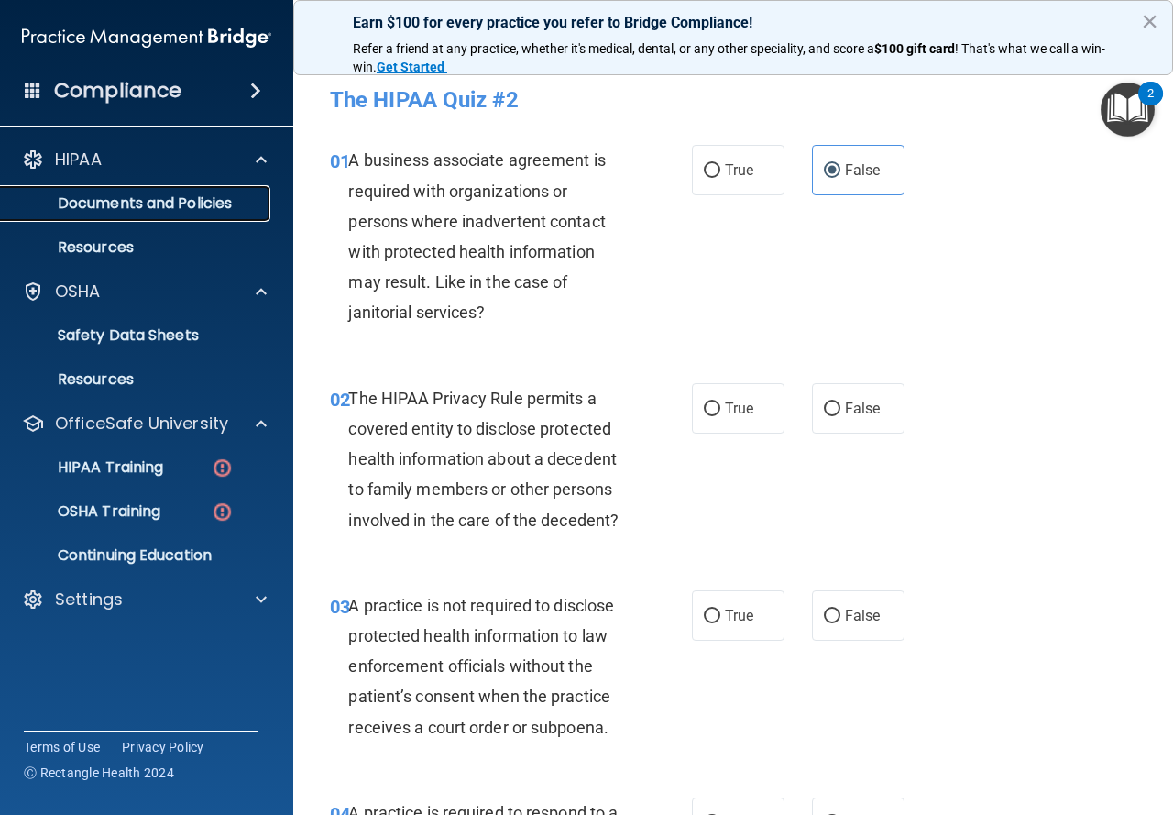
click at [106, 201] on p "Documents and Policies" at bounding box center [137, 203] width 250 height 18
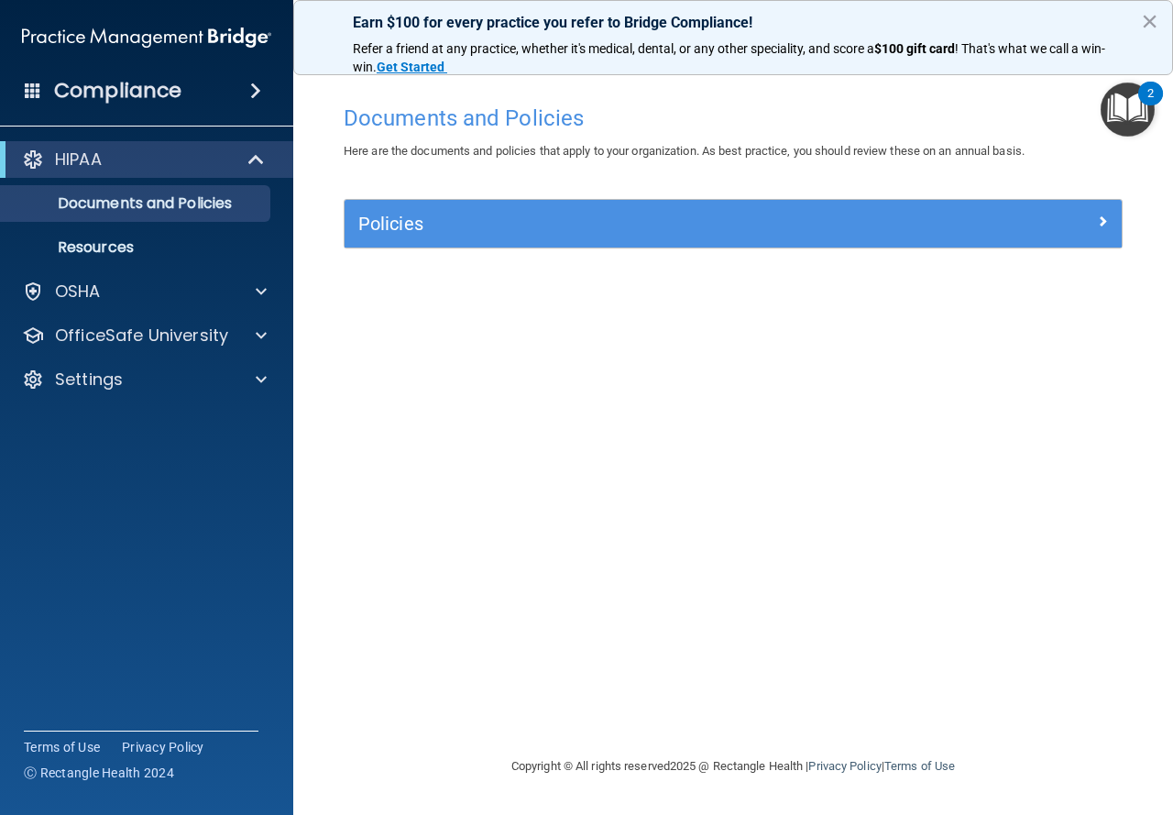
click at [776, 208] on div "Policies" at bounding box center [733, 224] width 777 height 48
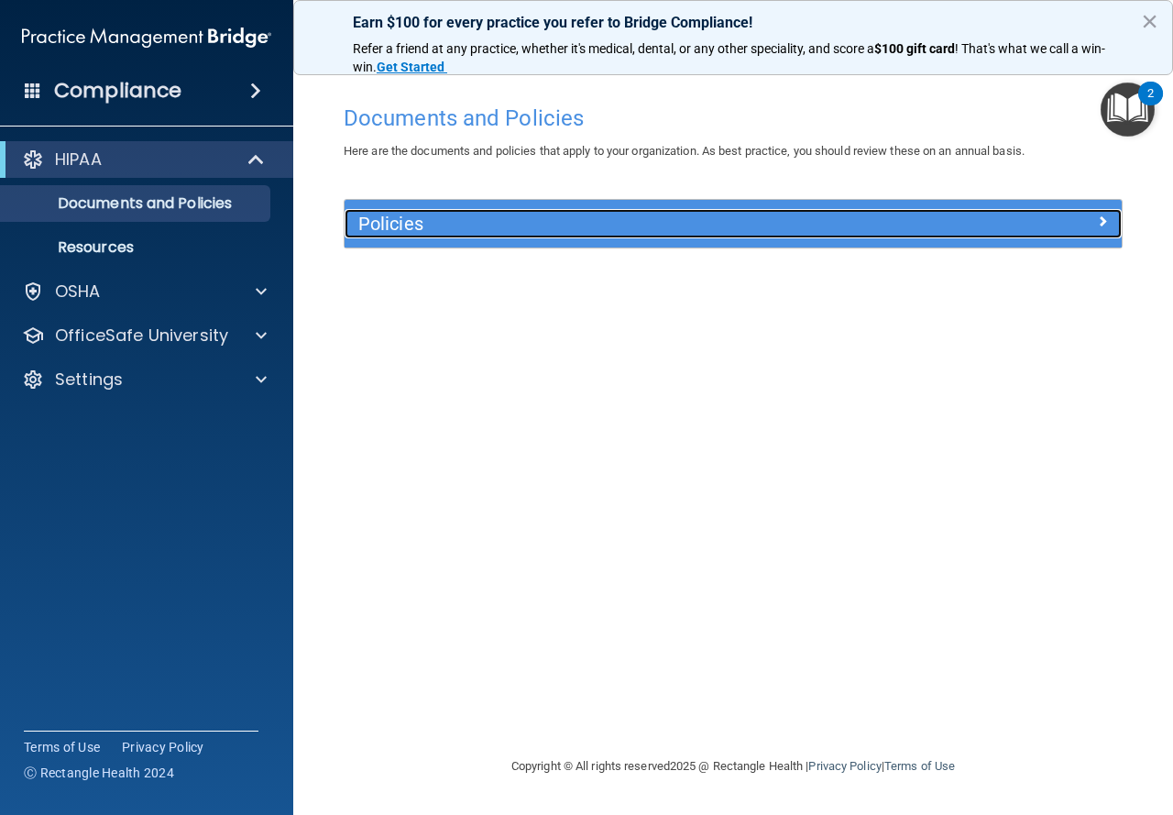
click at [773, 224] on h5 "Policies" at bounding box center [635, 224] width 555 height 20
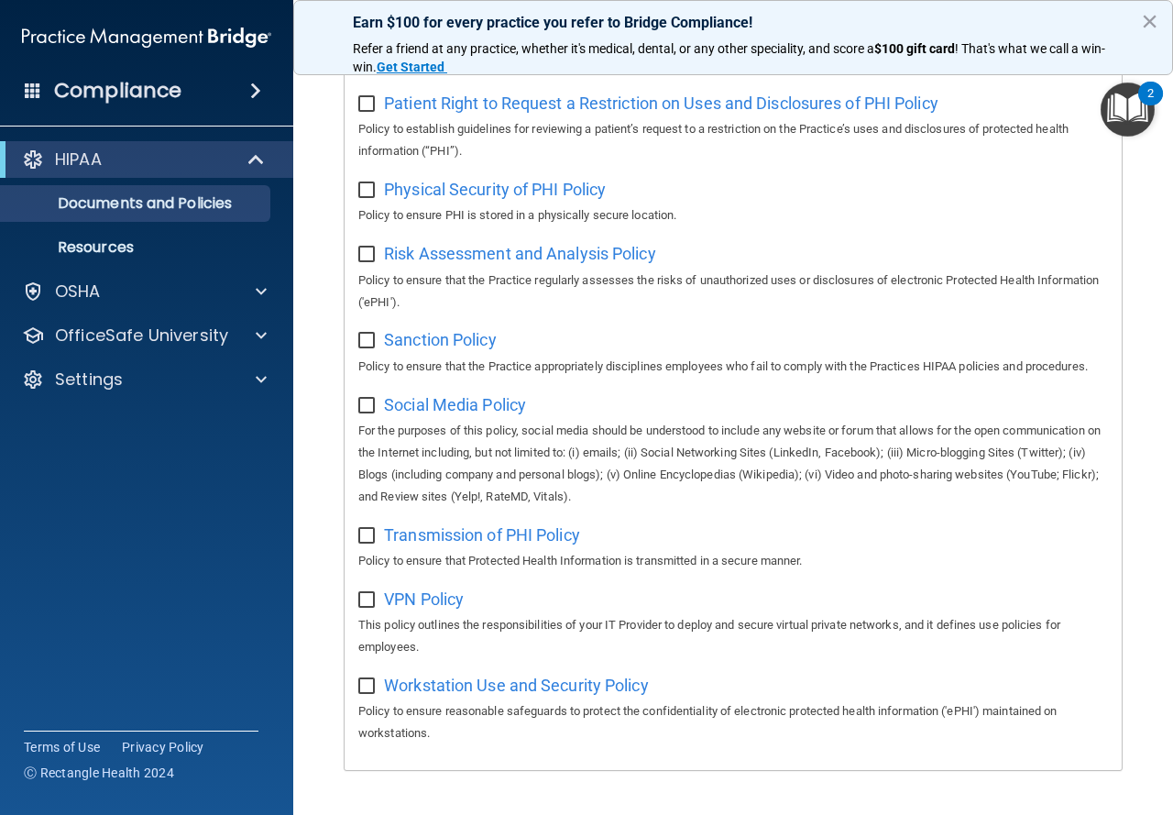
scroll to position [1287, 0]
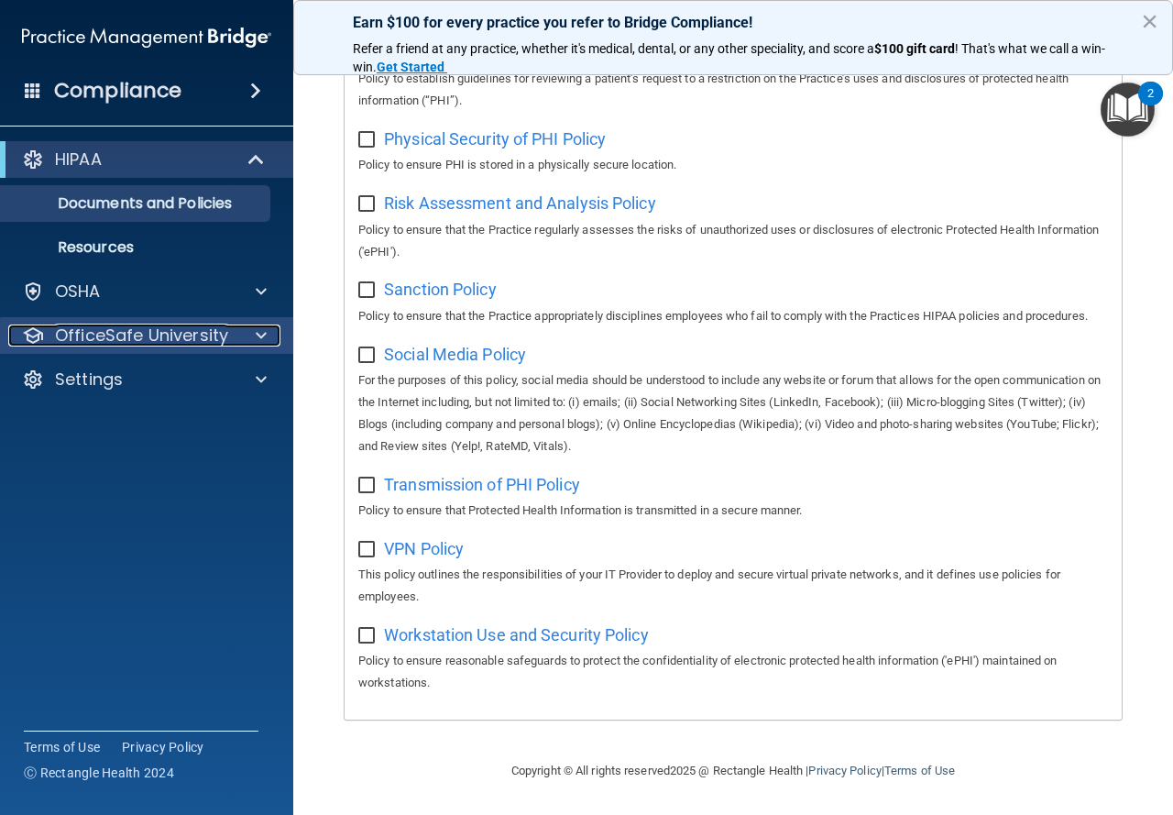
click at [252, 341] on div at bounding box center [259, 335] width 46 height 22
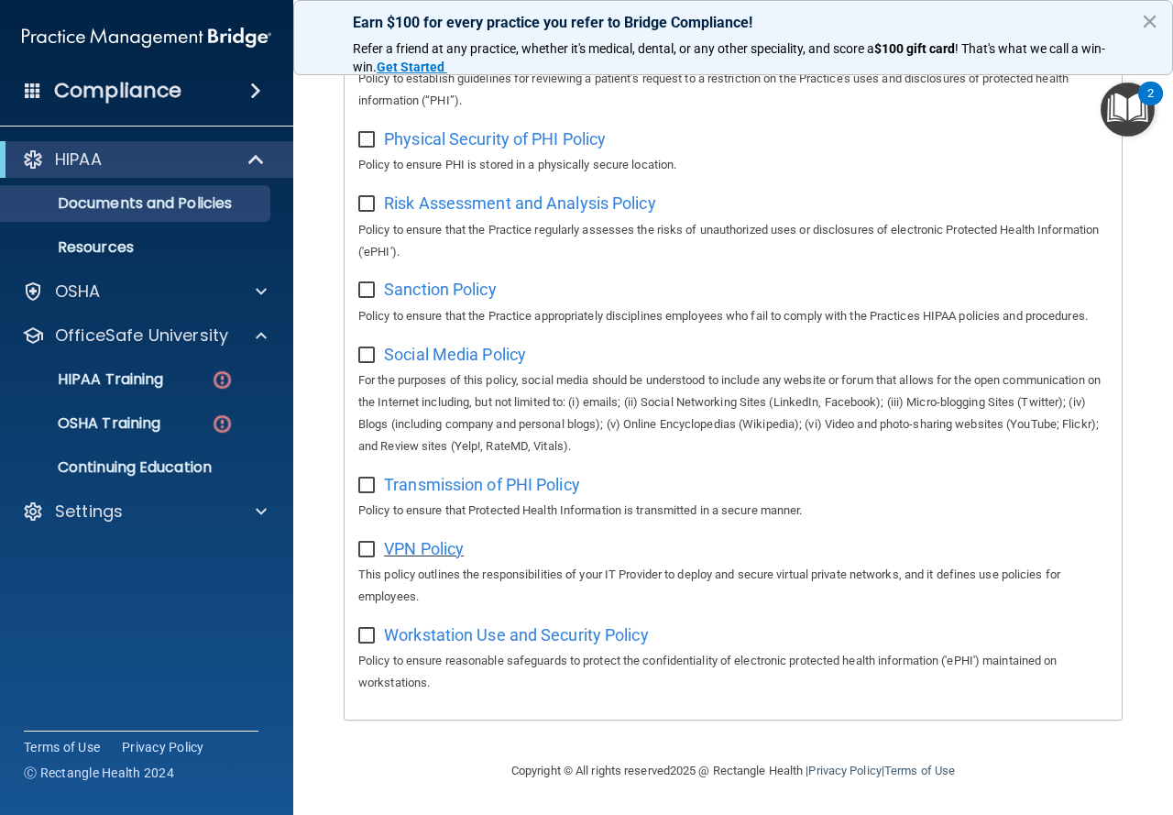
click at [433, 548] on span "VPN Policy" at bounding box center [424, 548] width 80 height 19
click at [223, 382] on img at bounding box center [222, 379] width 23 height 23
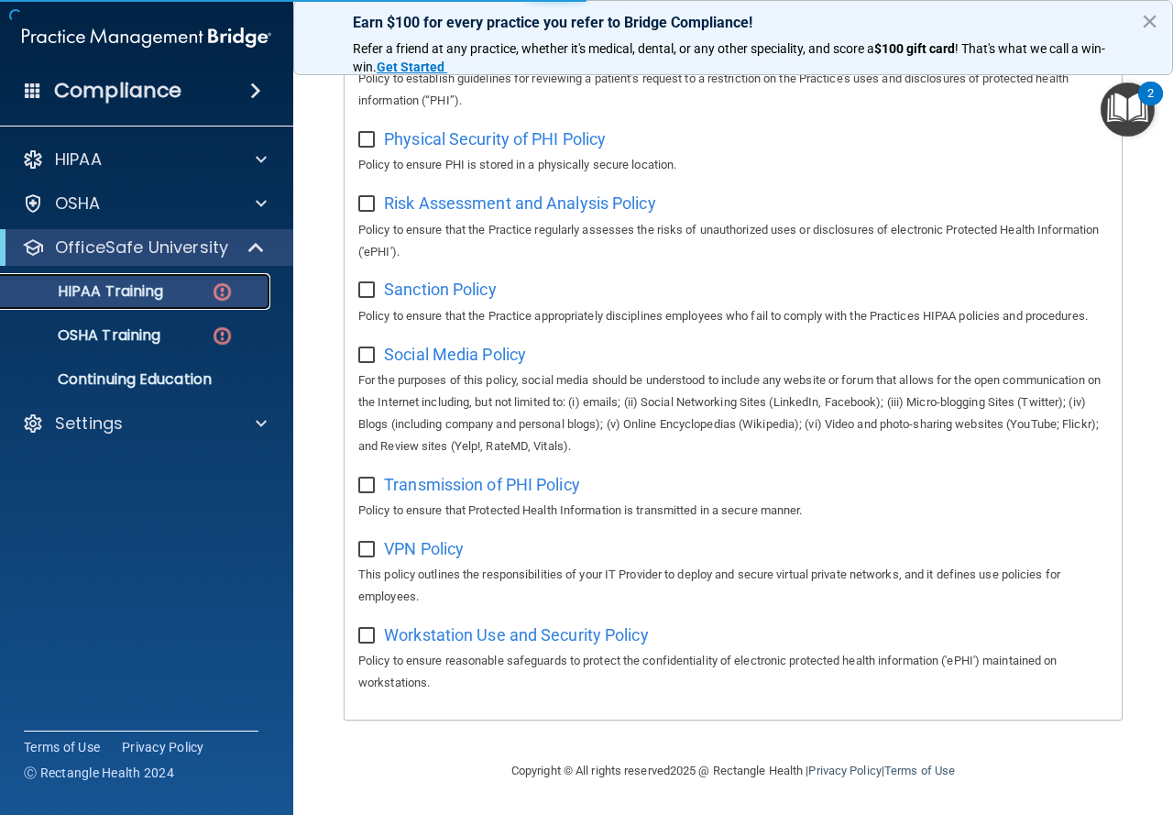
drag, startPoint x: 218, startPoint y: 288, endPoint x: 125, endPoint y: 312, distance: 96.5
click at [217, 289] on img at bounding box center [222, 291] width 23 height 23
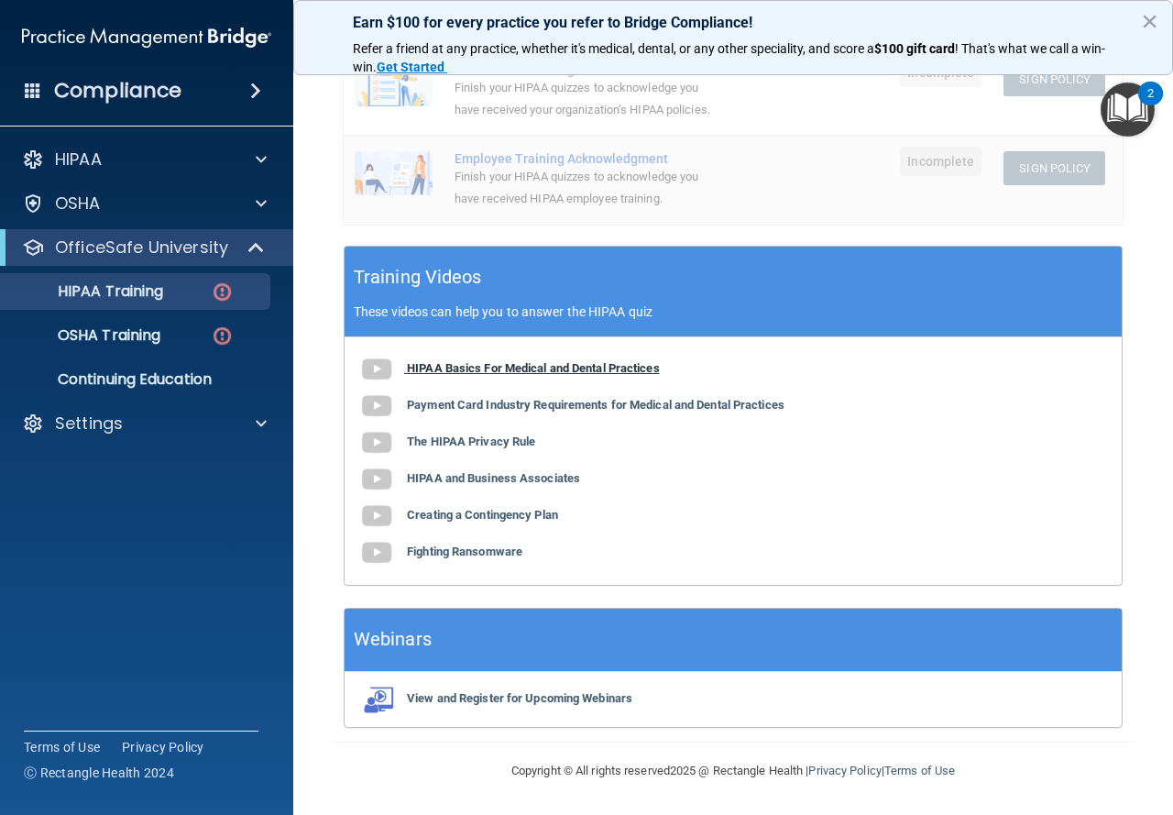
click at [438, 368] on b "HIPAA Basics For Medical and Dental Practices" at bounding box center [533, 368] width 253 height 14
